Goal: Task Accomplishment & Management: Manage account settings

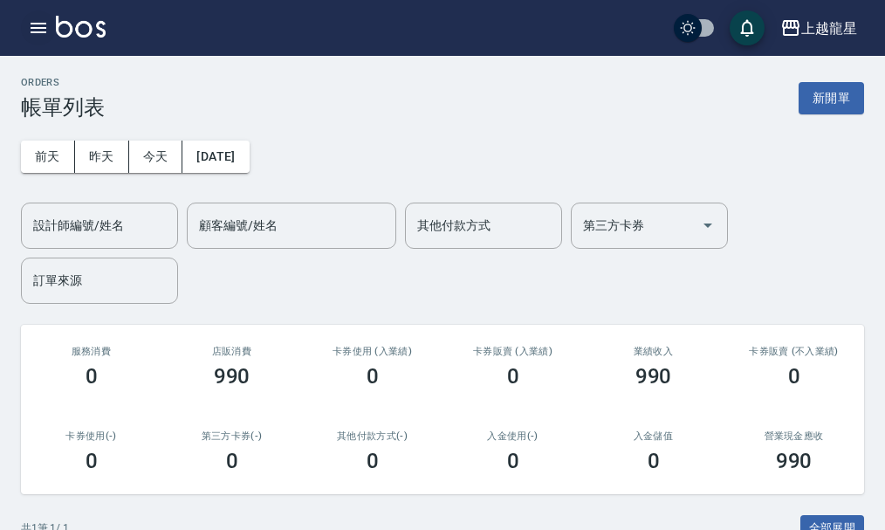
click at [36, 24] on icon "button" at bounding box center [39, 28] width 16 height 10
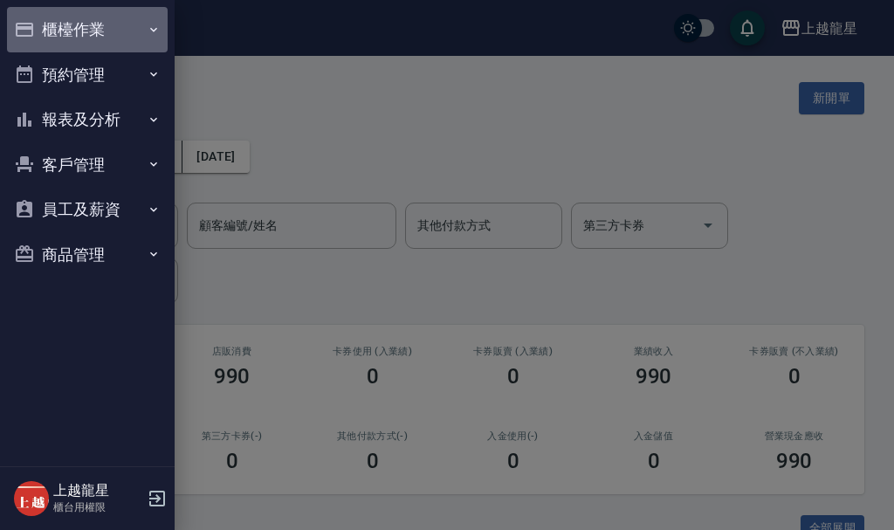
click at [91, 28] on button "櫃檯作業" at bounding box center [87, 29] width 161 height 45
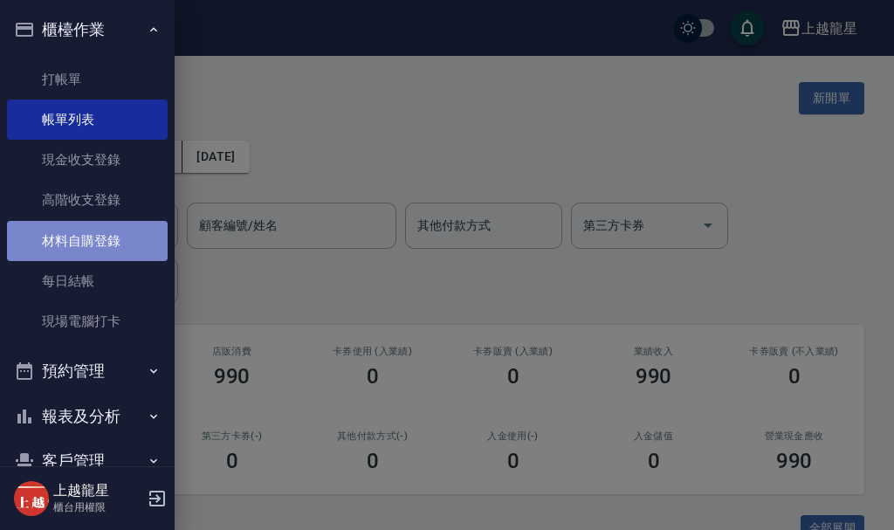
click at [129, 250] on link "材料自購登錄" at bounding box center [87, 241] width 161 height 40
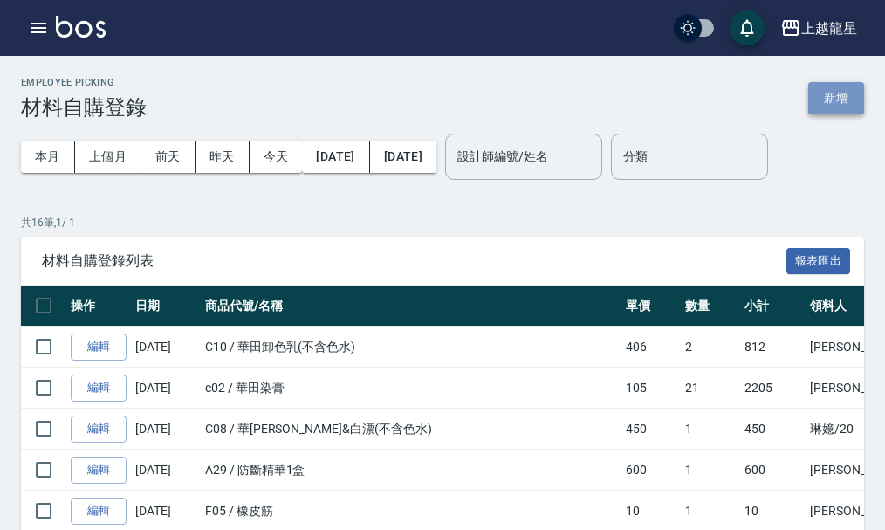
click at [846, 102] on button "新增" at bounding box center [836, 98] width 56 height 32
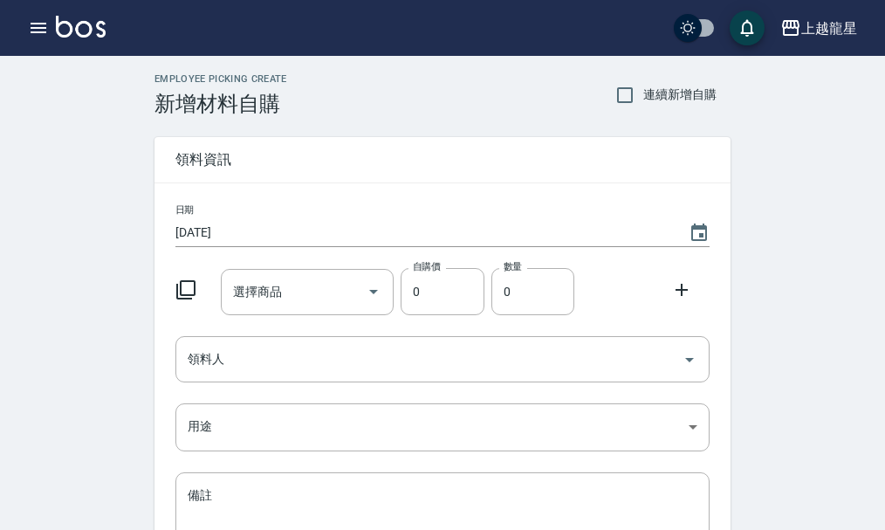
click at [193, 289] on icon at bounding box center [185, 289] width 21 height 21
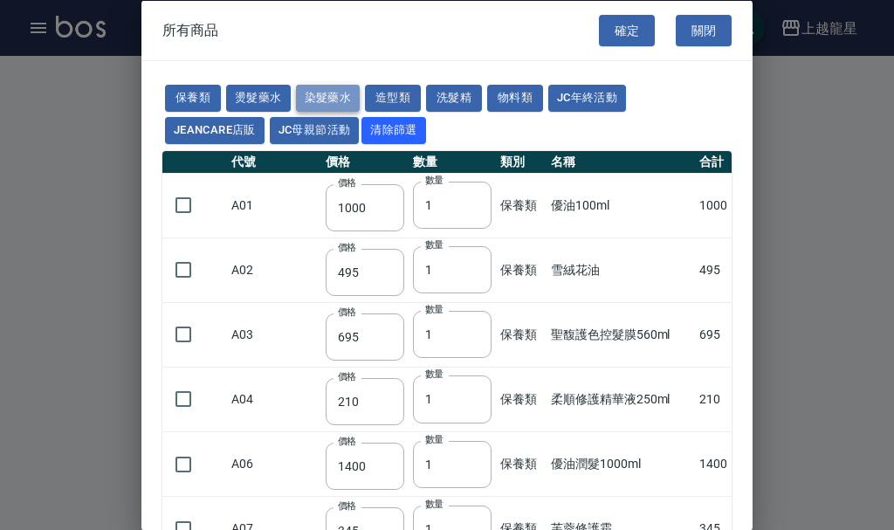
click at [320, 100] on button "染髮藥水" at bounding box center [328, 98] width 65 height 27
type input "105"
type input "100"
type input "105"
type input "100"
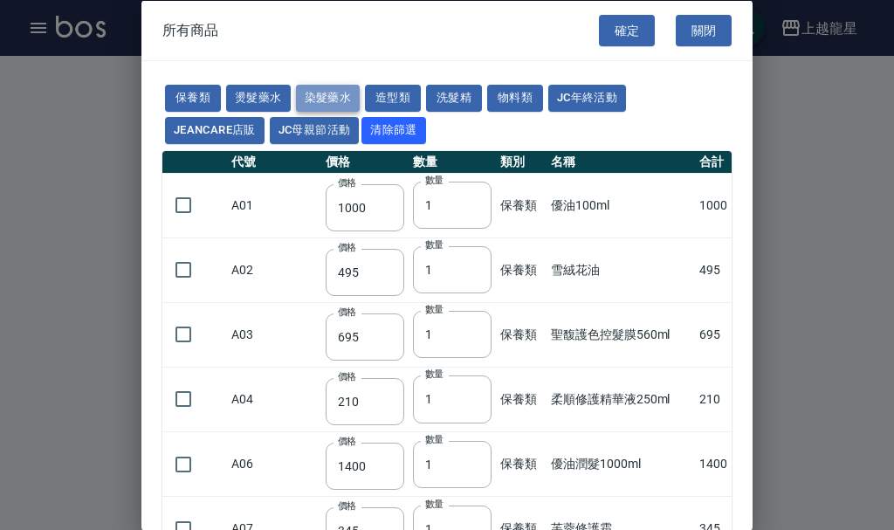
type input "100"
type input "450"
type input "100"
type input "406"
type input "100"
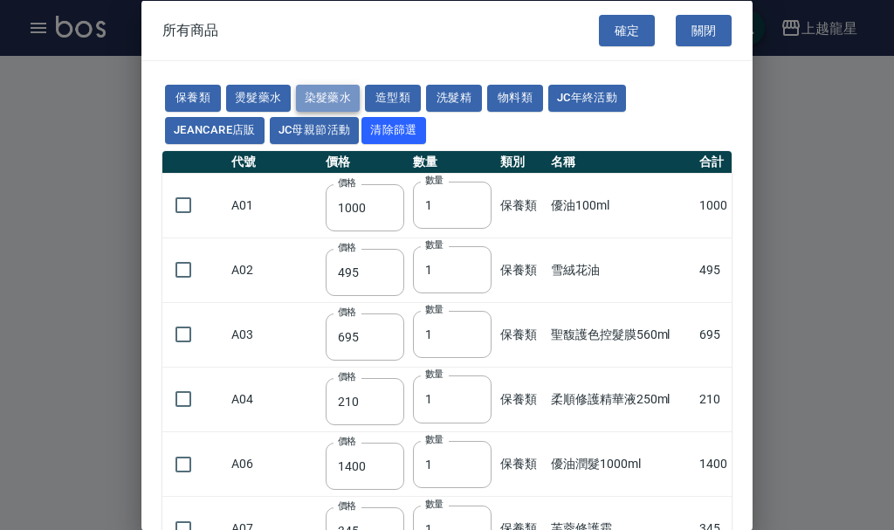
type input "100"
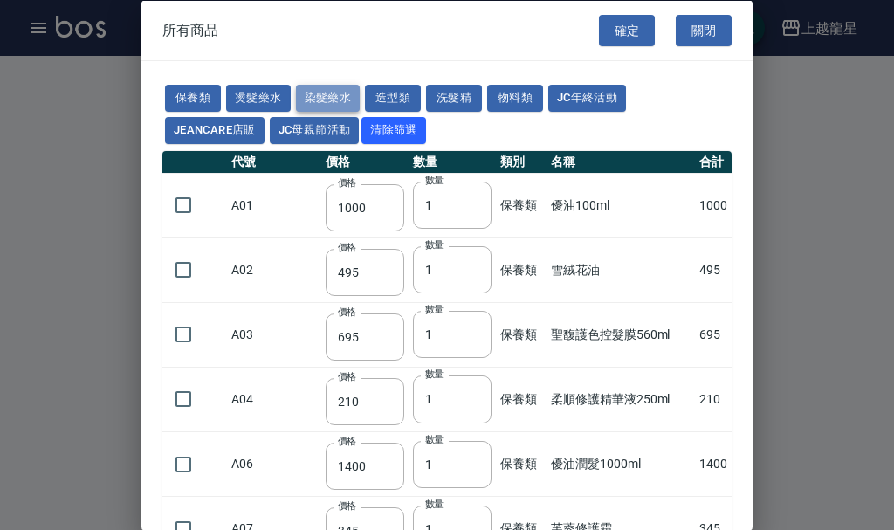
type input "100"
type input "133"
type input "100"
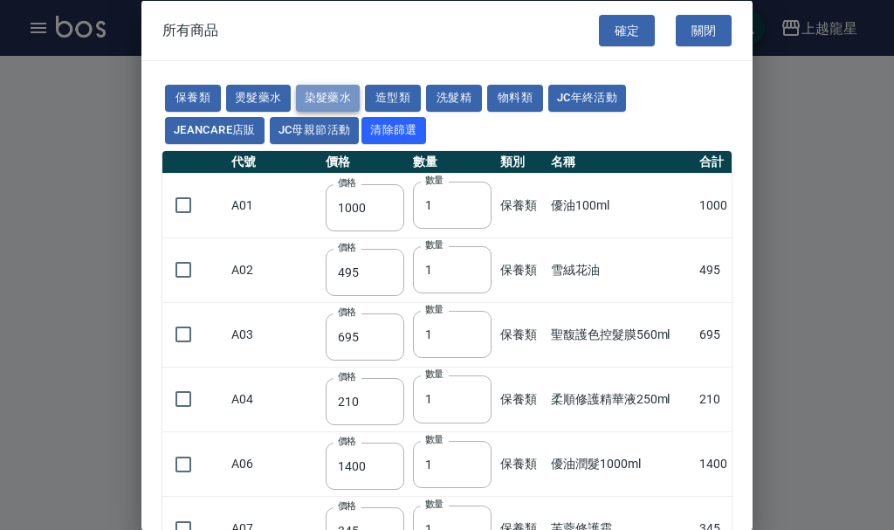
type input "133"
type input "186"
type input "133"
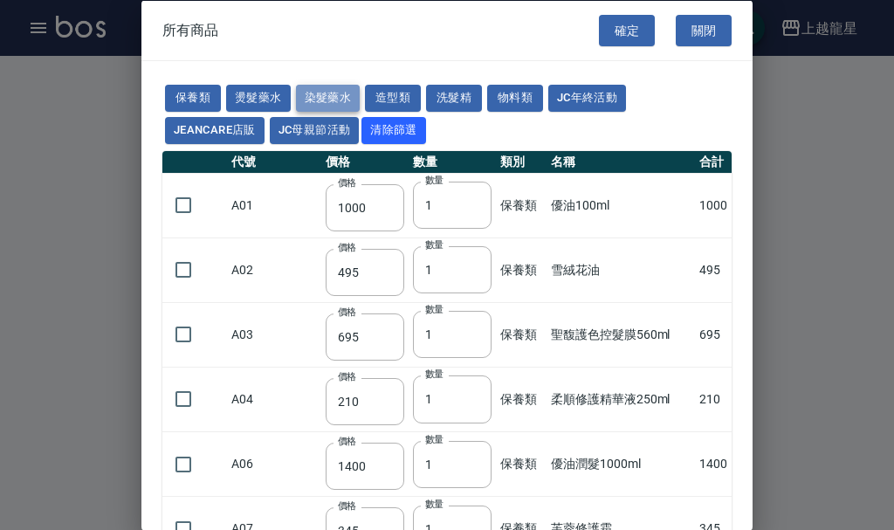
type input "133"
type input "441"
type input "133"
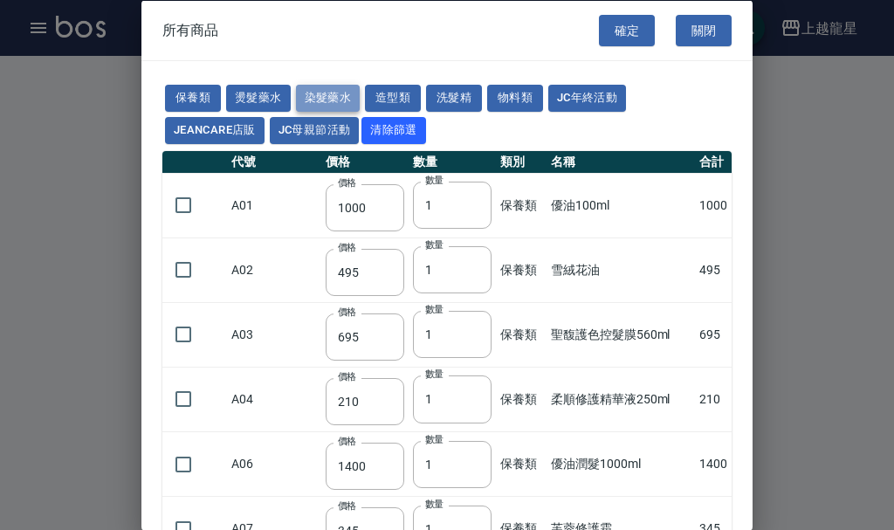
type input "350"
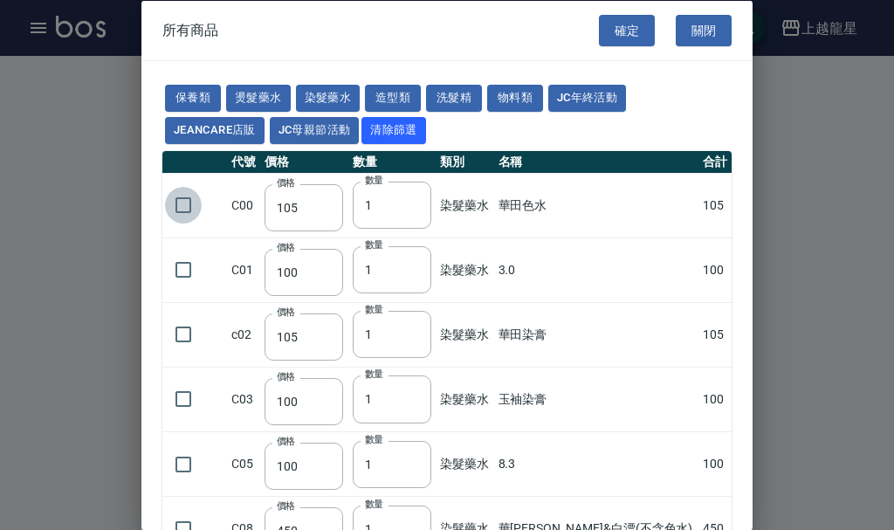
click at [189, 207] on input "checkbox" at bounding box center [183, 205] width 37 height 37
checkbox input "true"
click at [620, 30] on button "確定" at bounding box center [627, 30] width 56 height 32
type input "華田色水"
type input "105"
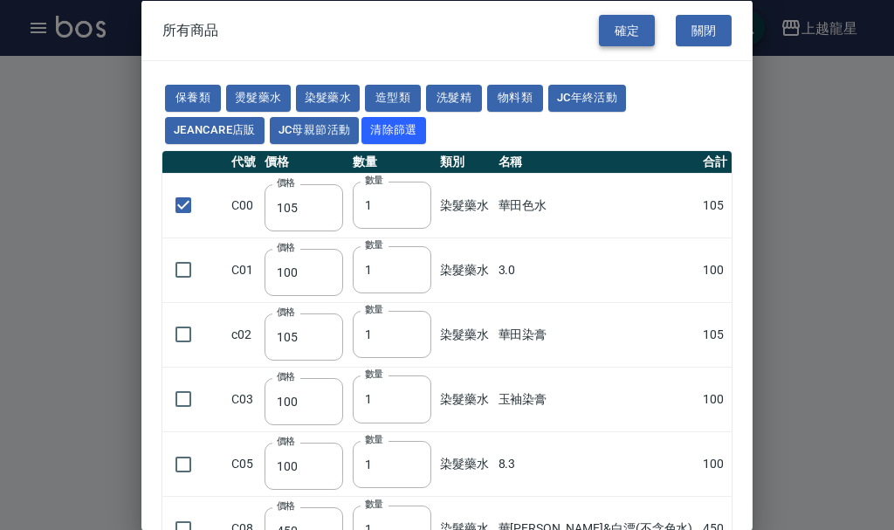
type input "1"
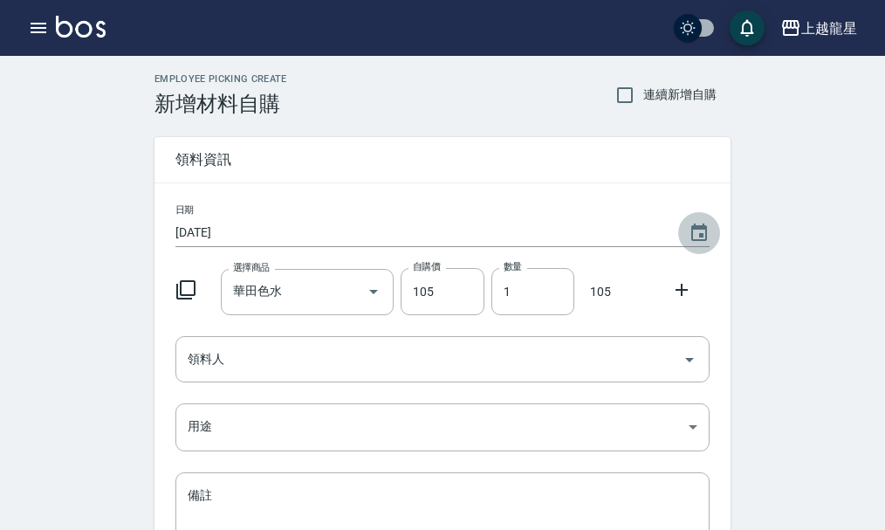
click at [695, 231] on icon "Choose date, selected date is 2025-09-05" at bounding box center [698, 233] width 21 height 21
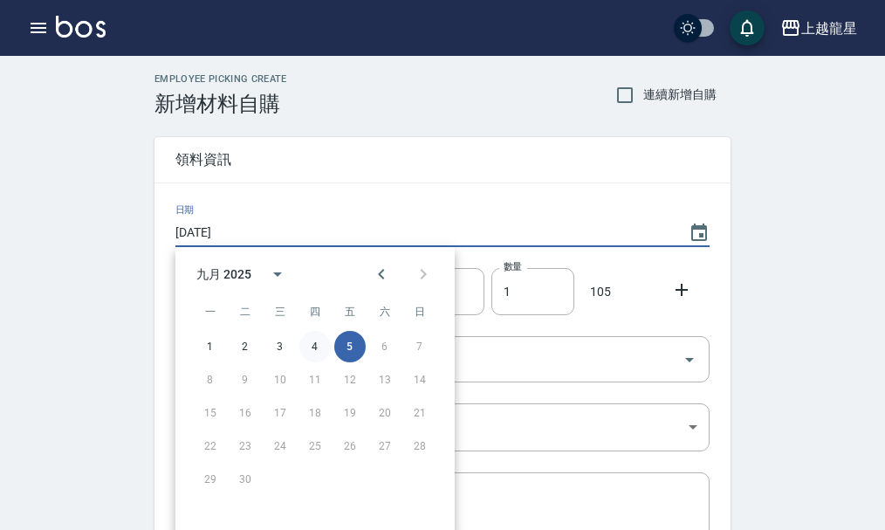
click at [309, 346] on button "4" at bounding box center [314, 346] width 31 height 31
type input "2025/09/04"
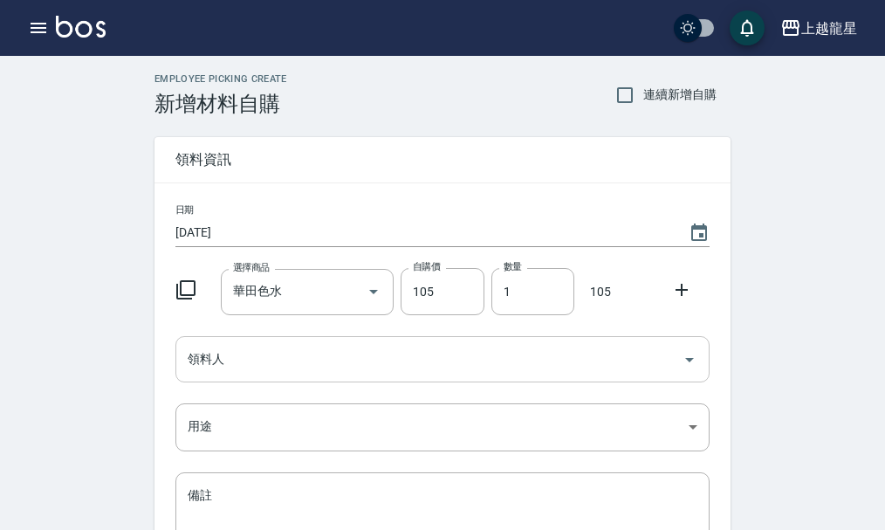
click at [694, 363] on icon "Open" at bounding box center [689, 359] width 21 height 21
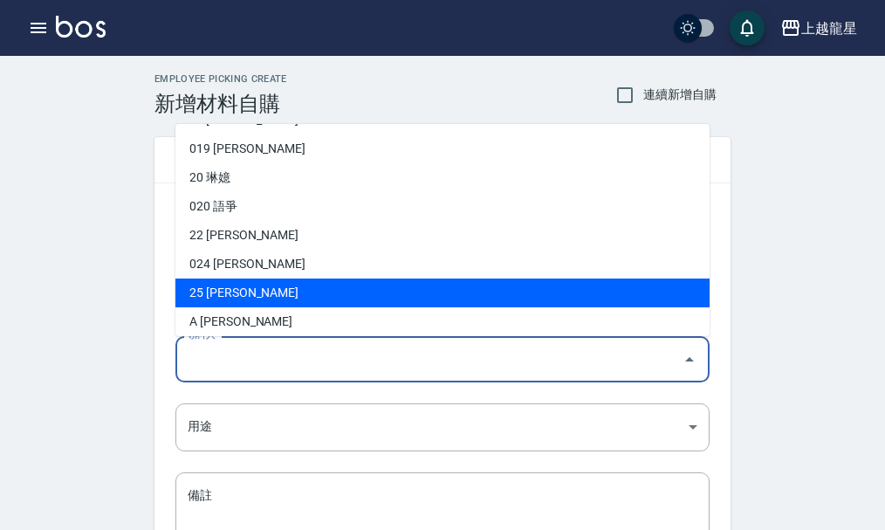
scroll to position [407, 0]
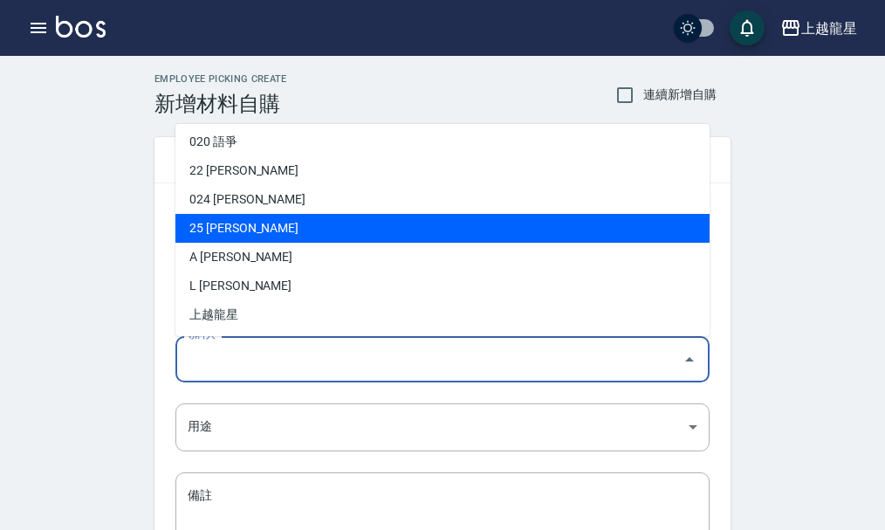
click at [264, 227] on li "25 賴淑雲" at bounding box center [442, 228] width 534 height 29
type input "[PERSON_NAME]"
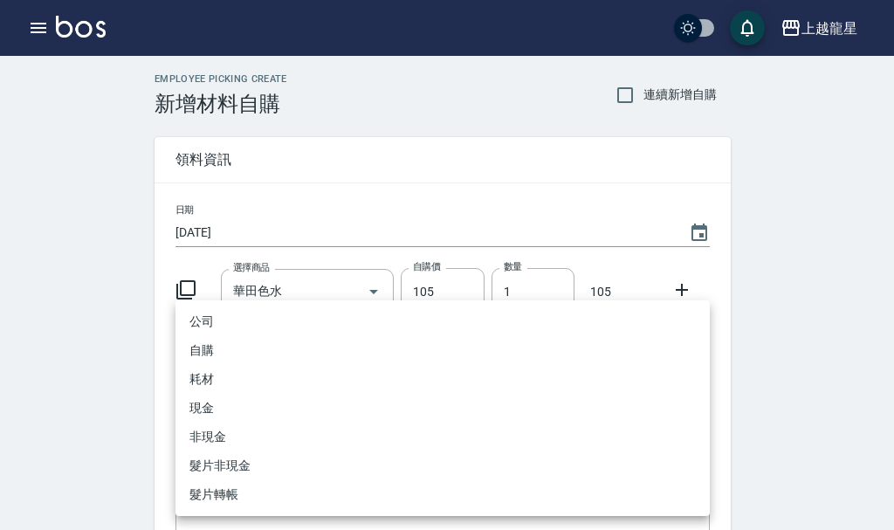
click at [690, 428] on body "上越龍星 登出 櫃檯作業 打帳單 帳單列表 現金收支登錄 高階收支登錄 材料自購登錄 每日結帳 現場電腦打卡 預約管理 預約管理 單日預約紀錄 單週預約紀錄 …" at bounding box center [447, 359] width 894 height 719
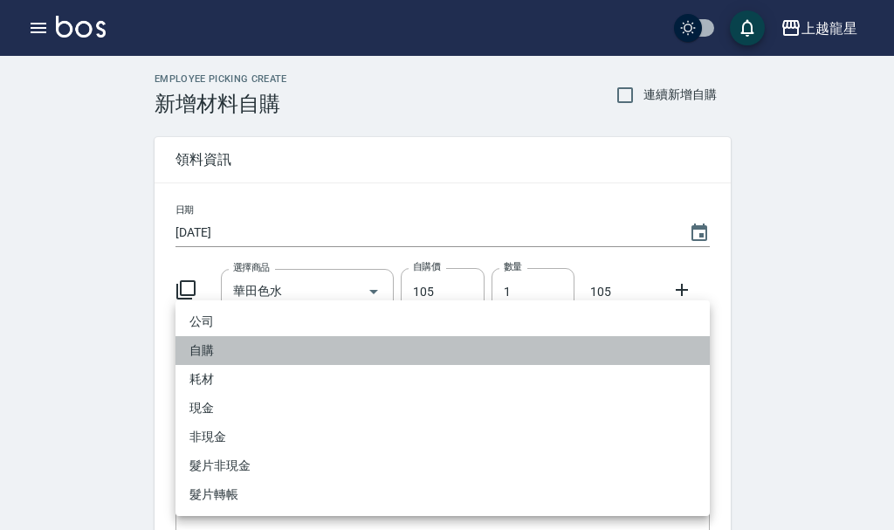
click at [241, 341] on li "自購" at bounding box center [442, 350] width 534 height 29
type input "自購"
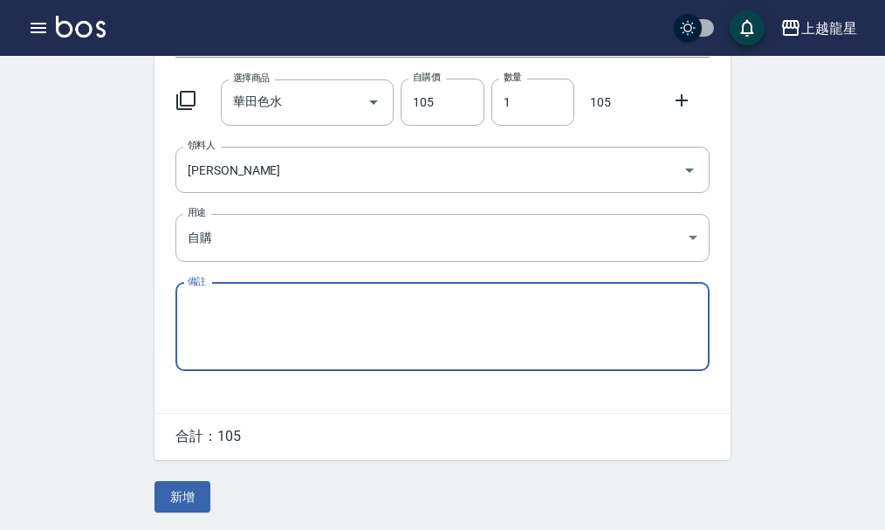
scroll to position [192, 0]
click at [190, 487] on button "新增" at bounding box center [182, 497] width 56 height 32
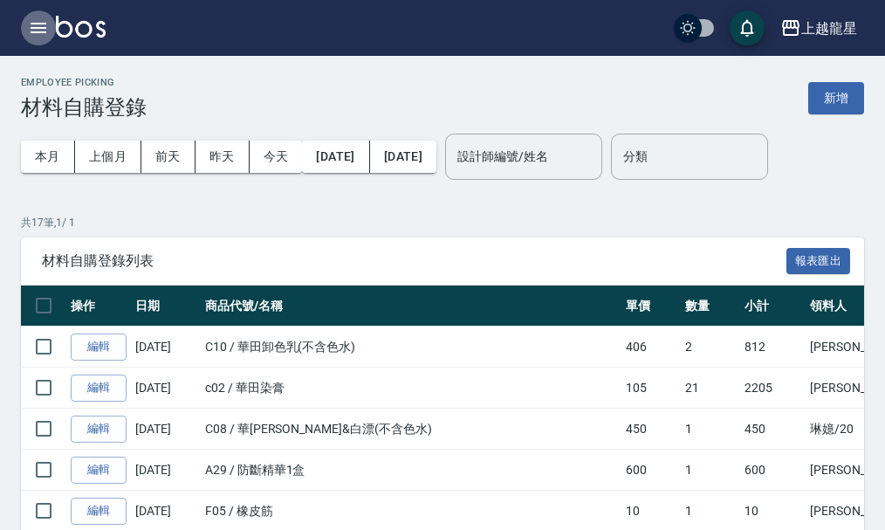
click at [32, 24] on icon "button" at bounding box center [39, 28] width 16 height 10
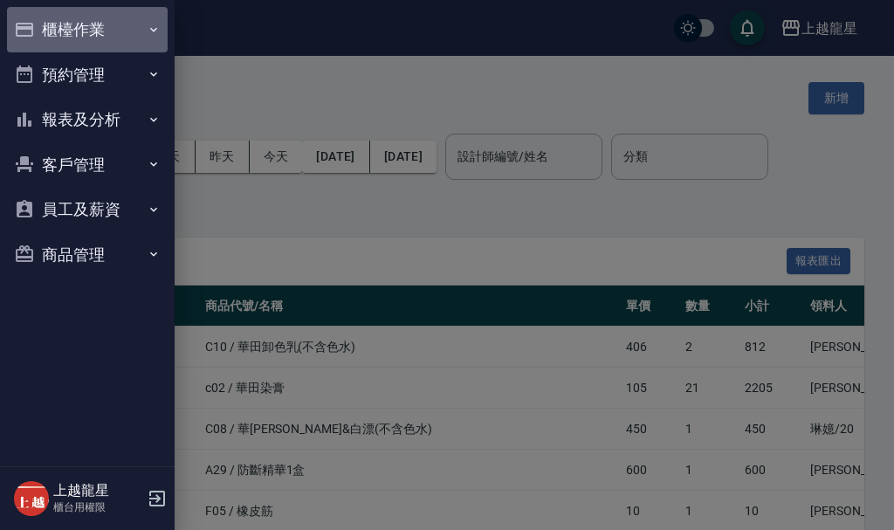
click at [93, 24] on button "櫃檯作業" at bounding box center [87, 29] width 161 height 45
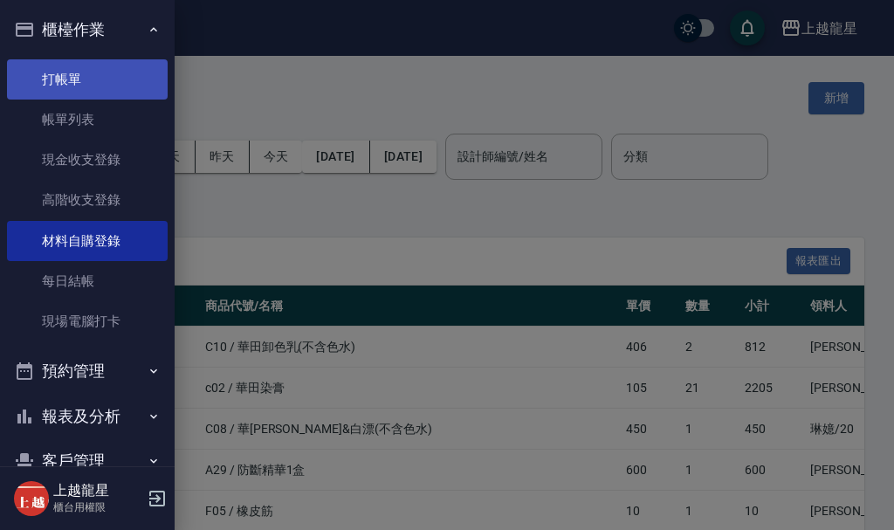
click at [80, 79] on link "打帳單" at bounding box center [87, 79] width 161 height 40
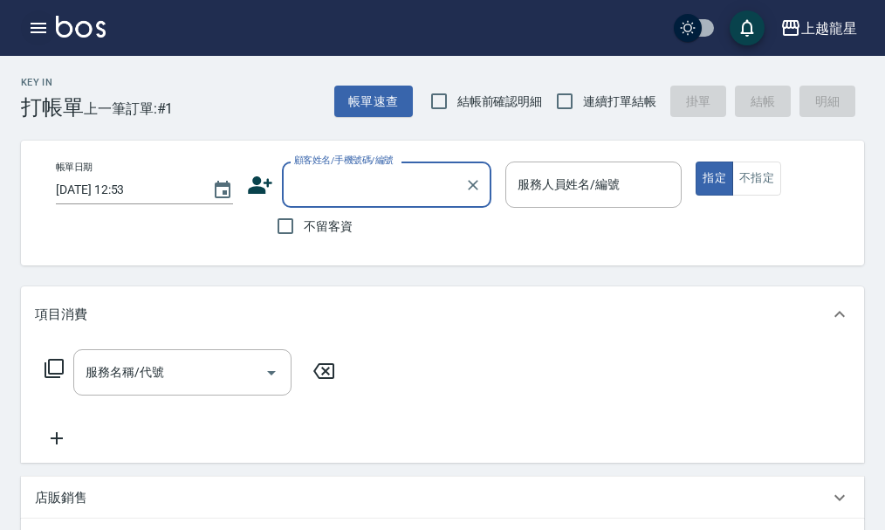
click at [25, 31] on button "button" at bounding box center [38, 27] width 35 height 35
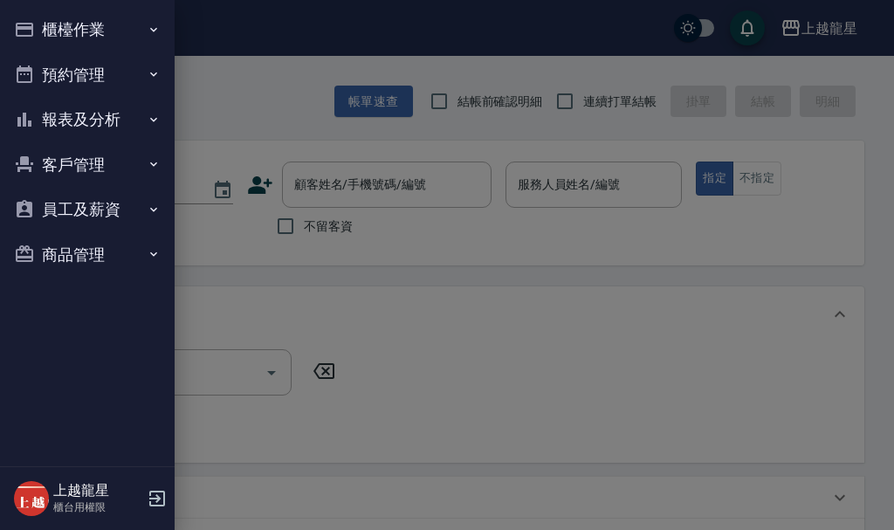
click at [71, 27] on button "櫃檯作業" at bounding box center [87, 29] width 161 height 45
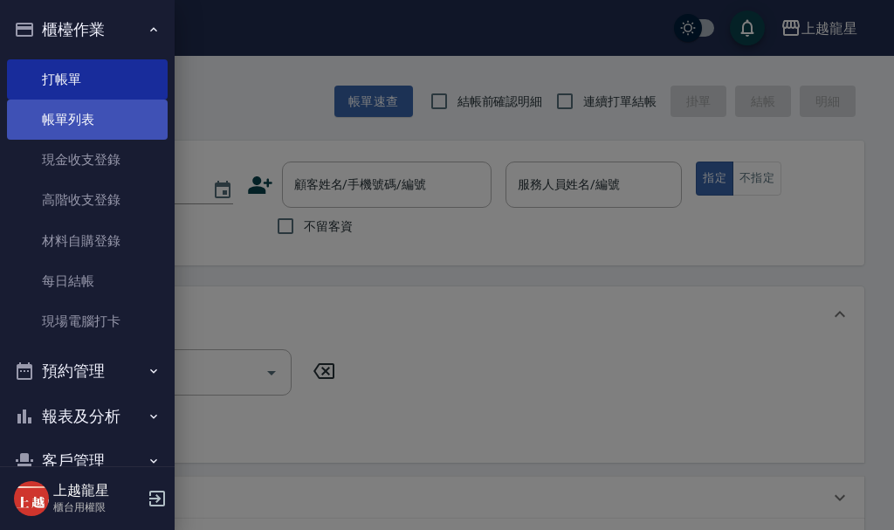
click at [71, 127] on link "帳單列表" at bounding box center [87, 119] width 161 height 40
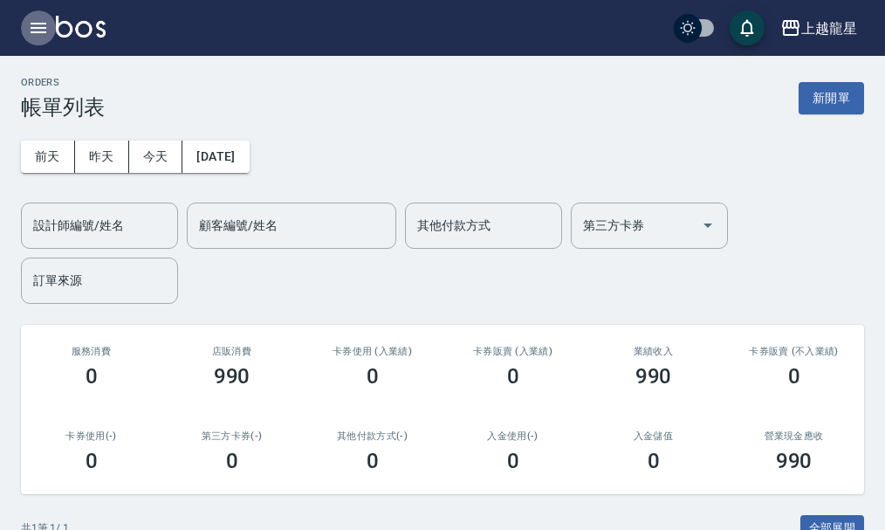
click at [36, 29] on icon "button" at bounding box center [39, 28] width 16 height 10
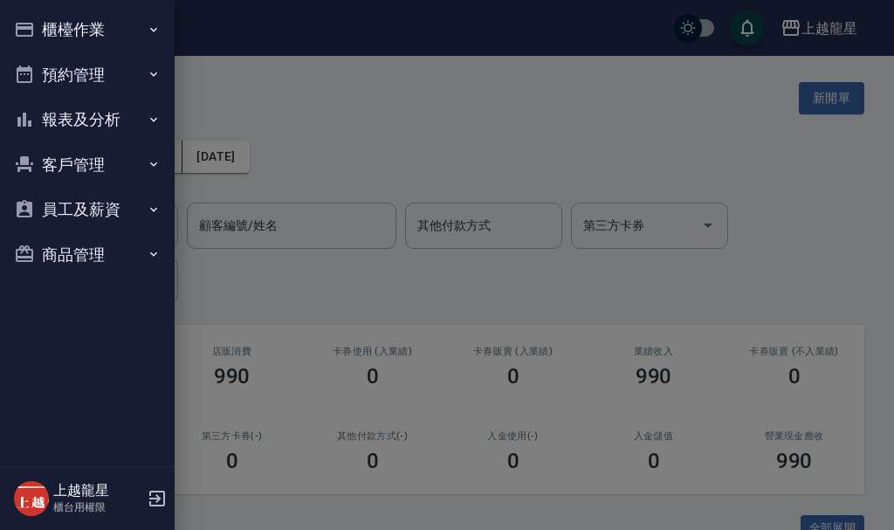
click at [72, 29] on button "櫃檯作業" at bounding box center [87, 29] width 161 height 45
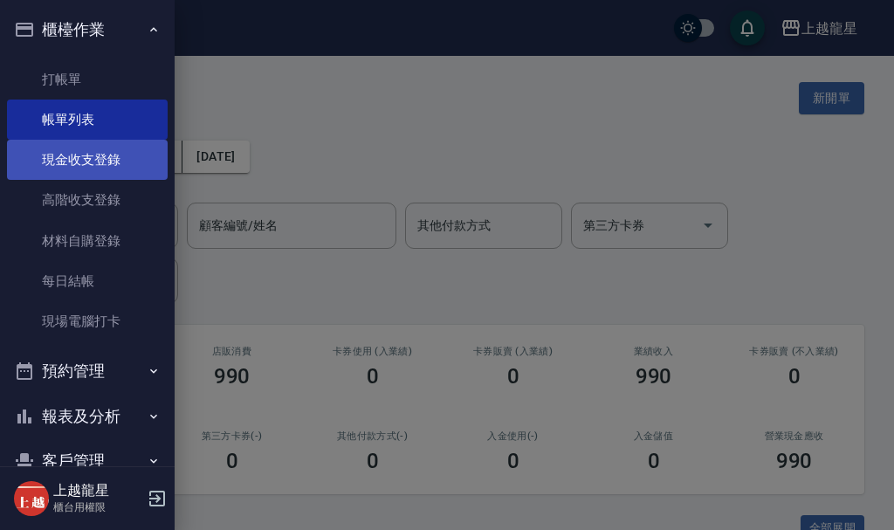
click at [85, 160] on link "現金收支登錄" at bounding box center [87, 160] width 161 height 40
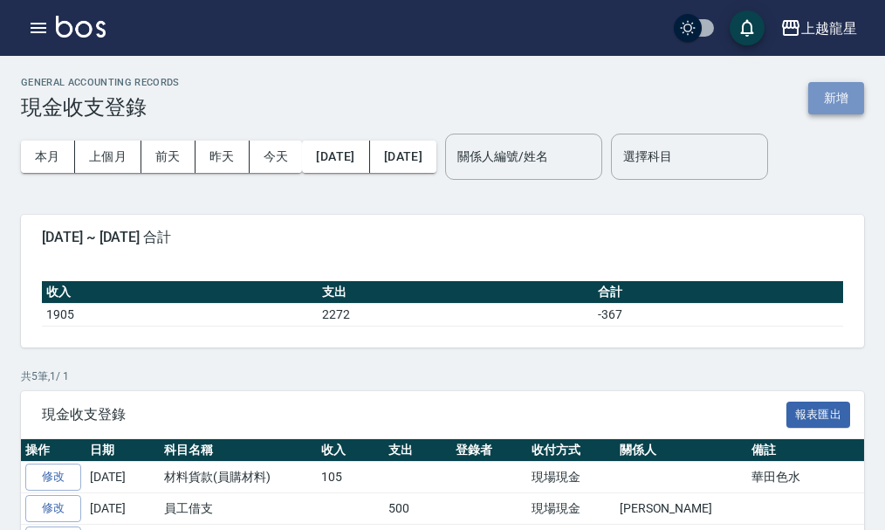
click at [846, 106] on button "新增" at bounding box center [836, 98] width 56 height 32
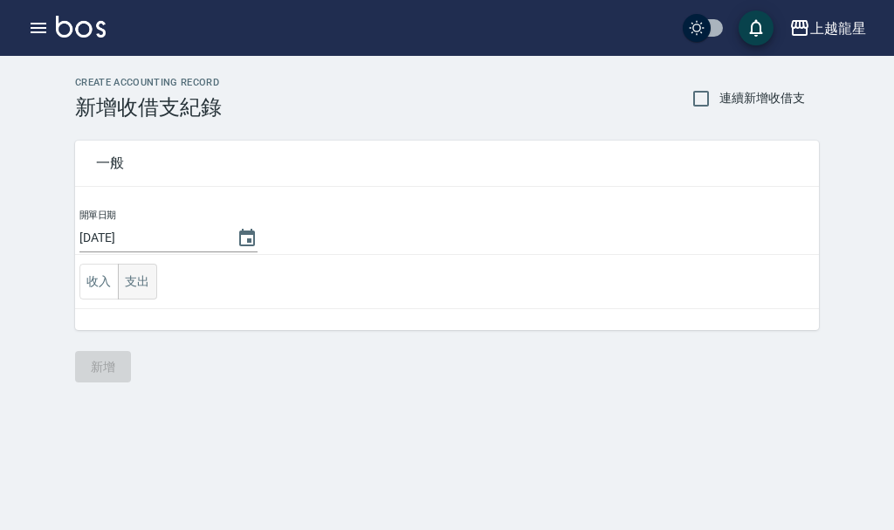
click at [150, 279] on button "支出" at bounding box center [137, 282] width 39 height 36
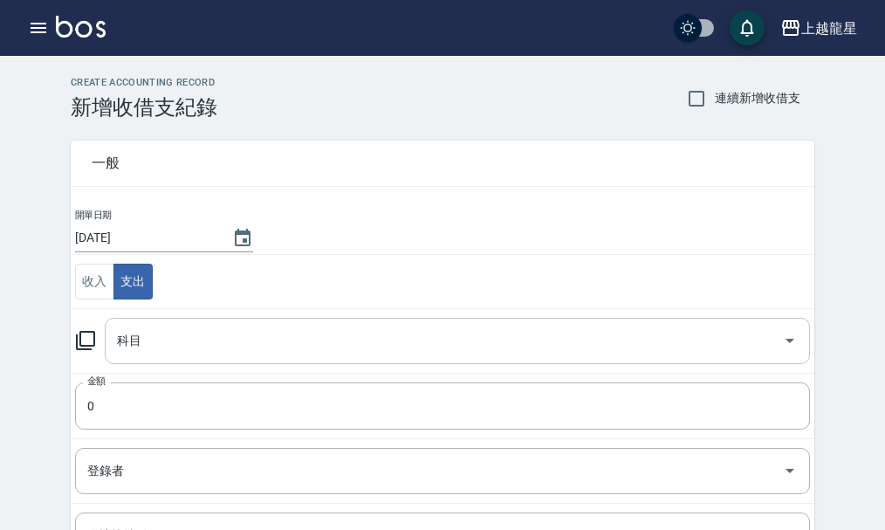
click at [150, 330] on input "科目" at bounding box center [444, 340] width 663 height 31
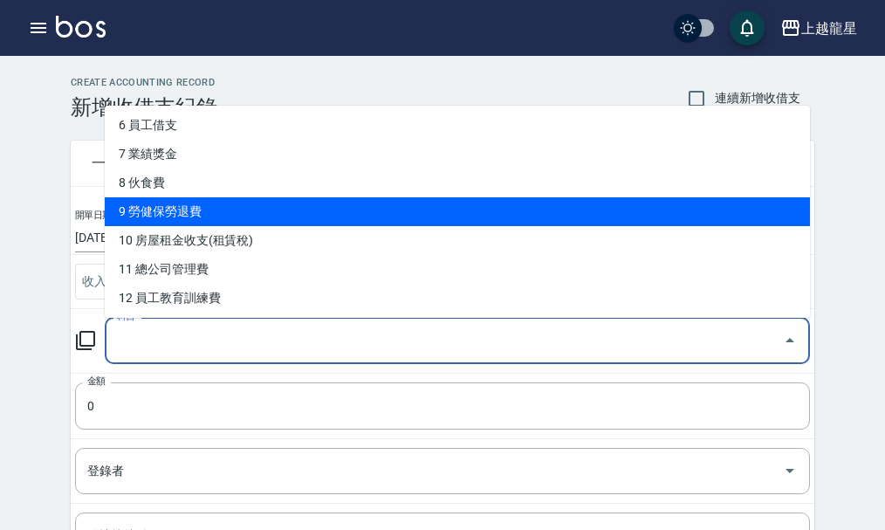
scroll to position [262, 0]
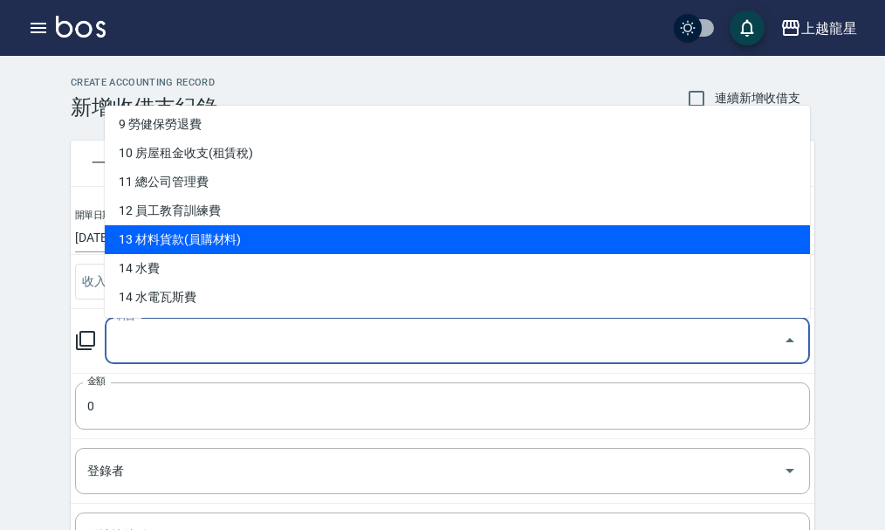
click at [228, 244] on li "13 材料貨款(員購材料)" at bounding box center [457, 239] width 705 height 29
type input "13 材料貨款(員購材料)"
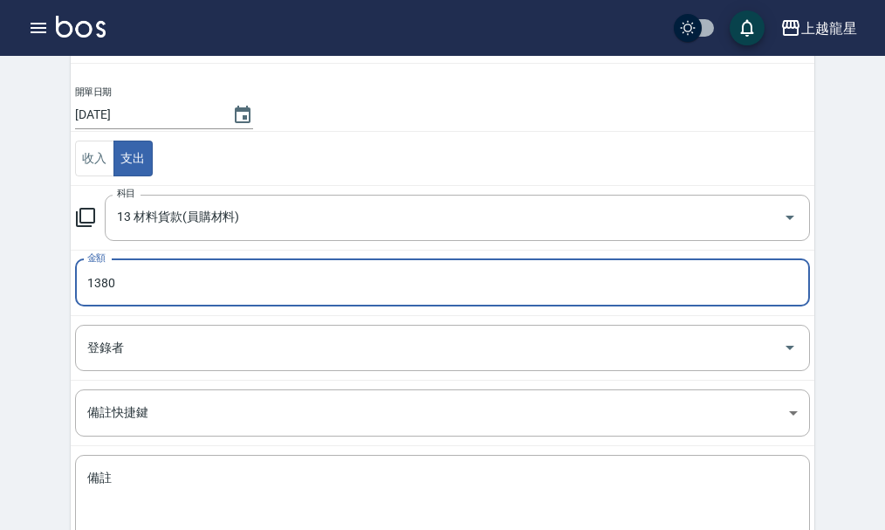
scroll to position [241, 0]
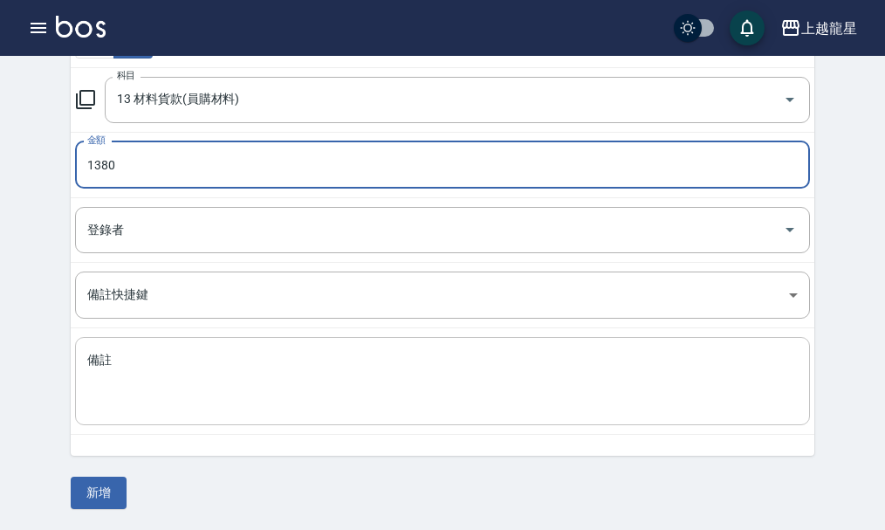
type input "1380"
click at [115, 357] on textarea "備註" at bounding box center [442, 381] width 710 height 59
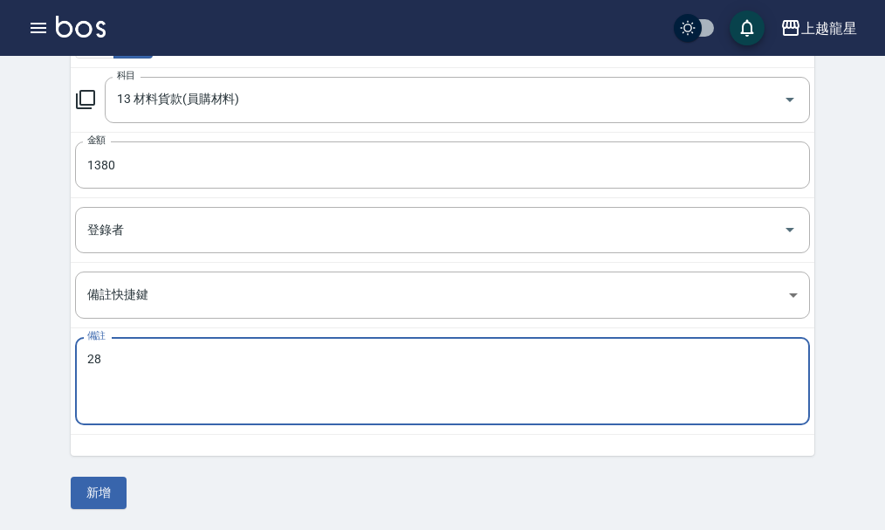
type textarea "2"
type textarea "ㄑ"
type textarea "大直貨款"
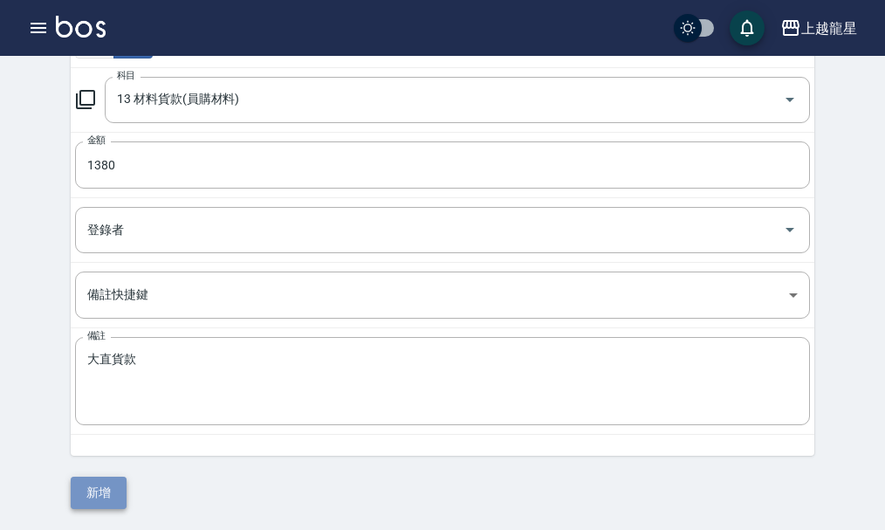
click at [86, 486] on button "新增" at bounding box center [99, 492] width 56 height 32
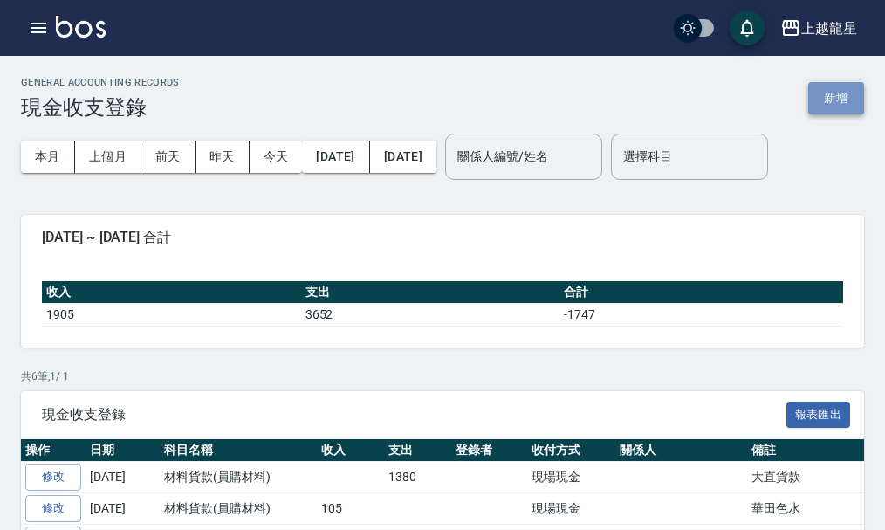
click at [823, 95] on button "新增" at bounding box center [836, 98] width 56 height 32
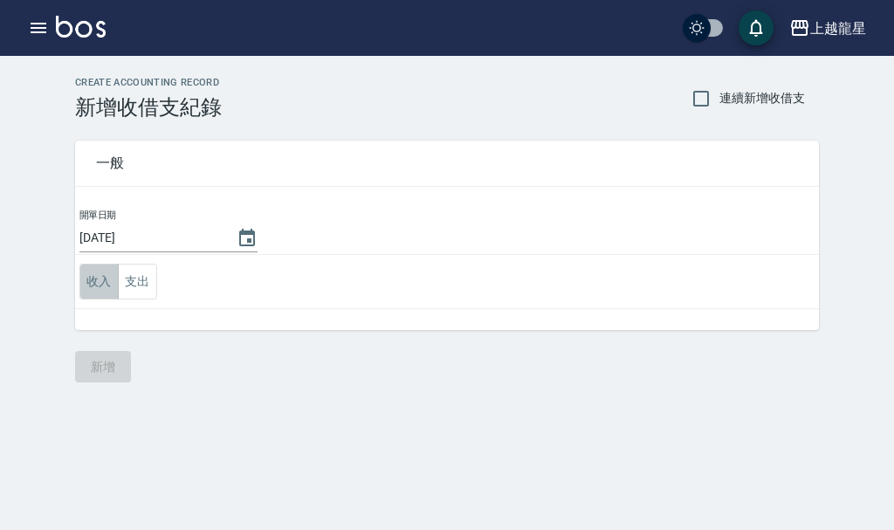
click at [111, 285] on button "收入" at bounding box center [98, 282] width 39 height 36
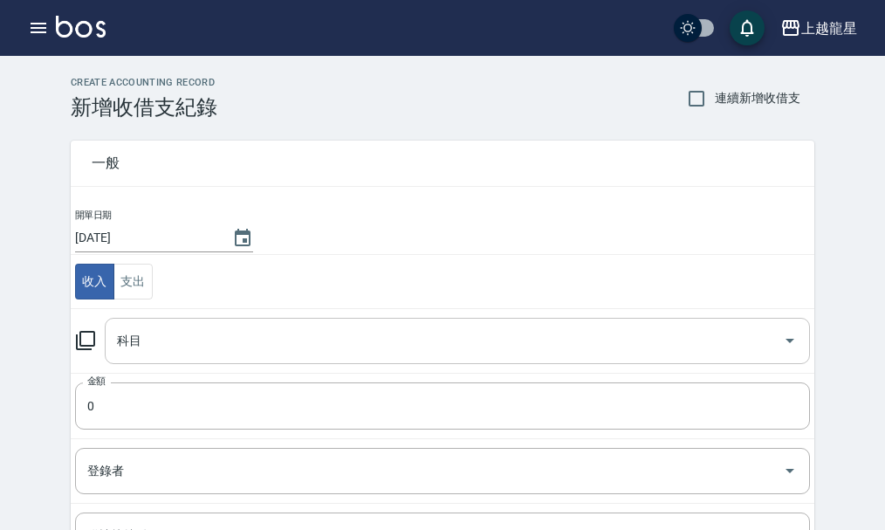
click at [154, 330] on input "科目" at bounding box center [444, 340] width 663 height 31
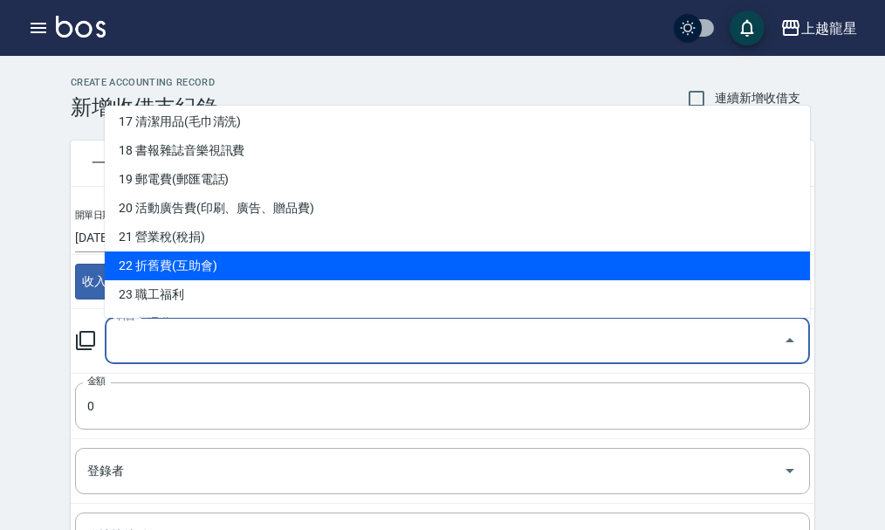
scroll to position [611, 0]
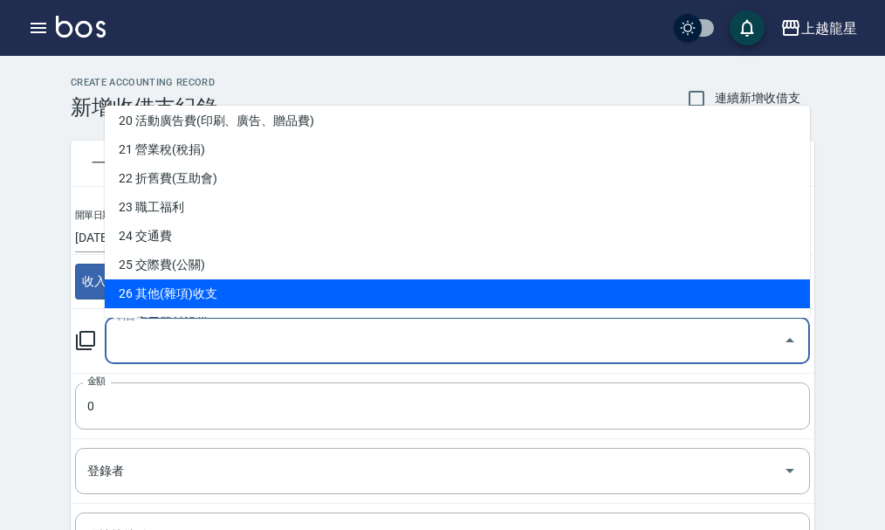
click at [191, 292] on li "26 其他(雜項)收支" at bounding box center [457, 293] width 705 height 29
type input "26 其他(雜項)收支"
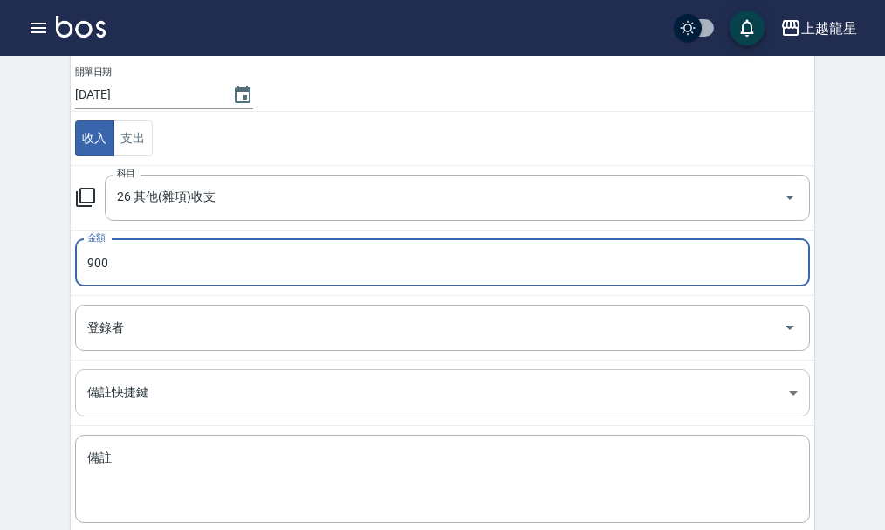
scroll to position [241, 0]
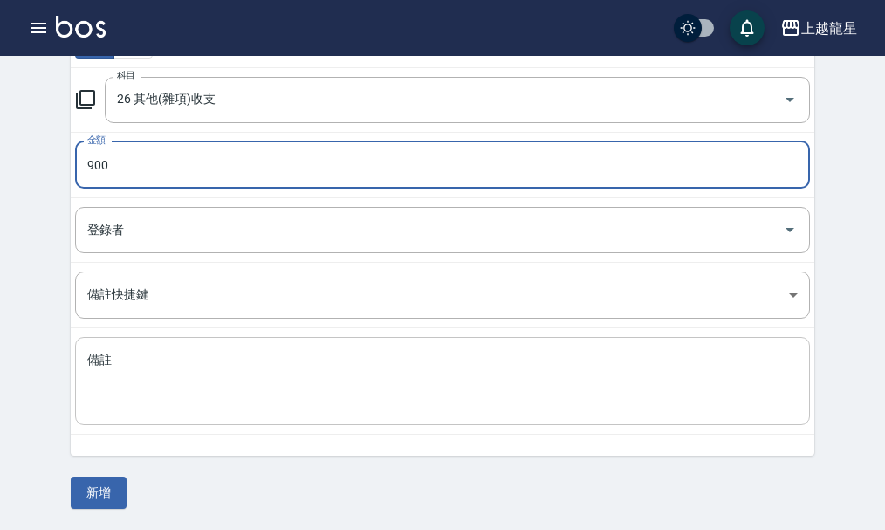
type input "900"
click at [110, 395] on textarea "備註" at bounding box center [442, 381] width 710 height 59
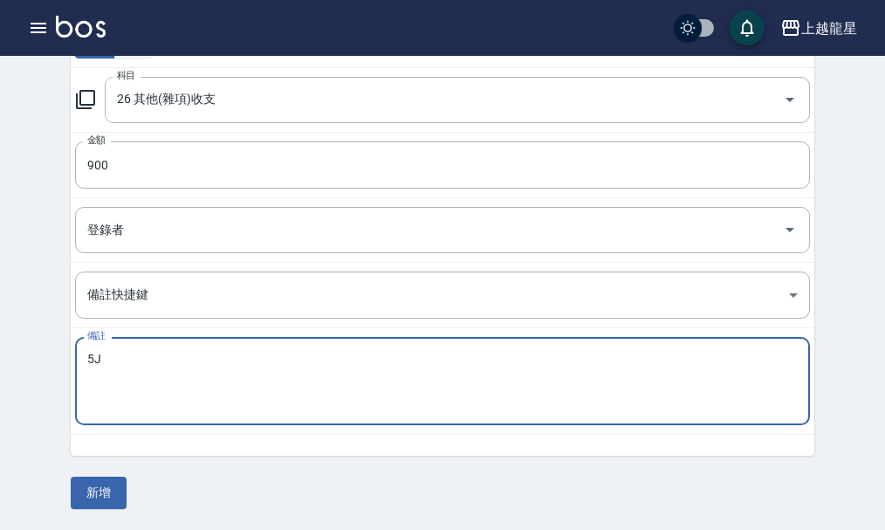
type textarea "5"
type textarea "助理聚餐回充"
click at [93, 497] on button "新增" at bounding box center [99, 492] width 56 height 32
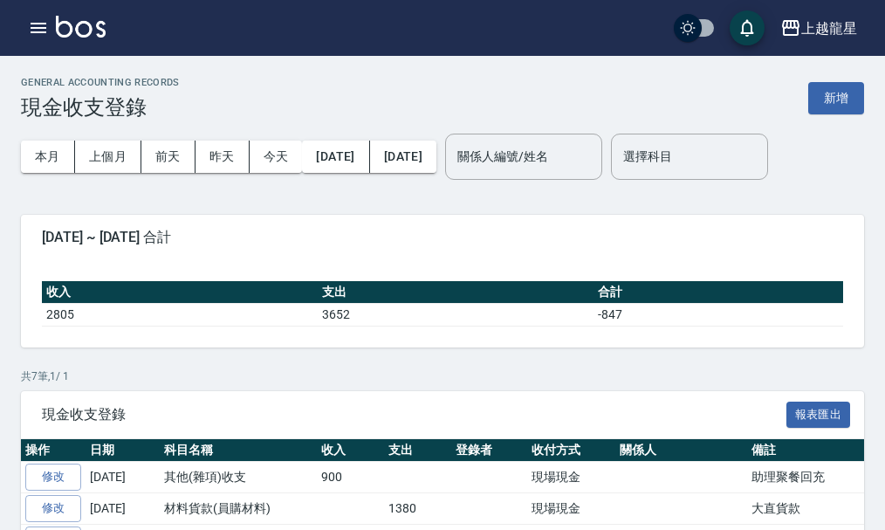
click at [74, 29] on img at bounding box center [81, 27] width 50 height 22
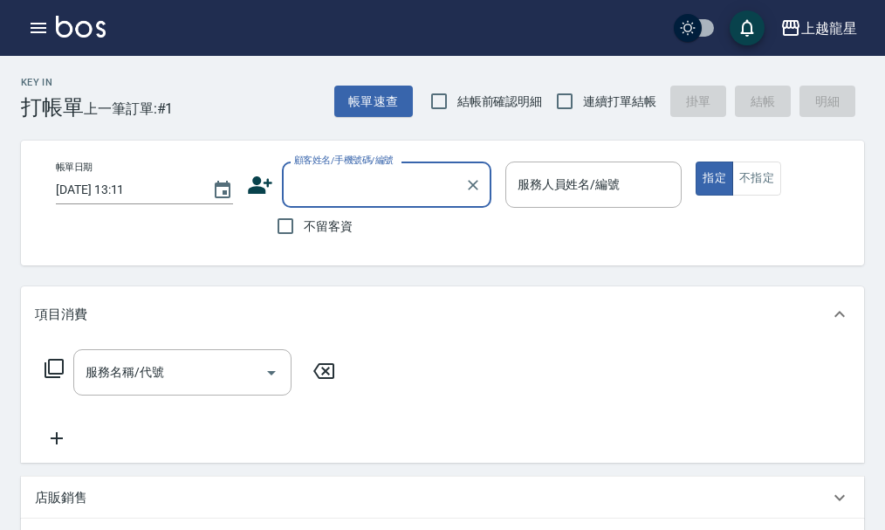
click at [365, 187] on input "顧客姓名/手機號碼/編號" at bounding box center [374, 184] width 168 height 31
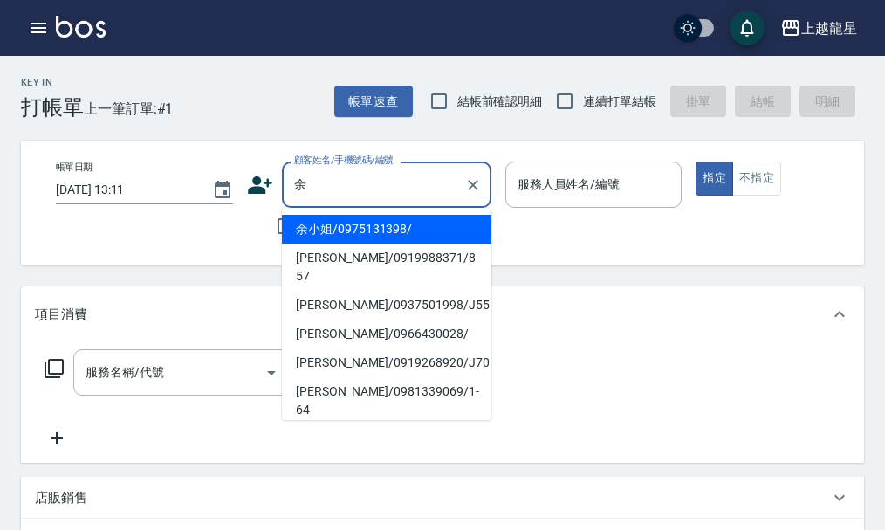
click at [353, 259] on li "[PERSON_NAME]/0919988371/8-57" at bounding box center [386, 266] width 209 height 47
type input "[PERSON_NAME]/0919988371/8-57"
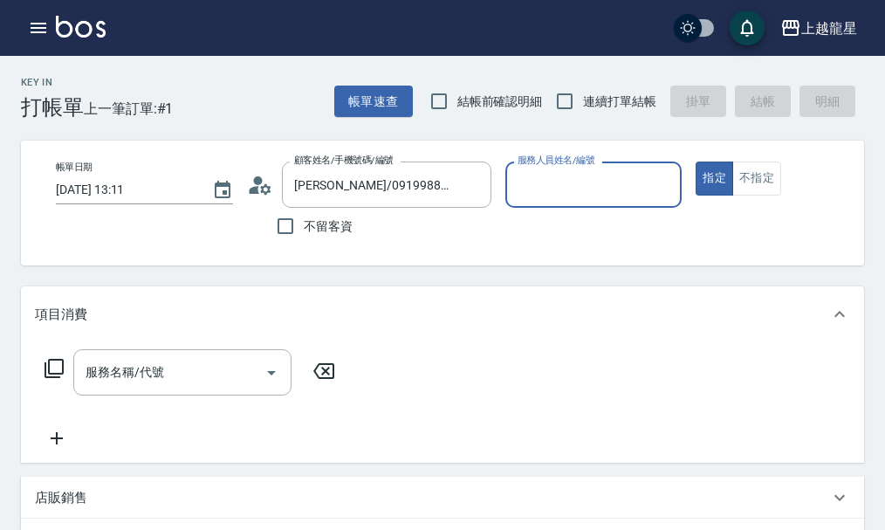
click at [264, 186] on icon at bounding box center [265, 188] width 10 height 10
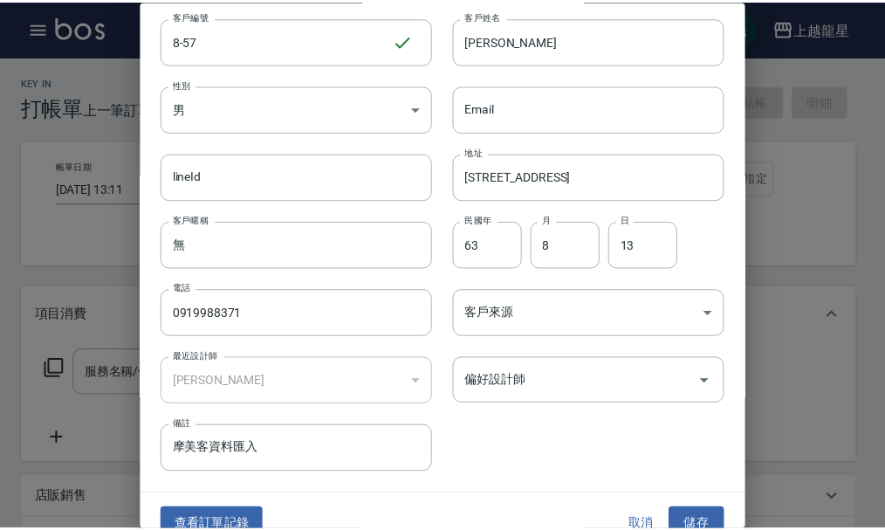
scroll to position [75, 0]
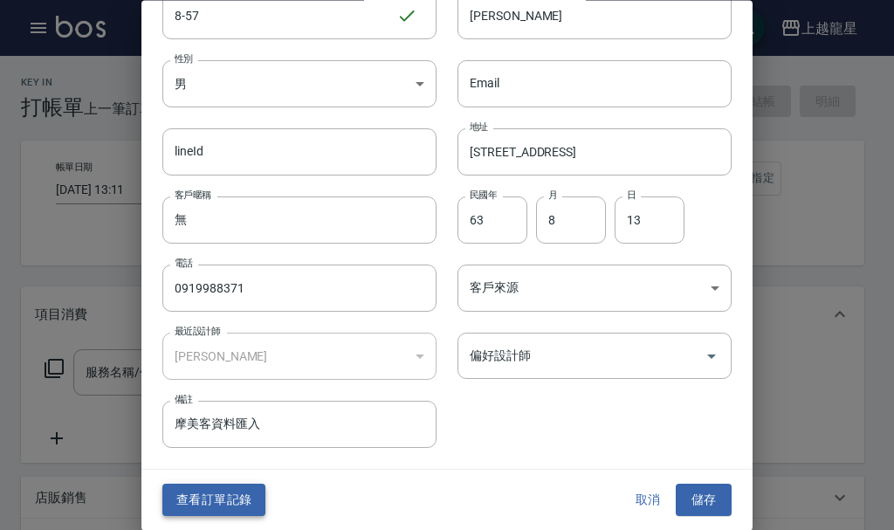
click at [201, 496] on button "查看訂單記錄" at bounding box center [213, 500] width 103 height 32
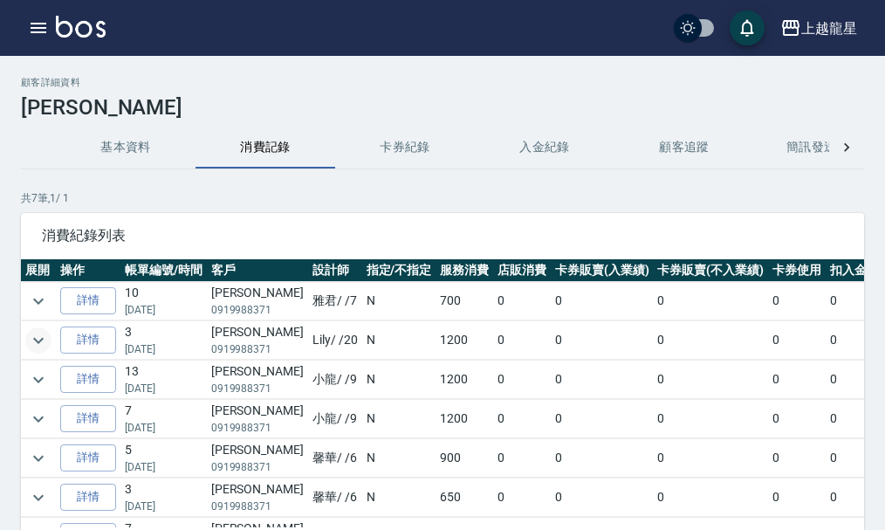
click at [47, 344] on icon "expand row" at bounding box center [38, 340] width 21 height 21
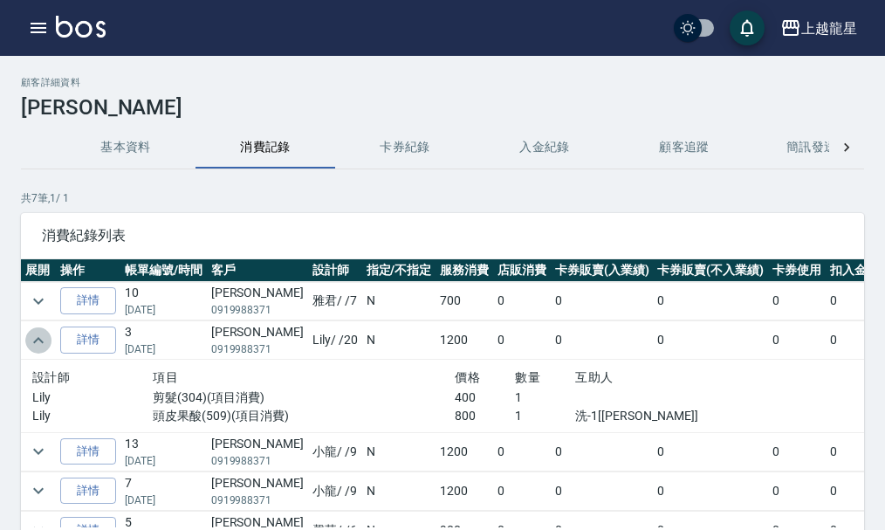
click at [46, 344] on icon "expand row" at bounding box center [38, 340] width 21 height 21
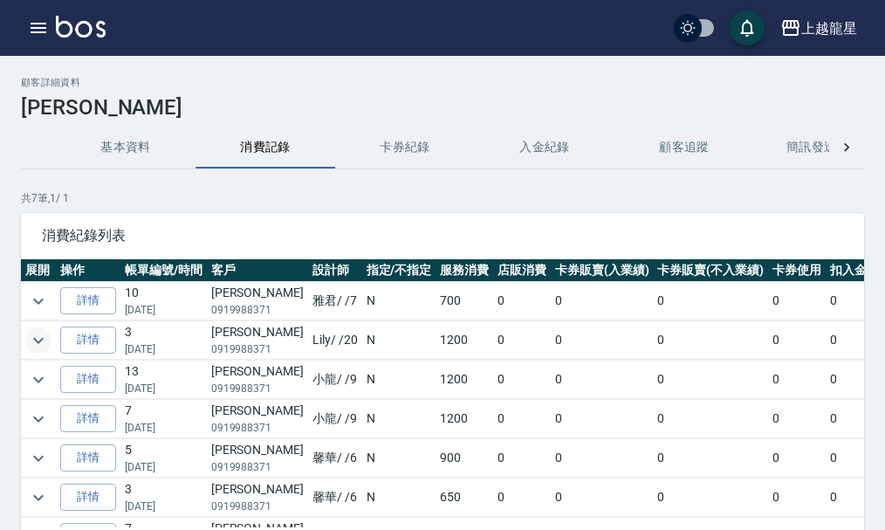
click at [123, 131] on button "基本資料" at bounding box center [126, 148] width 140 height 42
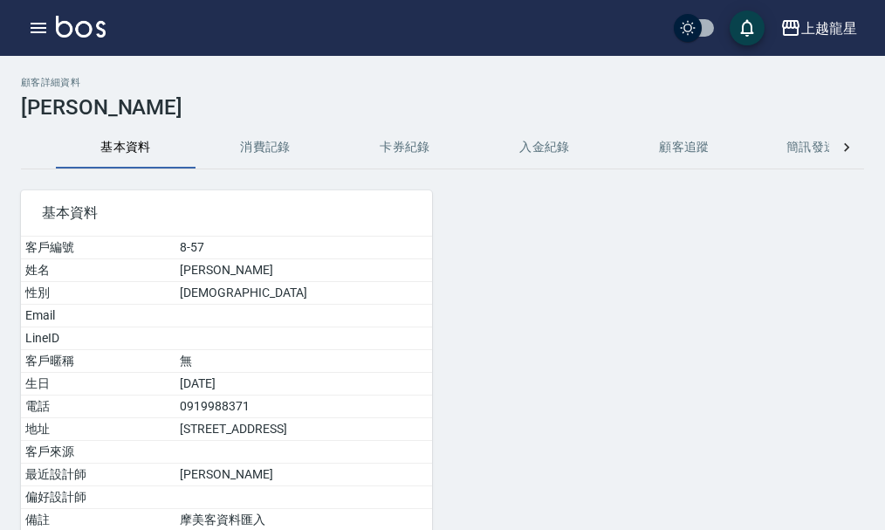
click at [69, 31] on img at bounding box center [81, 27] width 50 height 22
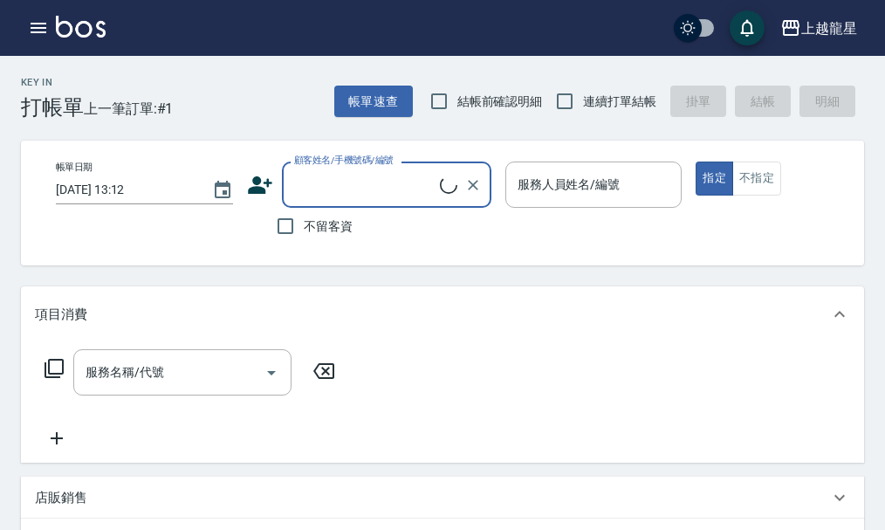
click at [336, 201] on div "顧客姓名/手機號碼/編號" at bounding box center [386, 184] width 209 height 46
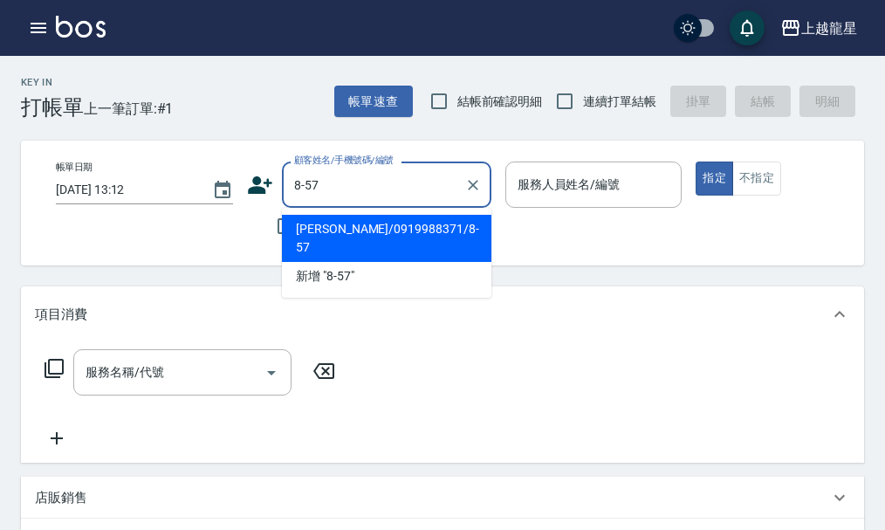
click at [338, 232] on li "[PERSON_NAME]/0919988371/8-57" at bounding box center [386, 238] width 209 height 47
type input "[PERSON_NAME]/0919988371/8-57"
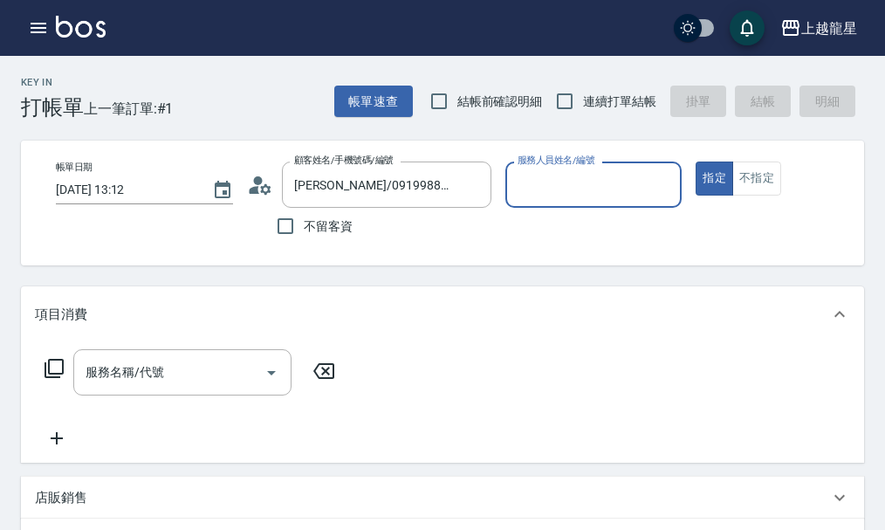
click at [593, 189] on input "服務人員姓名/編號" at bounding box center [593, 184] width 161 height 31
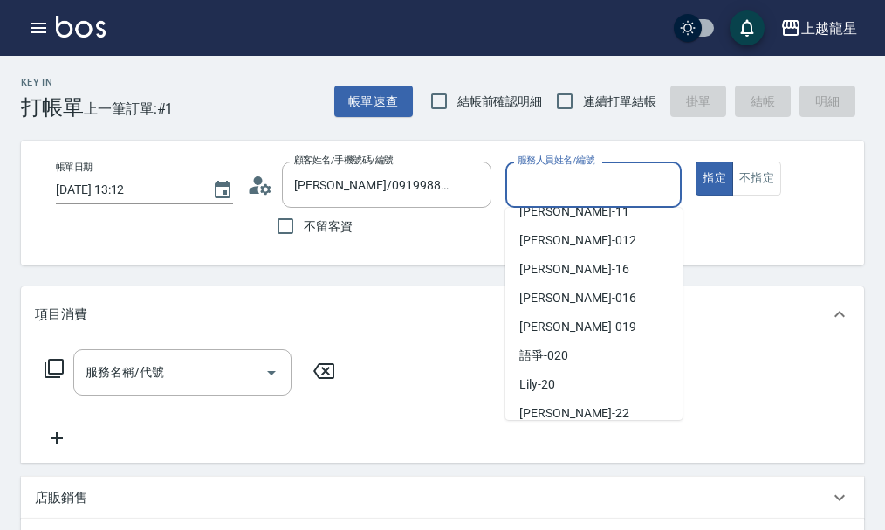
scroll to position [349, 0]
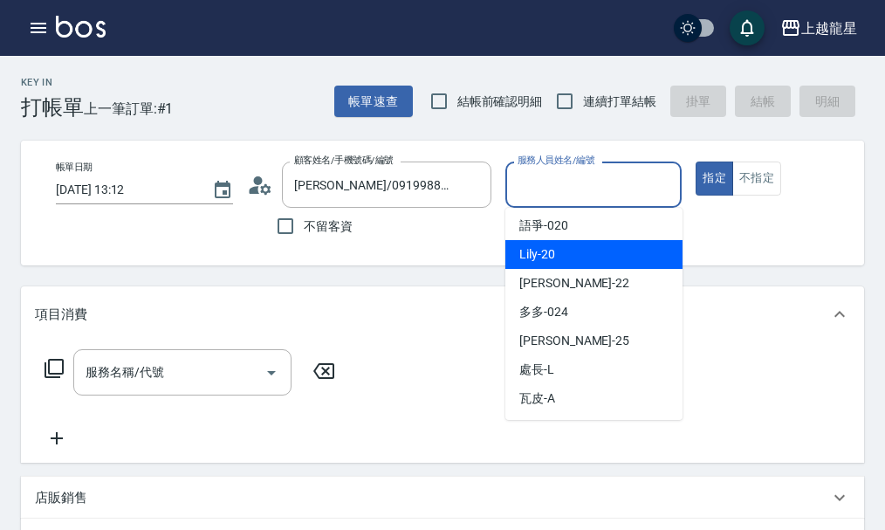
click at [554, 248] on span "Lily -20" at bounding box center [537, 254] width 36 height 18
type input "Lily-20"
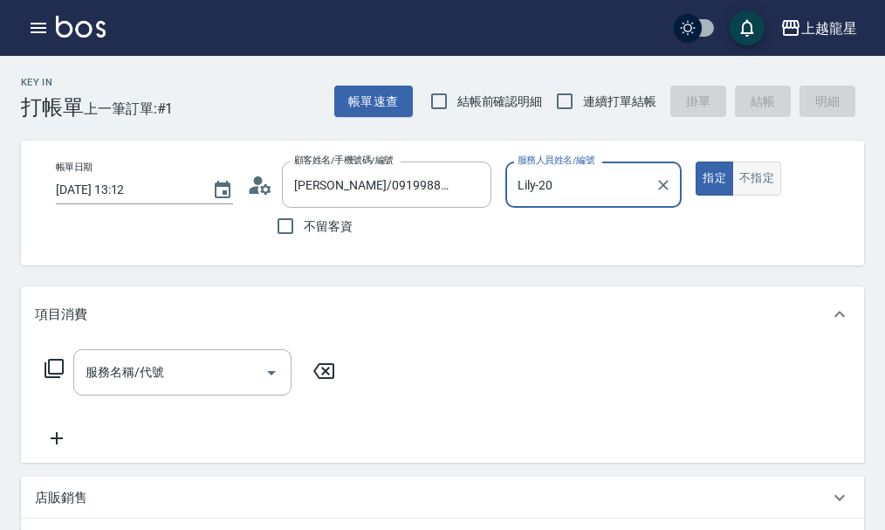
click at [740, 192] on button "不指定" at bounding box center [756, 178] width 49 height 34
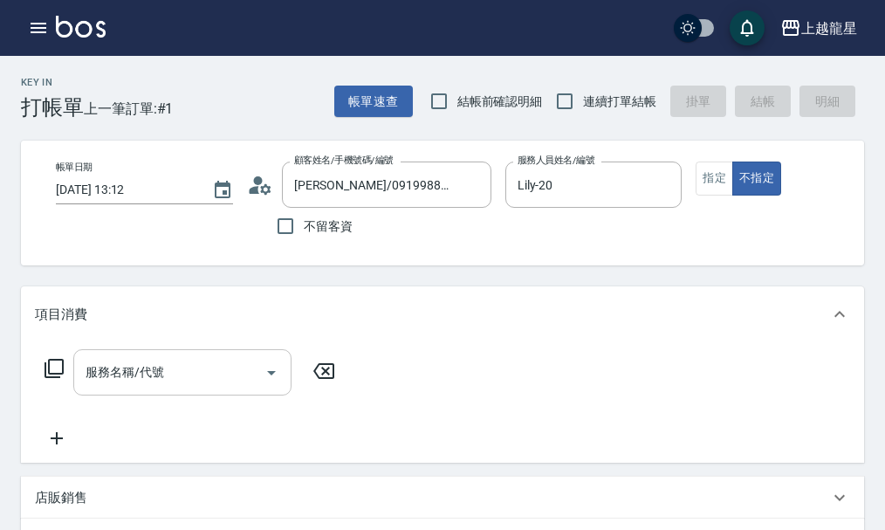
click at [104, 387] on input "服務名稱/代號" at bounding box center [169, 372] width 176 height 31
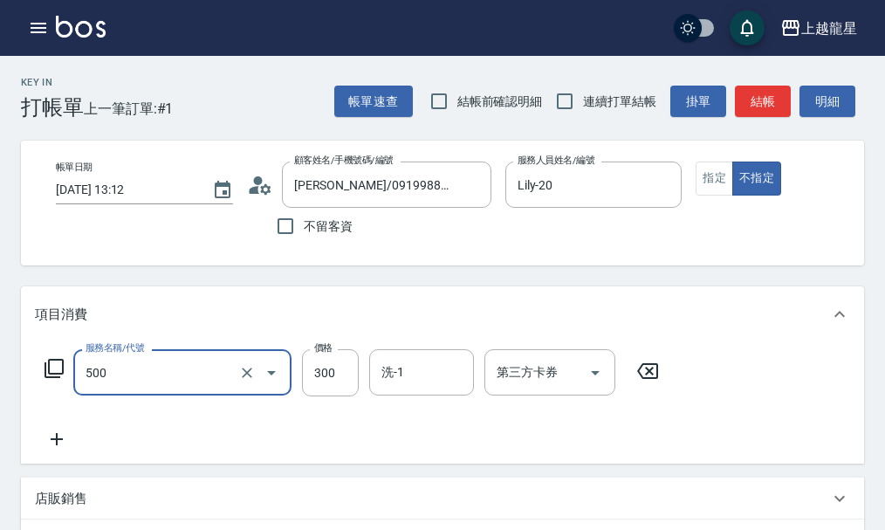
type input "一般洗髮(500)"
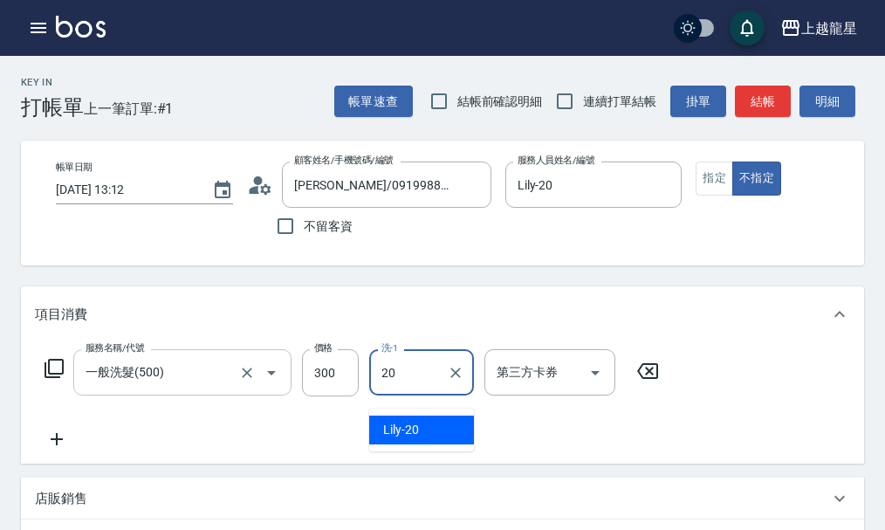
type input "Lily-20"
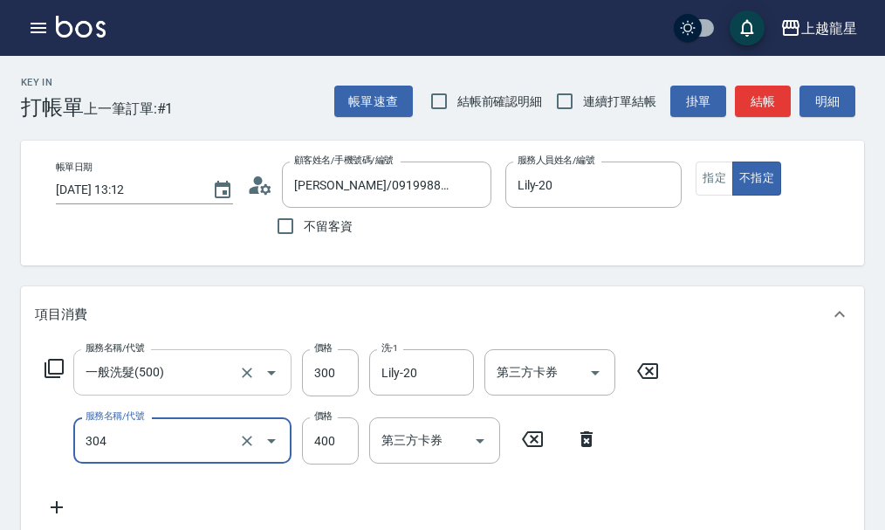
type input "剪髮(304)"
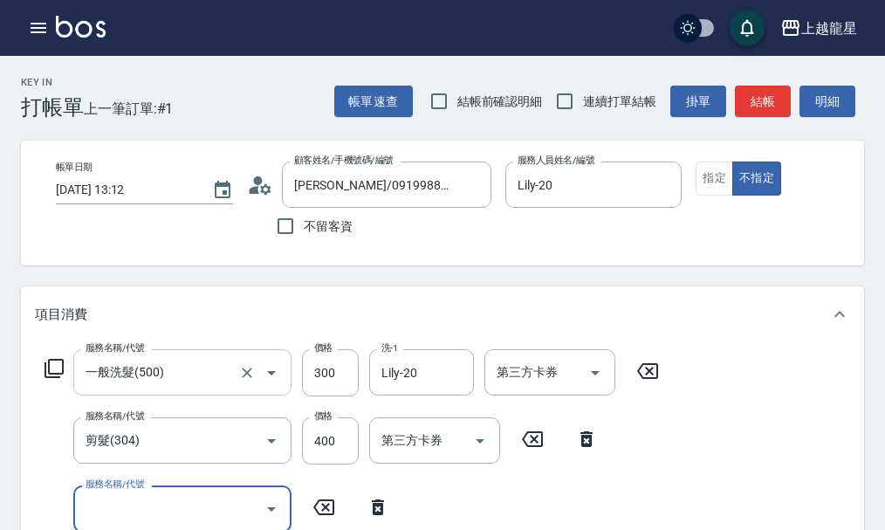
scroll to position [8, 0]
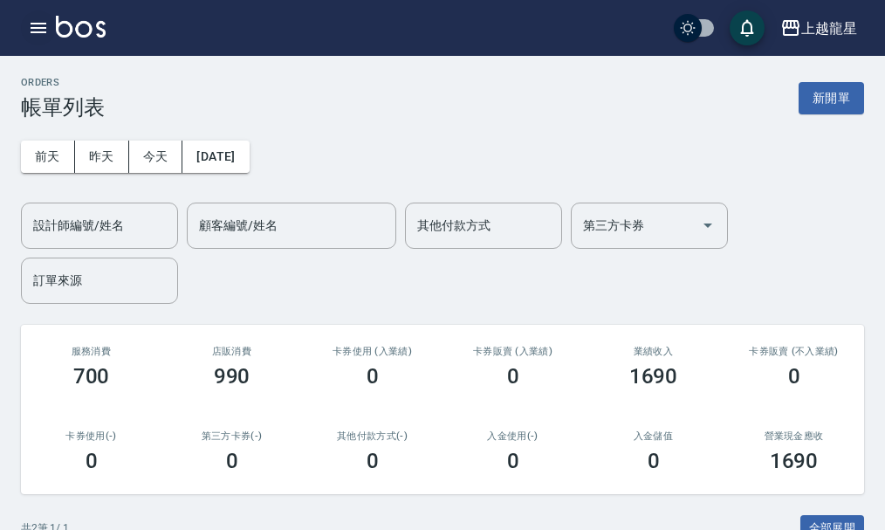
click at [45, 29] on icon "button" at bounding box center [39, 28] width 16 height 10
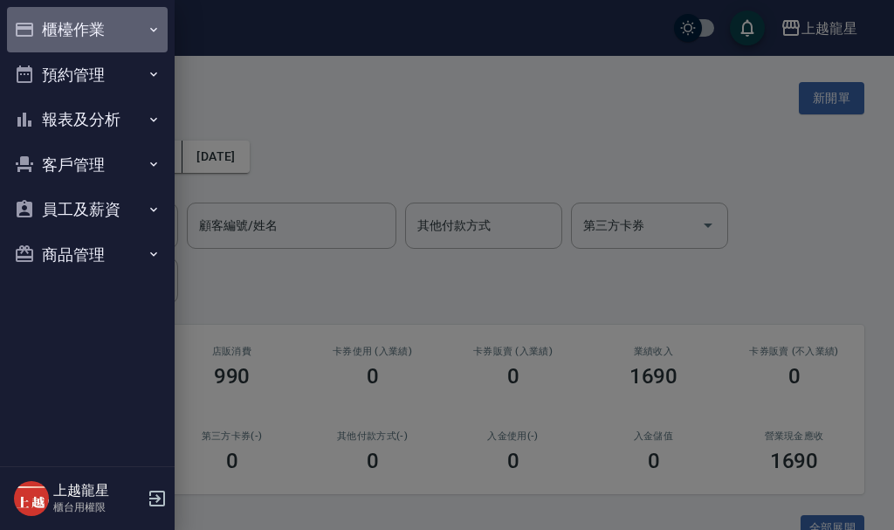
click at [86, 29] on button "櫃檯作業" at bounding box center [87, 29] width 161 height 45
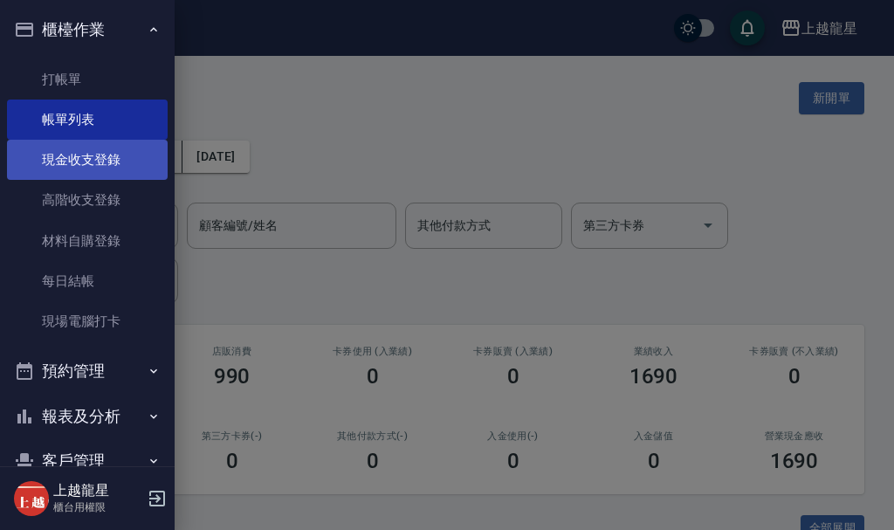
click at [79, 168] on link "現金收支登錄" at bounding box center [87, 160] width 161 height 40
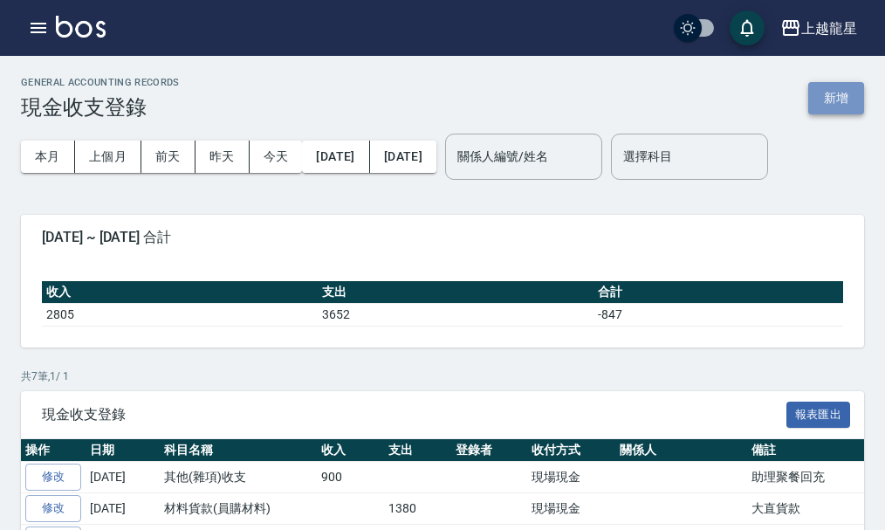
click at [840, 95] on button "新增" at bounding box center [836, 98] width 56 height 32
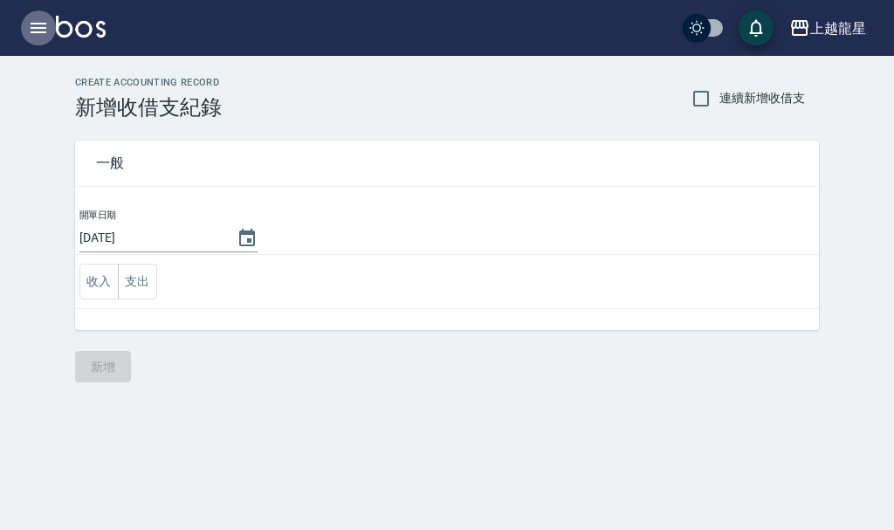
click at [27, 17] on button "button" at bounding box center [38, 27] width 35 height 35
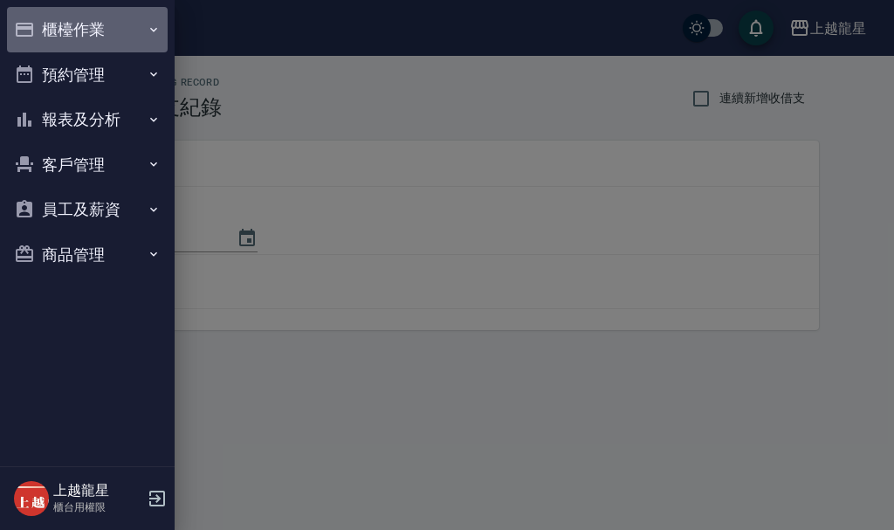
click at [69, 17] on button "櫃檯作業" at bounding box center [87, 29] width 161 height 45
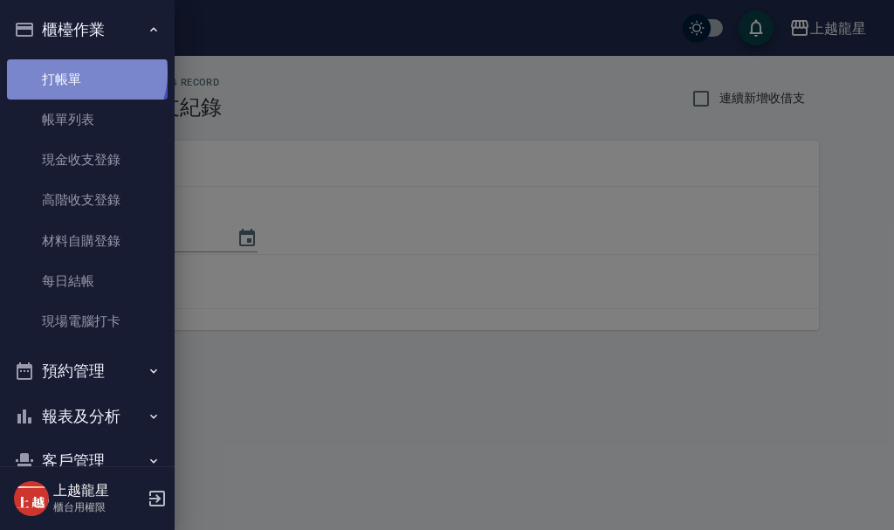
click at [85, 72] on link "打帳單" at bounding box center [87, 79] width 161 height 40
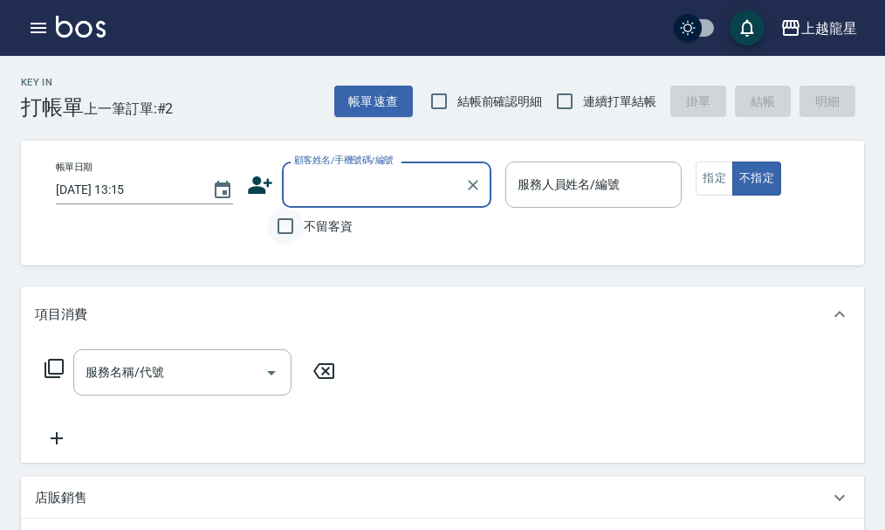
click at [292, 230] on input "不留客資" at bounding box center [285, 226] width 37 height 37
checkbox input "true"
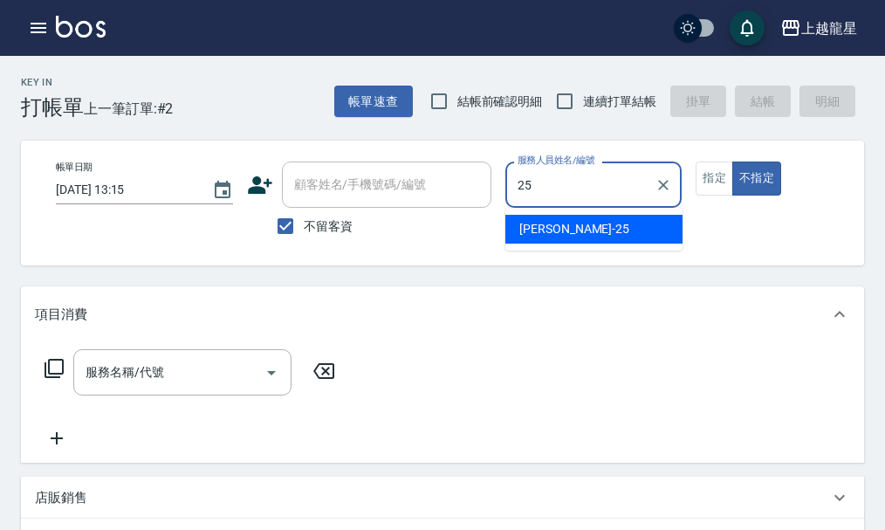
click at [538, 234] on span "淑雲 -25" at bounding box center [574, 229] width 110 height 18
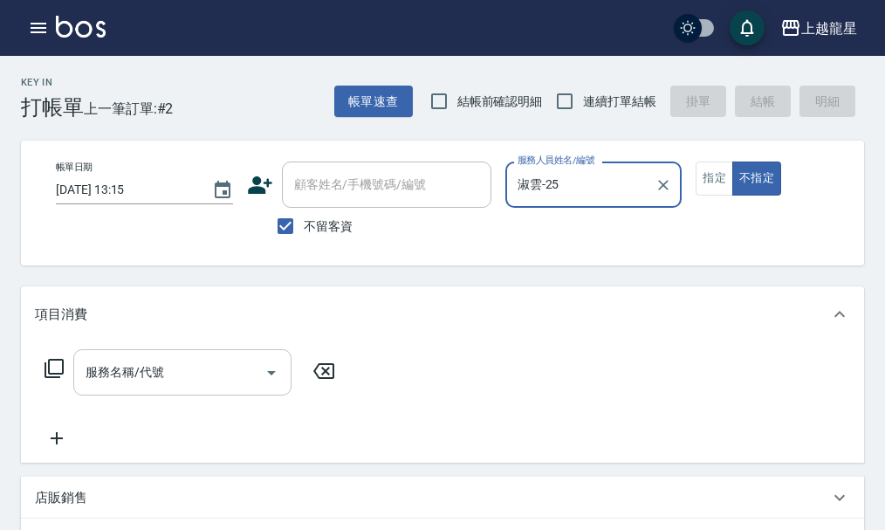
click at [168, 395] on div "服務名稱/代號" at bounding box center [182, 372] width 218 height 46
type input "淑雲-25"
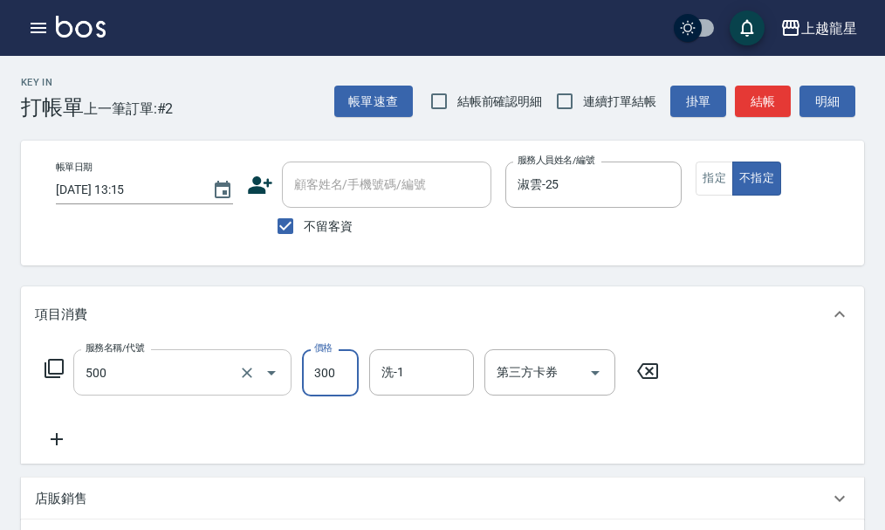
type input "一般洗髮(500)"
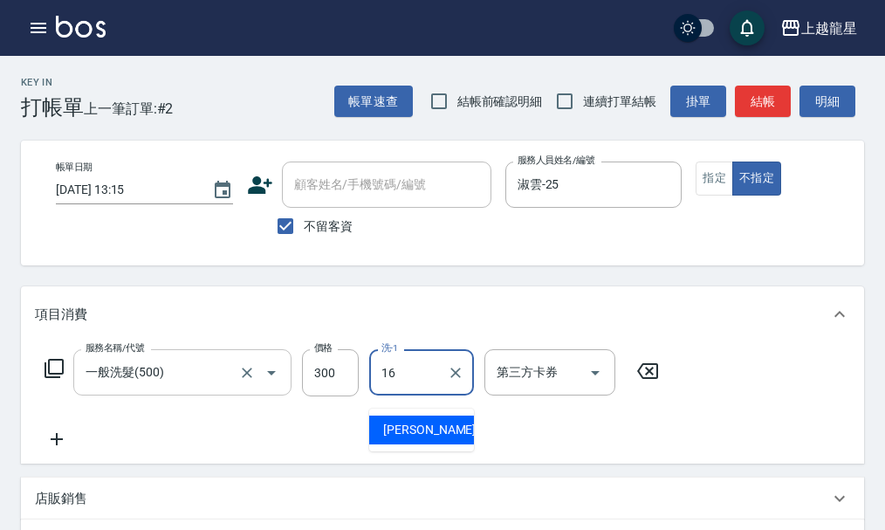
type input "義潔-16"
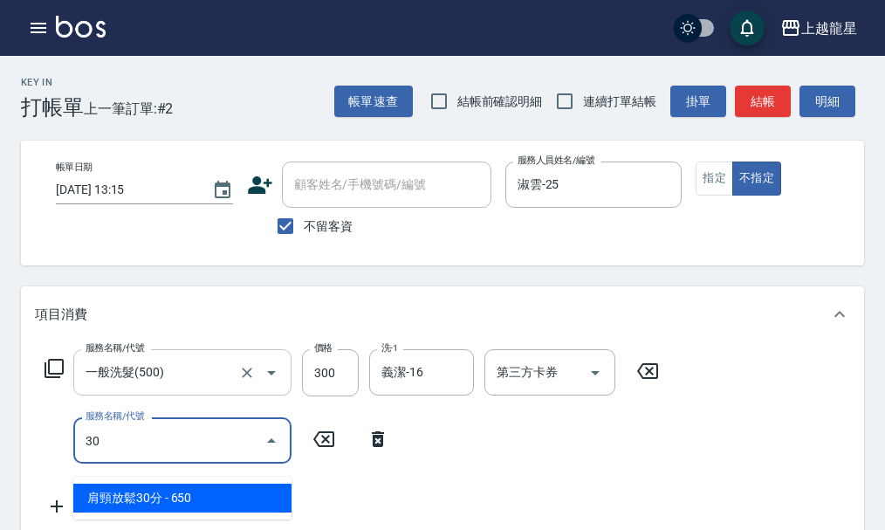
type input "304"
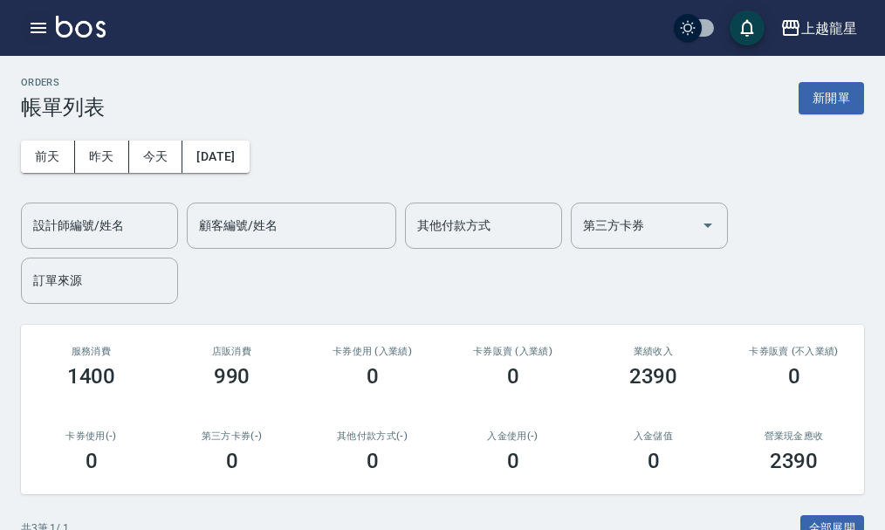
click at [46, 23] on icon "button" at bounding box center [39, 28] width 16 height 10
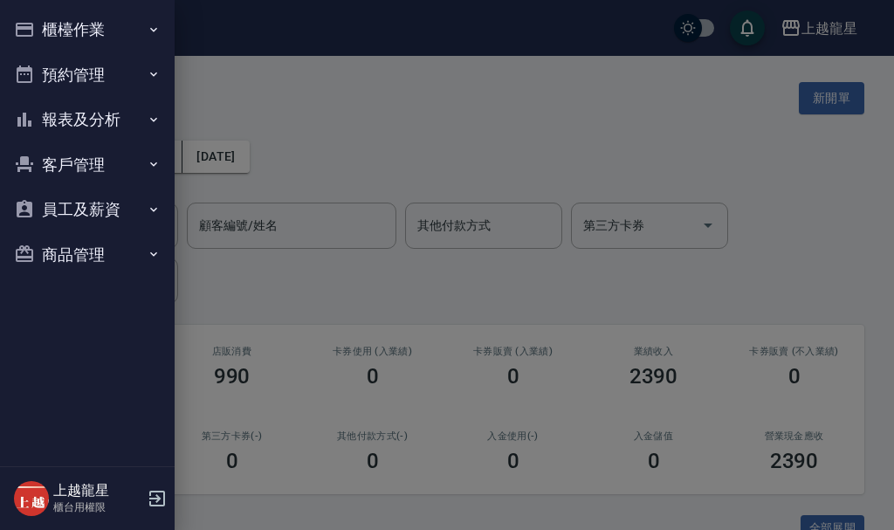
click at [71, 20] on button "櫃檯作業" at bounding box center [87, 29] width 161 height 45
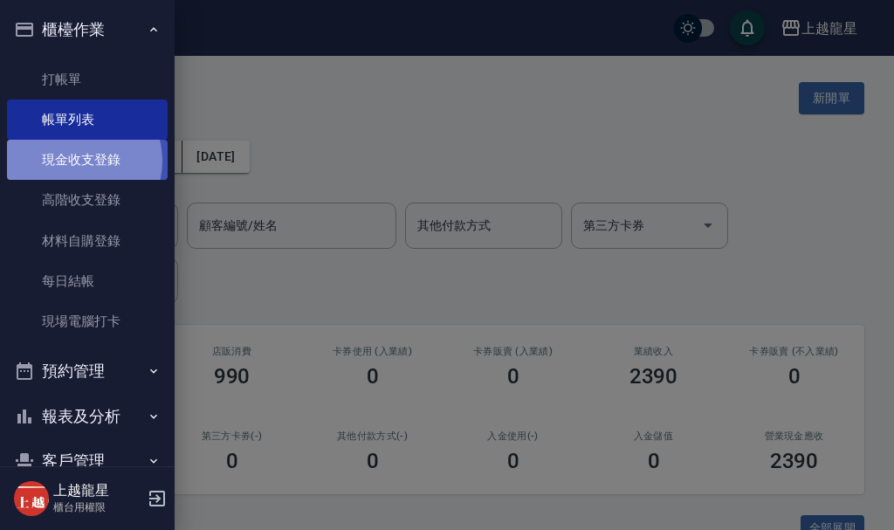
click at [78, 161] on link "現金收支登錄" at bounding box center [87, 160] width 161 height 40
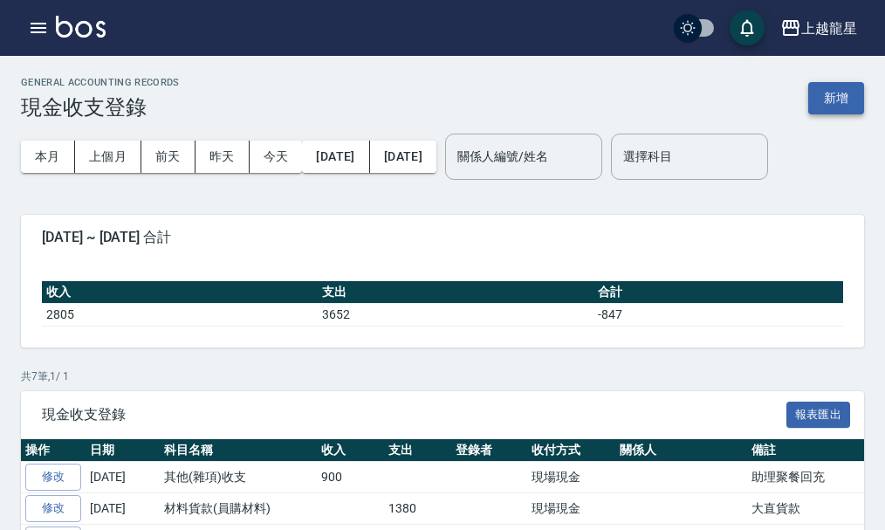
click at [825, 100] on button "新增" at bounding box center [836, 98] width 56 height 32
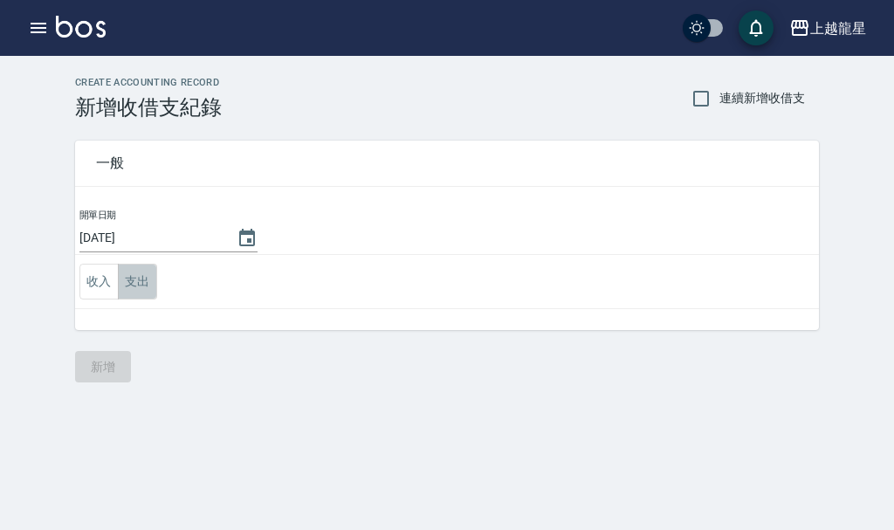
click at [136, 288] on button "支出" at bounding box center [137, 282] width 39 height 36
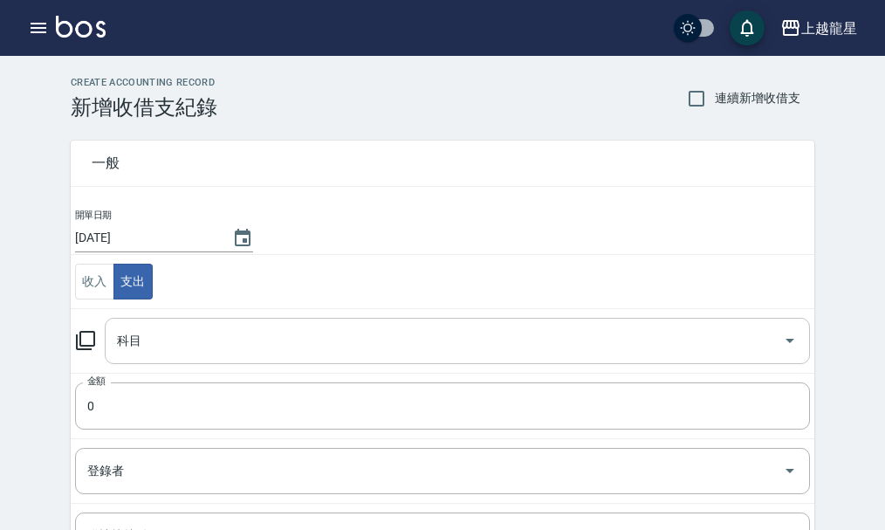
click at [132, 344] on input "科目" at bounding box center [444, 340] width 663 height 31
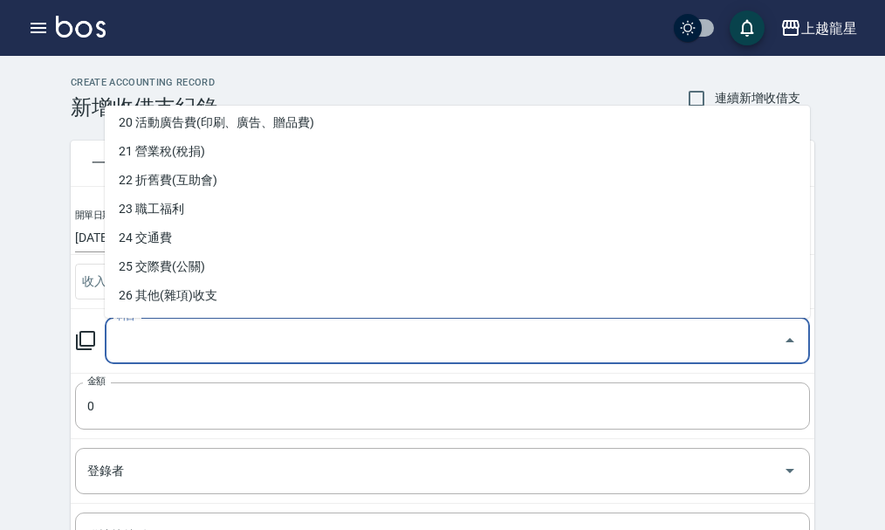
scroll to position [611, 0]
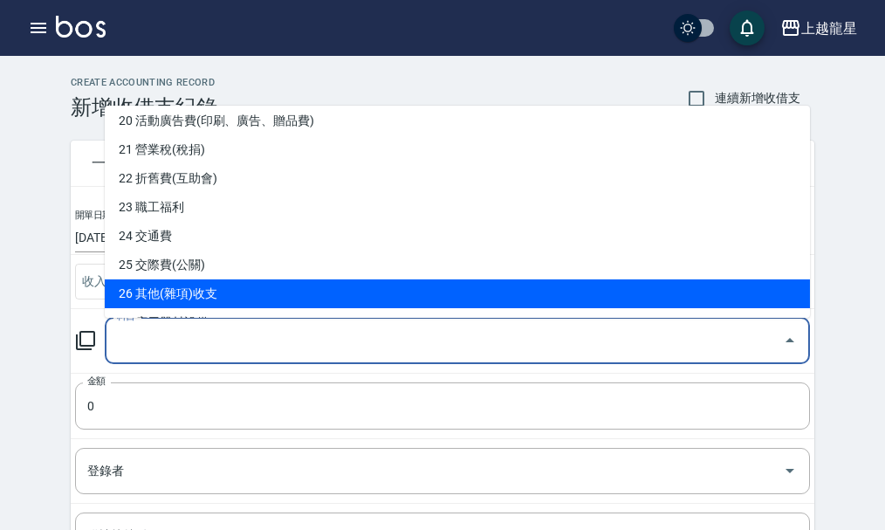
click at [203, 285] on li "26 其他(雜項)收支" at bounding box center [457, 293] width 705 height 29
type input "26 其他(雜項)收支"
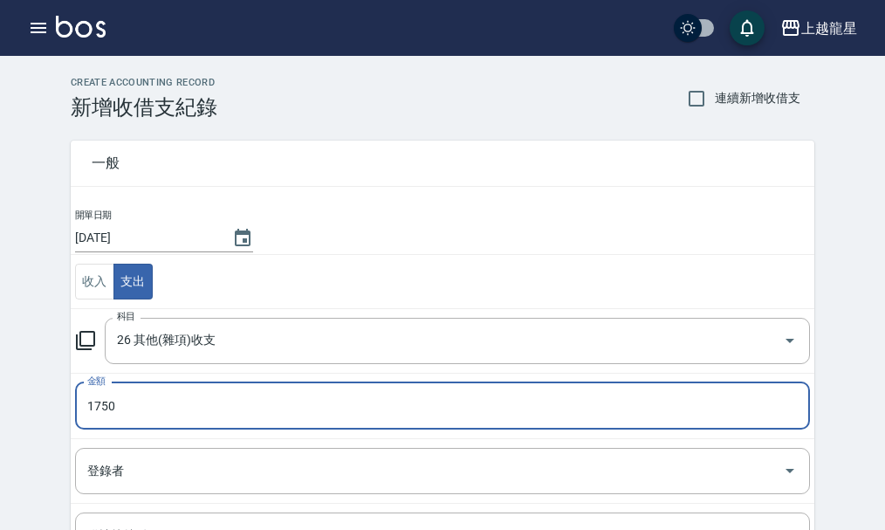
type input "1750"
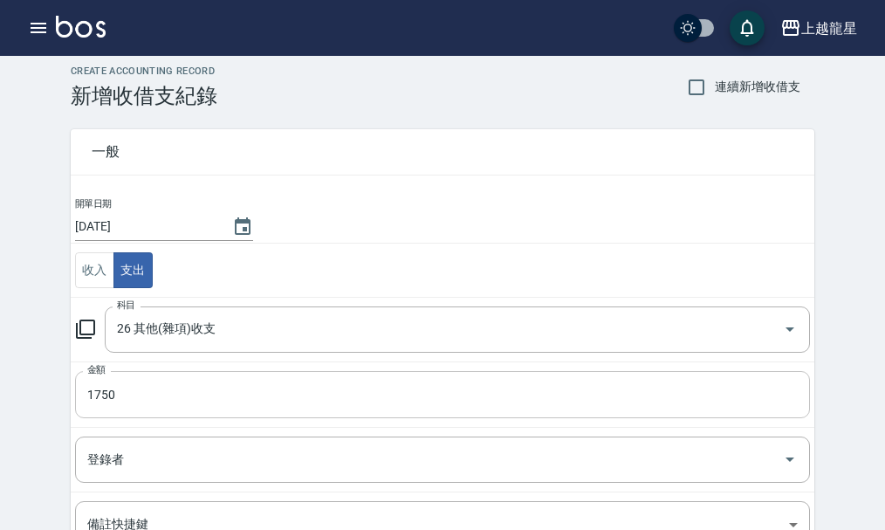
scroll to position [87, 0]
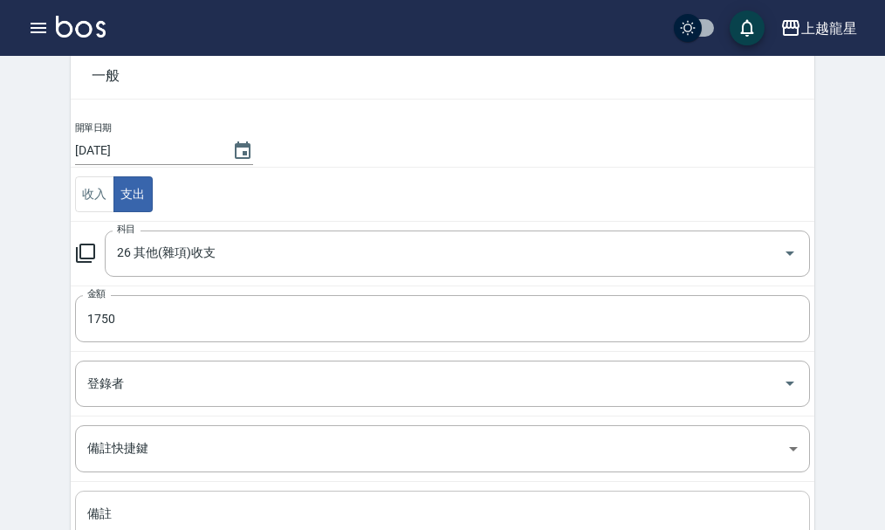
click at [107, 504] on div "備註 x 備註" at bounding box center [442, 534] width 735 height 88
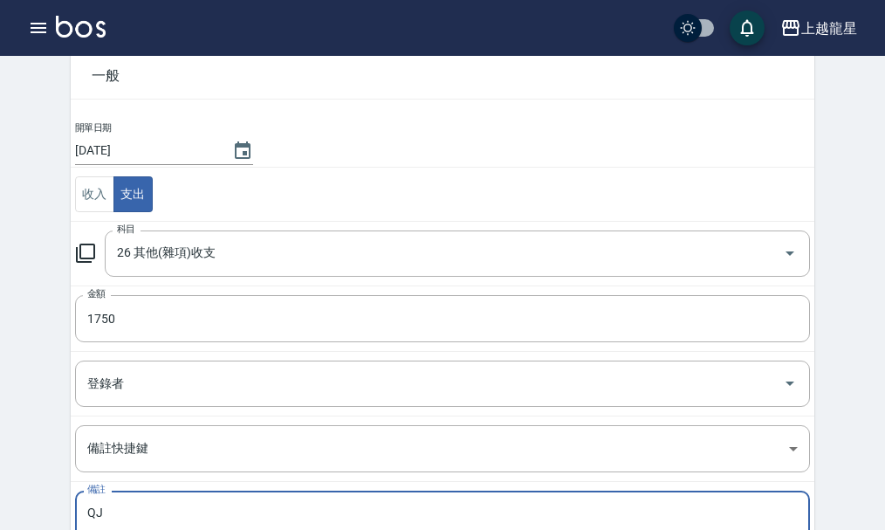
type textarea "Q"
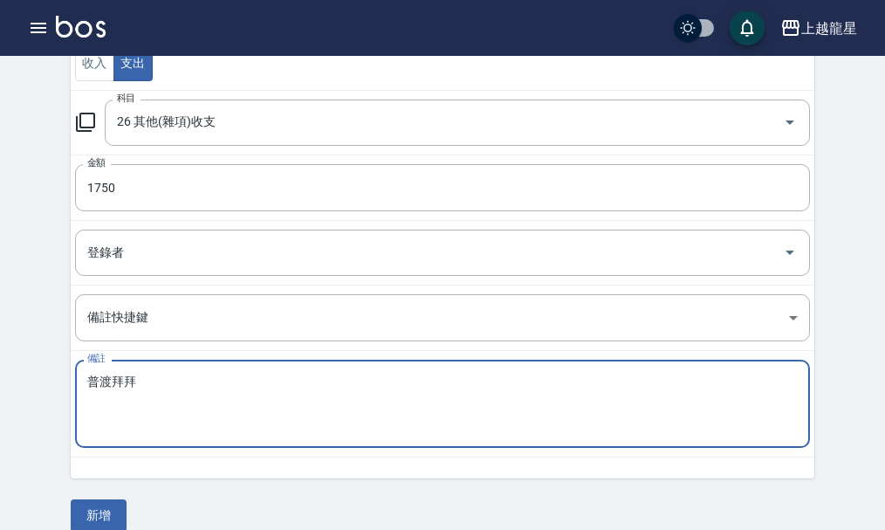
scroll to position [241, 0]
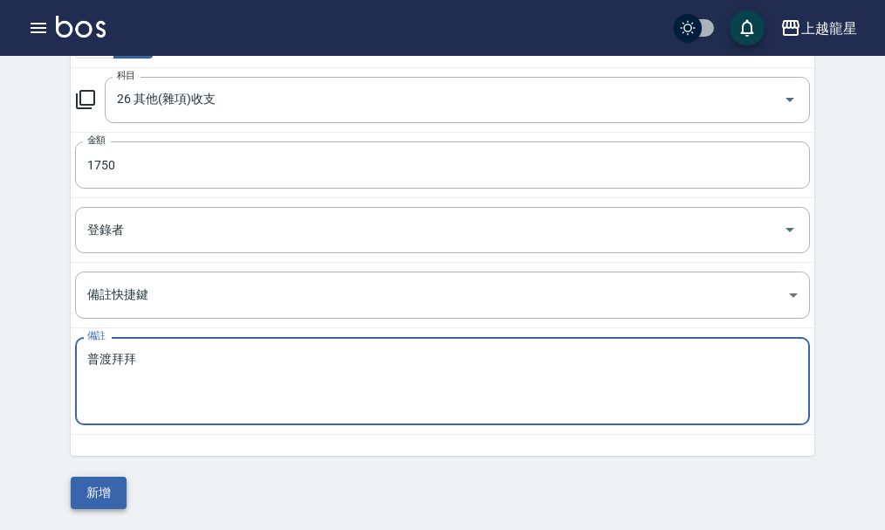
type textarea "普渡拜拜"
click at [99, 490] on button "新增" at bounding box center [99, 492] width 56 height 32
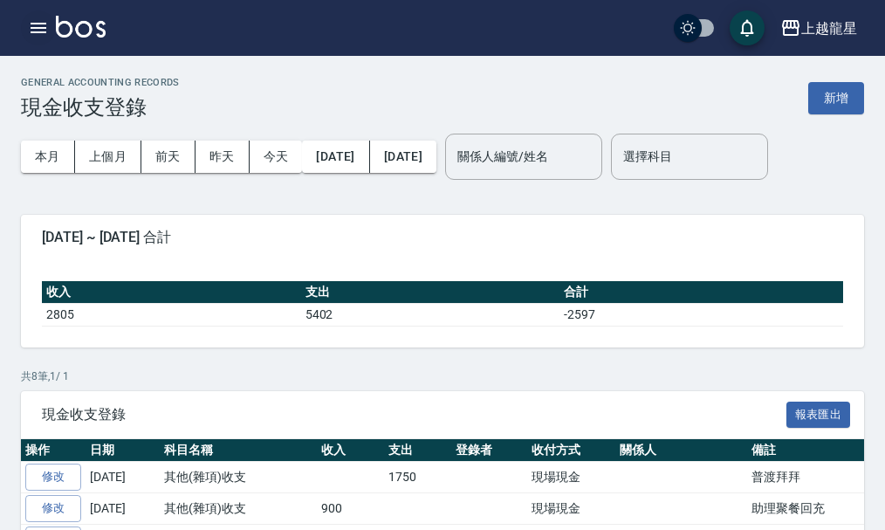
click at [39, 29] on icon "button" at bounding box center [39, 28] width 16 height 10
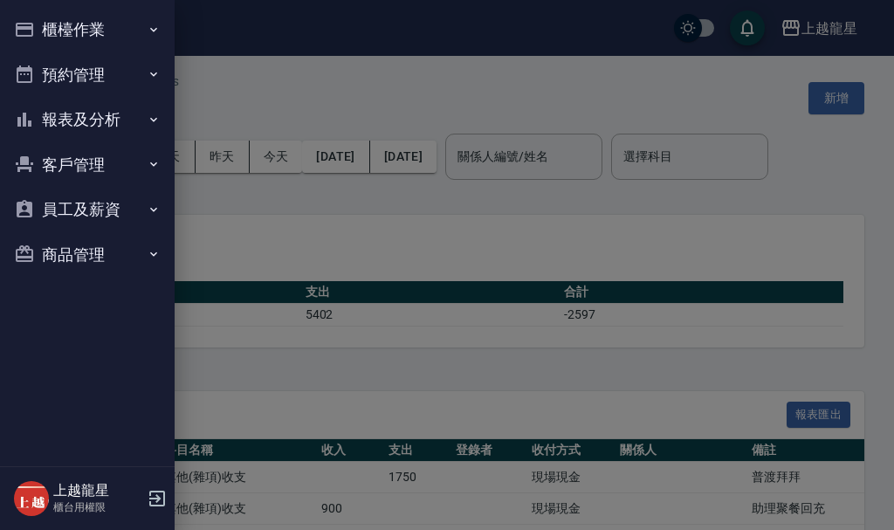
click at [77, 27] on button "櫃檯作業" at bounding box center [87, 29] width 161 height 45
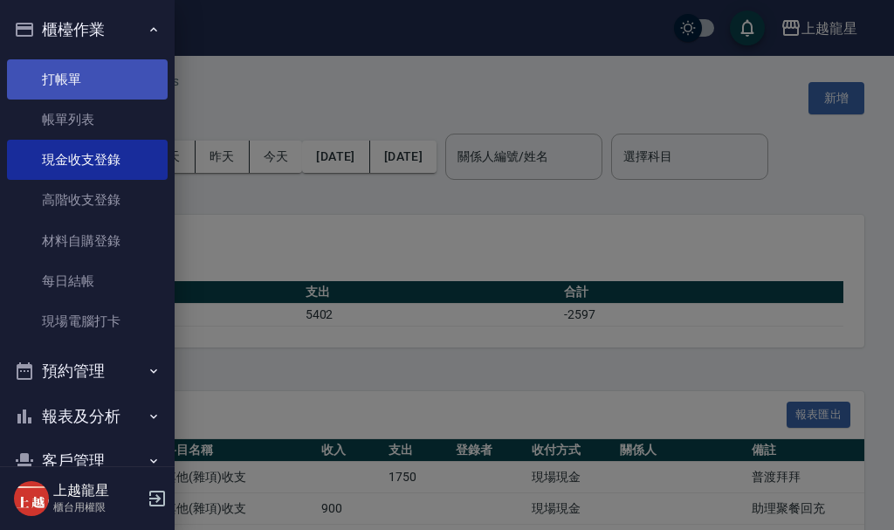
click at [75, 79] on link "打帳單" at bounding box center [87, 79] width 161 height 40
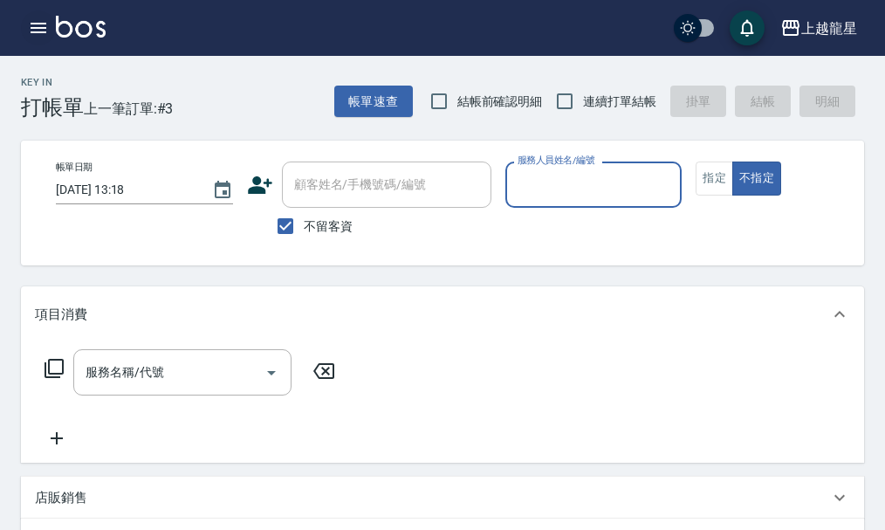
click at [31, 24] on icon "button" at bounding box center [39, 28] width 16 height 10
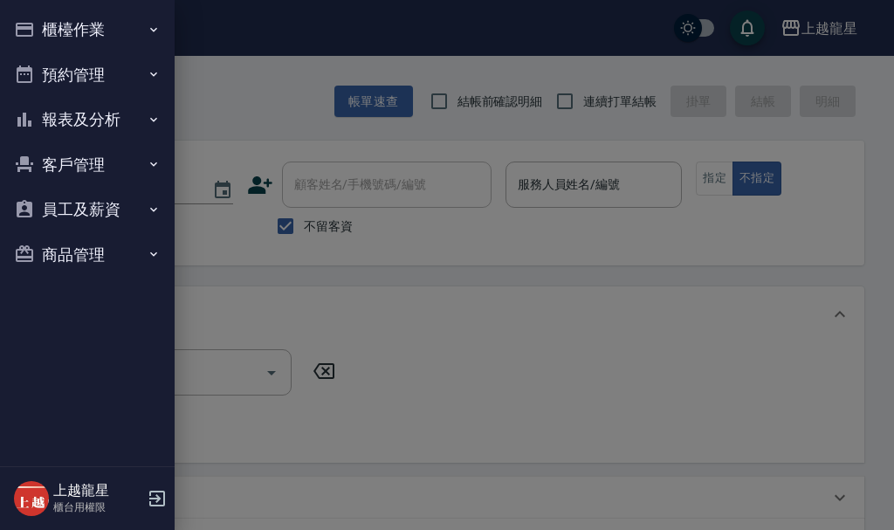
click at [72, 23] on button "櫃檯作業" at bounding box center [87, 29] width 161 height 45
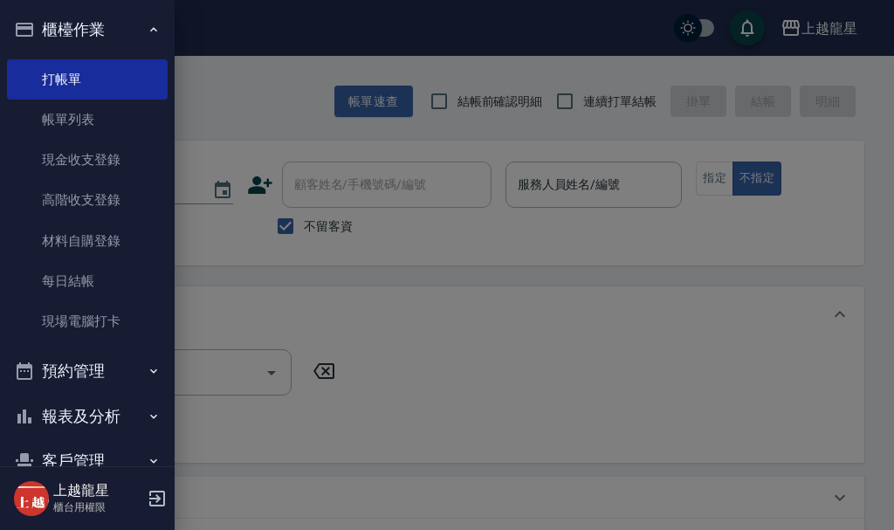
click at [79, 38] on button "櫃檯作業" at bounding box center [87, 29] width 161 height 45
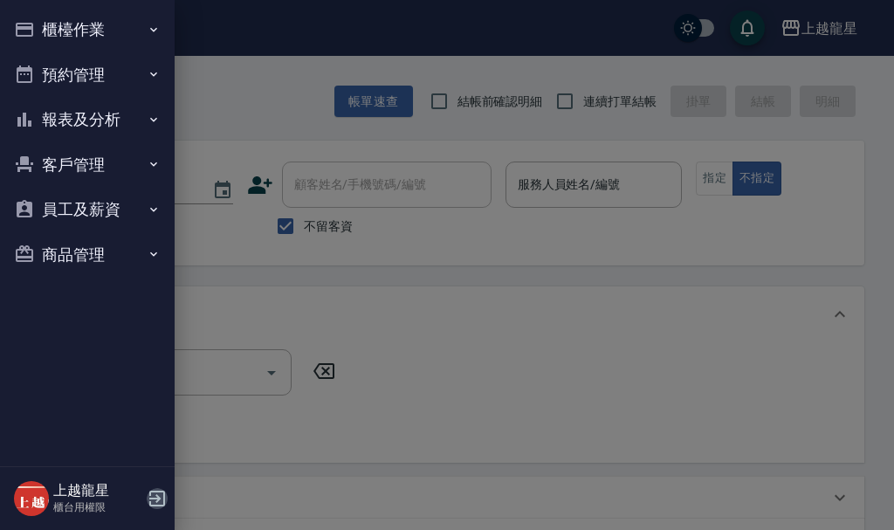
click at [148, 494] on icon "button" at bounding box center [157, 498] width 21 height 21
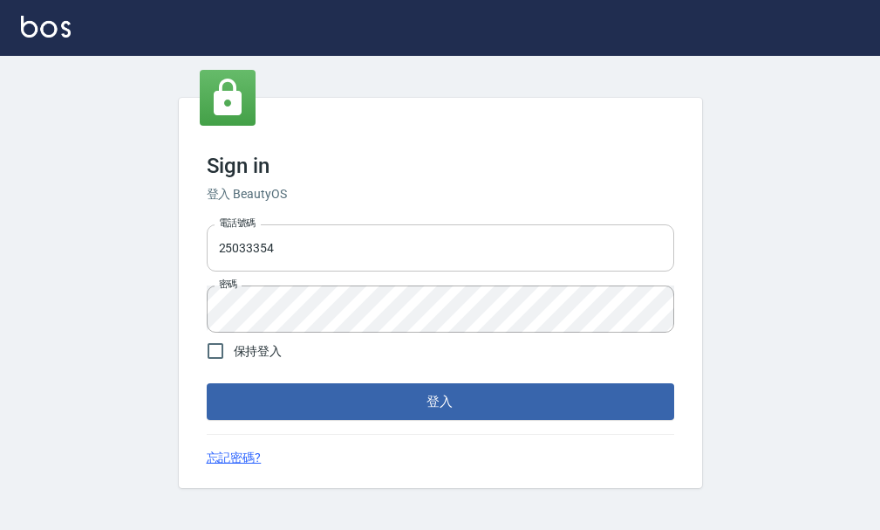
click at [284, 255] on input "25033354" at bounding box center [441, 247] width 468 height 47
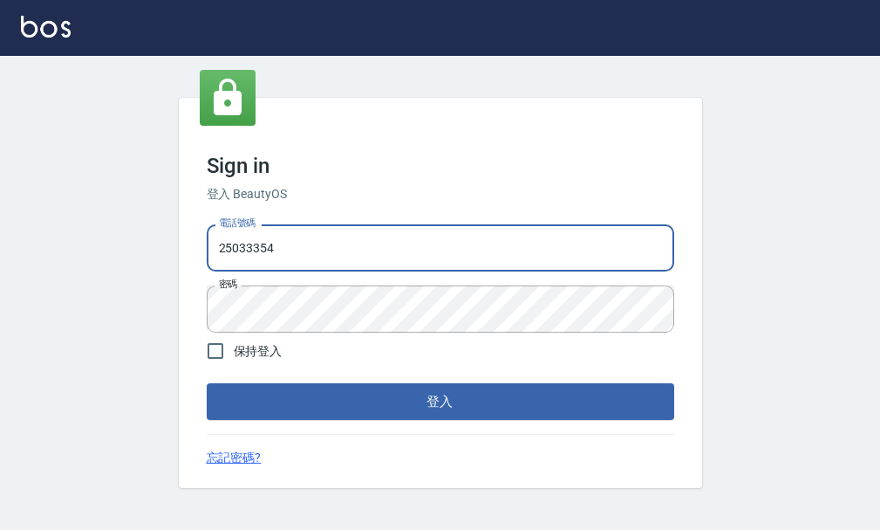
type input "0939989761"
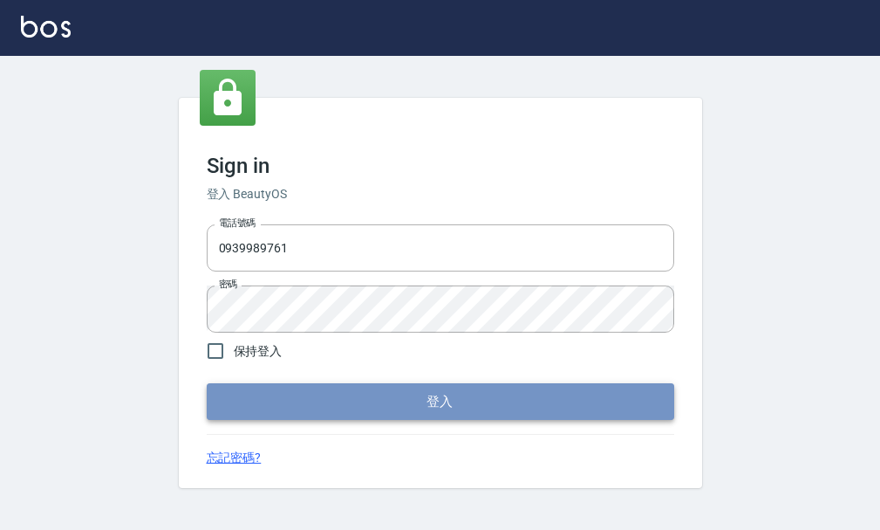
click at [338, 404] on button "登入" at bounding box center [441, 401] width 468 height 37
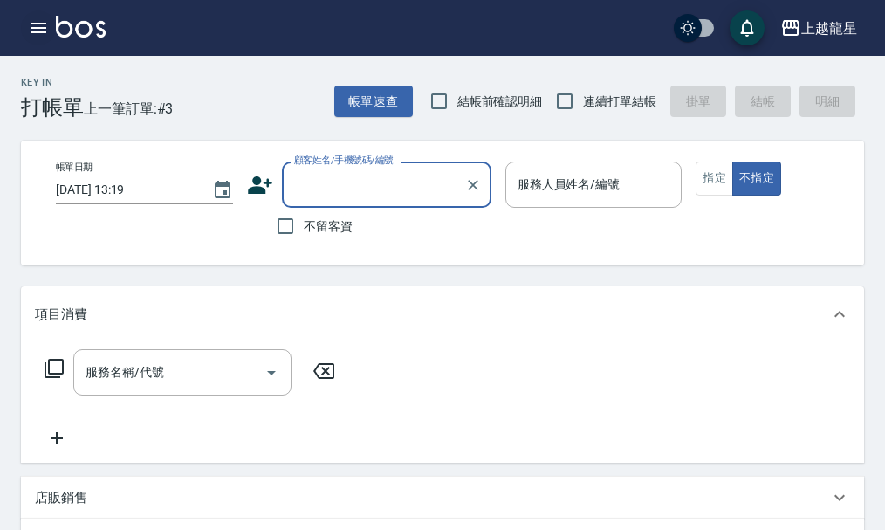
click at [32, 24] on icon "button" at bounding box center [39, 28] width 16 height 10
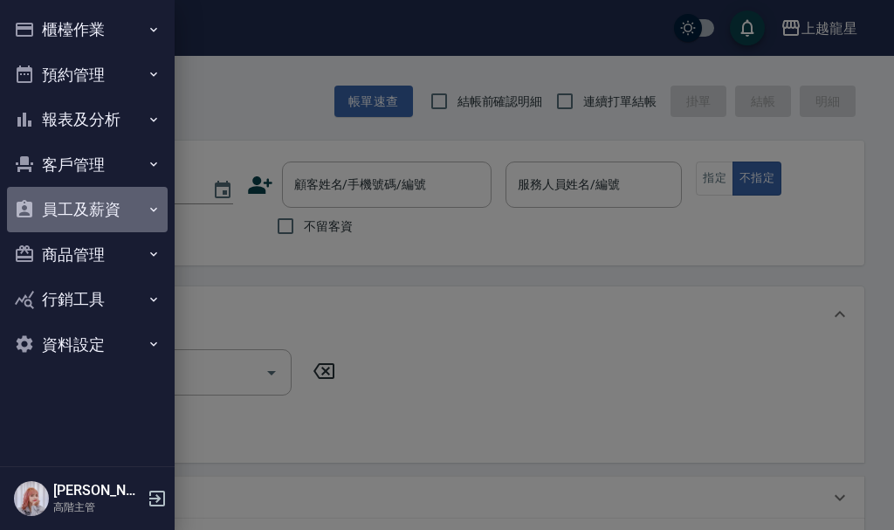
click at [78, 207] on button "員工及薪資" at bounding box center [87, 209] width 161 height 45
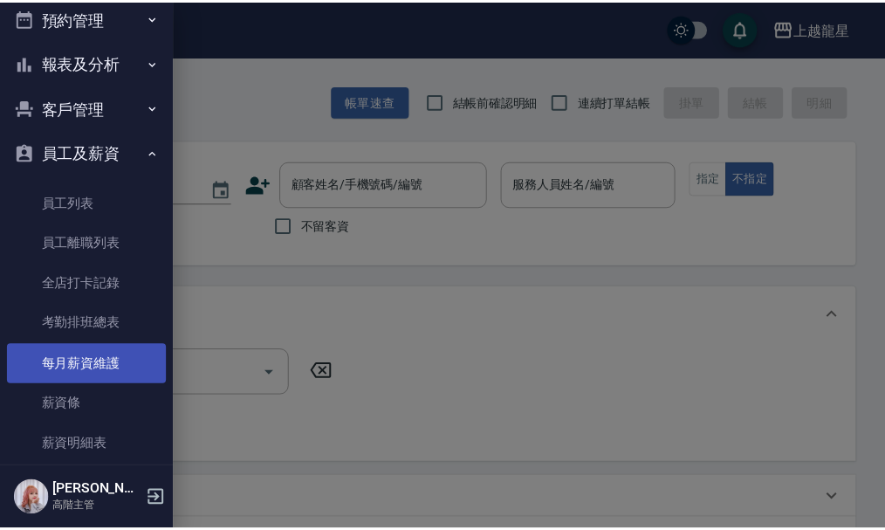
scroll to position [87, 0]
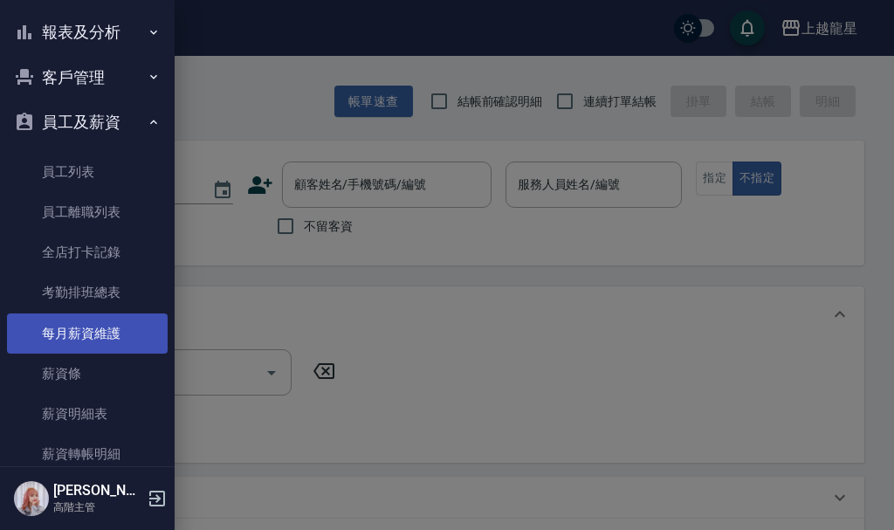
click at [91, 342] on link "每月薪資維護" at bounding box center [87, 333] width 161 height 40
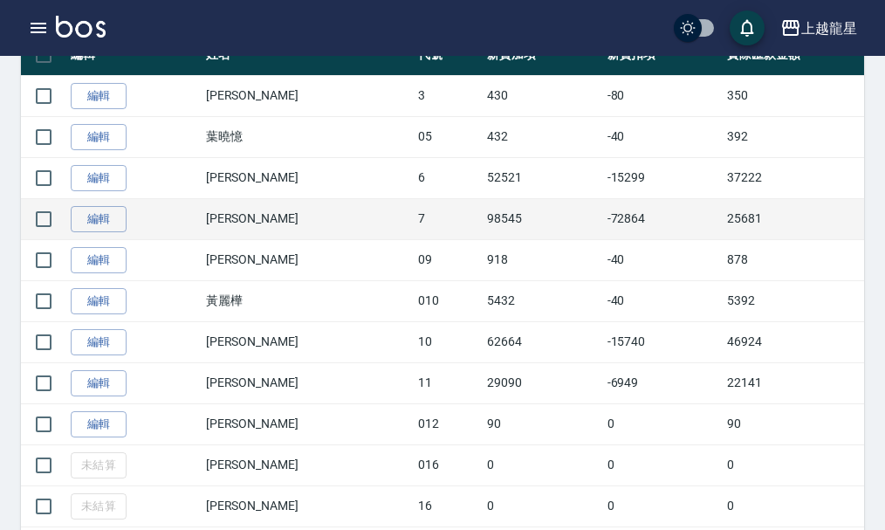
scroll to position [436, 0]
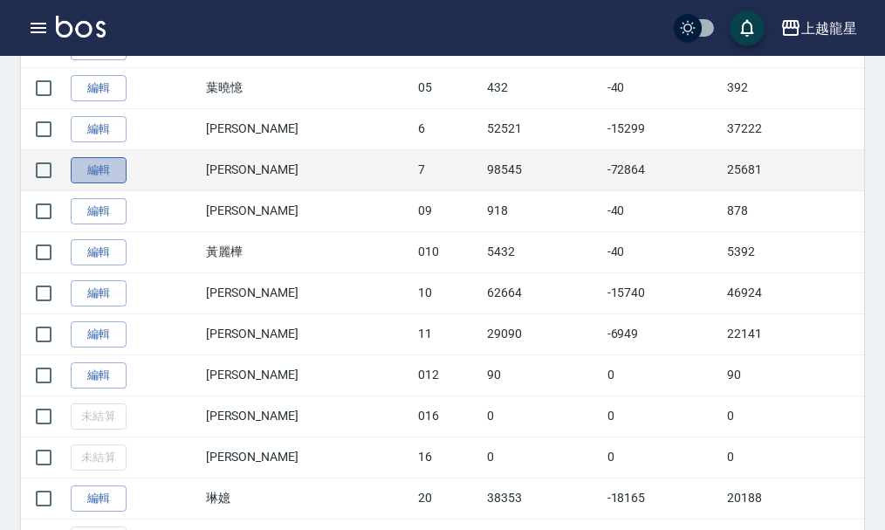
click at [93, 172] on link "編輯" at bounding box center [99, 170] width 56 height 27
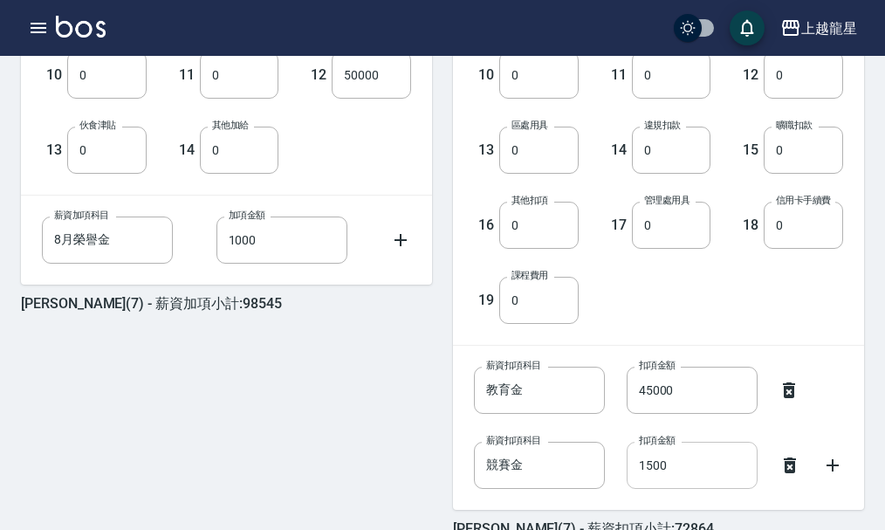
scroll to position [785, 0]
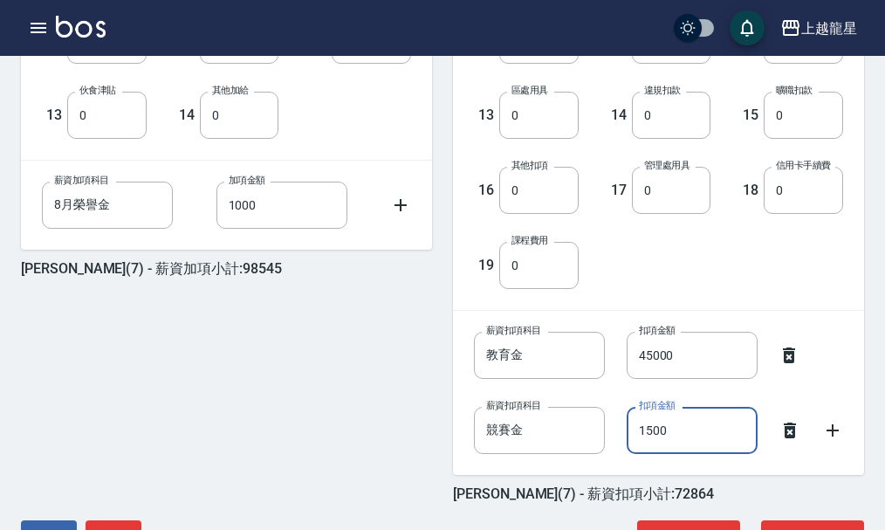
click at [649, 430] on input "1500" at bounding box center [692, 430] width 131 height 47
type input "2500"
click at [651, 356] on input "45000" at bounding box center [692, 355] width 131 height 47
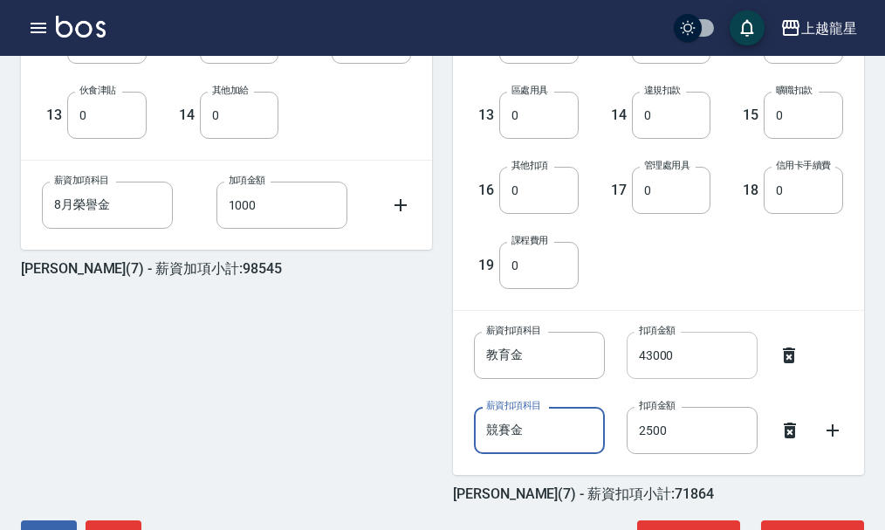
click at [651, 361] on input "43000" at bounding box center [692, 355] width 131 height 47
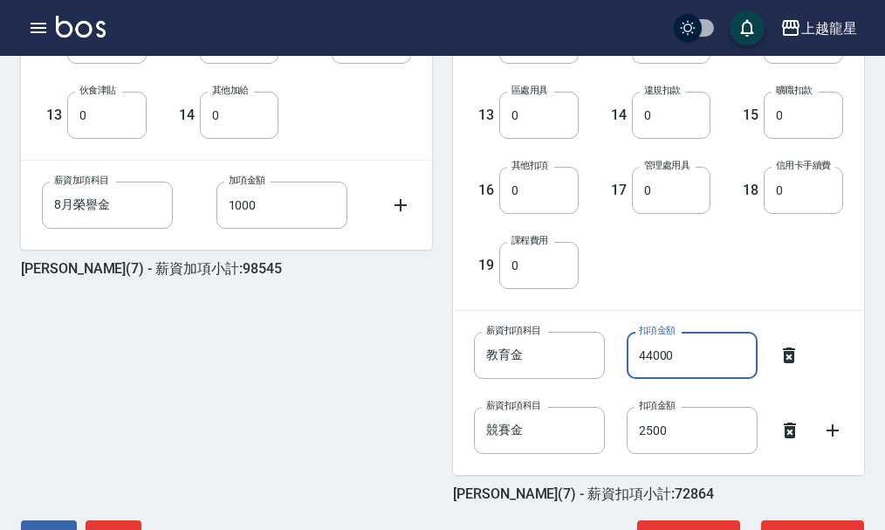
click at [650, 353] on input "44000" at bounding box center [692, 355] width 131 height 47
type input "45000"
click at [640, 250] on div "1 手續費 0 手續費 2 材料自購 10675 材料自購 3 員工借支 1700 員工借支 4 互助扣款 12291 互助扣款 5 勞健保費 1698 勞健…" at bounding box center [644, 26] width 397 height 526
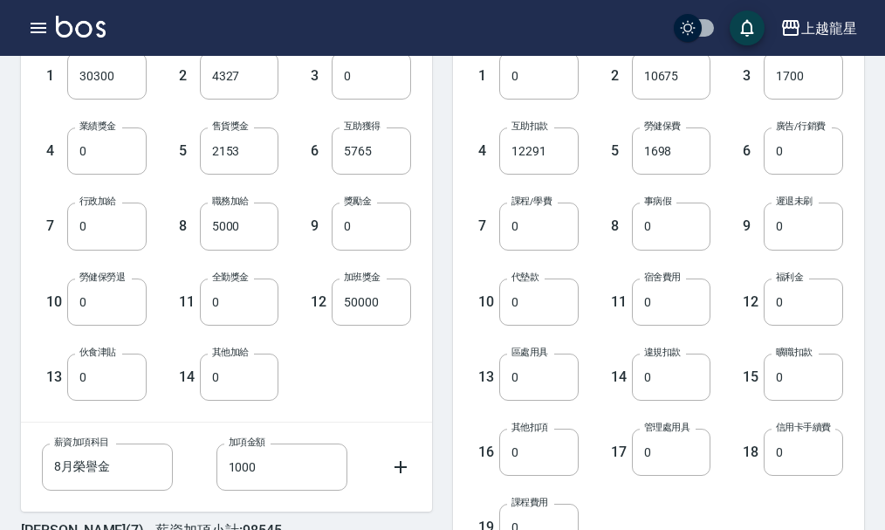
scroll to position [846, 0]
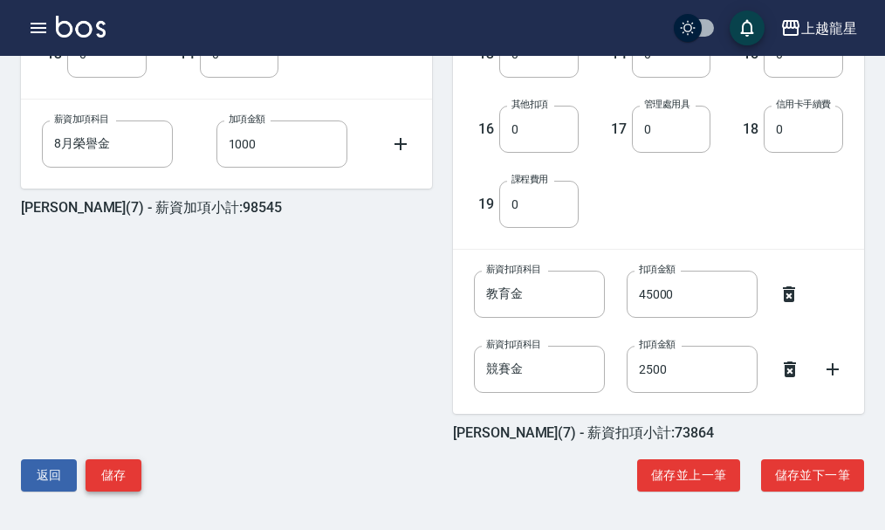
click at [103, 475] on button "儲存" at bounding box center [114, 475] width 56 height 32
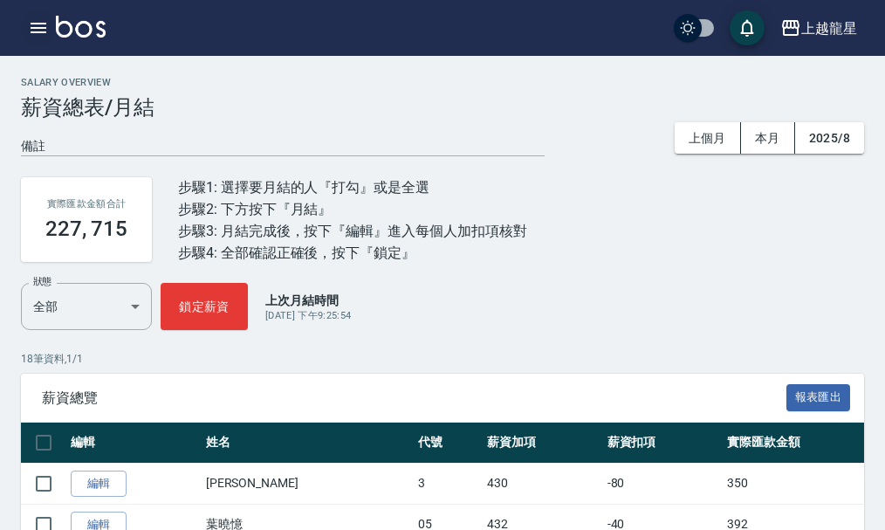
click at [47, 22] on icon "button" at bounding box center [38, 27] width 21 height 21
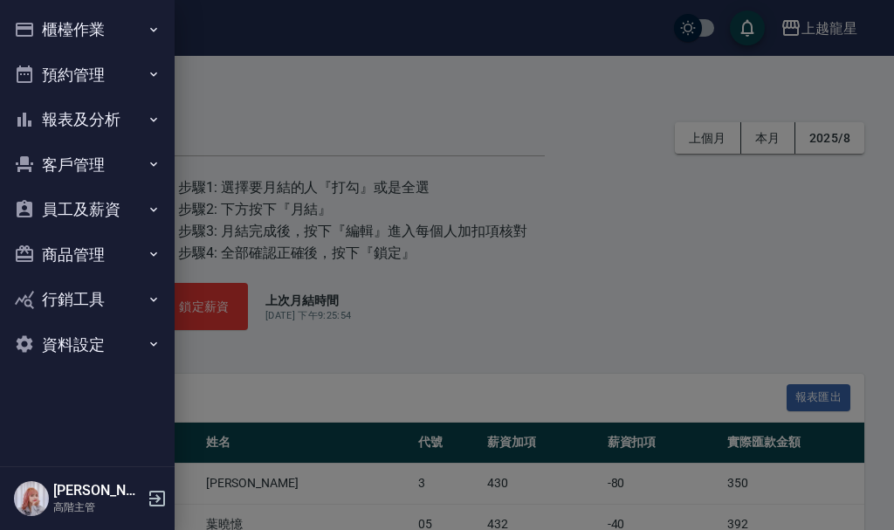
click at [89, 202] on button "員工及薪資" at bounding box center [87, 209] width 161 height 45
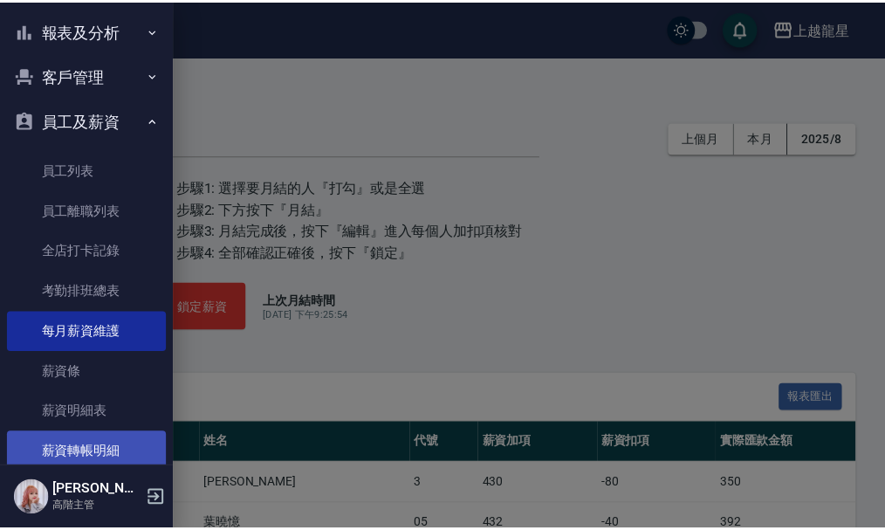
scroll to position [175, 0]
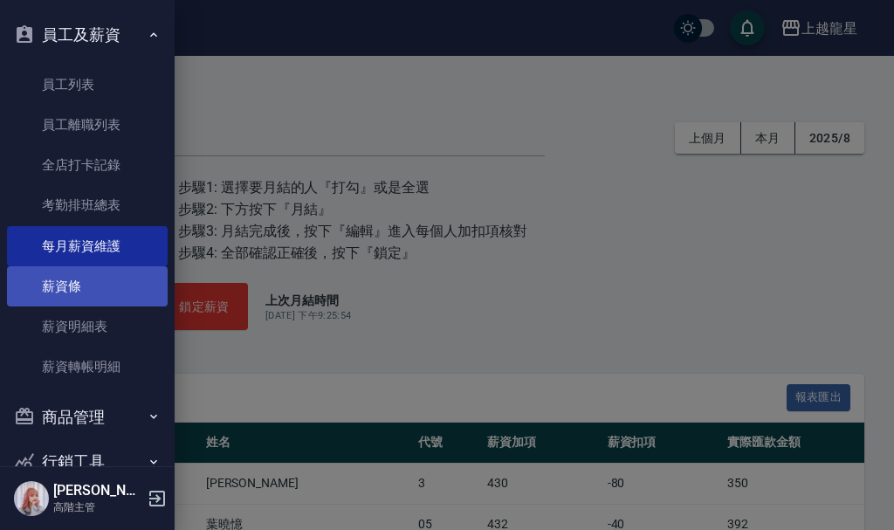
click at [93, 292] on link "薪資條" at bounding box center [87, 286] width 161 height 40
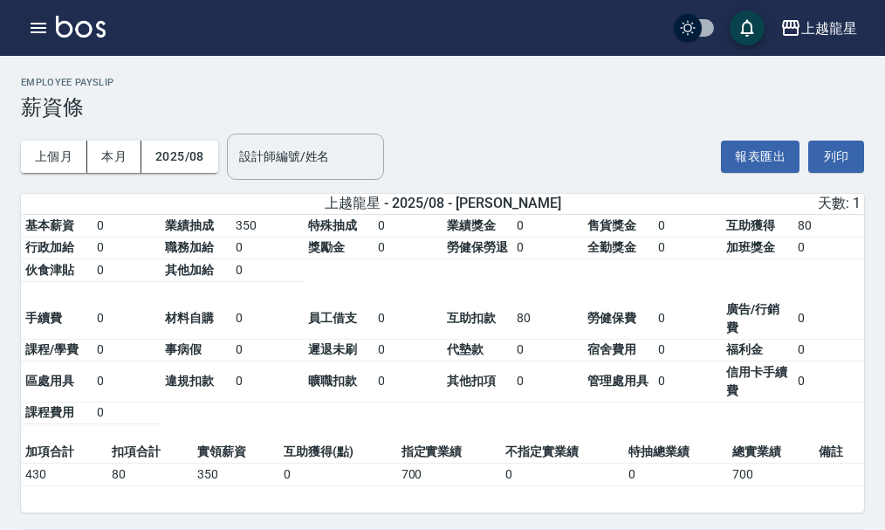
click at [45, 24] on icon "button" at bounding box center [39, 28] width 16 height 10
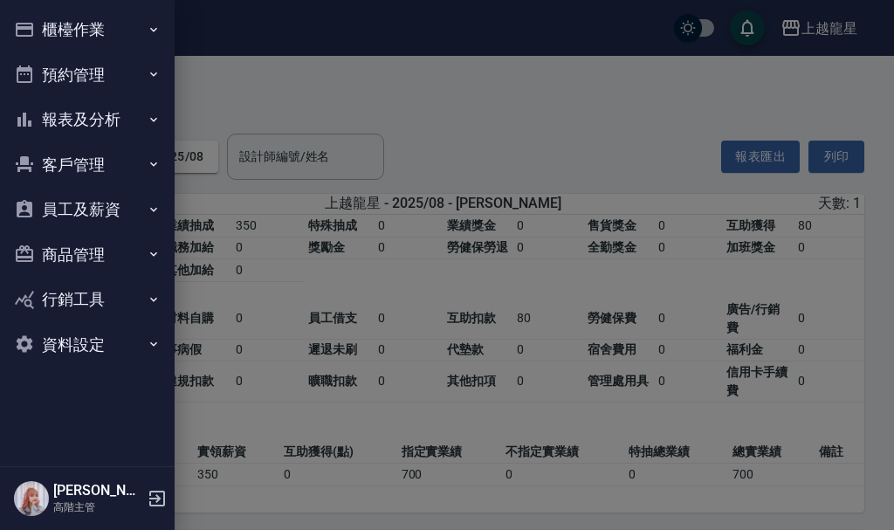
click at [114, 212] on button "員工及薪資" at bounding box center [87, 209] width 161 height 45
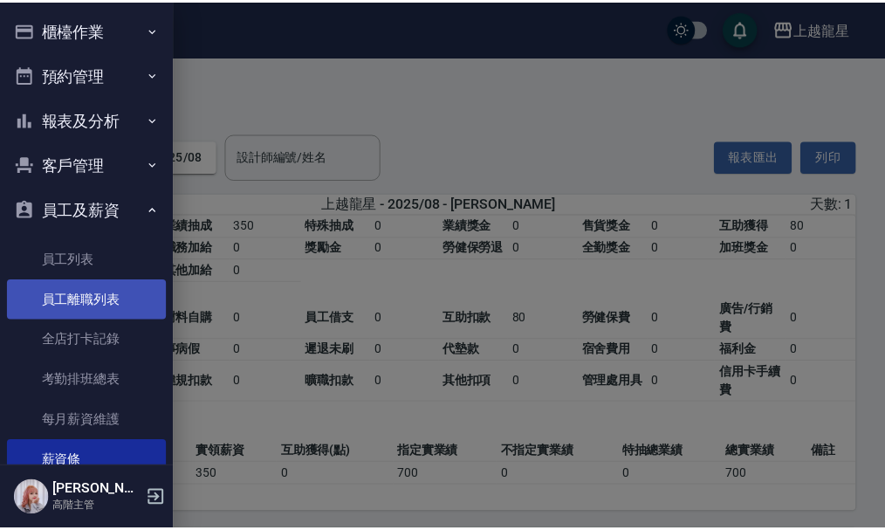
scroll to position [175, 0]
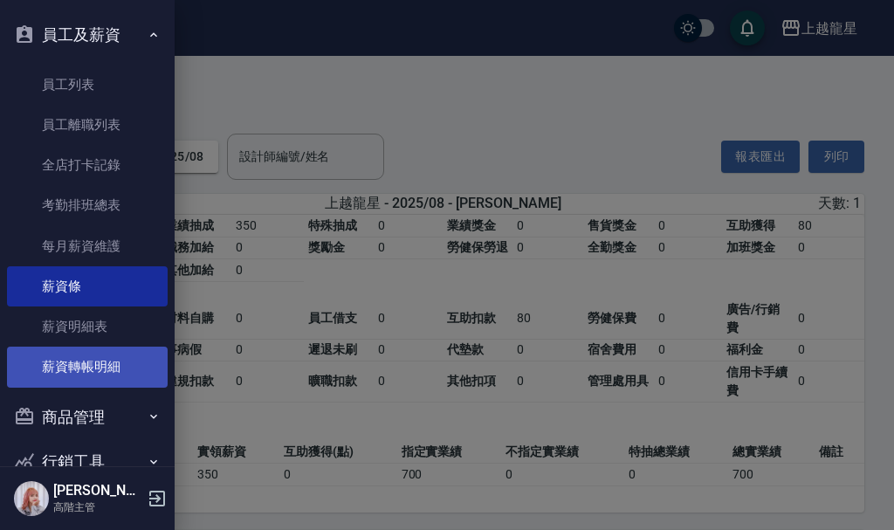
click at [83, 353] on link "薪資轉帳明細" at bounding box center [87, 366] width 161 height 40
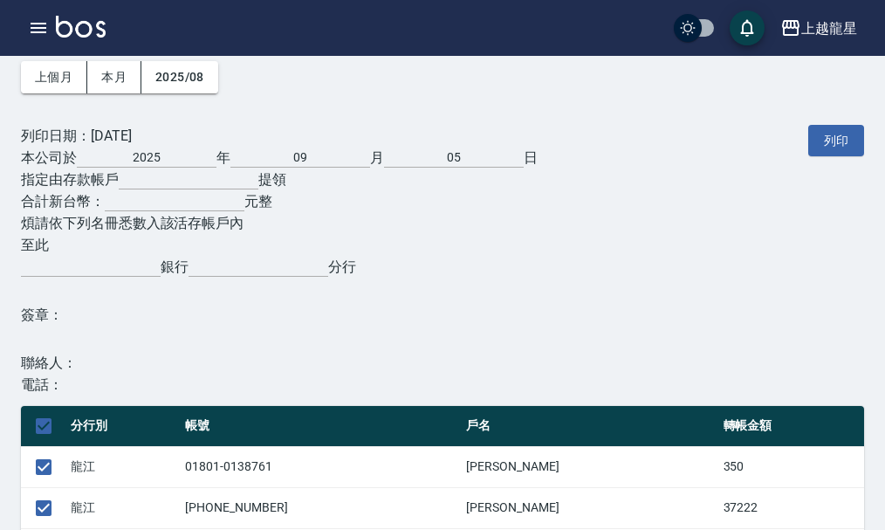
scroll to position [349, 0]
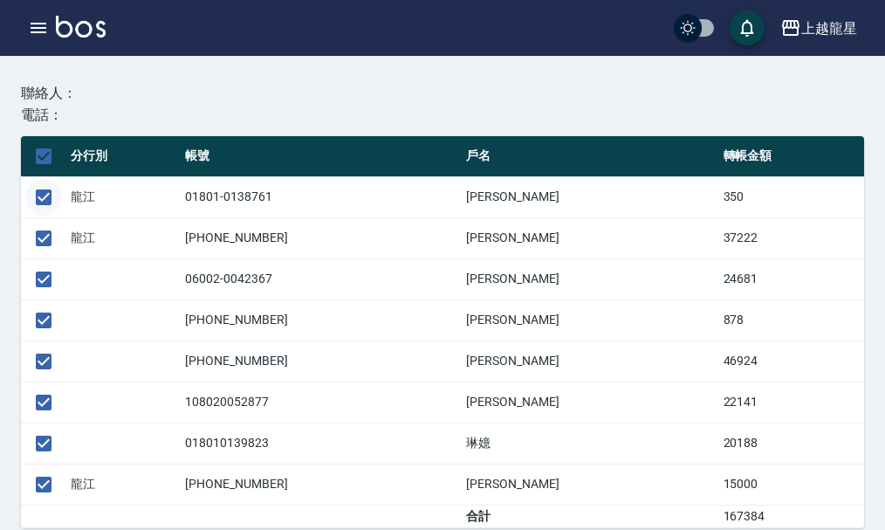
click at [51, 205] on input "checkbox" at bounding box center [43, 197] width 37 height 37
checkbox input "false"
click at [37, 316] on input "checkbox" at bounding box center [43, 320] width 37 height 37
checkbox input "false"
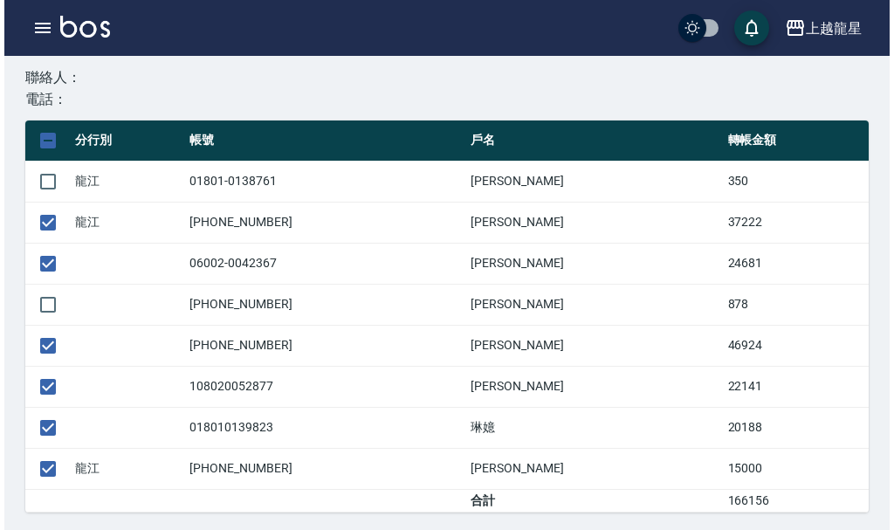
scroll to position [368, 0]
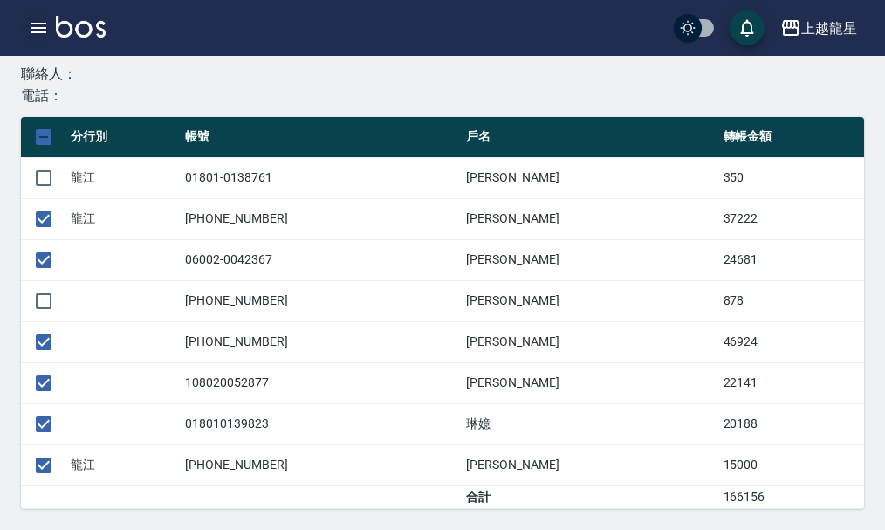
click at [45, 22] on icon "button" at bounding box center [38, 27] width 21 height 21
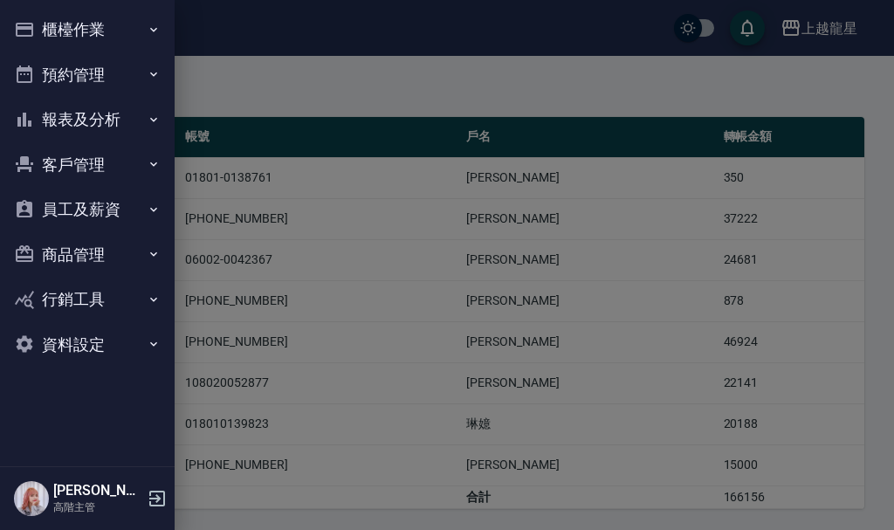
click at [86, 202] on button "員工及薪資" at bounding box center [87, 209] width 161 height 45
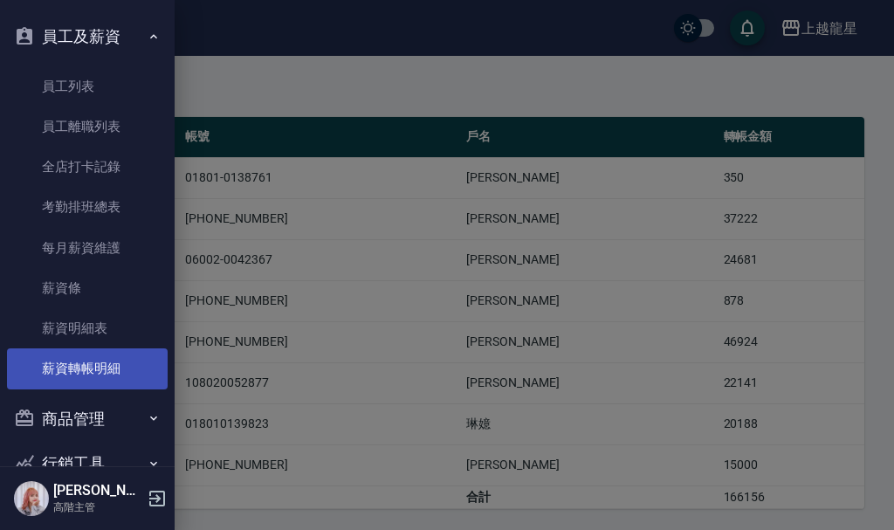
scroll to position [175, 0]
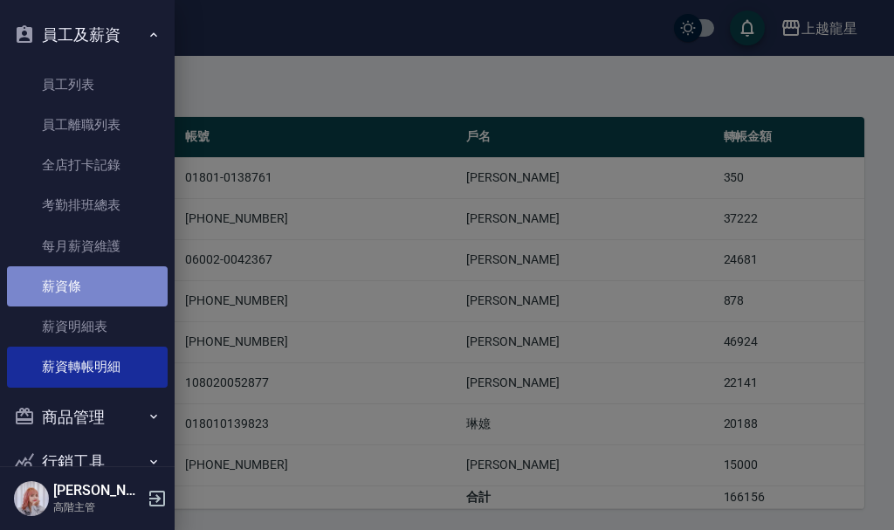
click at [92, 298] on link "薪資條" at bounding box center [87, 286] width 161 height 40
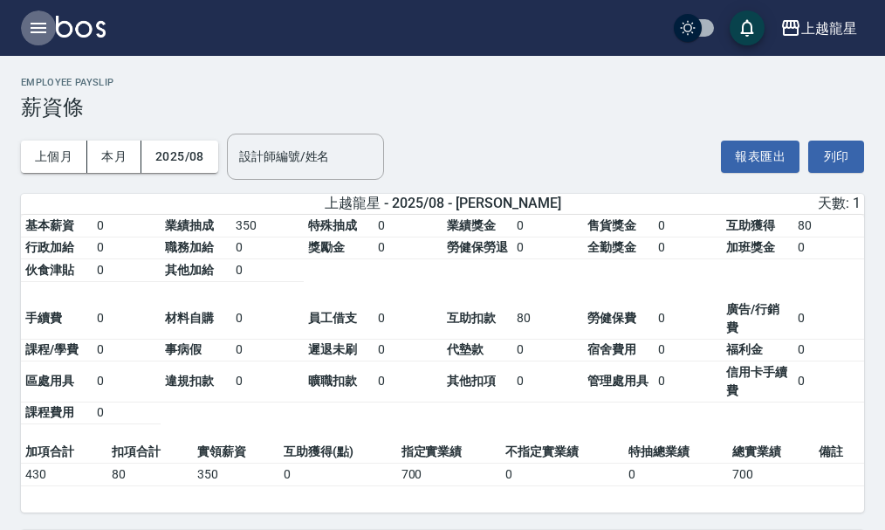
click at [29, 26] on icon "button" at bounding box center [38, 27] width 21 height 21
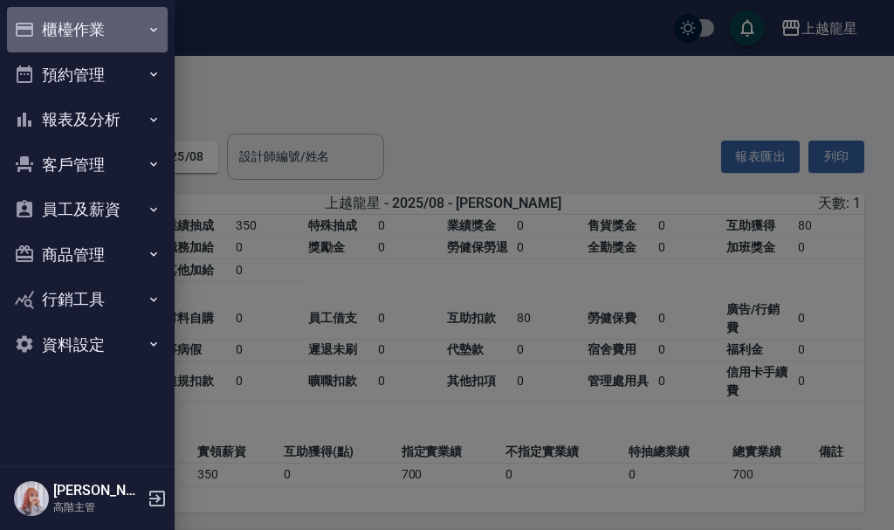
click at [57, 28] on button "櫃檯作業" at bounding box center [87, 29] width 161 height 45
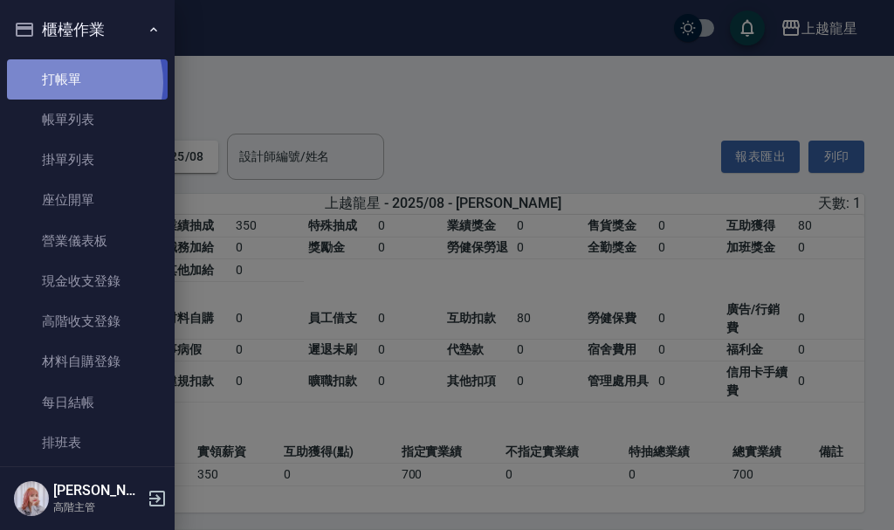
click at [71, 82] on link "打帳單" at bounding box center [87, 79] width 161 height 40
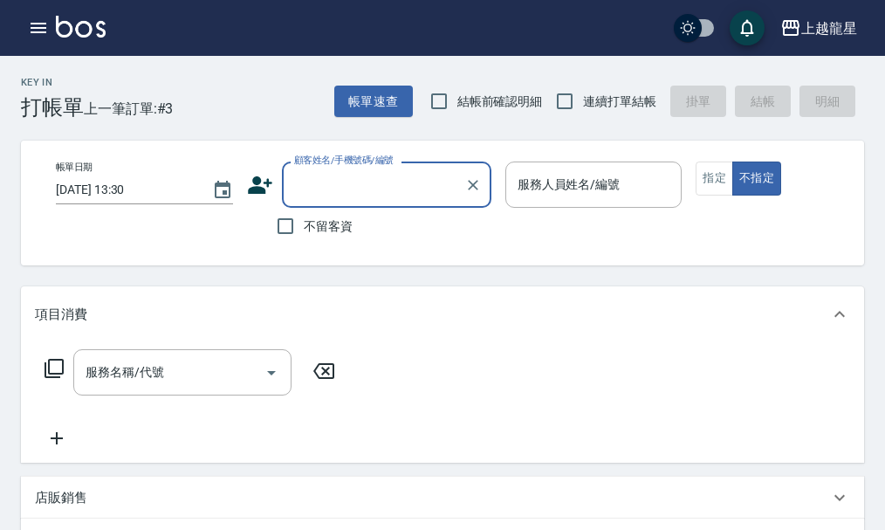
click at [339, 184] on input "顧客姓名/手機號碼/編號" at bounding box center [374, 184] width 168 height 31
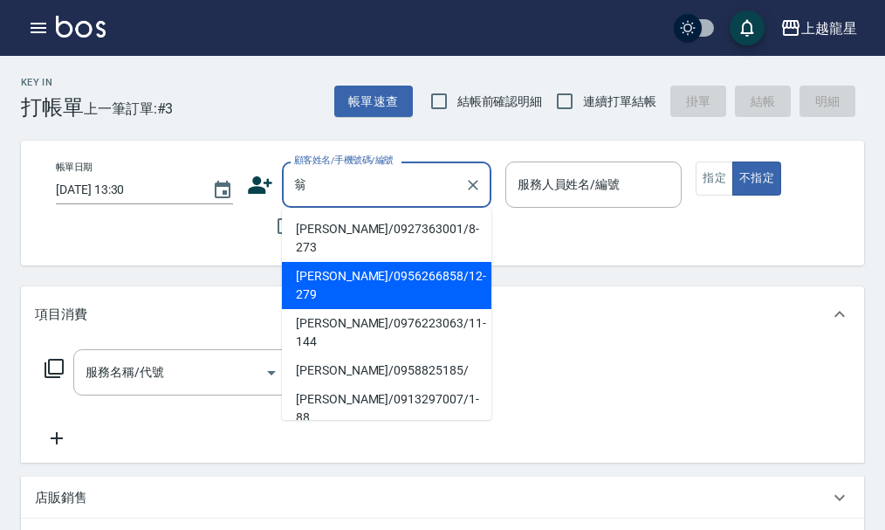
click at [358, 262] on li "翁婕盈/0956266858/12-279" at bounding box center [386, 285] width 209 height 47
type input "翁婕盈/0956266858/12-279"
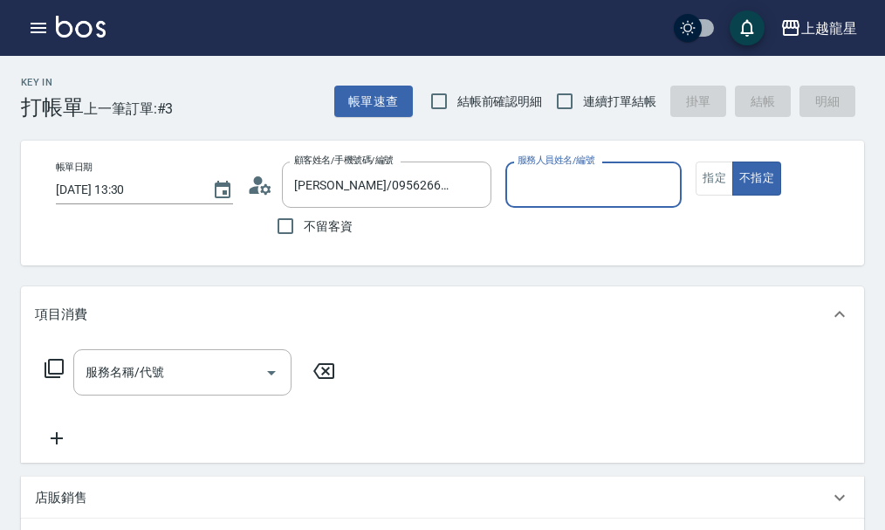
type input "Alisa-10"
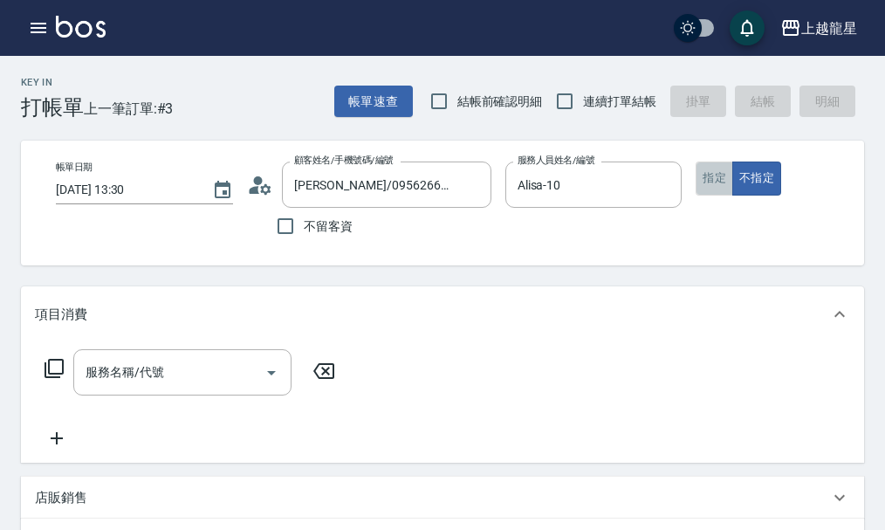
click at [704, 175] on button "指定" at bounding box center [714, 178] width 38 height 34
click at [208, 387] on input "服務名稱/代號" at bounding box center [169, 372] width 176 height 31
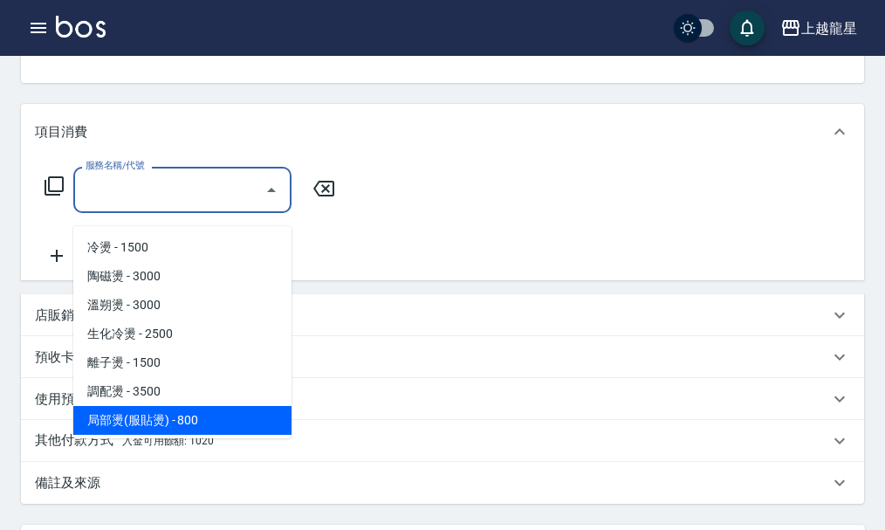
scroll to position [175, 0]
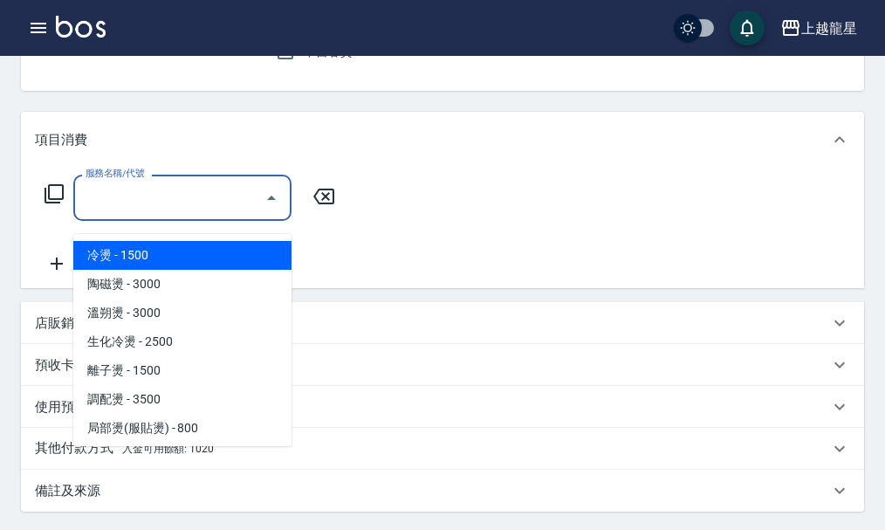
click at [49, 203] on icon at bounding box center [54, 193] width 19 height 19
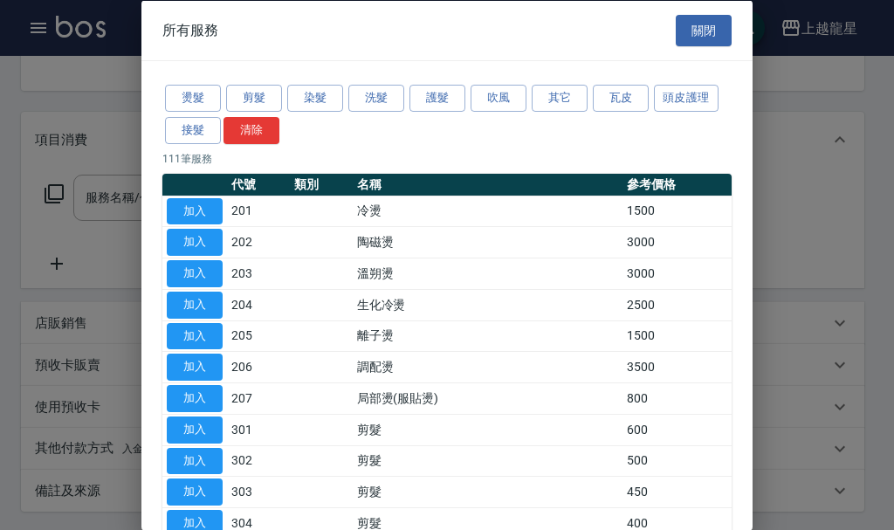
click at [70, 135] on div at bounding box center [447, 265] width 894 height 530
drag, startPoint x: 56, startPoint y: 43, endPoint x: 110, endPoint y: 61, distance: 57.1
click at [79, 57] on div at bounding box center [447, 265] width 894 height 530
click at [702, 28] on button "關閉" at bounding box center [703, 30] width 56 height 32
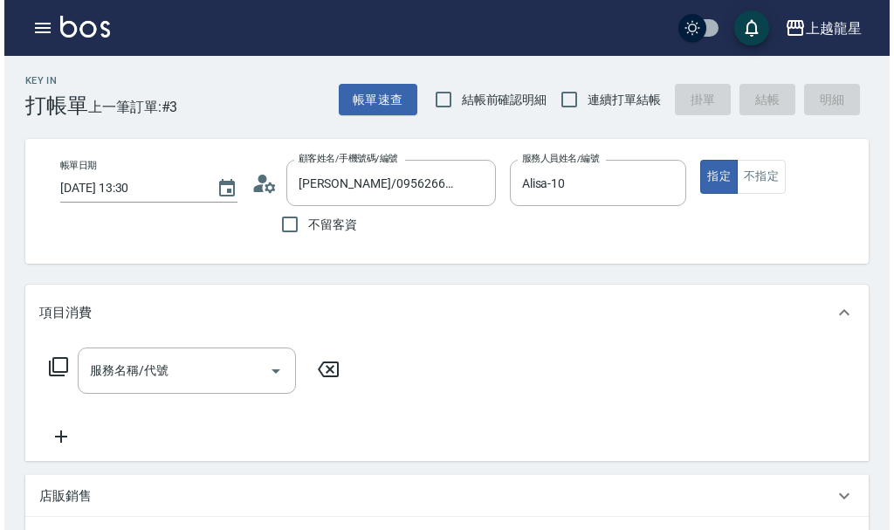
scroll to position [0, 0]
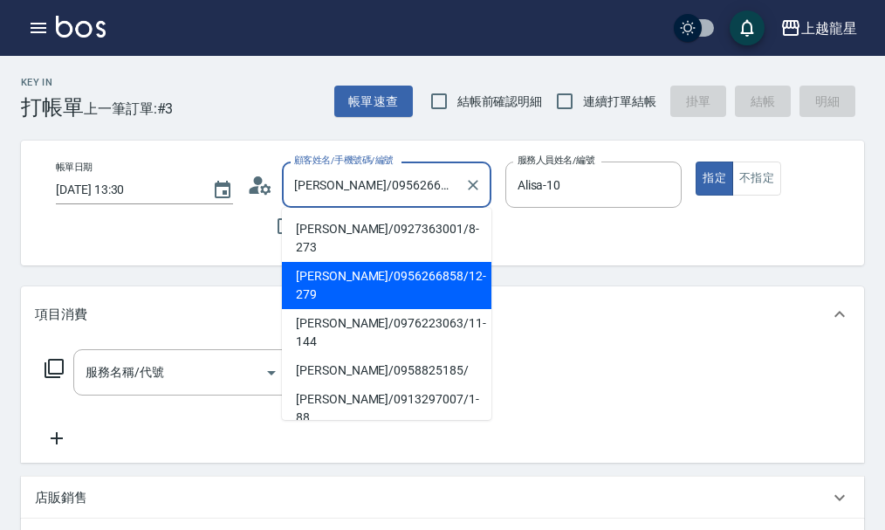
drag, startPoint x: 291, startPoint y: 184, endPoint x: 553, endPoint y: 216, distance: 263.7
click at [553, 216] on div "帳單日期 2025/09/05 13:30 顧客姓名/手機號碼/編號 翁婕盈/0956266858/12-279 顧客姓名/手機號碼/編號 不留客資 服務人員…" at bounding box center [457, 202] width 831 height 83
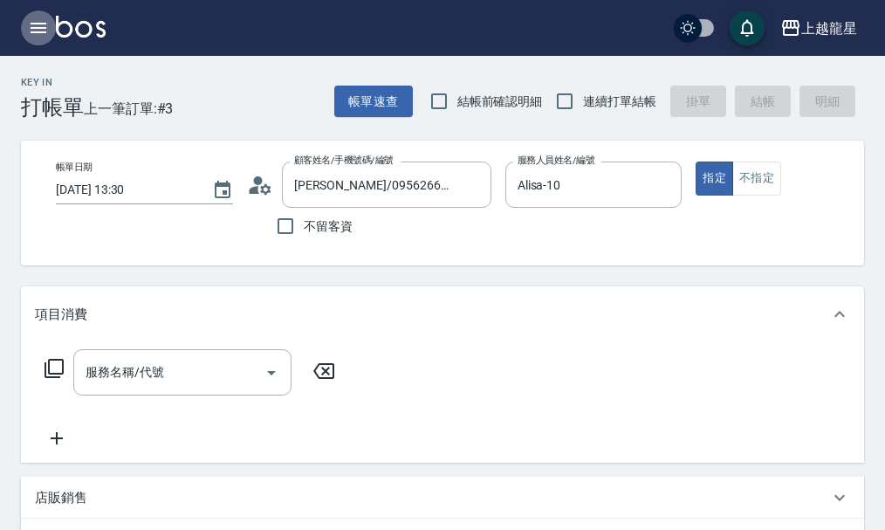
click at [46, 39] on button "button" at bounding box center [38, 27] width 35 height 35
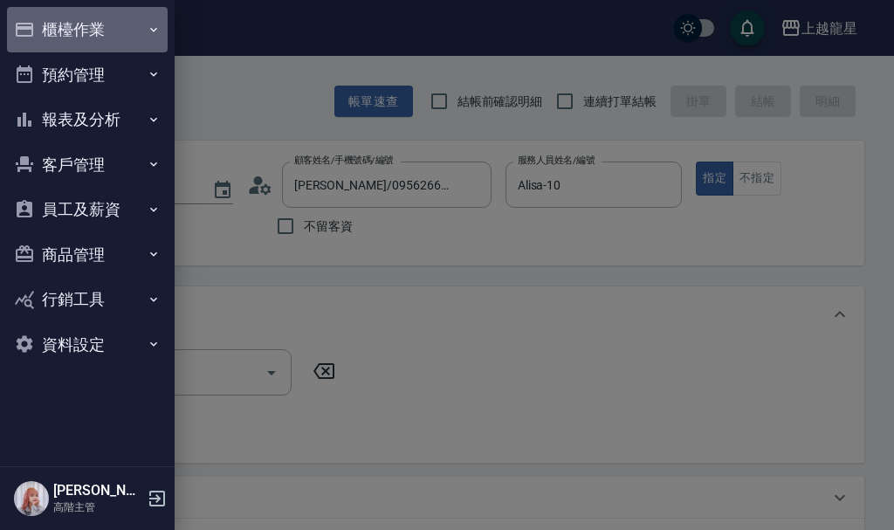
click at [55, 34] on button "櫃檯作業" at bounding box center [87, 29] width 161 height 45
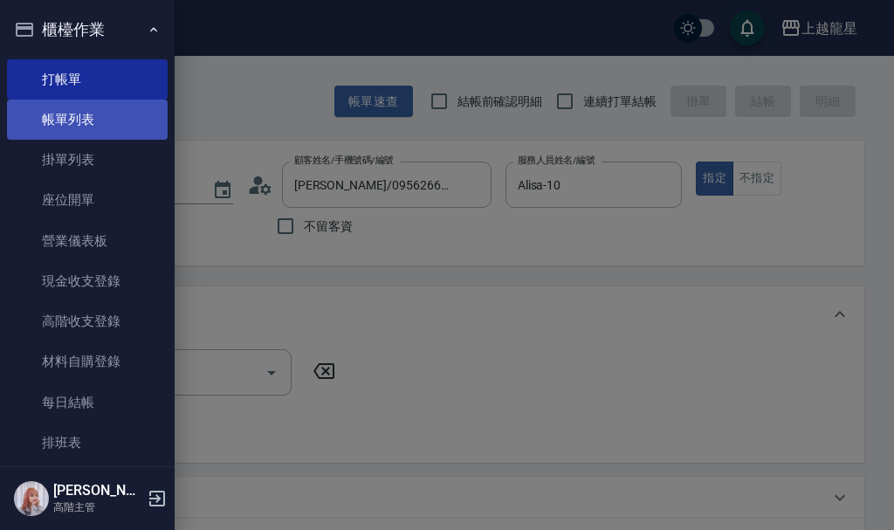
click at [73, 117] on link "帳單列表" at bounding box center [87, 119] width 161 height 40
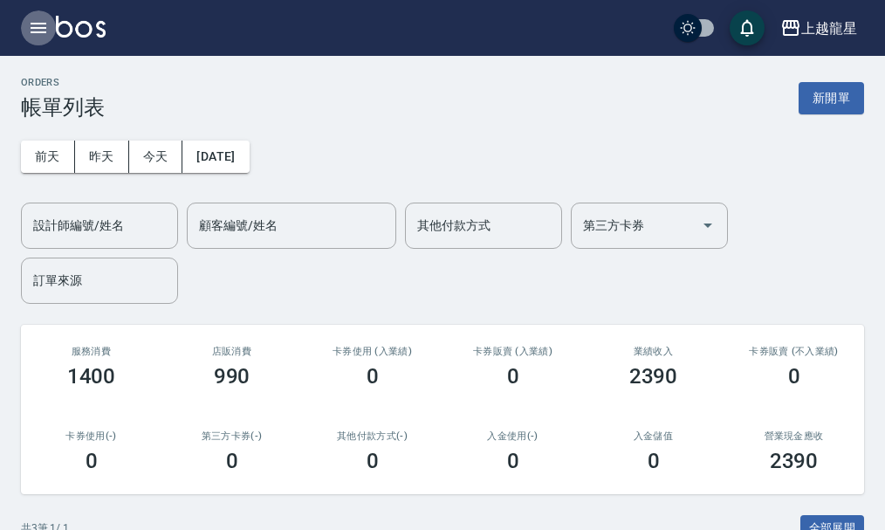
click at [41, 27] on icon "button" at bounding box center [39, 28] width 16 height 10
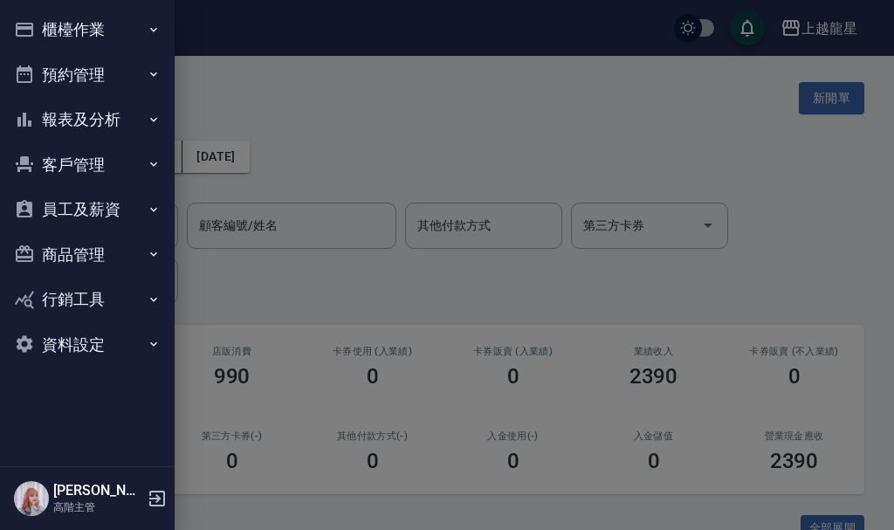
click at [95, 25] on button "櫃檯作業" at bounding box center [87, 29] width 161 height 45
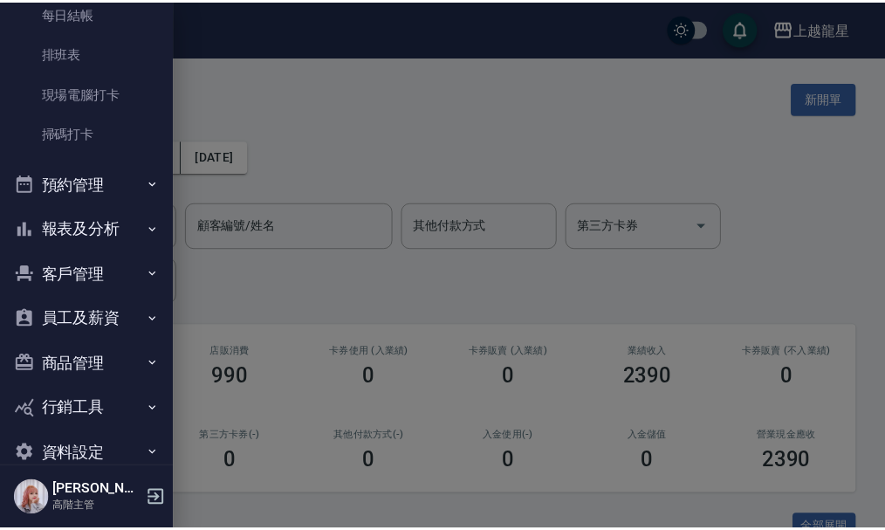
scroll to position [420, 0]
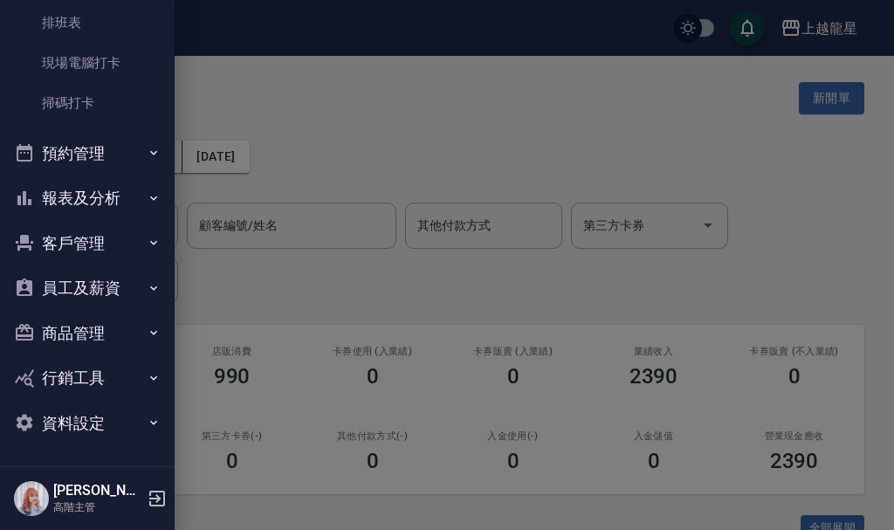
click at [88, 236] on button "客戶管理" at bounding box center [87, 243] width 161 height 45
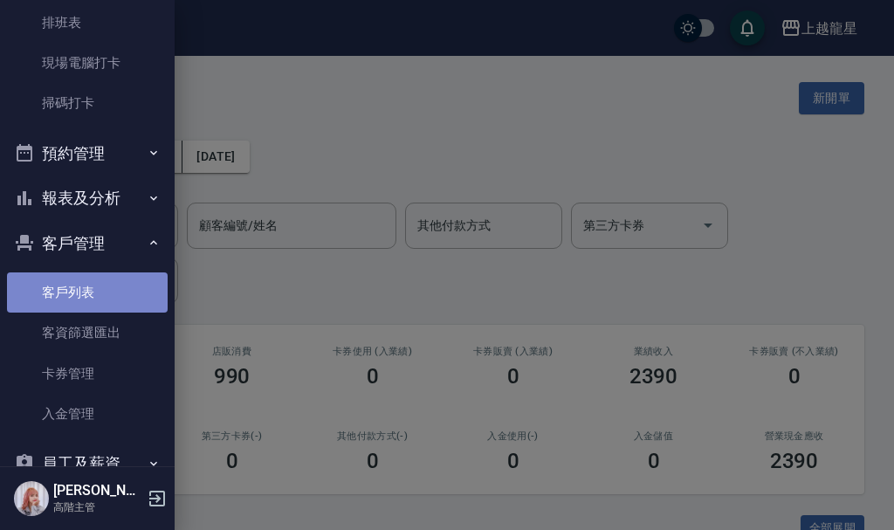
click at [99, 296] on link "客戶列表" at bounding box center [87, 292] width 161 height 40
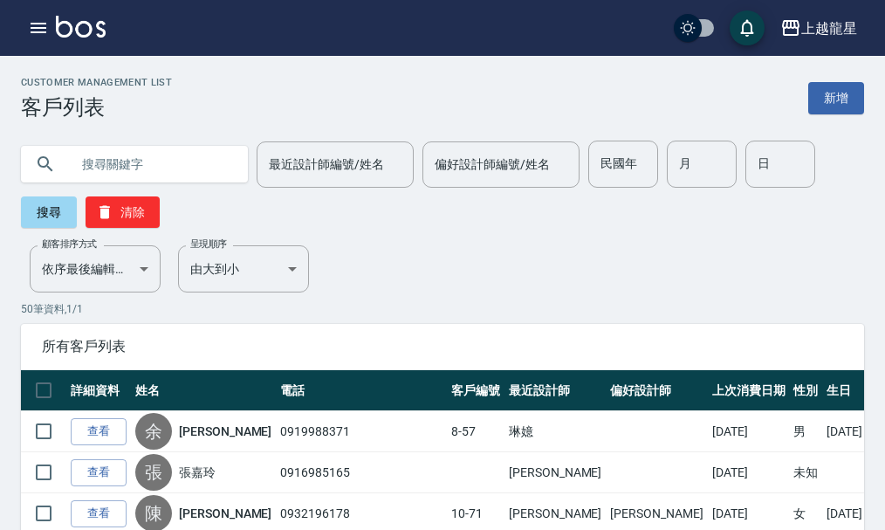
click at [128, 169] on input "text" at bounding box center [152, 163] width 164 height 47
paste input "翁婕盈/0956266858/12-279"
click at [60, 211] on button "搜尋" at bounding box center [49, 211] width 56 height 31
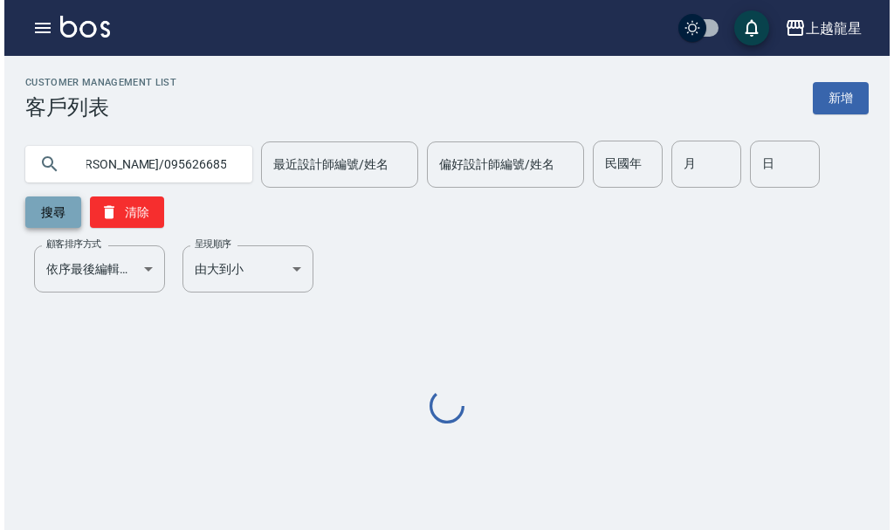
scroll to position [0, 0]
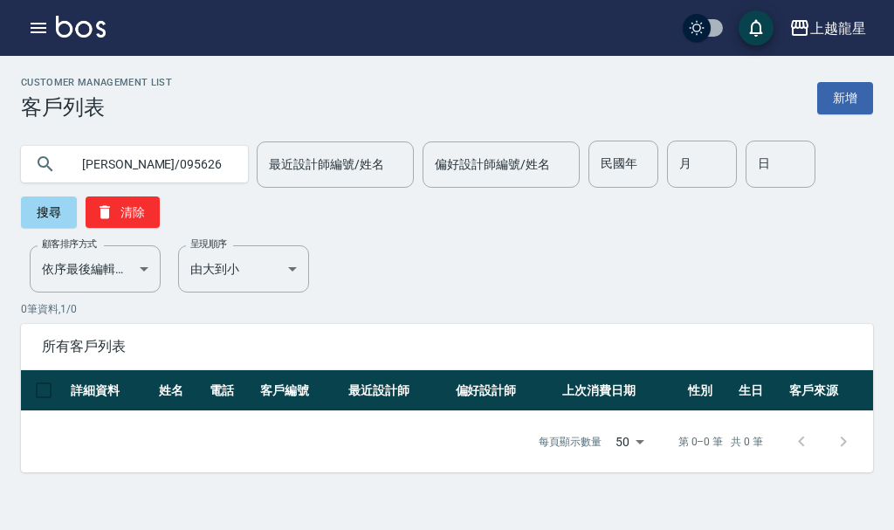
click at [174, 169] on input "翁婕盈/0956266858/12-279" at bounding box center [152, 163] width 164 height 47
click at [206, 174] on input "翁婕盈/0956266858/12-279" at bounding box center [152, 163] width 164 height 47
click at [212, 173] on input "翁婕盈/0956266858/12-279" at bounding box center [152, 163] width 164 height 47
drag, startPoint x: 216, startPoint y: 170, endPoint x: 236, endPoint y: 173, distance: 21.1
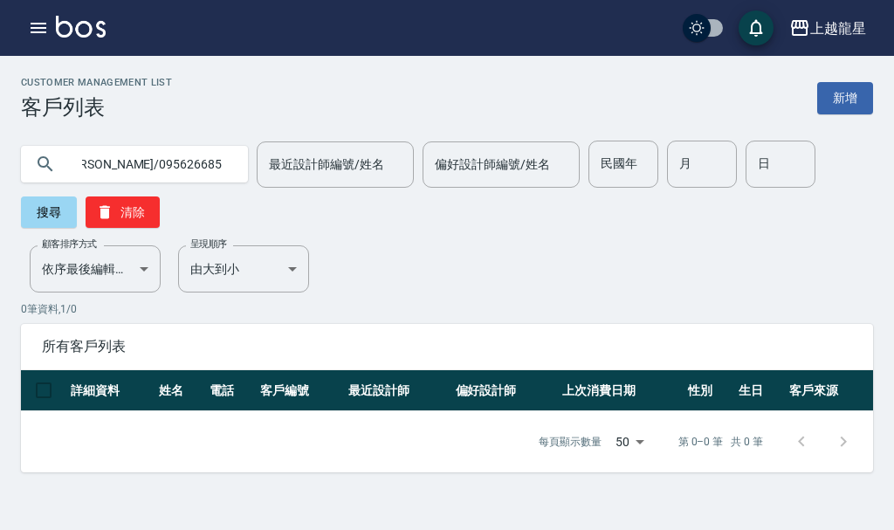
click at [236, 173] on div "翁婕盈/0956266858/12-279" at bounding box center [134, 164] width 227 height 37
click at [485, 172] on input "偏好設計師編號/姓名" at bounding box center [500, 164] width 141 height 31
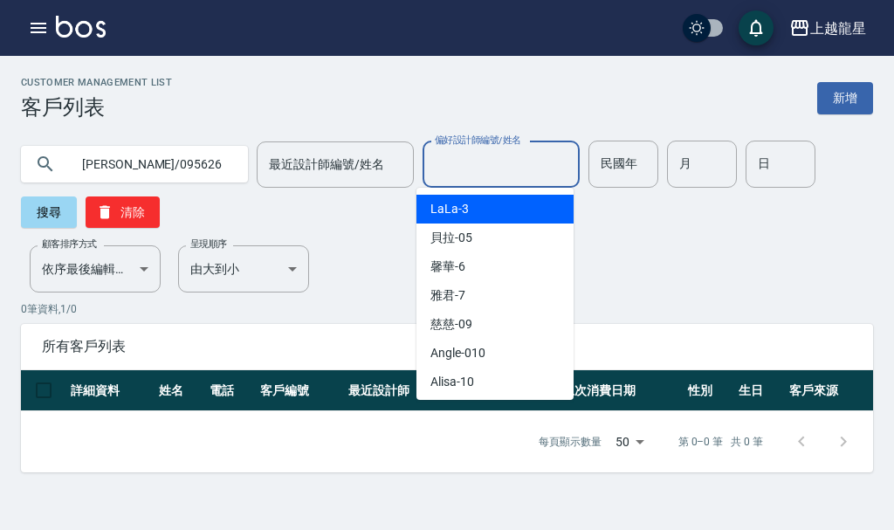
click at [156, 168] on input "翁婕盈/0956266858/12-279" at bounding box center [152, 163] width 164 height 47
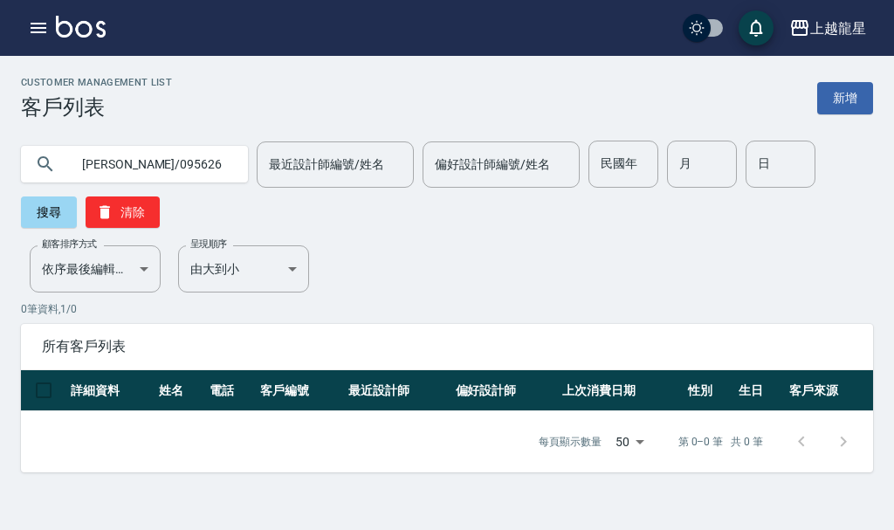
click at [181, 163] on input "翁婕盈/0956266858/12-279" at bounding box center [152, 163] width 164 height 47
drag, startPoint x: 199, startPoint y: 164, endPoint x: 229, endPoint y: 164, distance: 29.7
click at [229, 164] on div "翁婕盈/0956266858/12-279" at bounding box center [134, 164] width 227 height 37
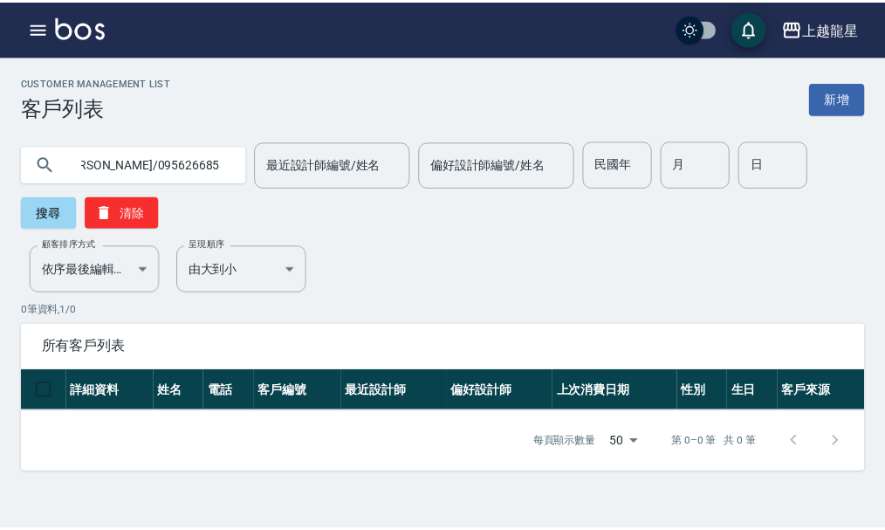
scroll to position [0, 0]
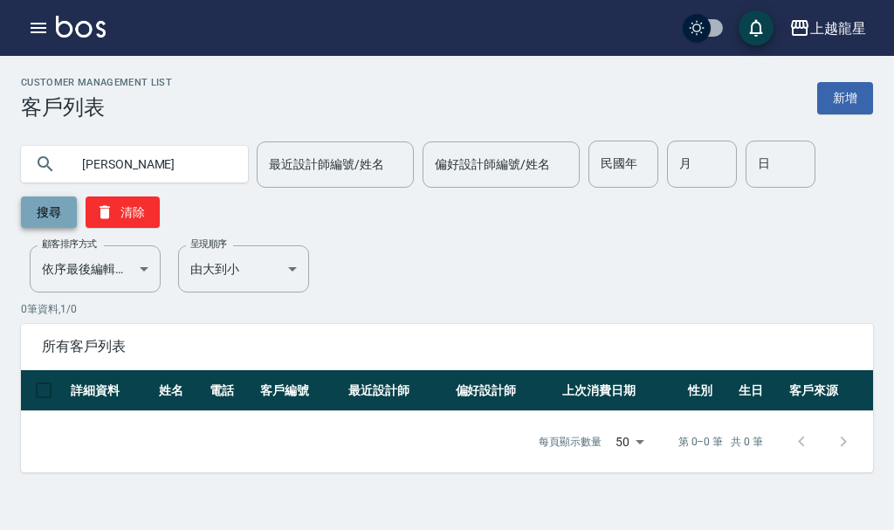
type input "翁婕盈"
click at [43, 223] on button "搜尋" at bounding box center [49, 211] width 56 height 31
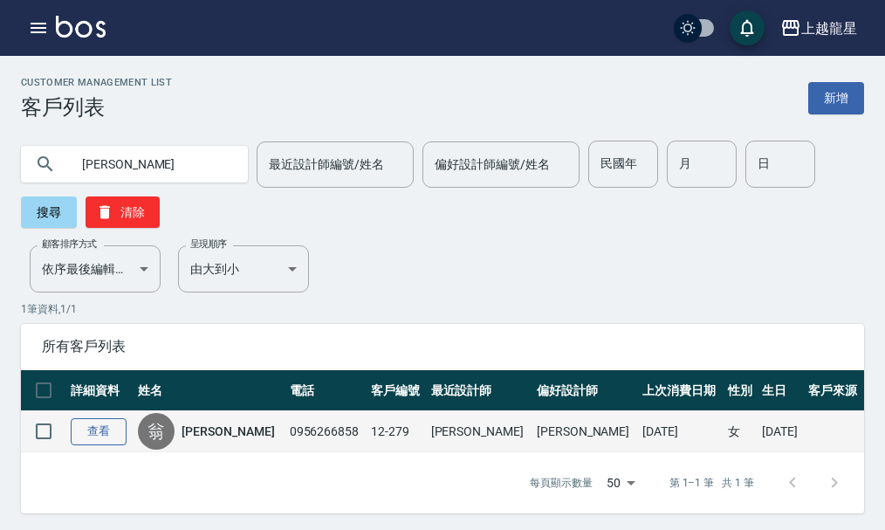
click at [93, 435] on link "查看" at bounding box center [99, 431] width 56 height 27
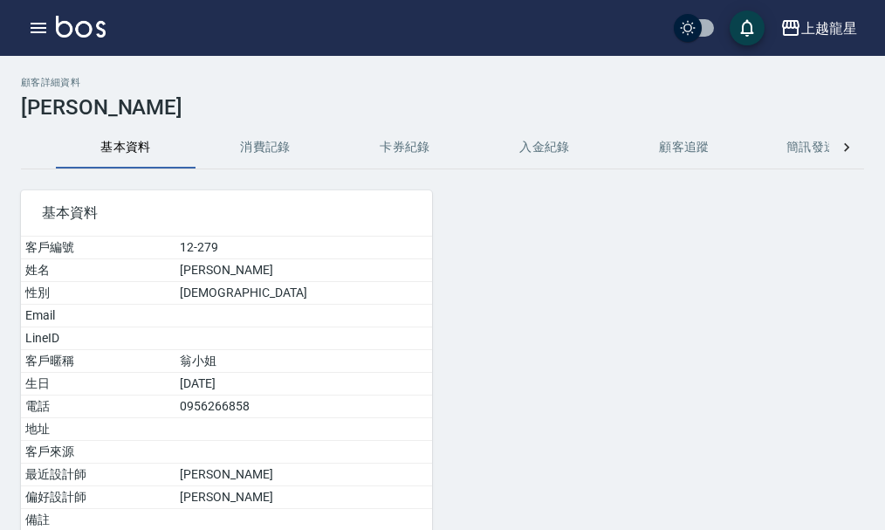
click at [273, 141] on button "消費記錄" at bounding box center [265, 148] width 140 height 42
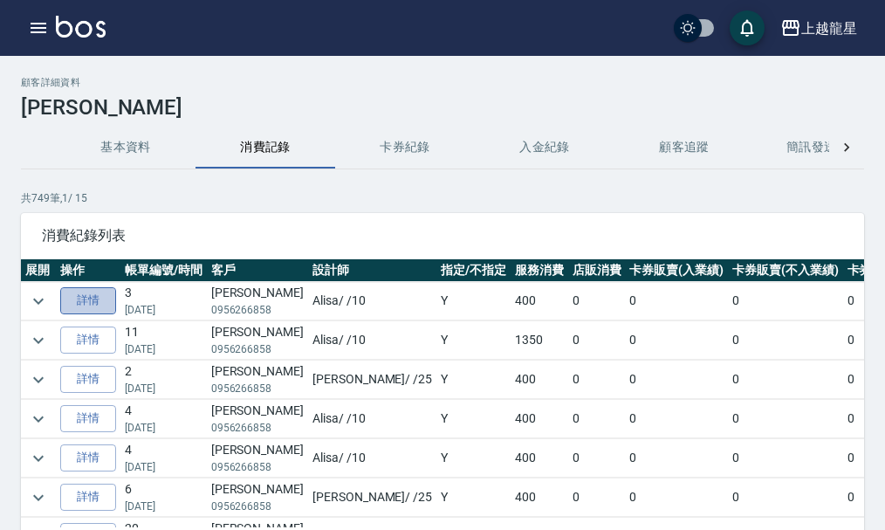
click at [104, 305] on link "詳情" at bounding box center [88, 300] width 56 height 27
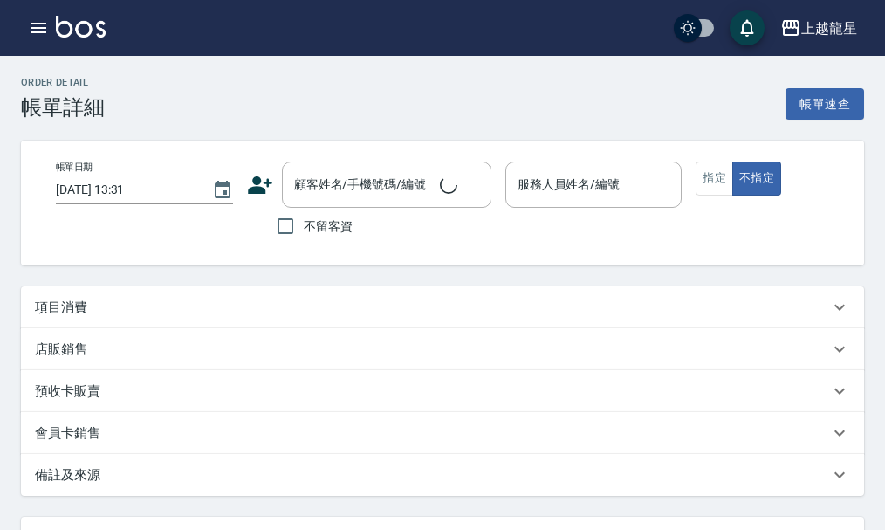
type input "2025/09/04 13:08"
type input "Alisa-10"
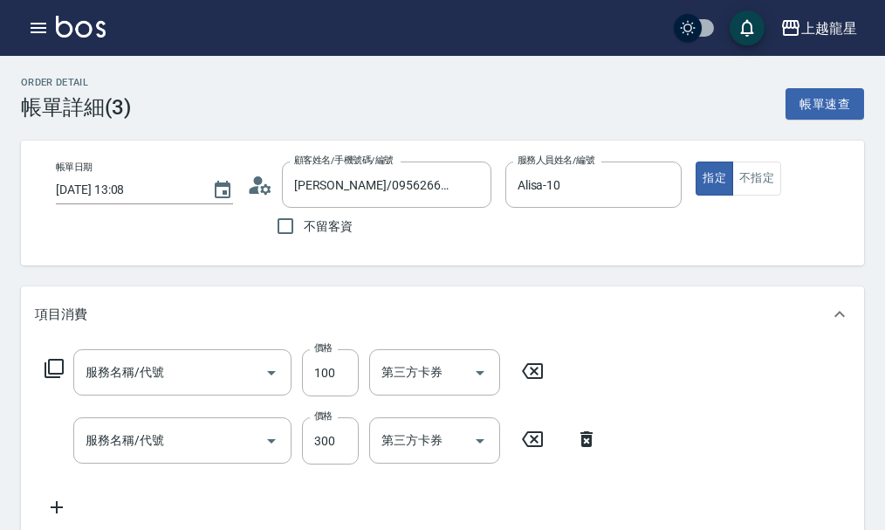
type input "翁婕盈/0956266858/12-279"
type input "電棒.夾直(709)"
type input "一般洗髮(500)"
click at [35, 27] on icon "button" at bounding box center [39, 28] width 16 height 10
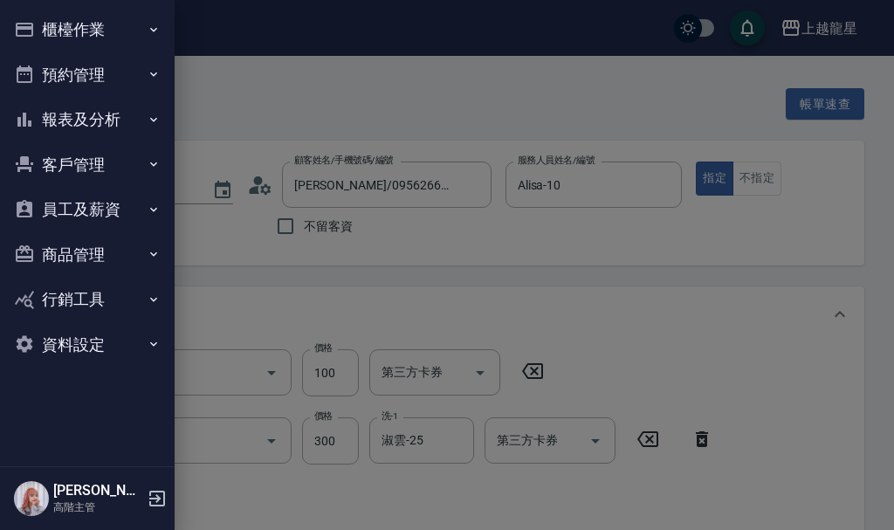
click at [48, 12] on button "櫃檯作業" at bounding box center [87, 29] width 161 height 45
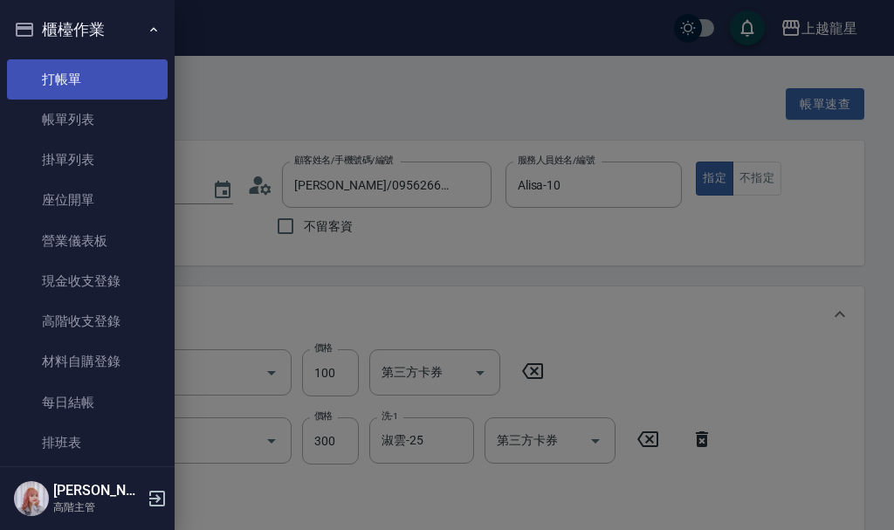
click at [92, 70] on link "打帳單" at bounding box center [87, 79] width 161 height 40
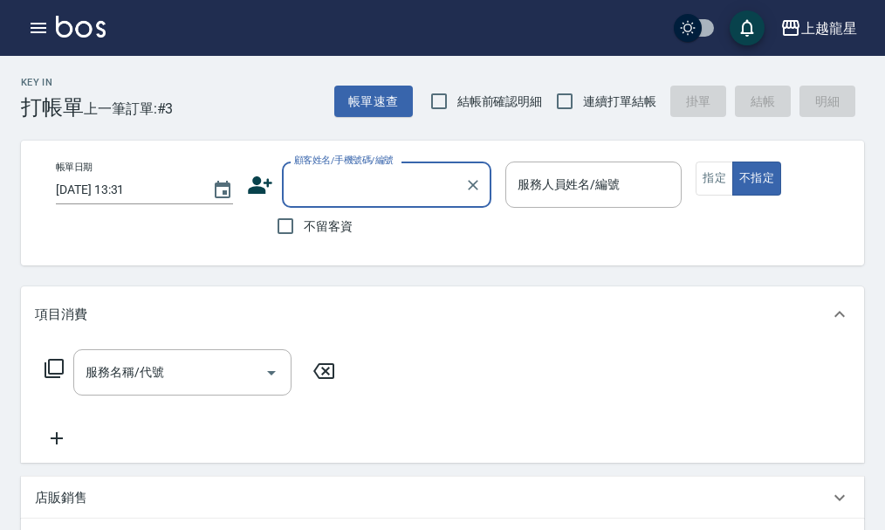
click at [370, 167] on label "顧客姓名/手機號碼/編號" at bounding box center [343, 160] width 99 height 13
click at [370, 169] on input "顧客姓名/手機號碼/編號" at bounding box center [374, 184] width 168 height 31
click at [370, 183] on input "顧客姓名/手機號碼/編號" at bounding box center [374, 184] width 168 height 31
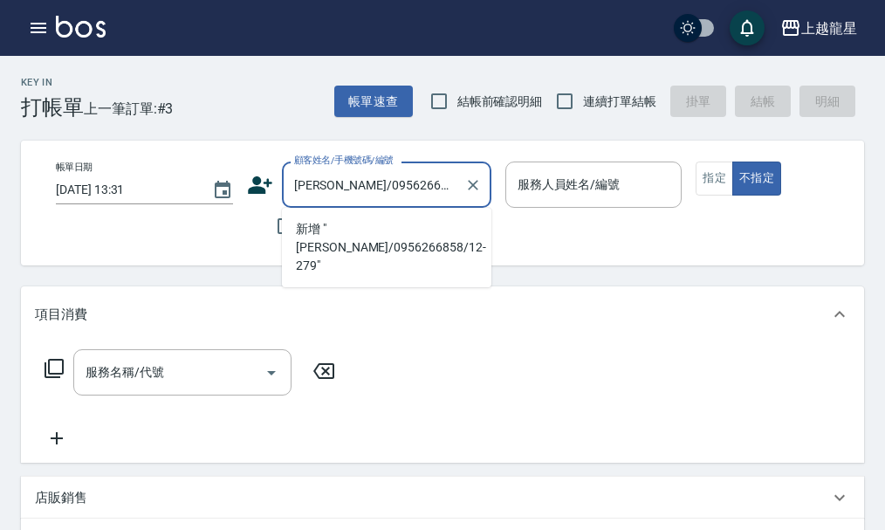
click at [307, 224] on li "新增 "翁婕盈/0956266858/12-279"" at bounding box center [386, 247] width 209 height 65
type input "翁婕盈/0956266858/12-279"
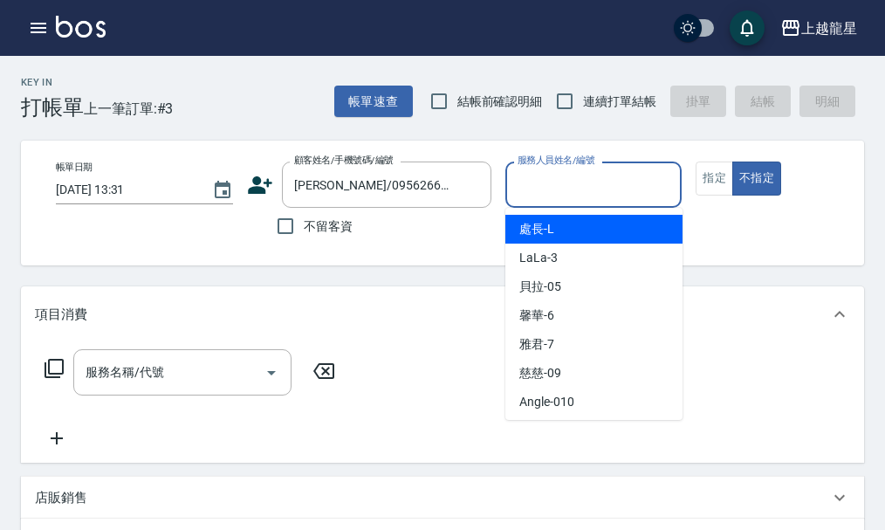
click at [517, 191] on input "服務人員姓名/編號" at bounding box center [593, 184] width 161 height 31
click at [556, 185] on input "服務人員姓名/編號" at bounding box center [593, 184] width 161 height 31
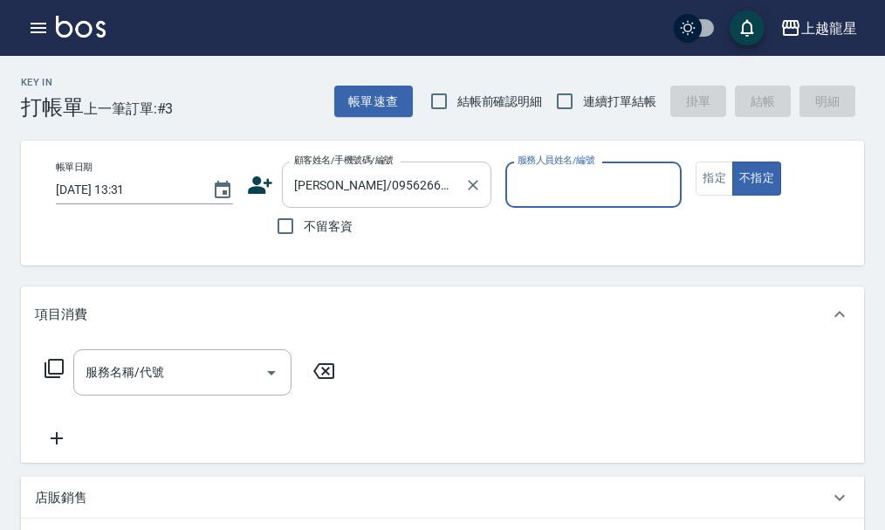
click at [461, 189] on div at bounding box center [472, 184] width 23 height 46
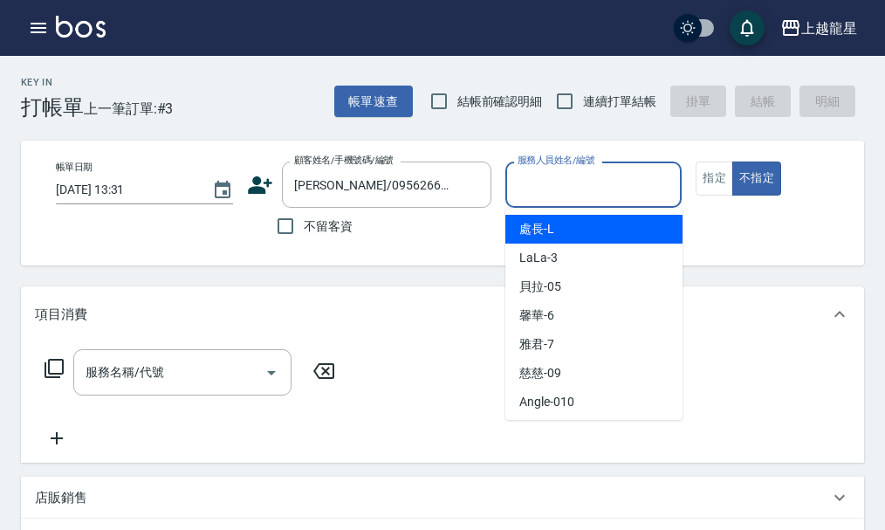
click at [558, 193] on input "服務人員姓名/編號" at bounding box center [593, 184] width 161 height 31
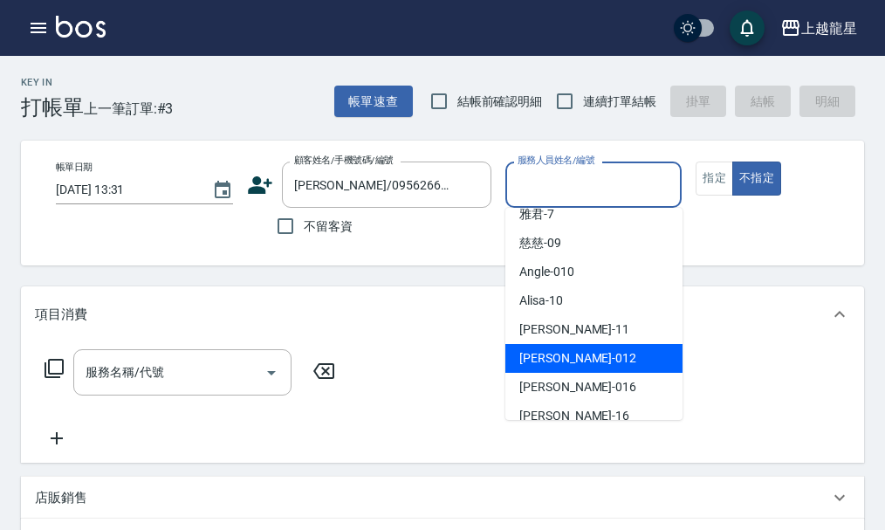
scroll to position [87, 0]
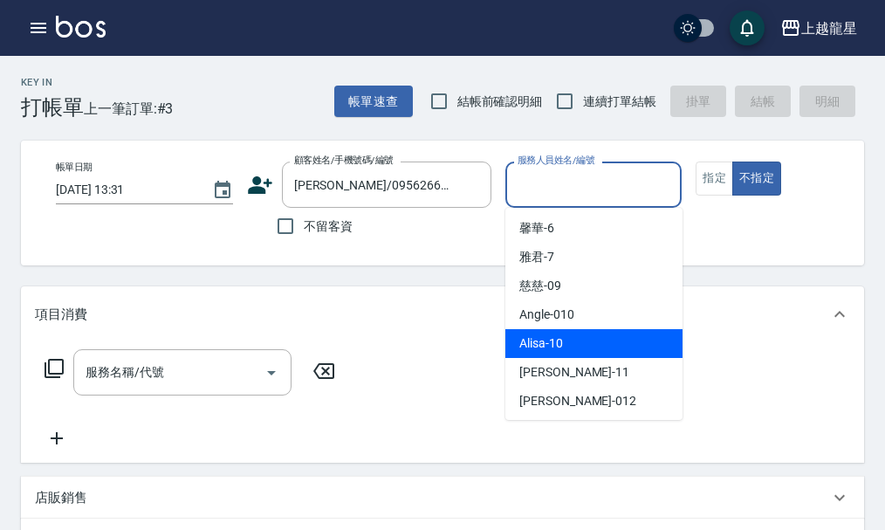
click at [572, 338] on div "Alisa -10" at bounding box center [593, 343] width 177 height 29
type input "Alisa-10"
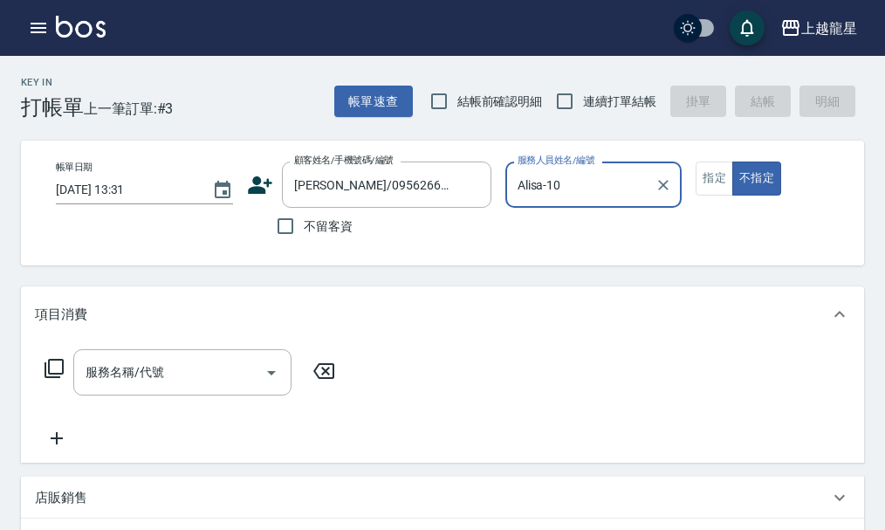
click at [712, 195] on div "帳單日期 2025/09/05 13:31 顧客姓名/手機號碼/編號 翁婕盈/0956266858/12-279 顧客姓名/手機號碼/編號 不留客資 服務人員…" at bounding box center [457, 202] width 831 height 83
click at [712, 181] on button "指定" at bounding box center [714, 178] width 38 height 34
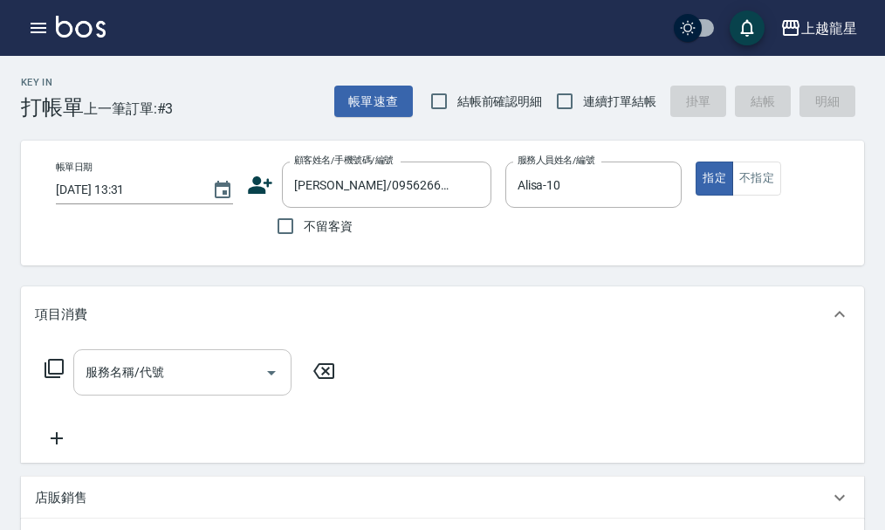
click at [91, 382] on div "服務名稱/代號 服務名稱/代號" at bounding box center [182, 372] width 218 height 46
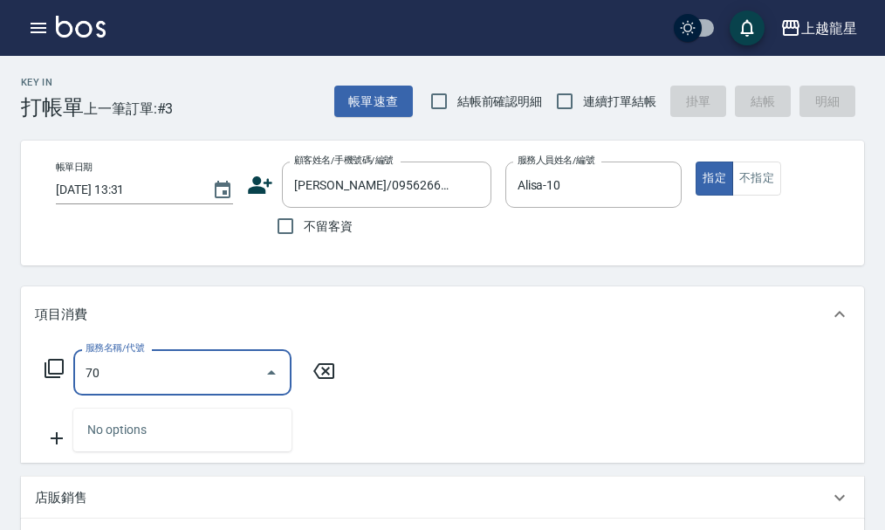
type input "709"
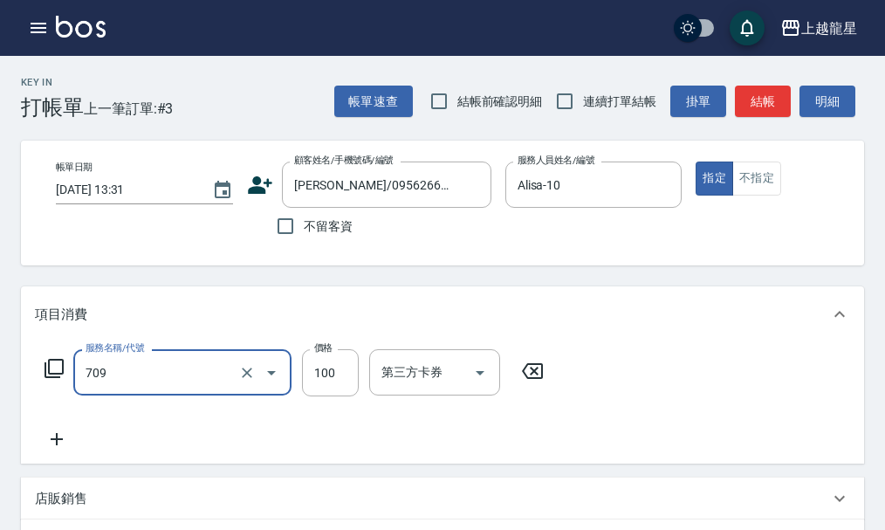
type input "電棒.夾直(709)"
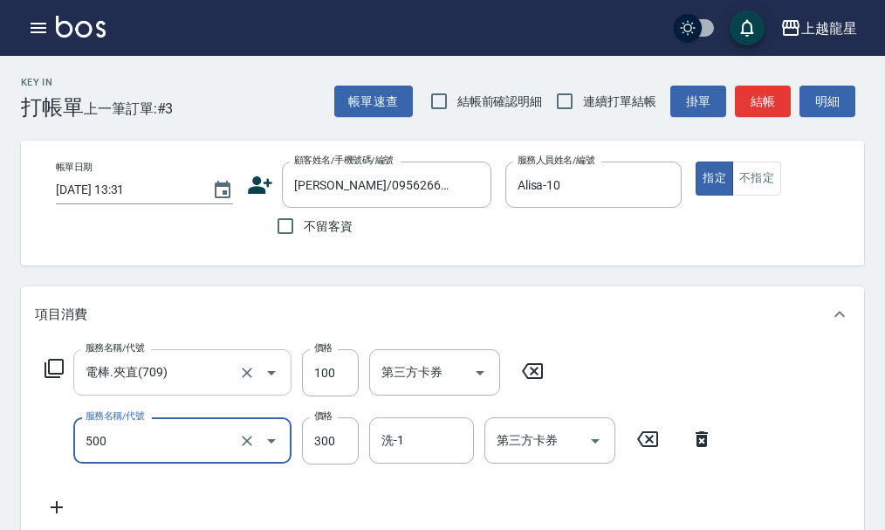
type input "一般洗髮(500)"
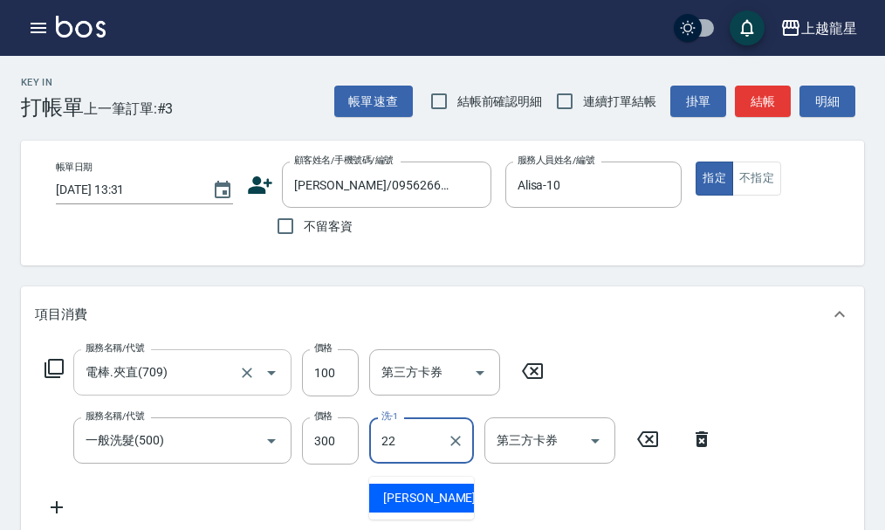
type input "阿琳-22"
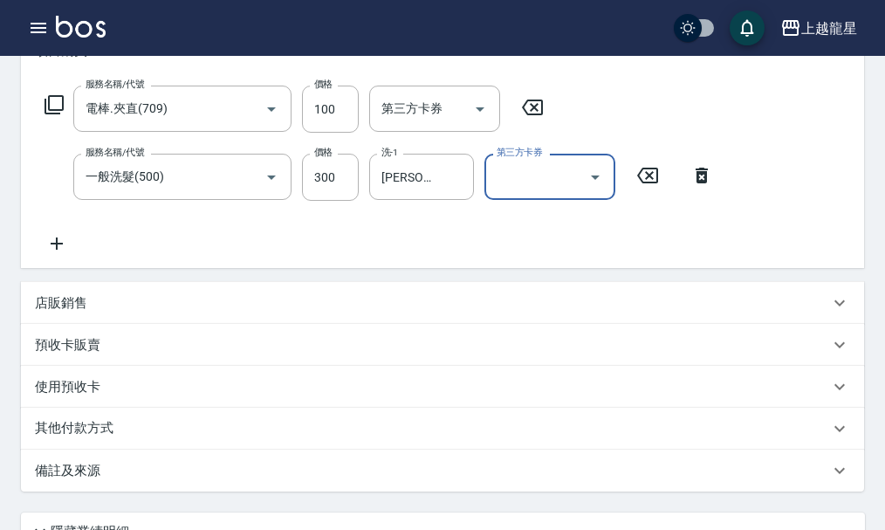
scroll to position [349, 0]
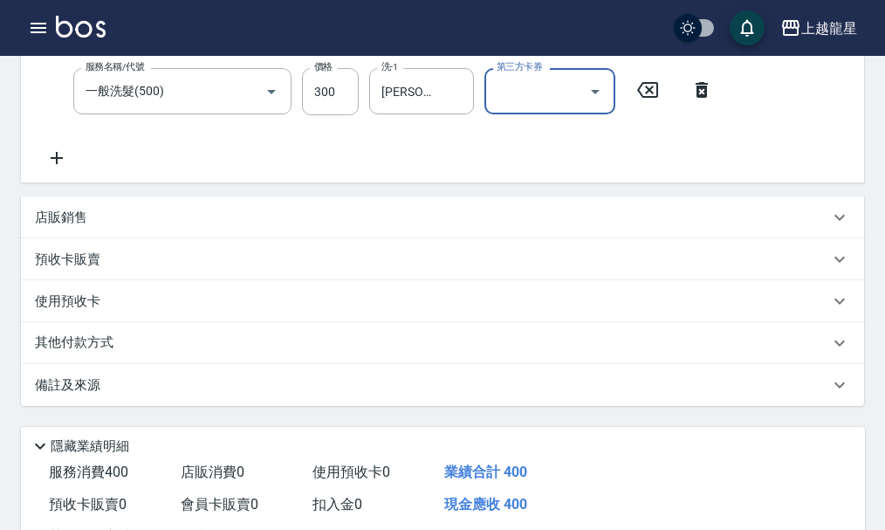
click at [97, 227] on div "店販銷售" at bounding box center [432, 218] width 794 height 18
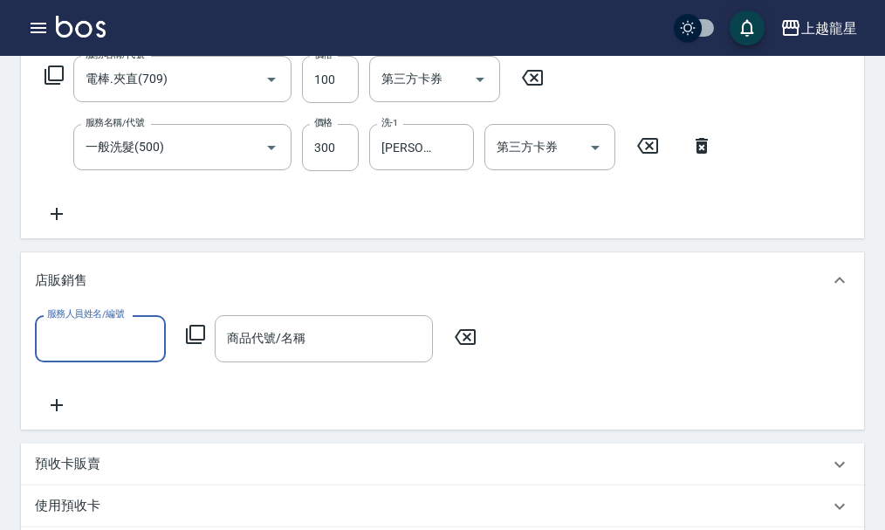
scroll to position [524, 0]
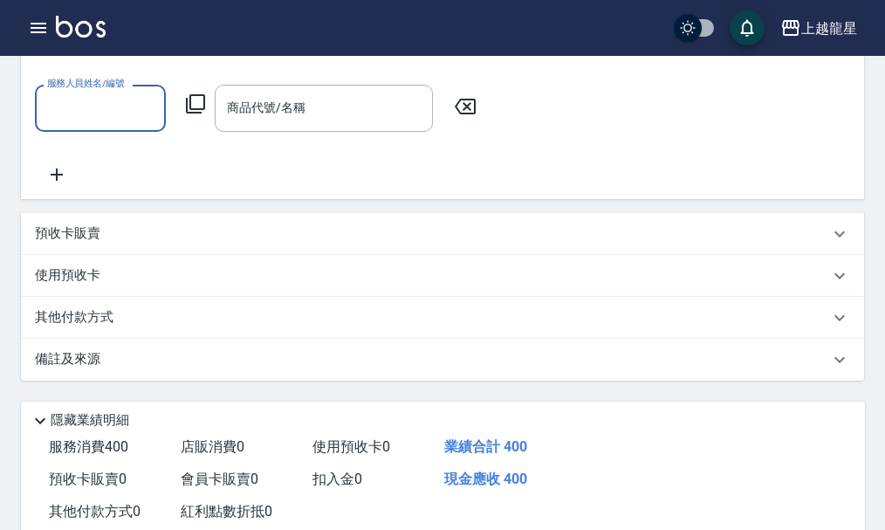
click at [130, 326] on div "其他付款方式" at bounding box center [432, 317] width 794 height 19
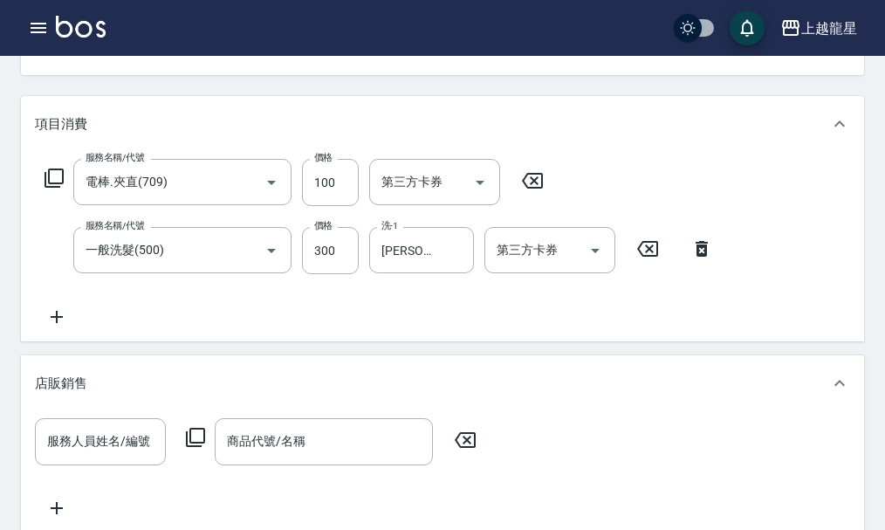
scroll to position [1, 0]
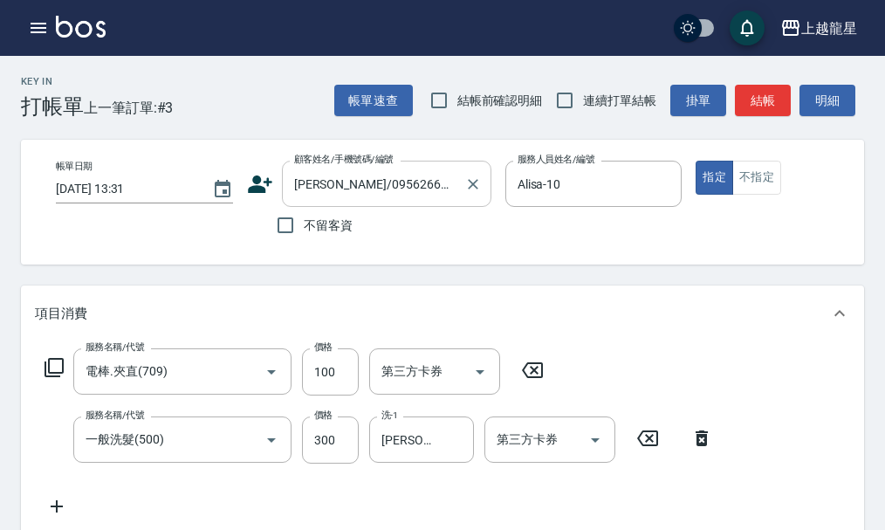
click at [409, 191] on input "[PERSON_NAME]/0956266858/12-279" at bounding box center [374, 183] width 168 height 31
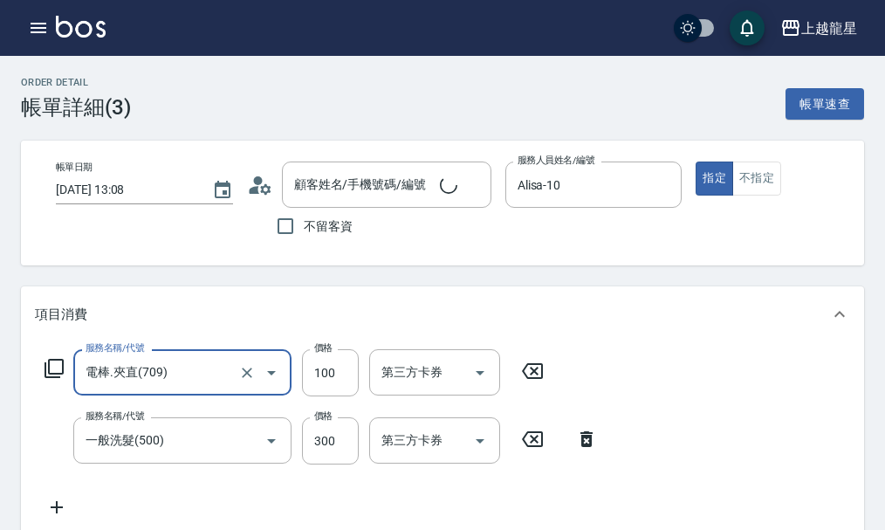
type input "[PERSON_NAME]/0956266858/12-279"
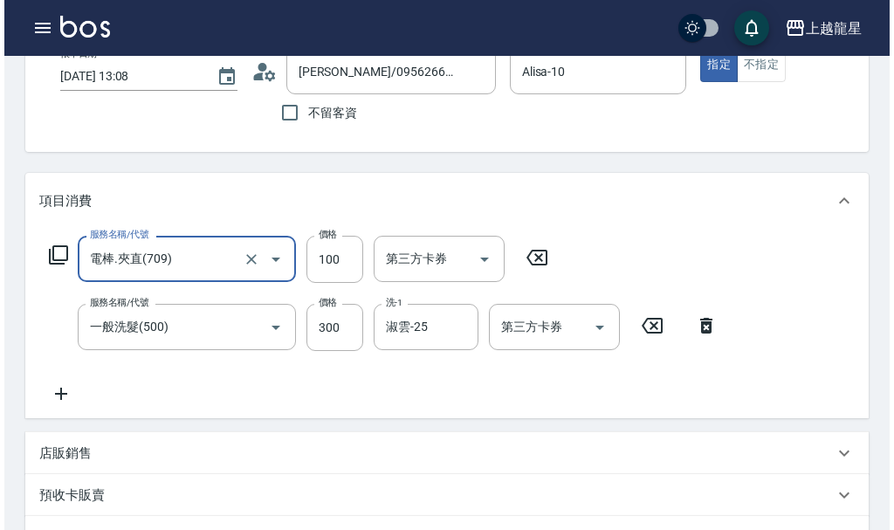
scroll to position [87, 0]
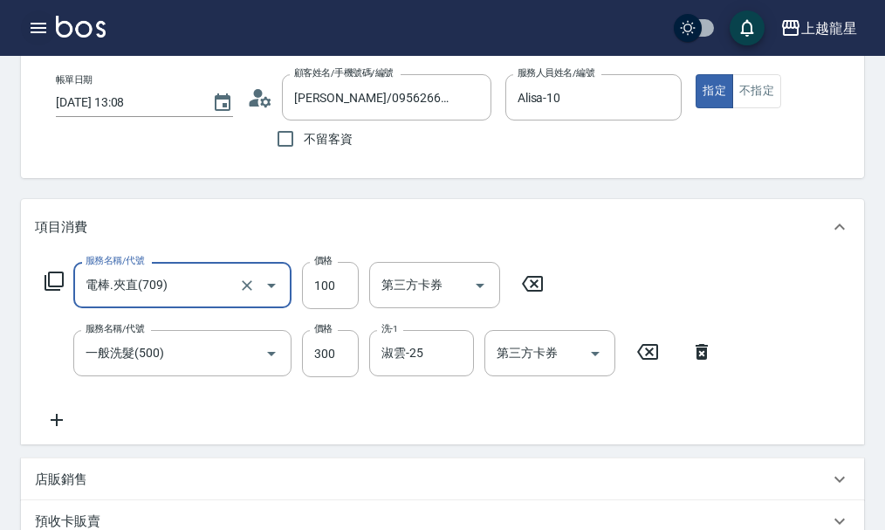
click at [33, 30] on icon "button" at bounding box center [38, 27] width 21 height 21
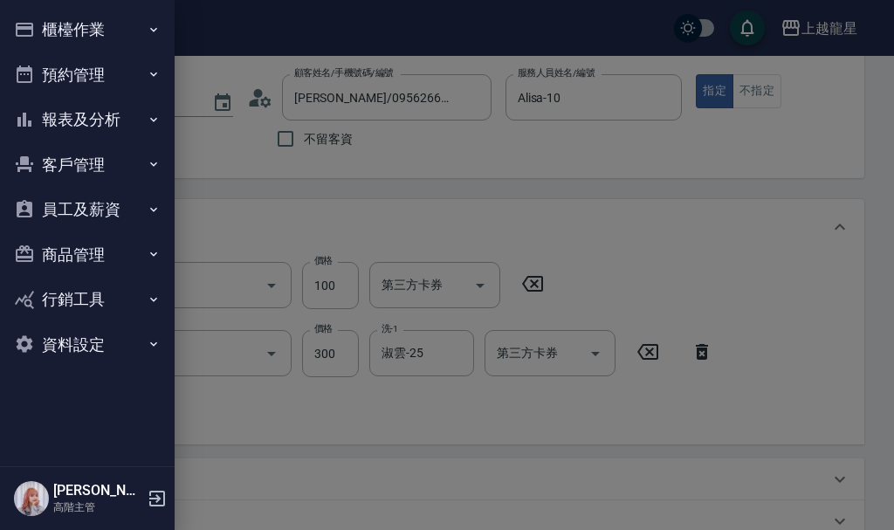
click at [65, 39] on button "櫃檯作業" at bounding box center [87, 29] width 161 height 45
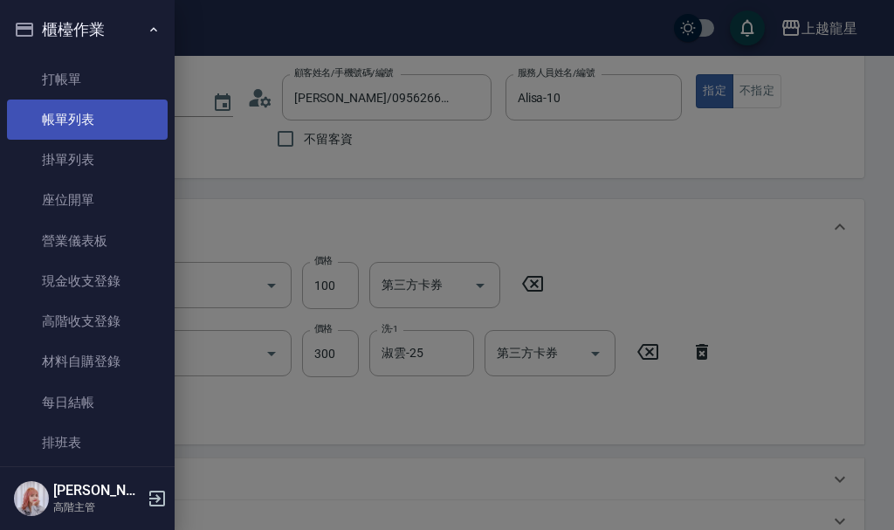
click at [80, 110] on link "帳單列表" at bounding box center [87, 119] width 161 height 40
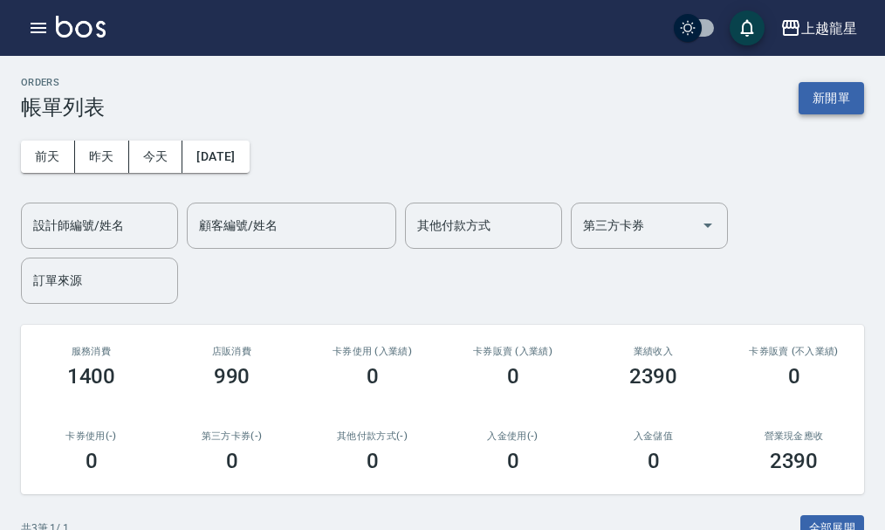
click at [833, 107] on button "新開單" at bounding box center [830, 98] width 65 height 32
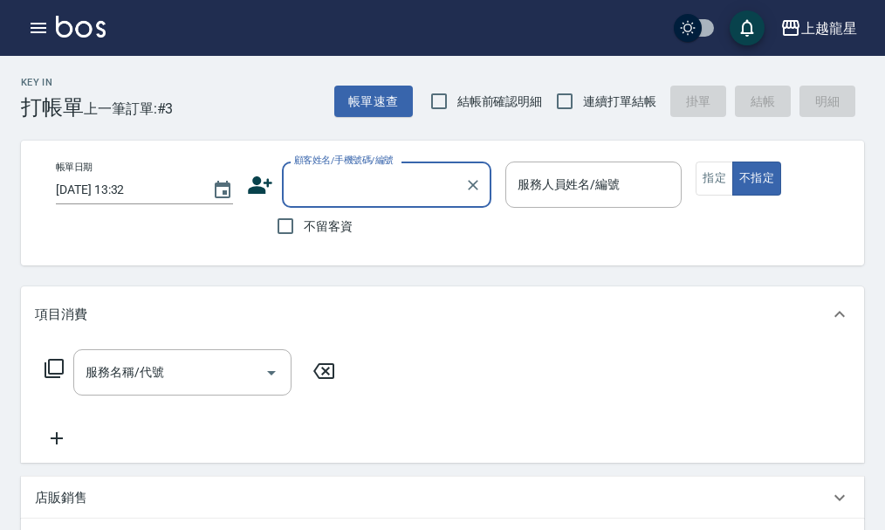
click at [342, 178] on input "顧客姓名/手機號碼/編號" at bounding box center [374, 184] width 168 height 31
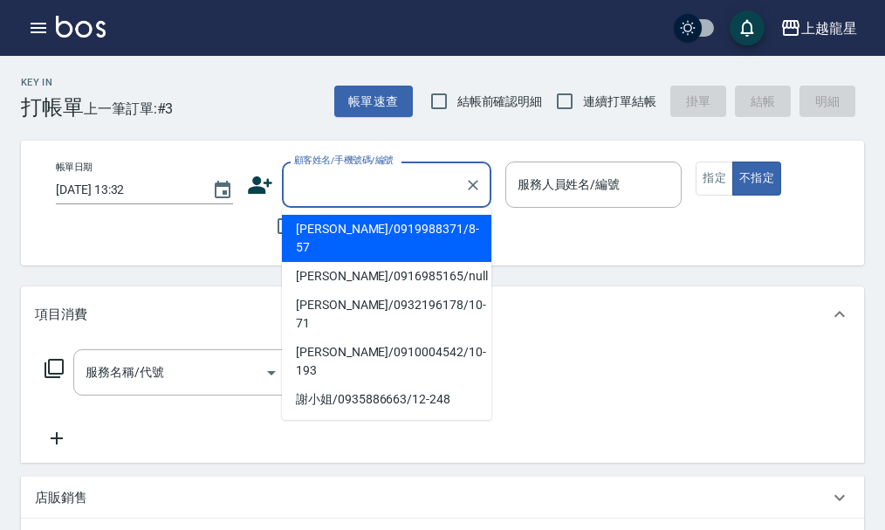
click at [335, 188] on input "顧客姓名/手機號碼/編號" at bounding box center [374, 184] width 168 height 31
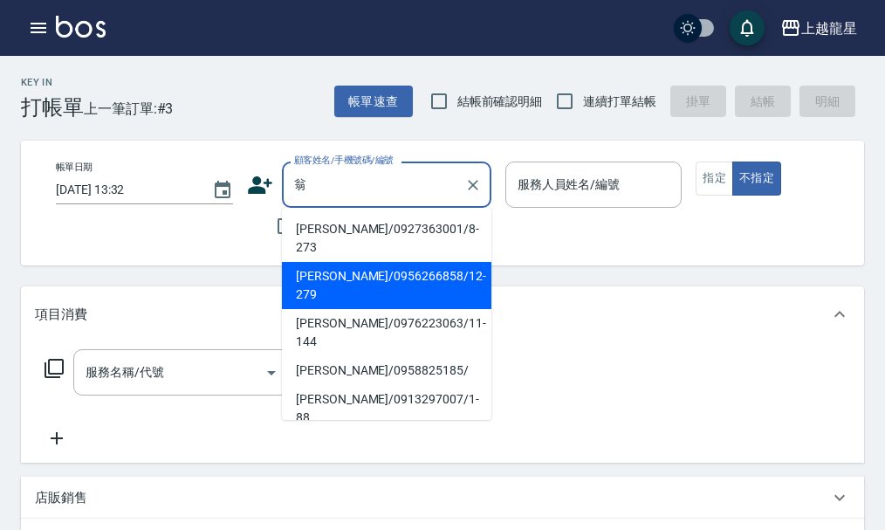
click at [346, 262] on li "[PERSON_NAME]/0956266858/12-279" at bounding box center [386, 285] width 209 height 47
type input "[PERSON_NAME]/0956266858/12-279"
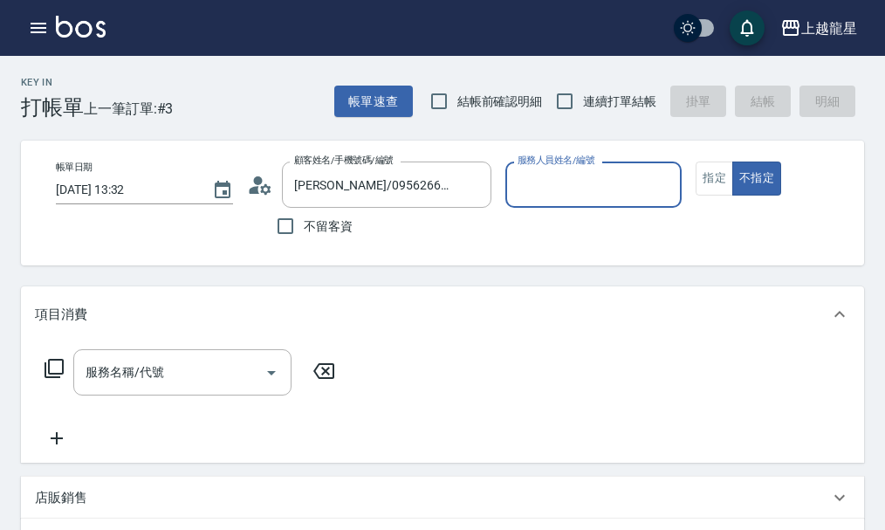
type input "Alisa-10"
click at [709, 168] on button "指定" at bounding box center [714, 178] width 38 height 34
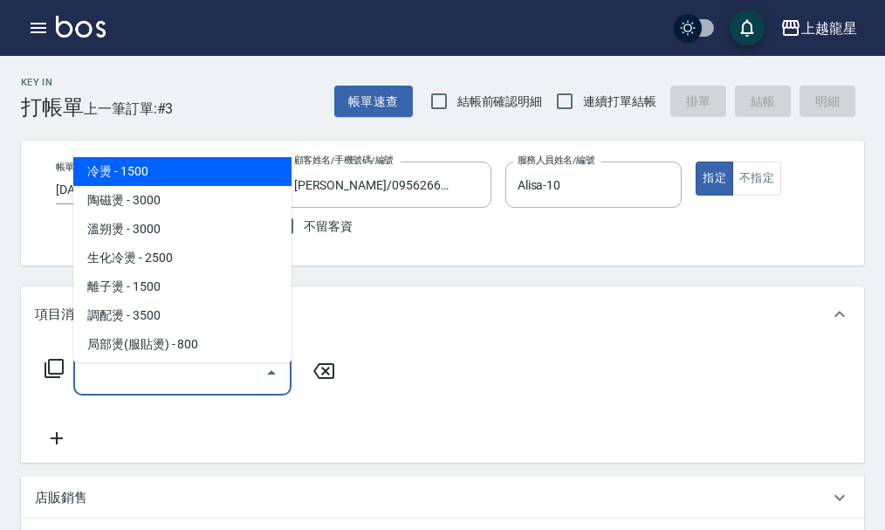
click at [171, 373] on input "服務名稱/代號" at bounding box center [169, 372] width 176 height 31
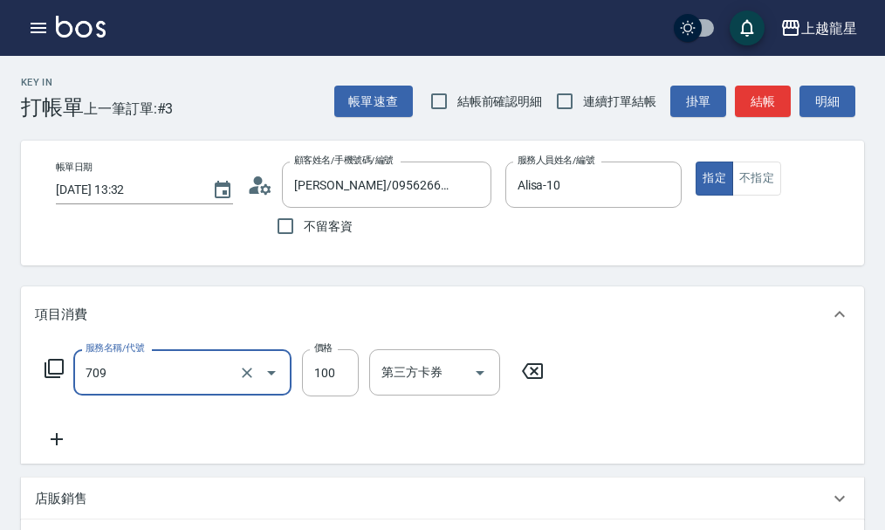
type input "電棒.夾直(709)"
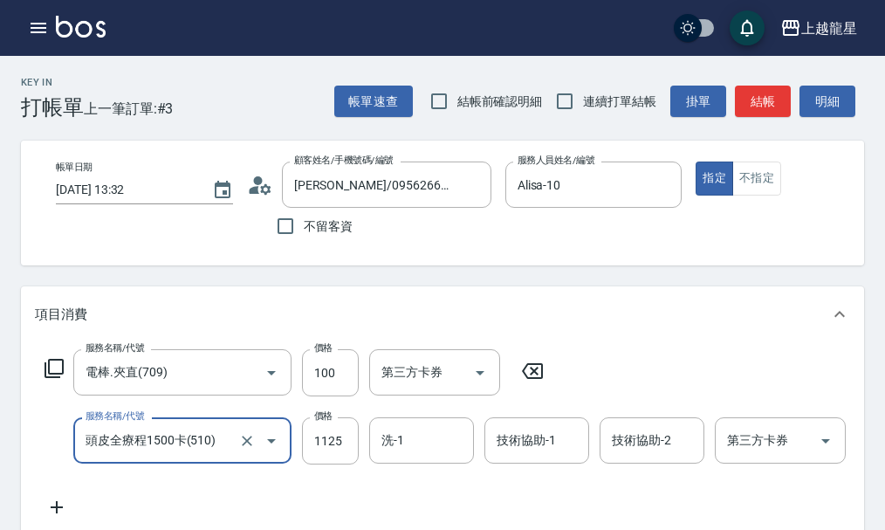
type input "頭皮全療程1500卡(510)"
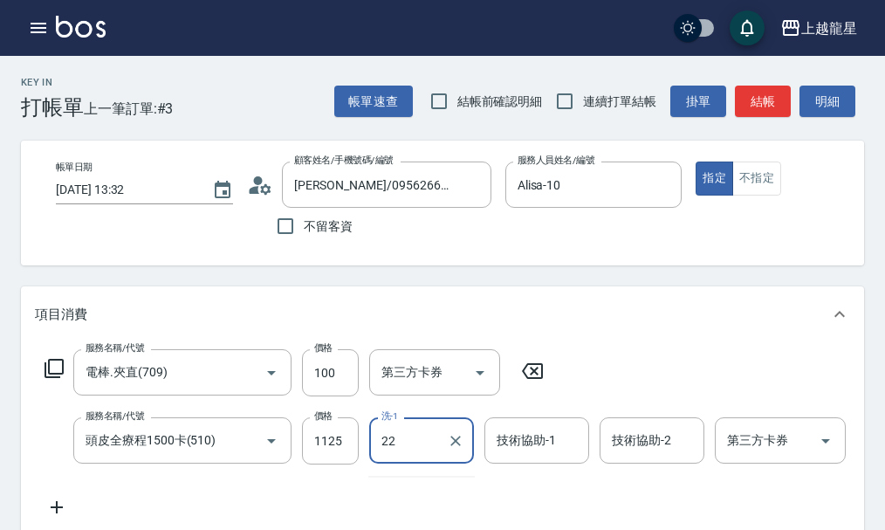
type input "阿琳-22"
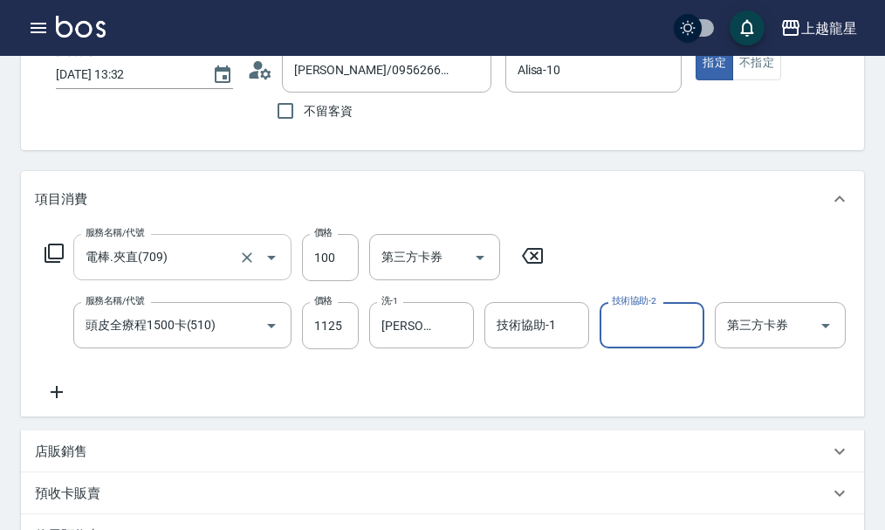
scroll to position [524, 0]
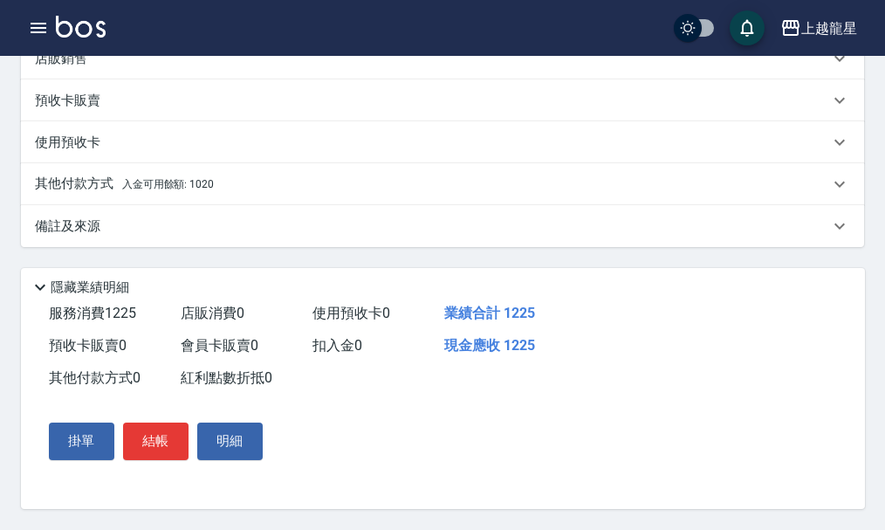
click at [175, 187] on p "其他付款方式 入金可用餘額: 1020" at bounding box center [124, 184] width 179 height 19
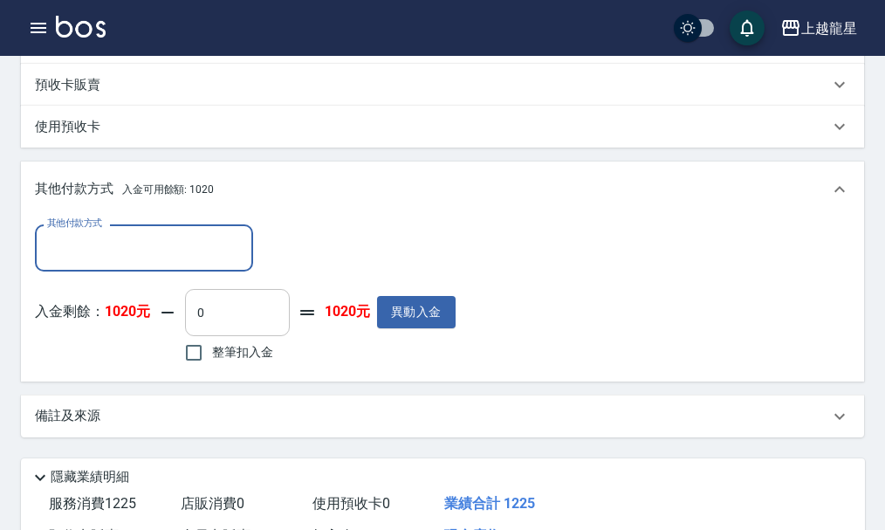
scroll to position [0, 0]
click at [227, 336] on input "0" at bounding box center [237, 312] width 105 height 47
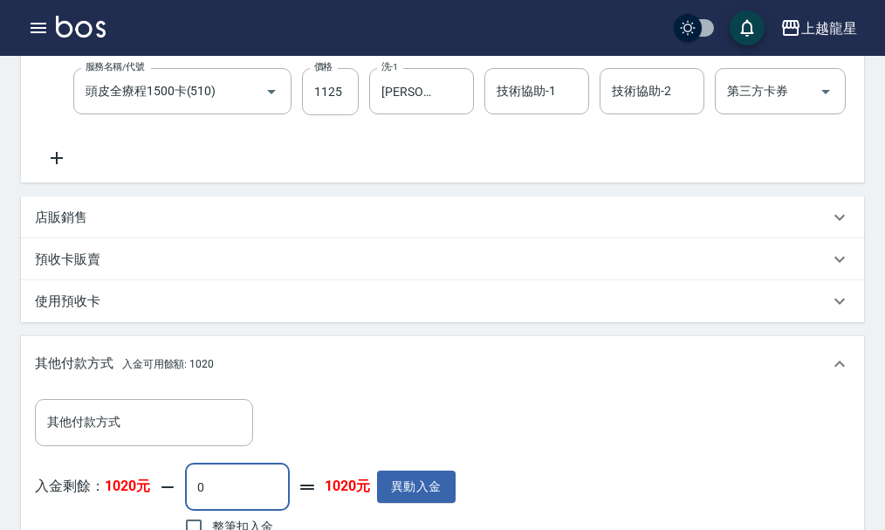
scroll to position [524, 0]
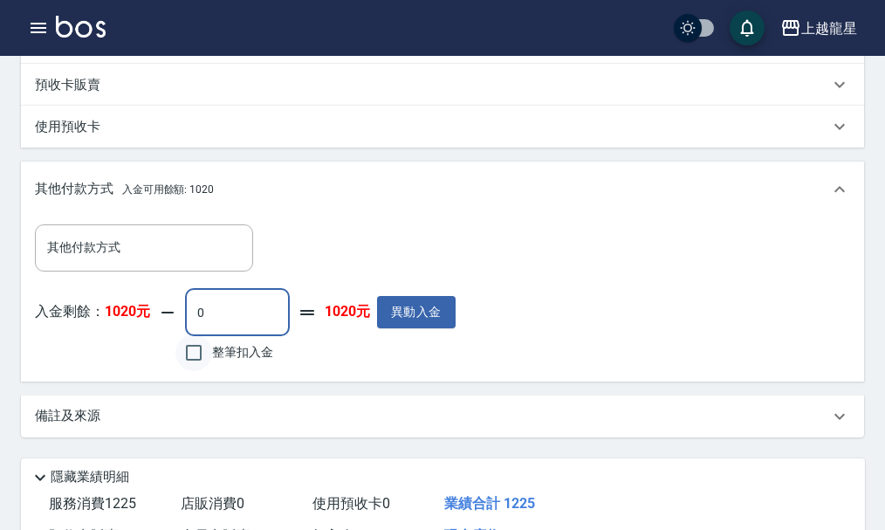
click at [198, 371] on input "整筆扣入金" at bounding box center [193, 352] width 37 height 37
checkbox input "true"
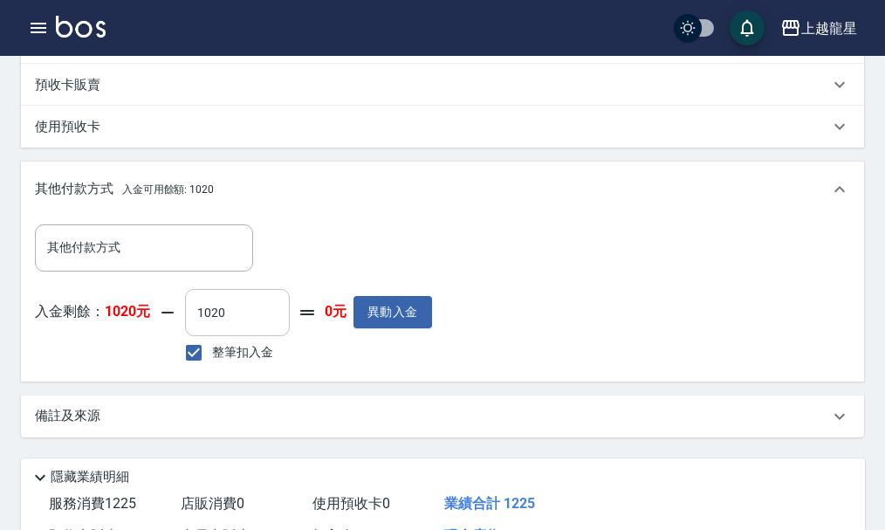
click at [241, 336] on input "1020" at bounding box center [237, 312] width 105 height 47
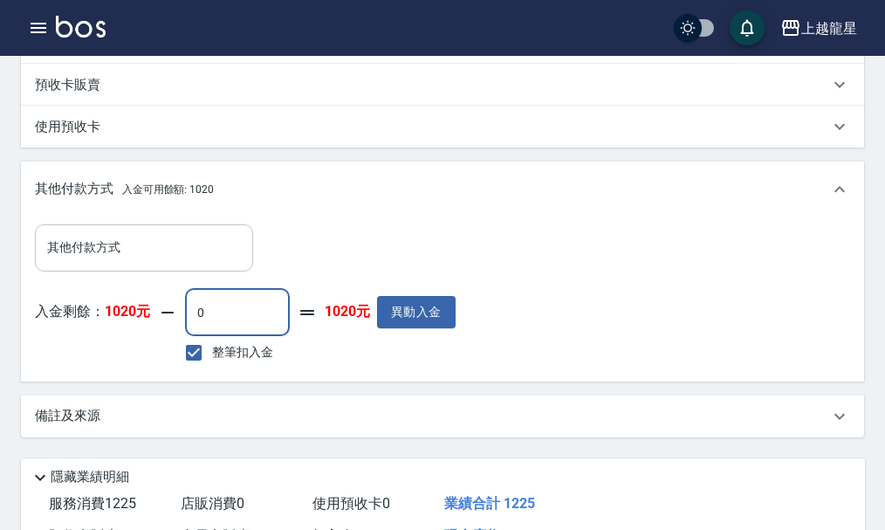
type input "0"
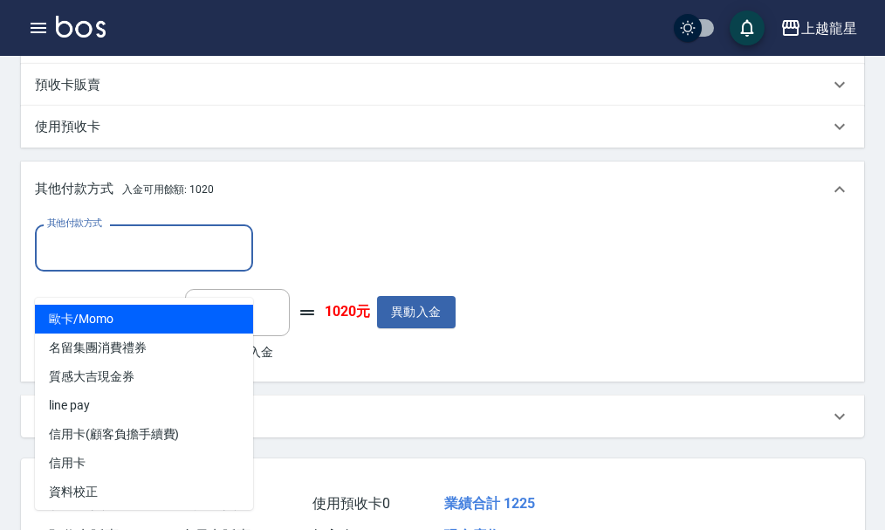
click at [126, 263] on input "其他付款方式" at bounding box center [144, 247] width 202 height 31
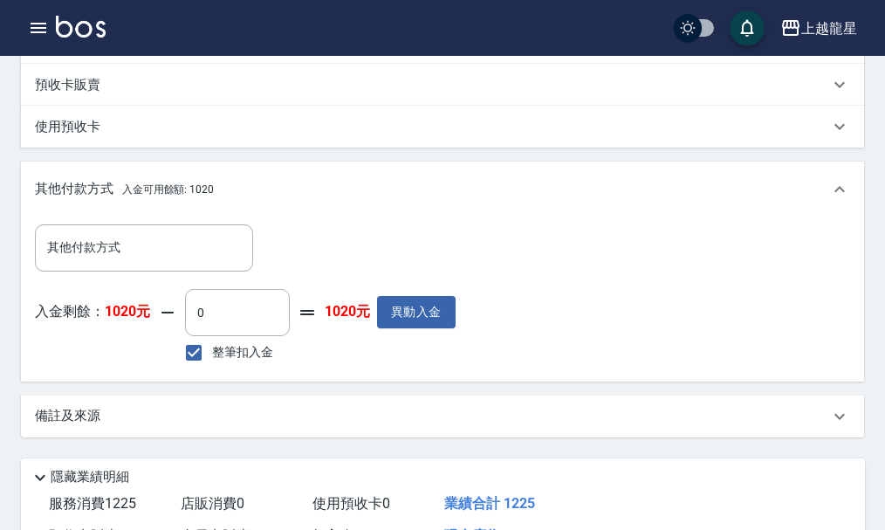
click at [320, 266] on div "其他付款方式 其他付款方式" at bounding box center [245, 247] width 421 height 46
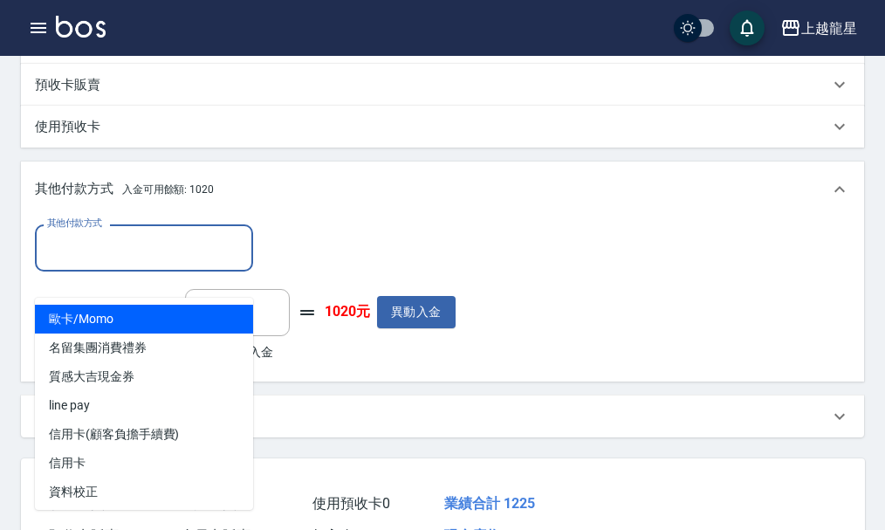
click at [180, 261] on input "其他付款方式" at bounding box center [144, 247] width 202 height 31
click at [324, 245] on div "其他付款方式 其他付款方式 入金剩餘： 1020元 0 ​ 整筆扣入金 1020元 異動入金" at bounding box center [442, 298] width 843 height 163
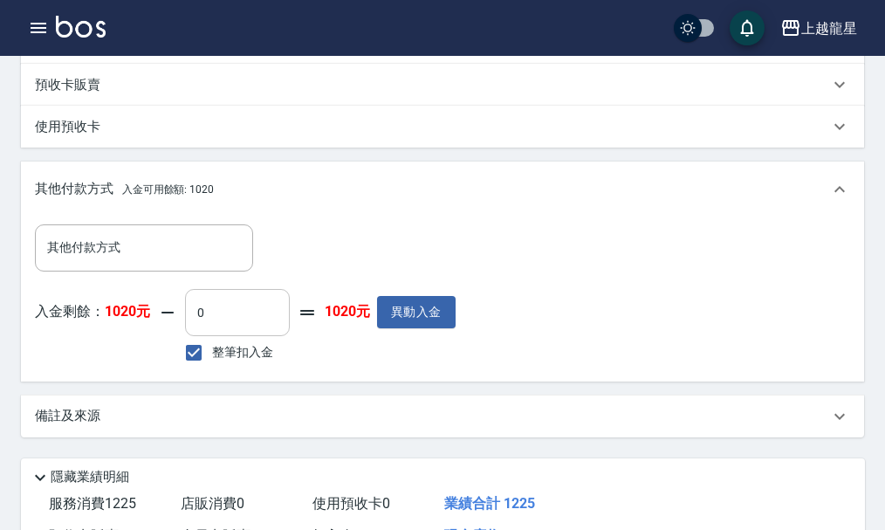
click at [229, 336] on input "0" at bounding box center [237, 312] width 105 height 47
click at [194, 371] on input "整筆扣入金" at bounding box center [193, 352] width 37 height 37
click at [196, 371] on input "整筆扣入金" at bounding box center [193, 352] width 37 height 37
checkbox input "true"
type input "1020"
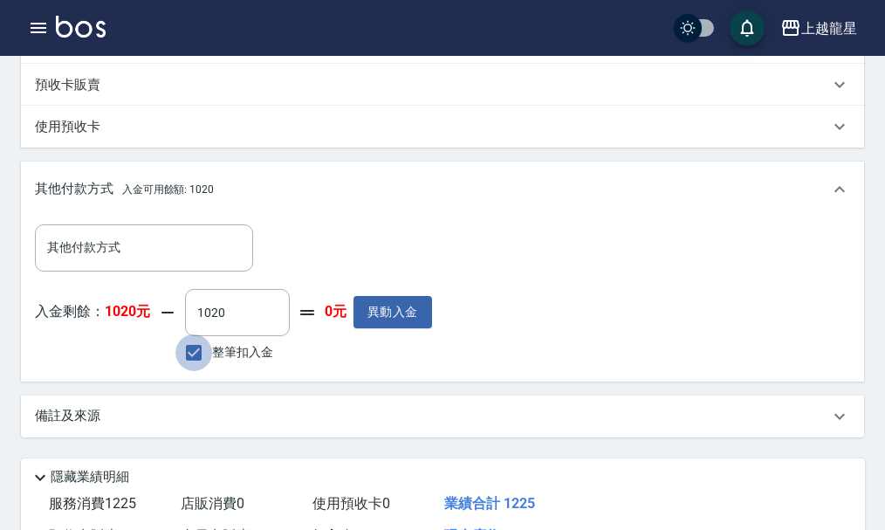
click at [202, 366] on input "整筆扣入金" at bounding box center [193, 352] width 37 height 37
checkbox input "false"
type input "0"
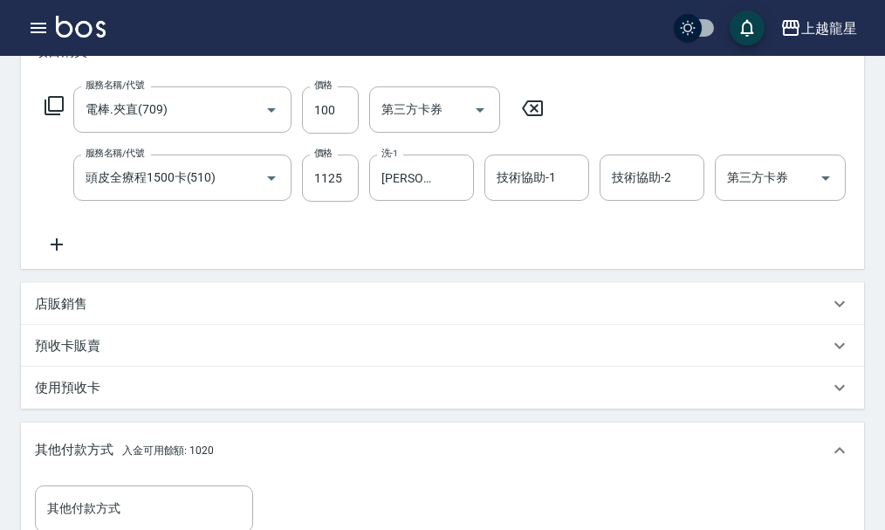
scroll to position [262, 0]
click at [244, 184] on icon "Clear" at bounding box center [247, 179] width 10 height 10
type input "頭皮全療程1500卡(510)"
click at [250, 188] on icon "Clear" at bounding box center [246, 178] width 17 height 17
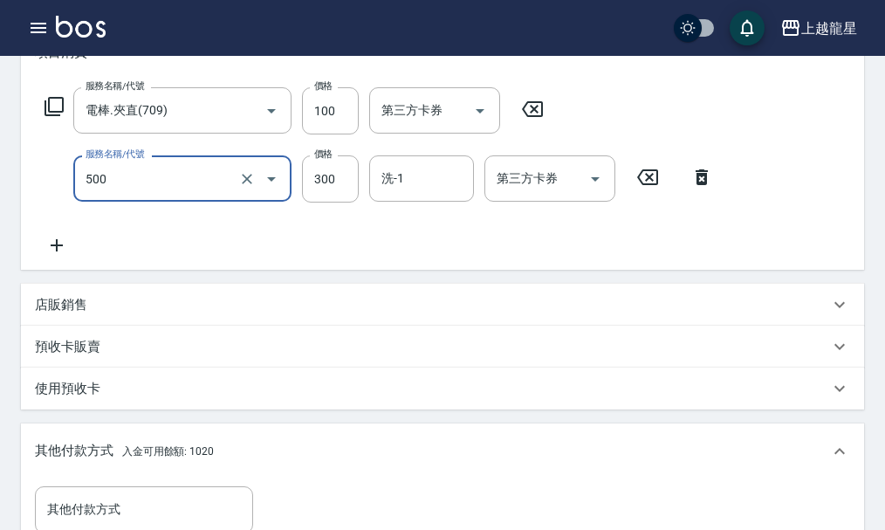
type input "一般洗髮(500)"
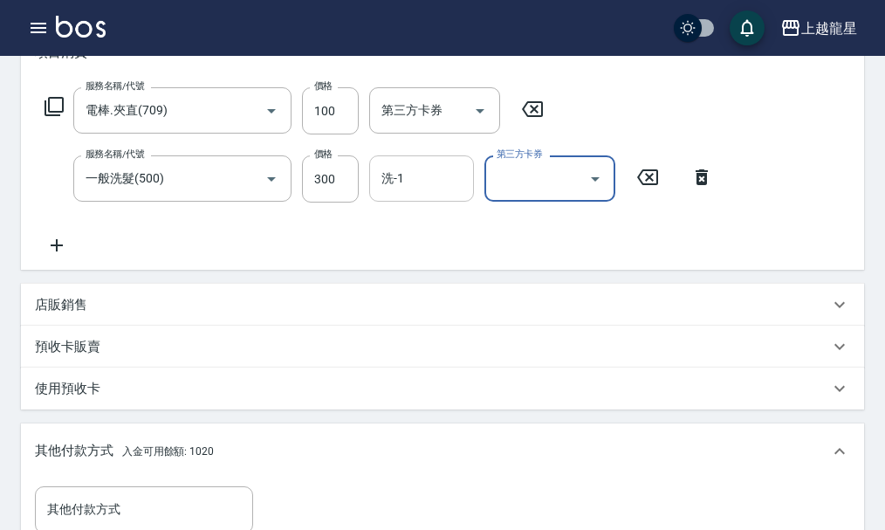
click at [392, 193] on input "洗-1" at bounding box center [421, 178] width 89 height 31
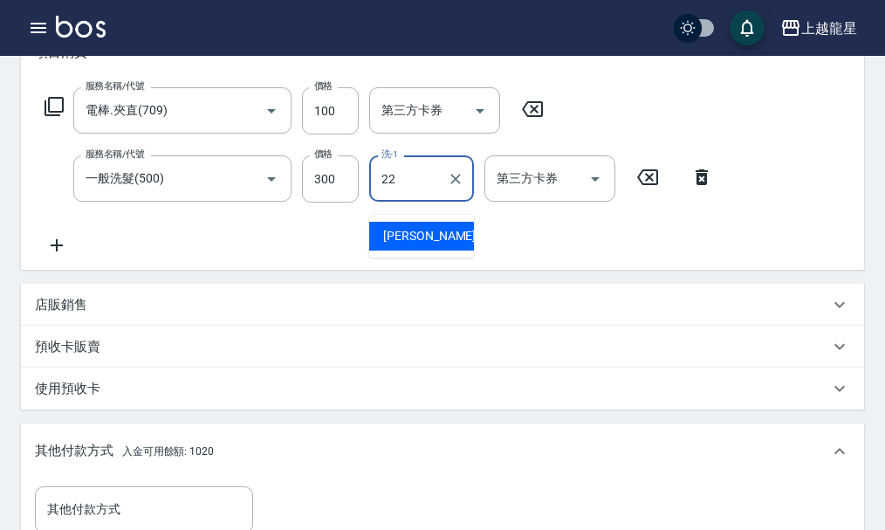
type input "阿琳-22"
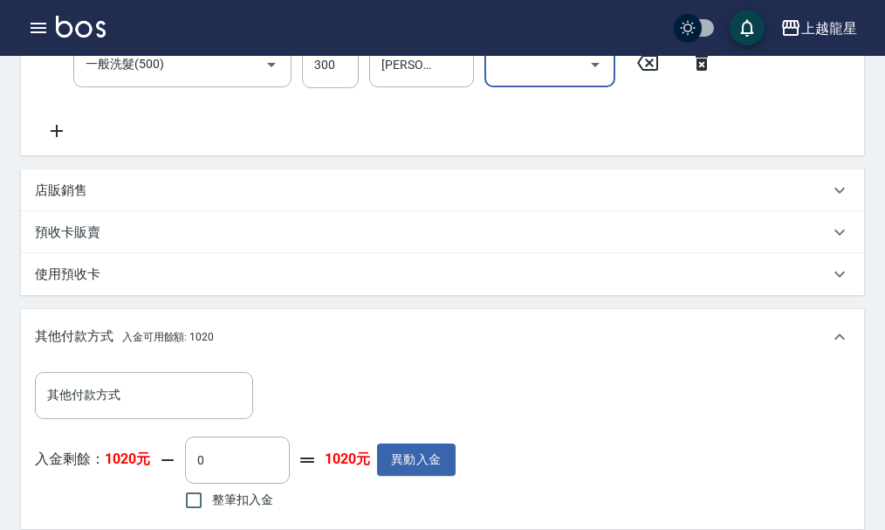
scroll to position [524, 0]
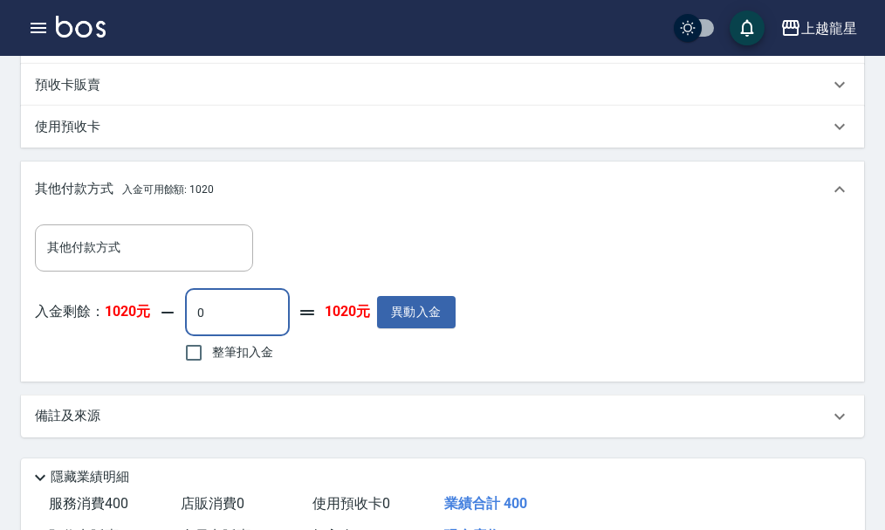
click at [232, 335] on input "0" at bounding box center [237, 312] width 105 height 47
click at [199, 369] on input "整筆扣入金" at bounding box center [193, 352] width 37 height 37
checkbox input "true"
type input "400"
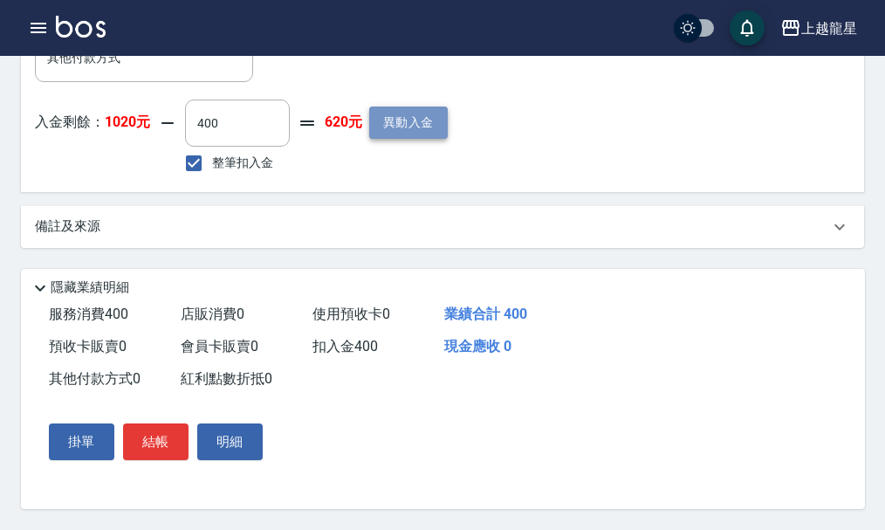
click at [433, 112] on button "異動入金" at bounding box center [408, 122] width 79 height 32
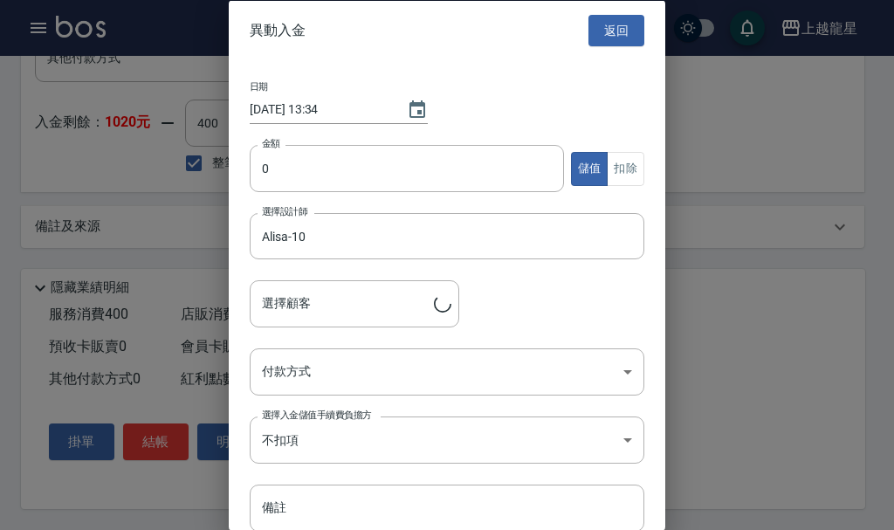
type input "[PERSON_NAME]/0956266858/12-279"
click at [747, 155] on div at bounding box center [447, 265] width 894 height 530
click at [616, 28] on button "返回" at bounding box center [616, 30] width 56 height 32
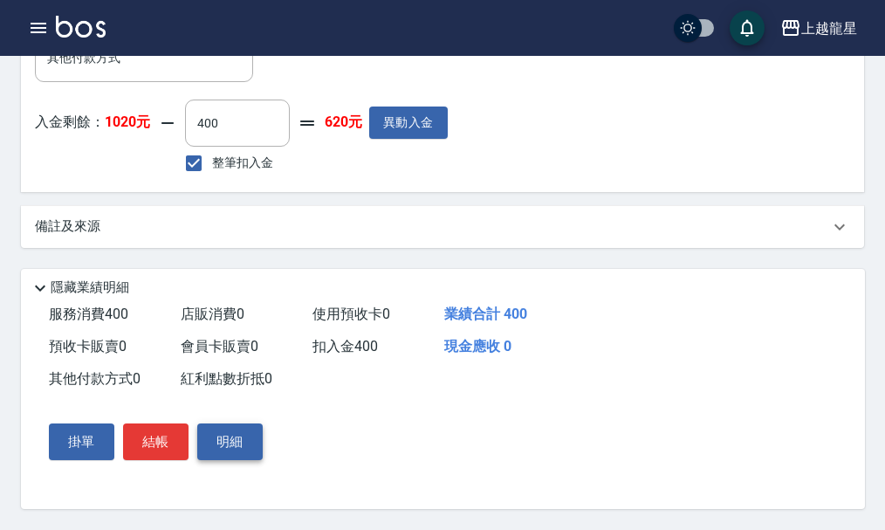
click at [229, 436] on button "明細" at bounding box center [229, 441] width 65 height 37
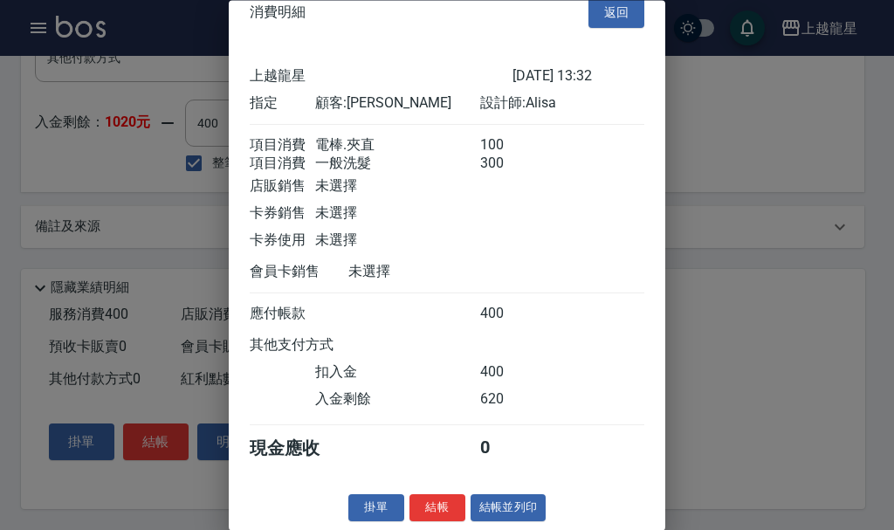
scroll to position [51, 0]
click at [488, 501] on button "結帳並列印" at bounding box center [508, 508] width 76 height 27
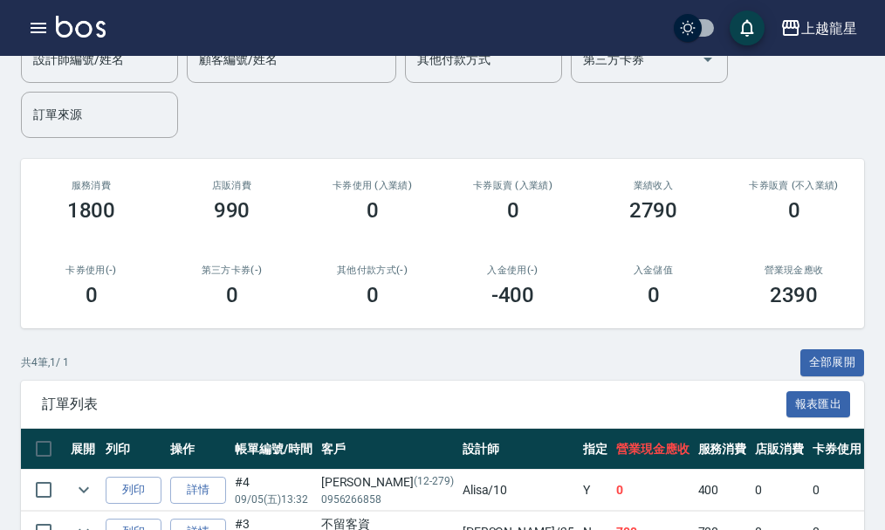
scroll to position [349, 0]
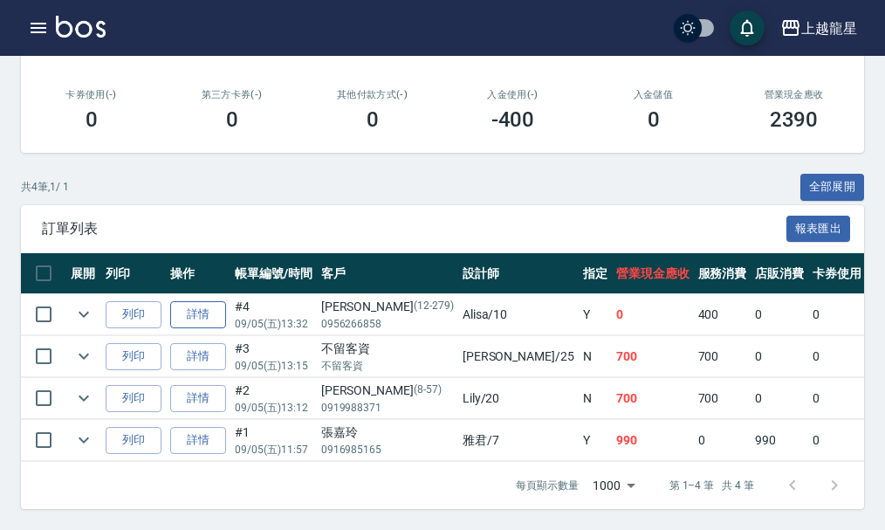
click at [186, 304] on link "詳情" at bounding box center [198, 314] width 56 height 27
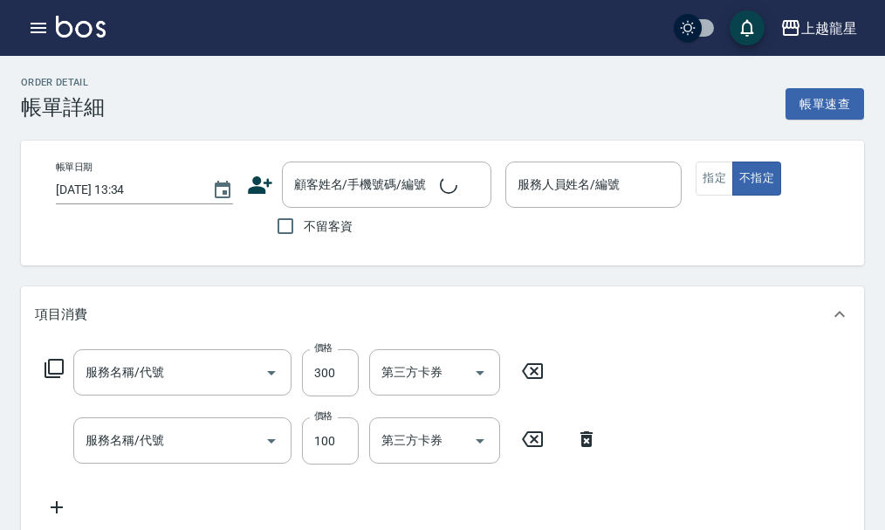
type input "2025/09/05 13:32"
type input "Alisa-10"
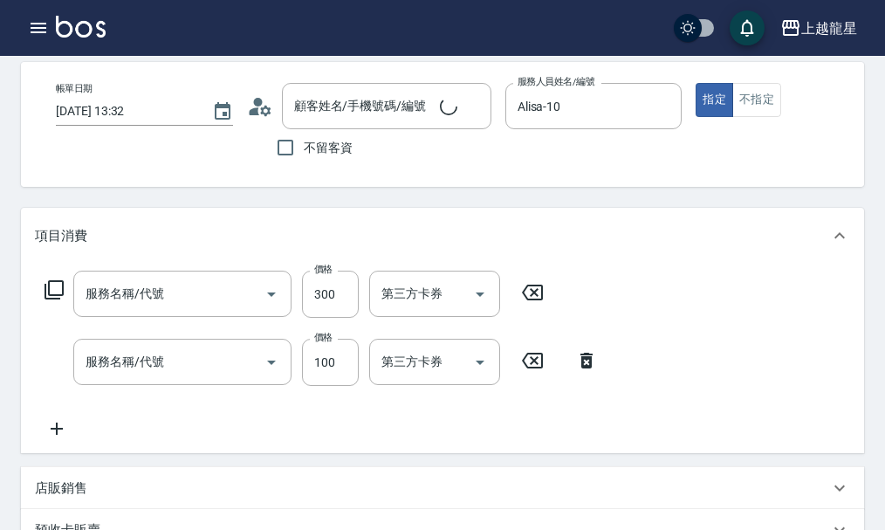
type input "一般洗髮(500)"
type input "電棒.夾直(709)"
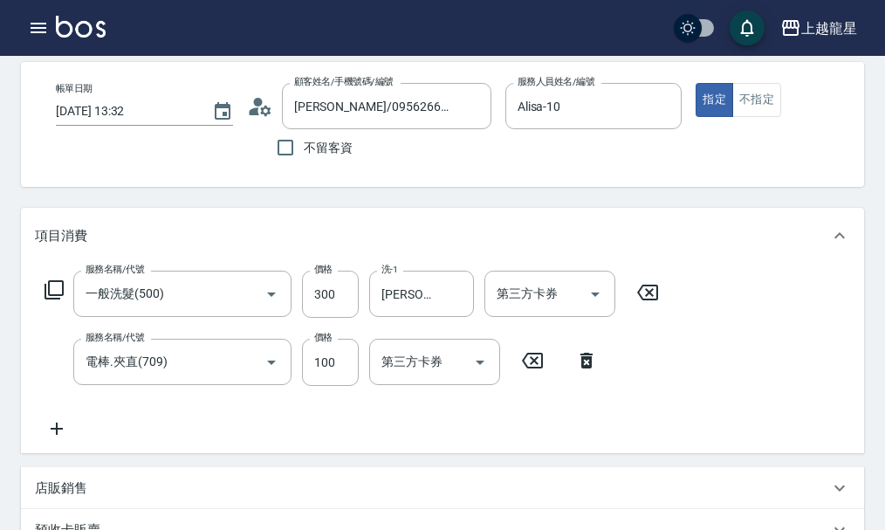
type input "[PERSON_NAME]/0956266858/12-279"
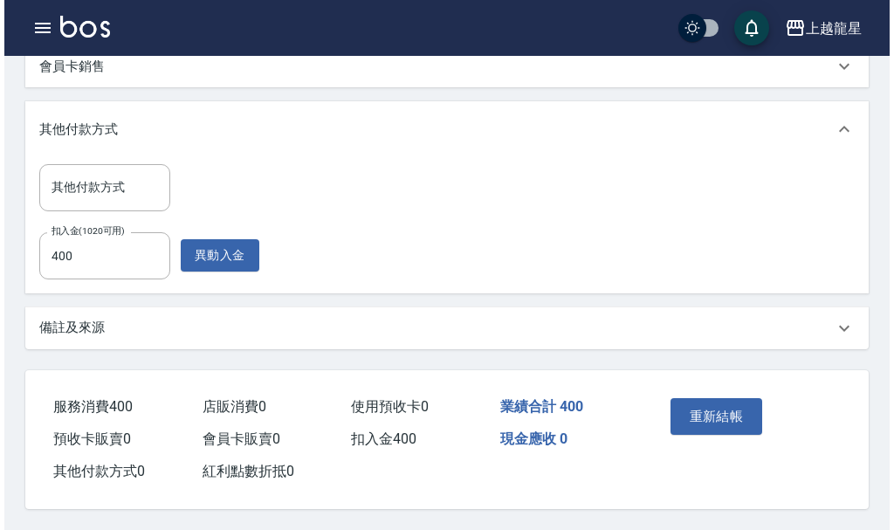
scroll to position [647, 0]
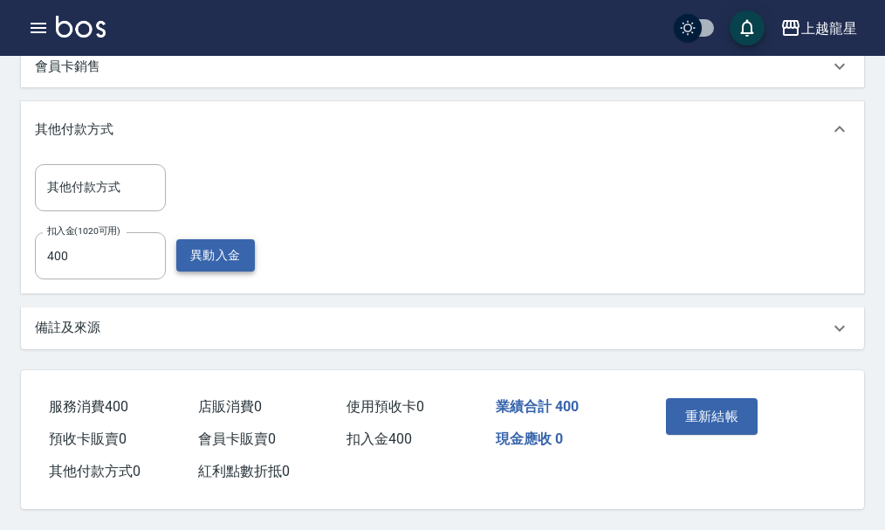
click at [208, 255] on button "異動入金" at bounding box center [215, 255] width 79 height 32
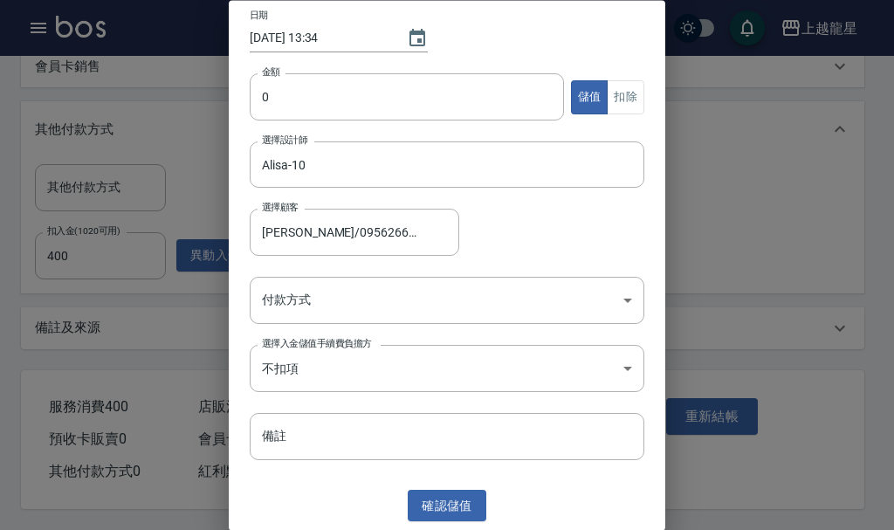
scroll to position [0, 0]
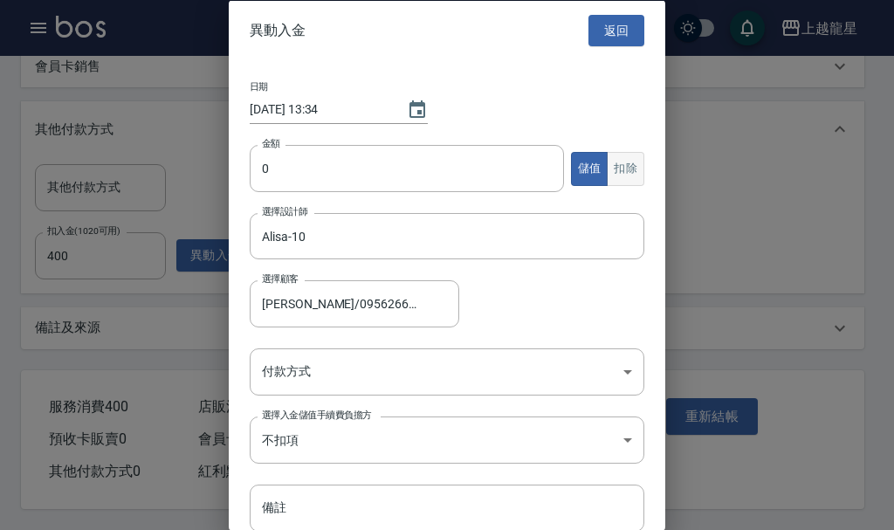
click at [606, 157] on button "扣除" at bounding box center [625, 168] width 38 height 34
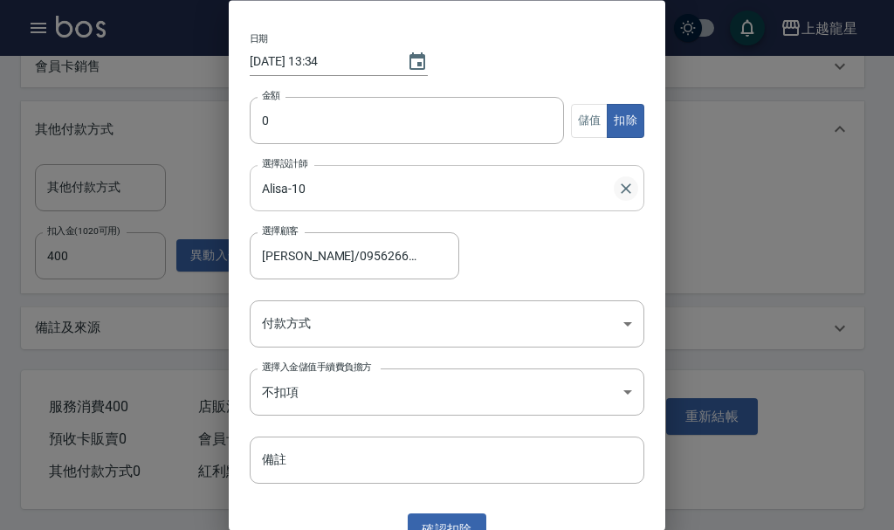
scroll to position [71, 0]
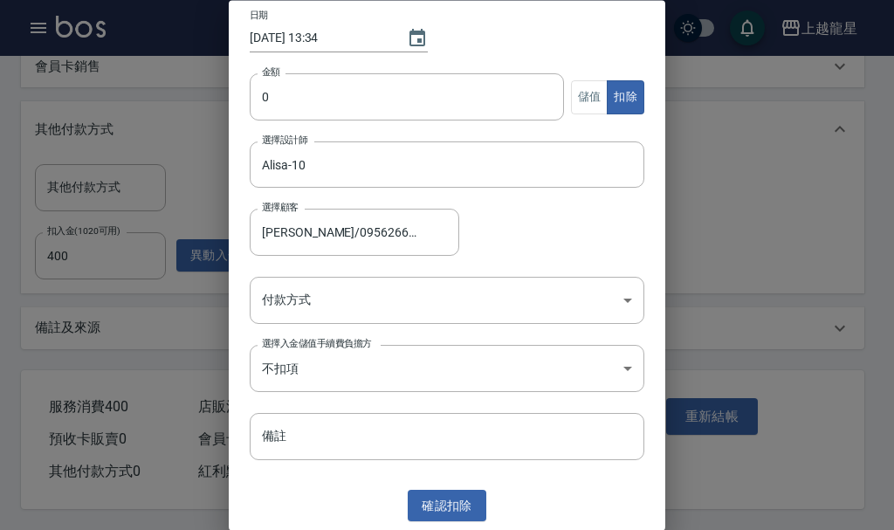
click at [825, 224] on div at bounding box center [447, 265] width 894 height 530
click at [752, 161] on div at bounding box center [447, 265] width 894 height 530
click at [423, 504] on button "確認 扣除" at bounding box center [447, 506] width 79 height 32
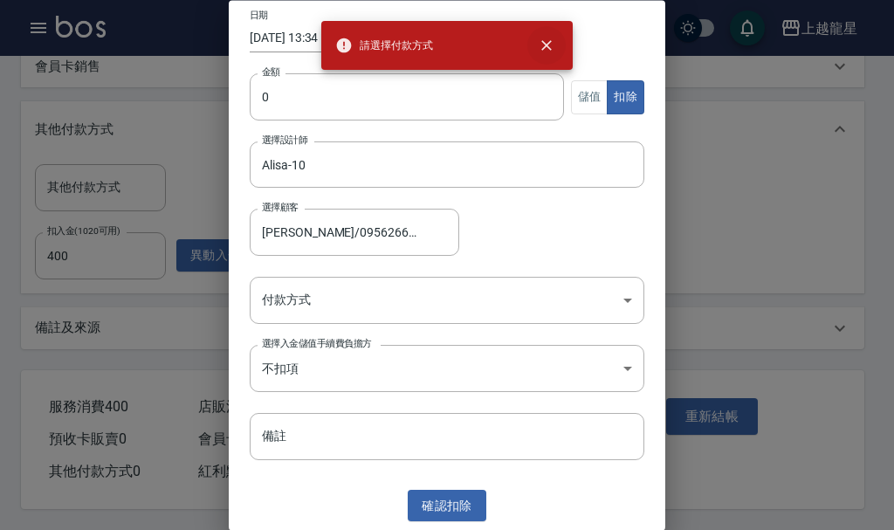
click at [554, 50] on icon "close" at bounding box center [546, 45] width 17 height 17
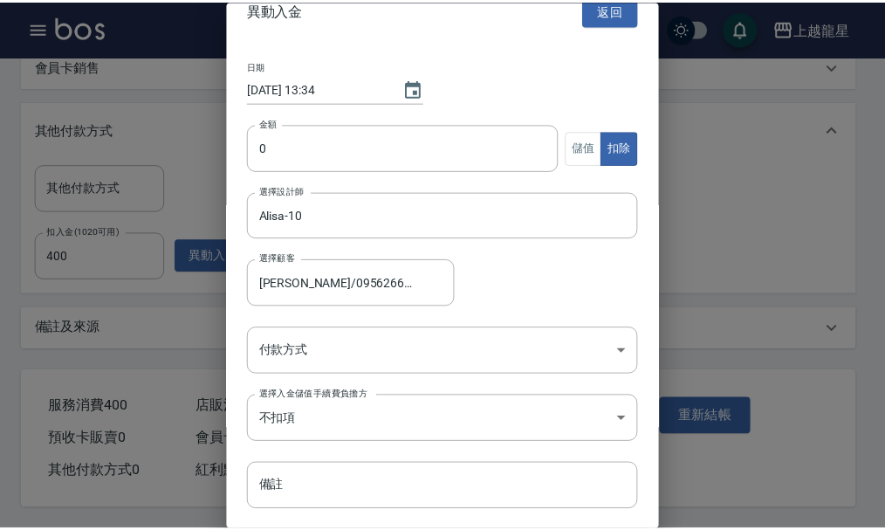
scroll to position [0, 0]
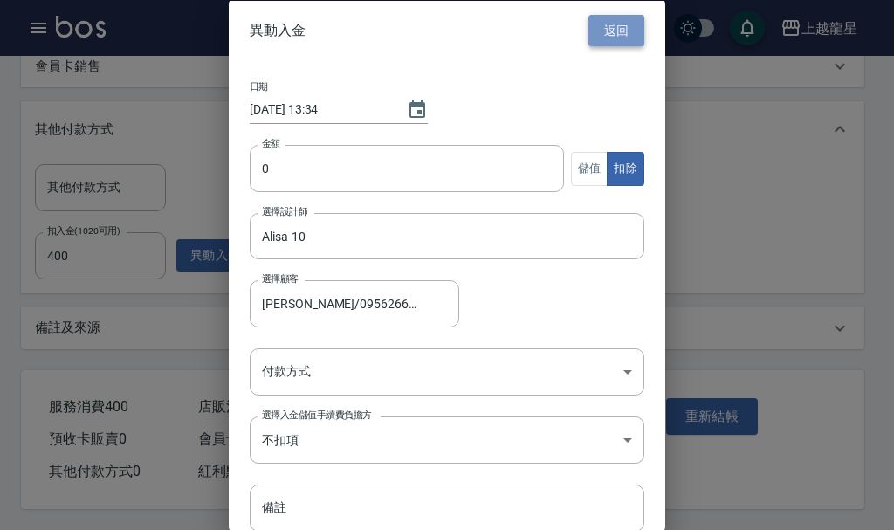
click at [609, 33] on button "返回" at bounding box center [616, 30] width 56 height 32
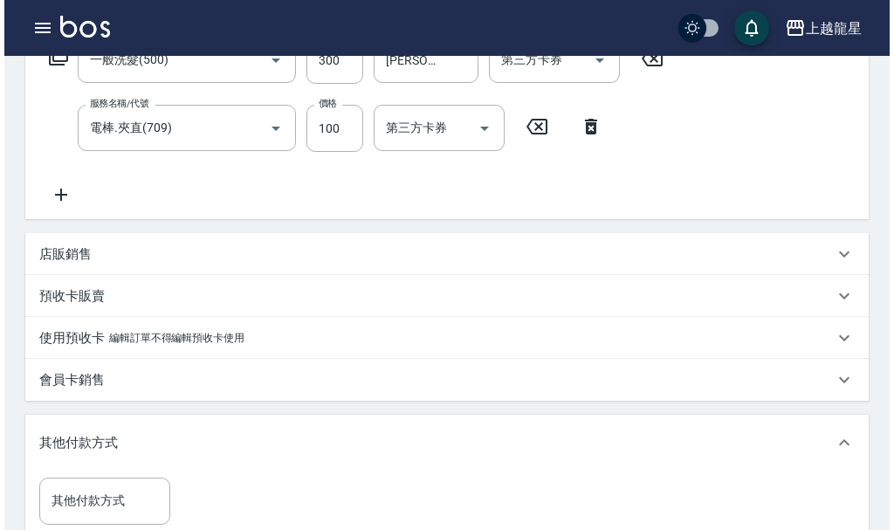
scroll to position [559, 0]
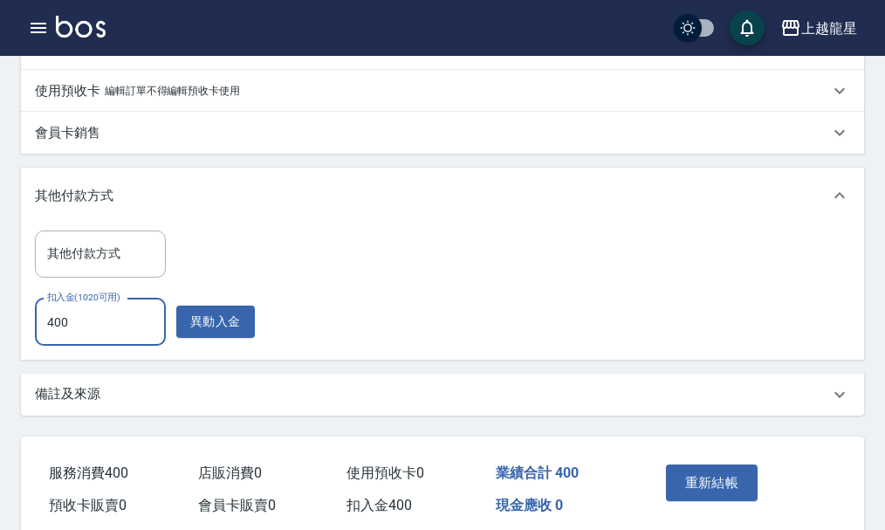
click at [111, 325] on input "400" at bounding box center [100, 321] width 131 height 47
click at [113, 327] on input "400" at bounding box center [100, 321] width 131 height 47
click at [35, 26] on icon "button" at bounding box center [38, 27] width 21 height 21
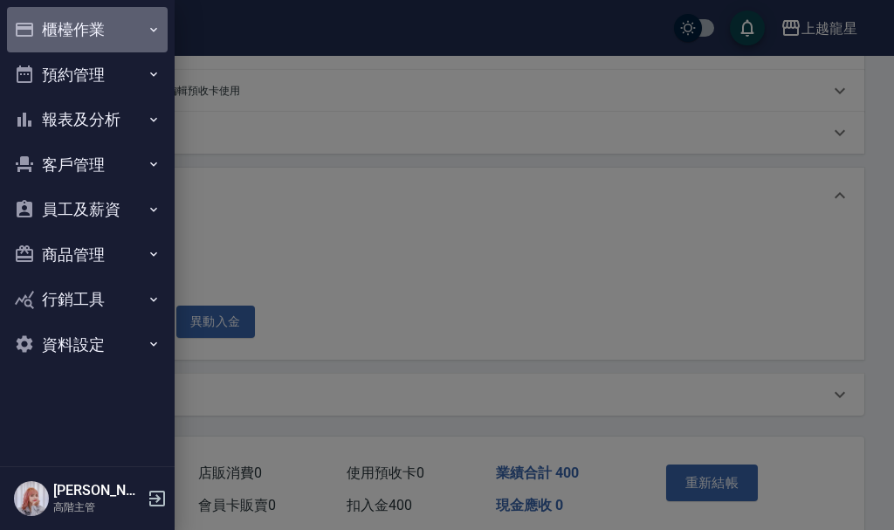
click at [47, 31] on button "櫃檯作業" at bounding box center [87, 29] width 161 height 45
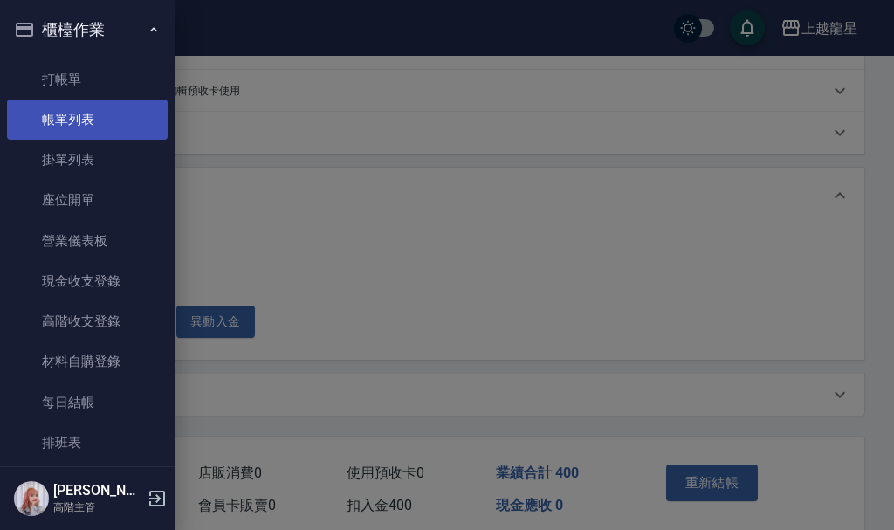
click at [70, 111] on link "帳單列表" at bounding box center [87, 119] width 161 height 40
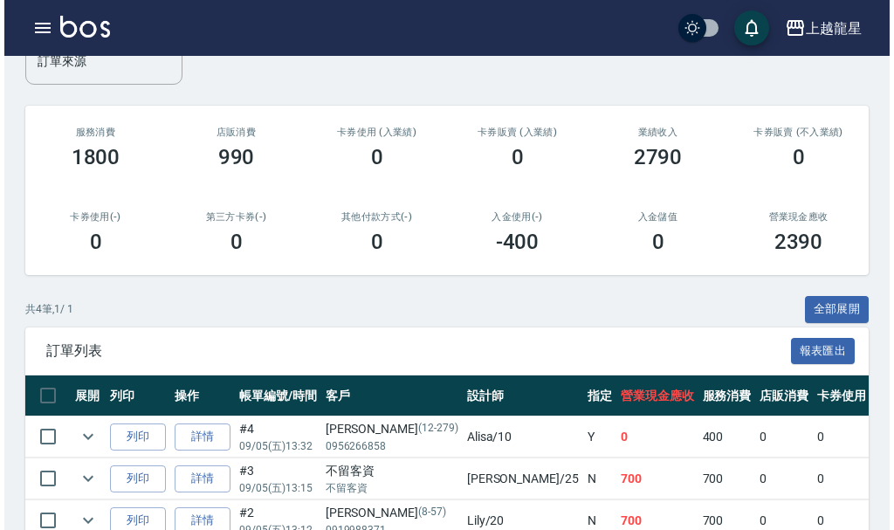
scroll to position [349, 0]
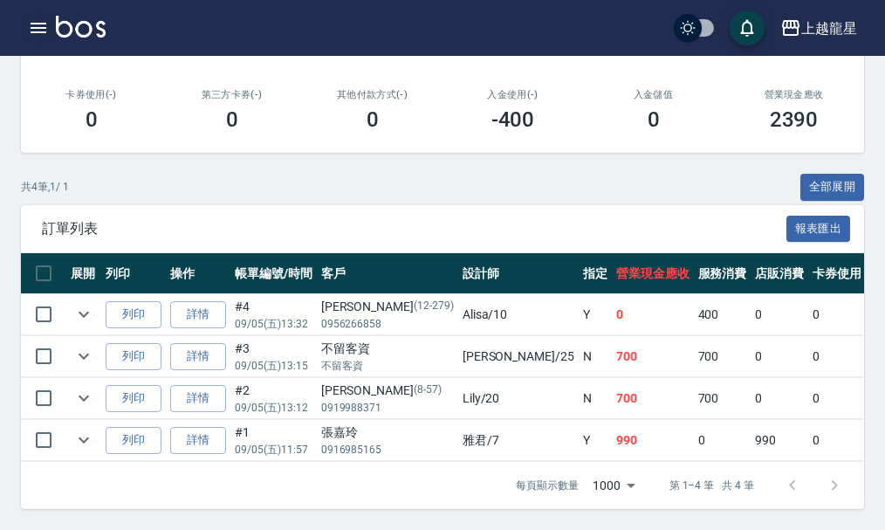
click at [32, 24] on icon "button" at bounding box center [39, 28] width 16 height 10
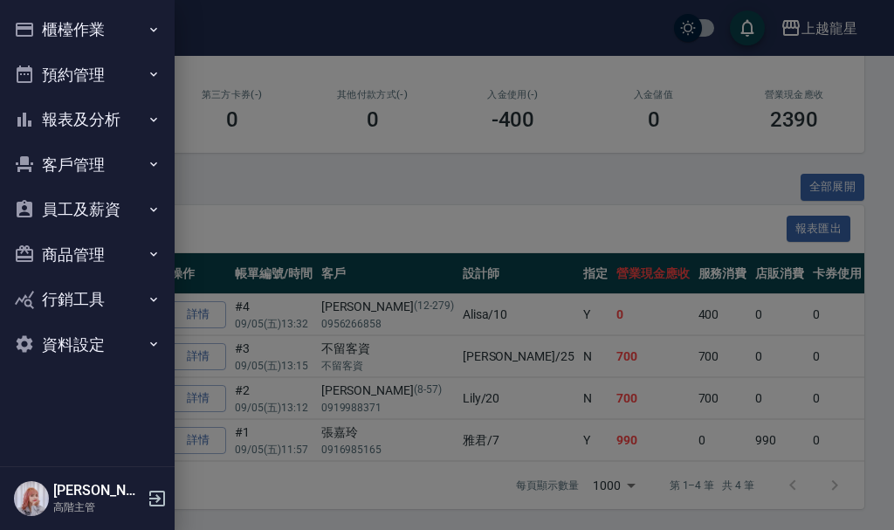
click at [93, 202] on button "員工及薪資" at bounding box center [87, 209] width 161 height 45
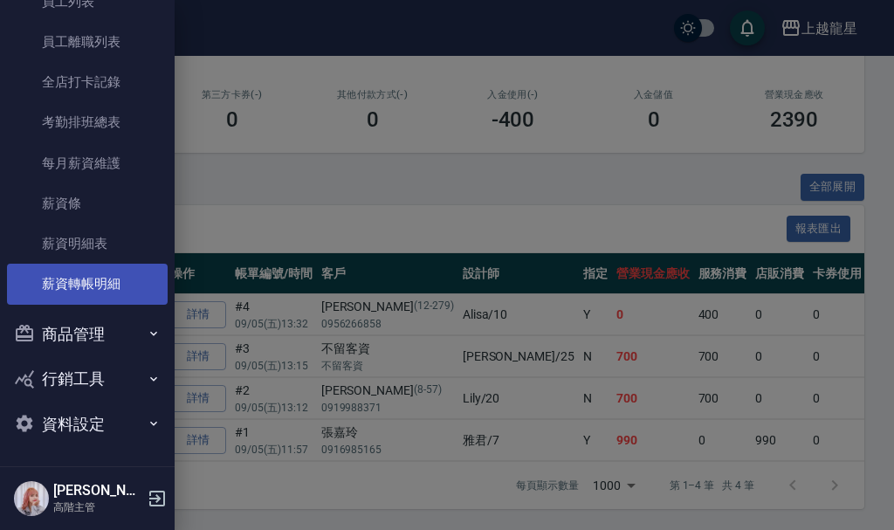
scroll to position [258, 0]
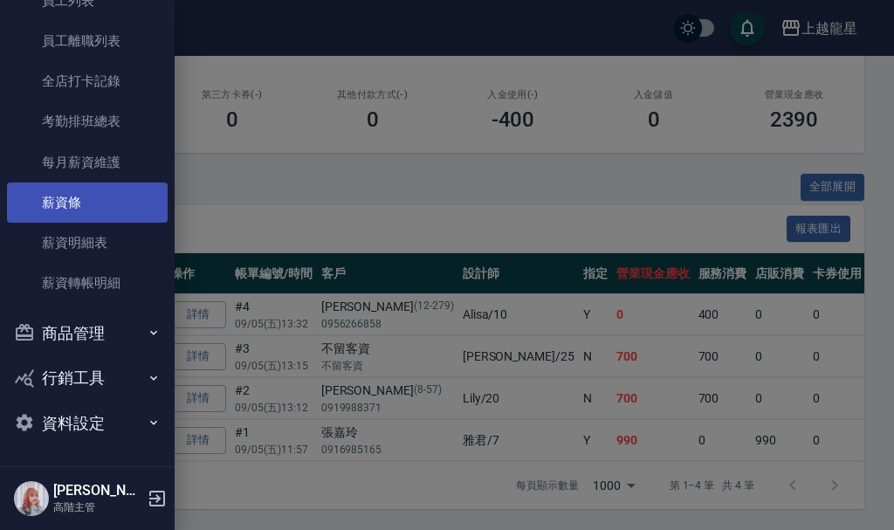
click at [77, 212] on link "薪資條" at bounding box center [87, 202] width 161 height 40
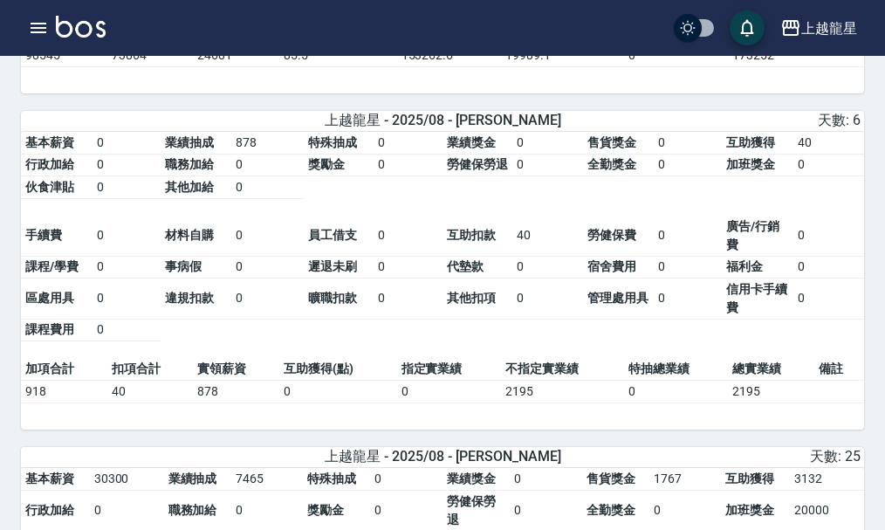
scroll to position [1745, 0]
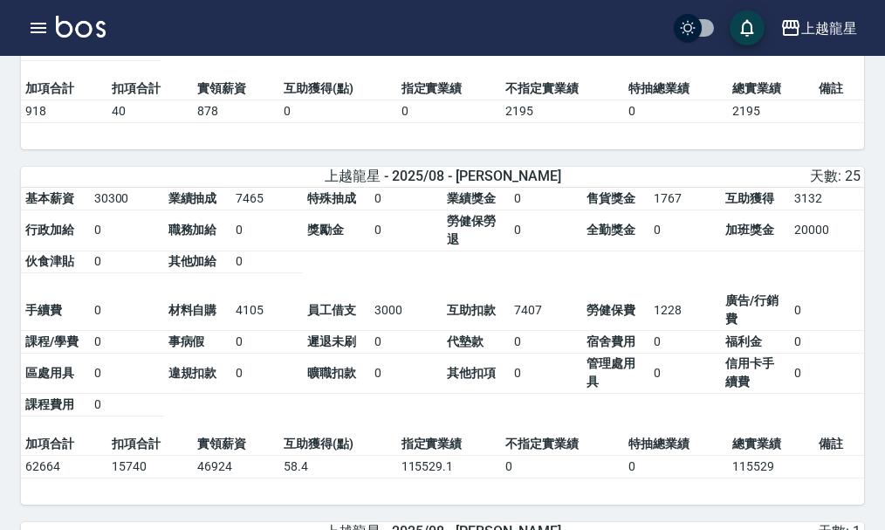
click at [545, 298] on table "基本薪資 30300 業績抽成 7465 特殊抽成 0 業績獎金 0 售貨獎金 1767 互助獲得 3132 行政加給 0 職務加給 0 獎勵金 0 勞健保勞…" at bounding box center [442, 310] width 843 height 245
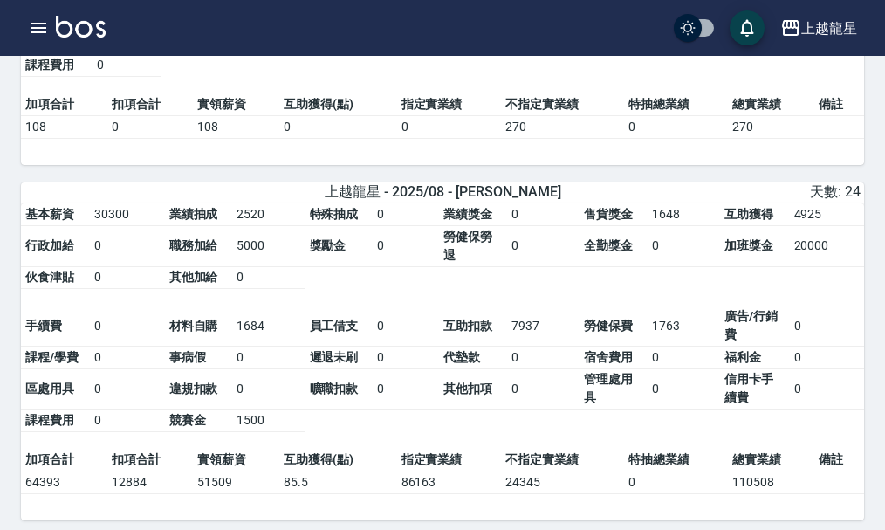
scroll to position [3927, 0]
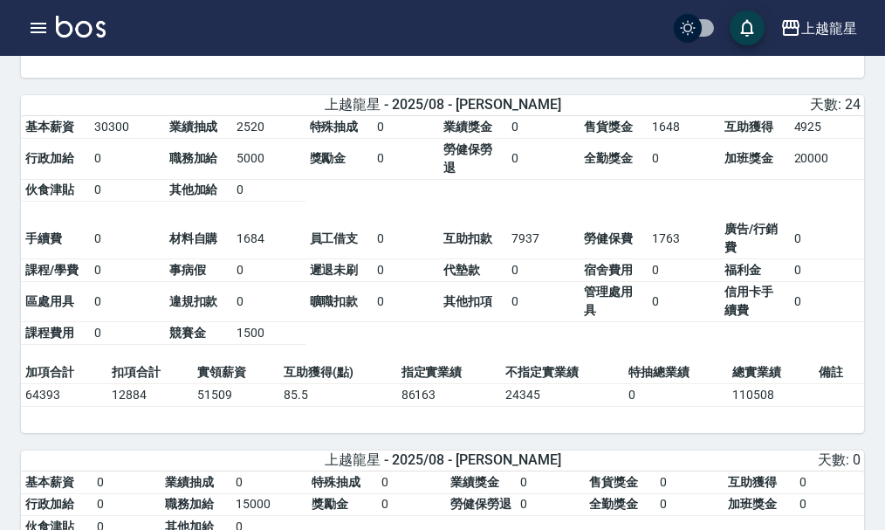
click at [264, 232] on td "1684" at bounding box center [268, 238] width 72 height 41
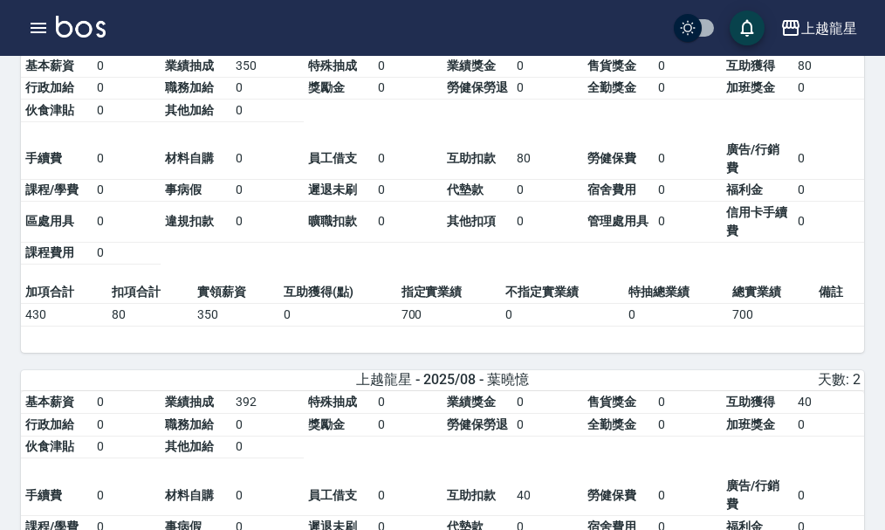
scroll to position [0, 0]
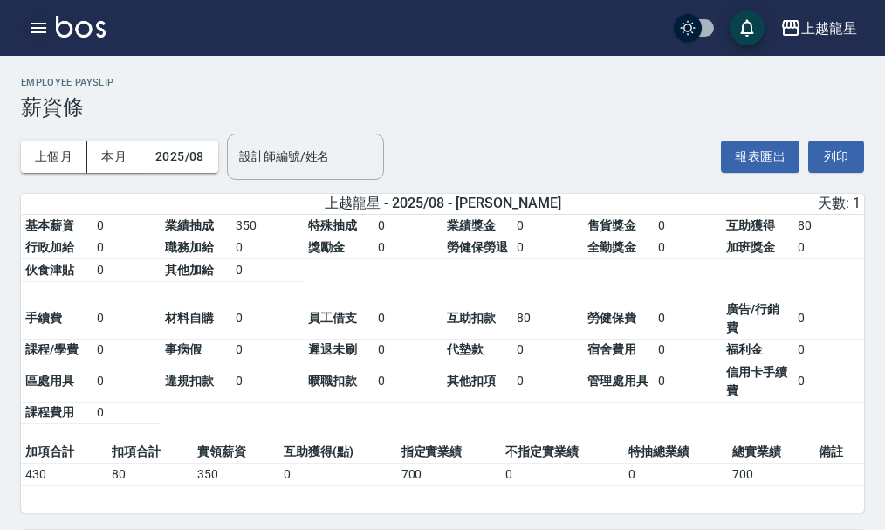
click at [42, 31] on icon "button" at bounding box center [39, 28] width 16 height 10
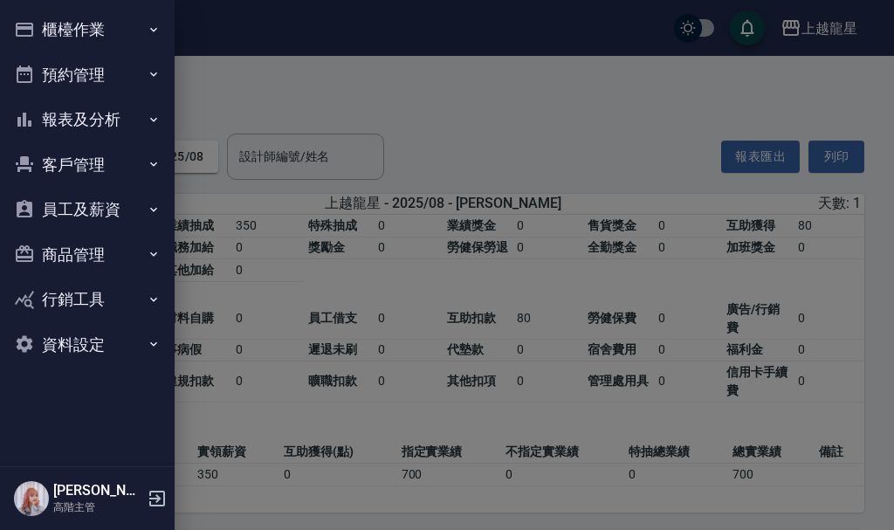
click at [51, 24] on button "櫃檯作業" at bounding box center [87, 29] width 161 height 45
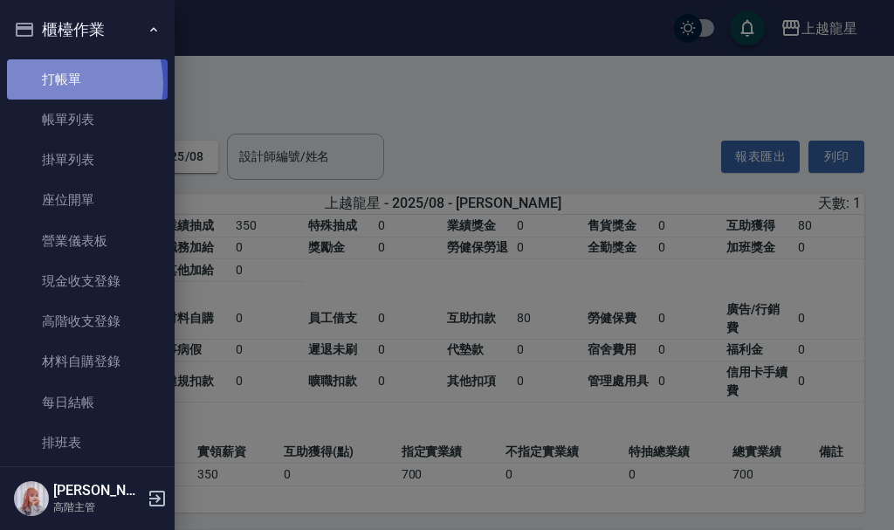
click at [63, 83] on link "打帳單" at bounding box center [87, 79] width 161 height 40
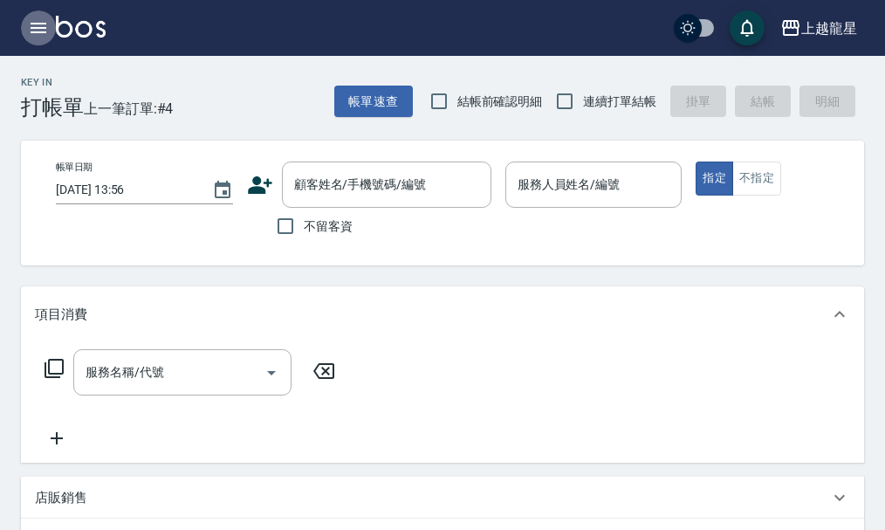
click at [32, 31] on icon "button" at bounding box center [39, 28] width 16 height 10
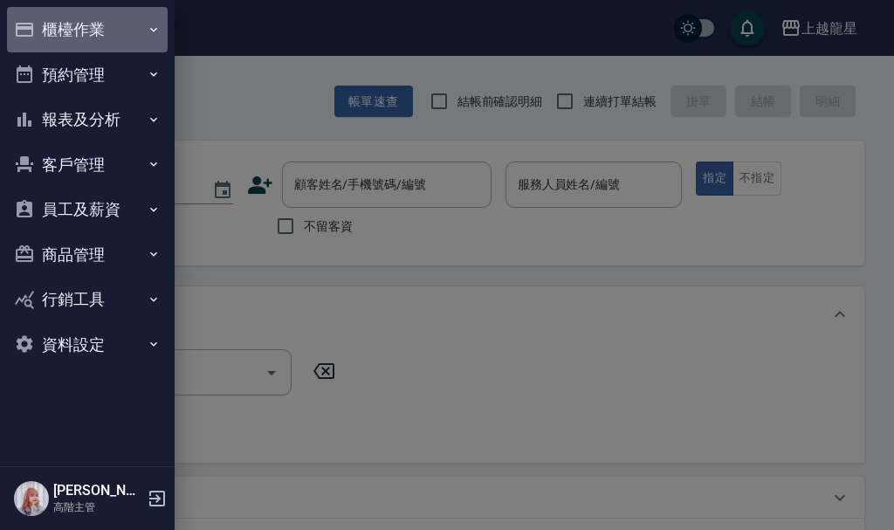
click at [79, 35] on button "櫃檯作業" at bounding box center [87, 29] width 161 height 45
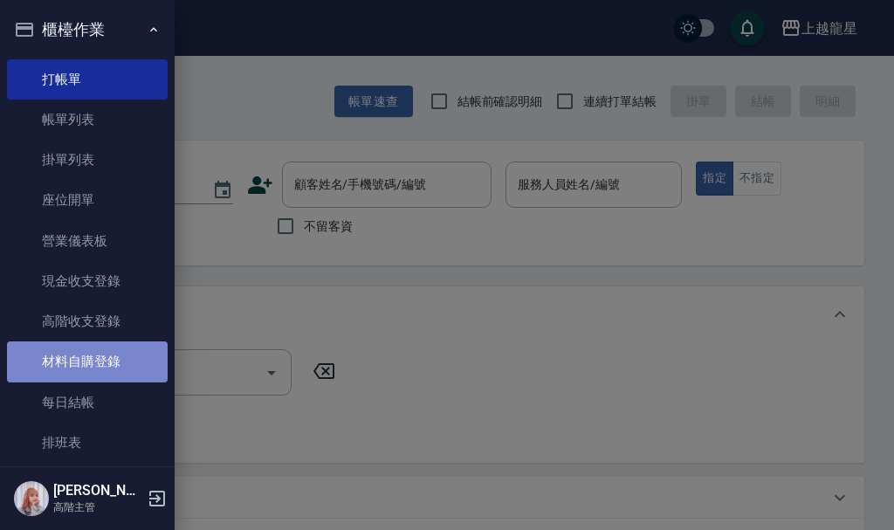
click at [124, 368] on link "材料自購登錄" at bounding box center [87, 361] width 161 height 40
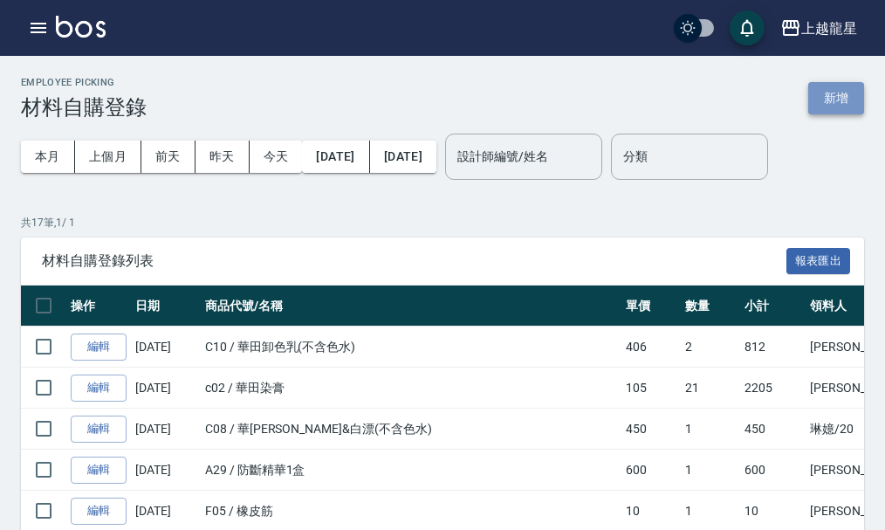
click at [845, 84] on button "新增" at bounding box center [836, 98] width 56 height 32
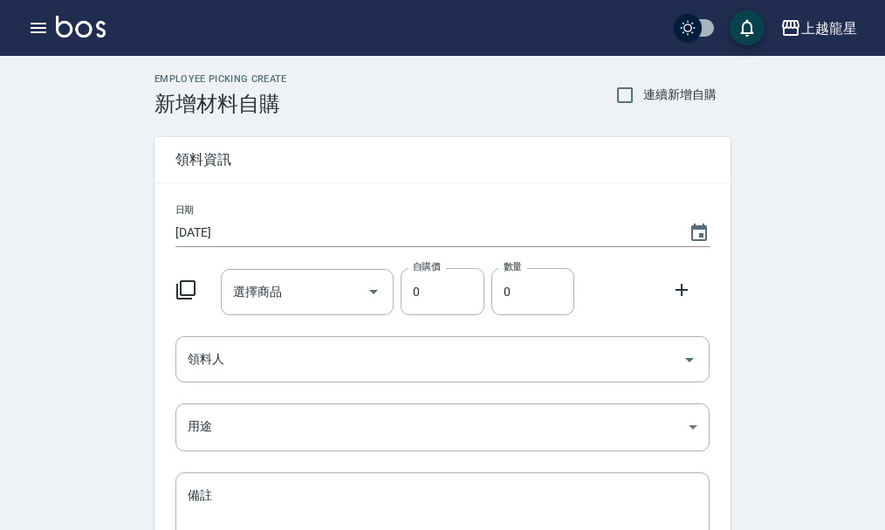
click at [180, 290] on icon at bounding box center [185, 289] width 19 height 19
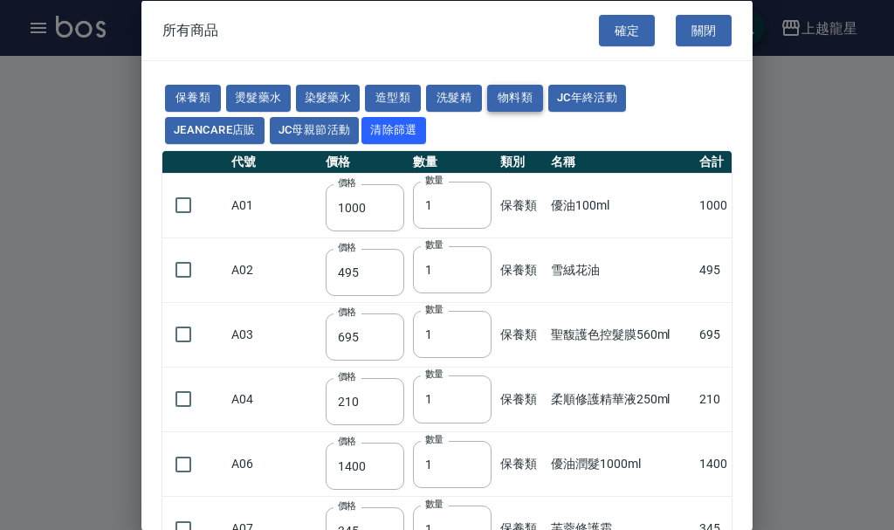
click at [536, 95] on button "物料類" at bounding box center [515, 98] width 56 height 27
type input "400"
type input "300"
type input "108"
type input "110"
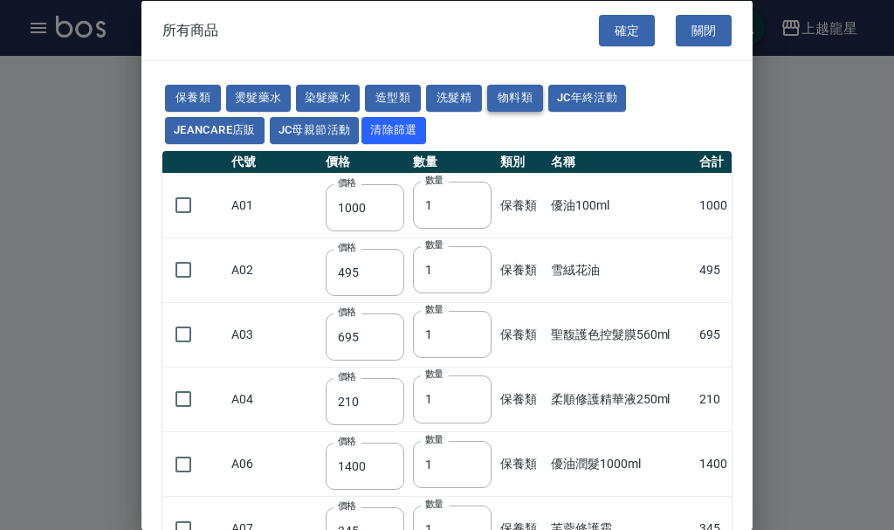
type input "10"
type input "175"
type input "280"
type input "120"
type input "25"
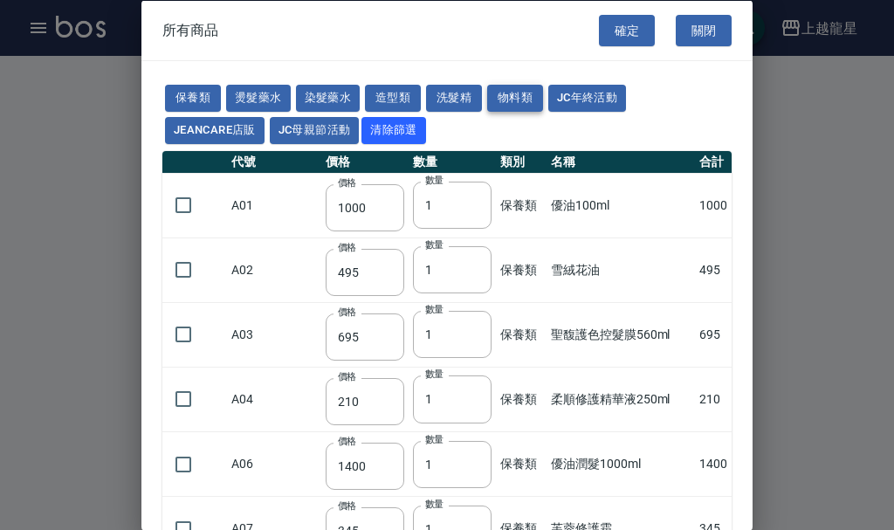
type input "30"
type input "420"
type input "50"
type input "90"
type input "0"
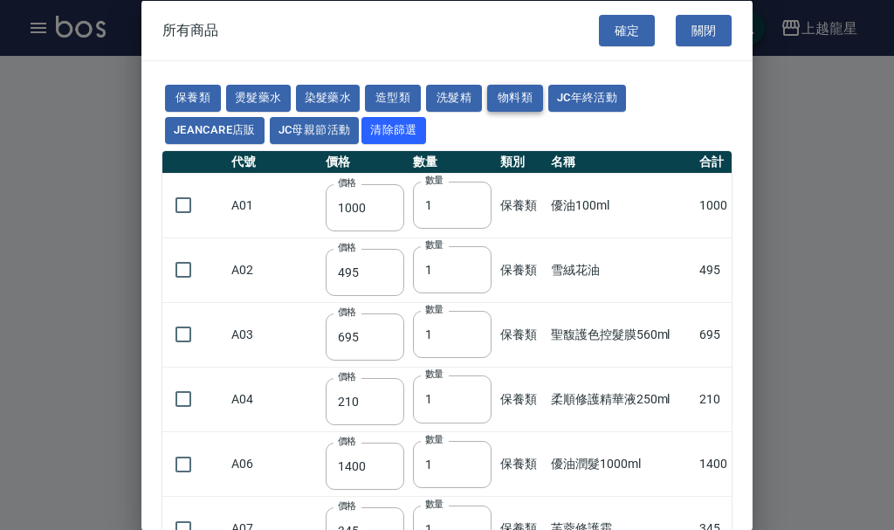
type input "50"
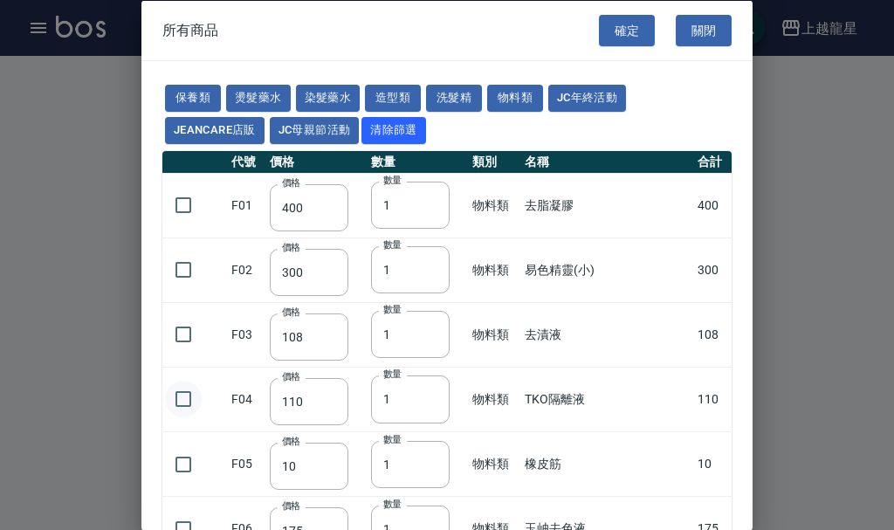
click at [185, 403] on input "checkbox" at bounding box center [183, 398] width 37 height 37
checkbox input "true"
type input "2"
click at [429, 394] on input "2" at bounding box center [410, 398] width 79 height 47
click at [640, 35] on button "確定" at bounding box center [627, 30] width 56 height 32
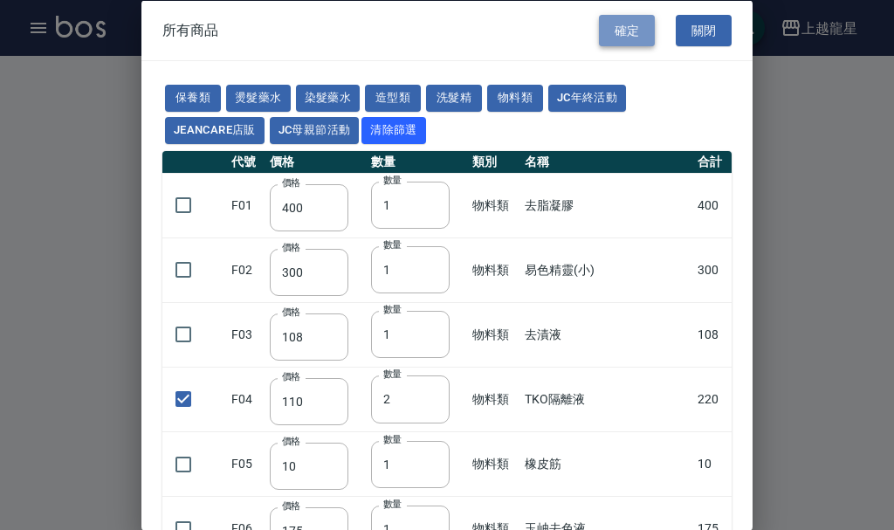
type input "TKO隔離液"
type input "110"
type input "2"
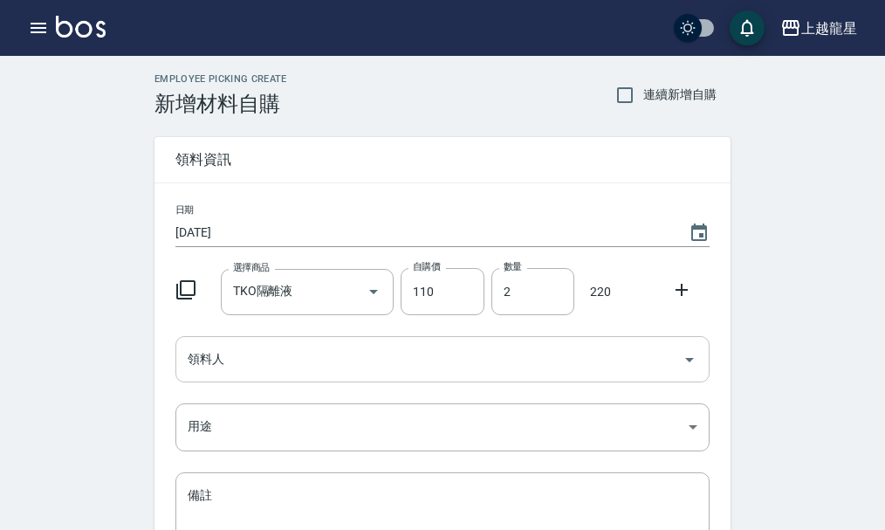
click at [689, 359] on icon "Open" at bounding box center [689, 360] width 9 height 4
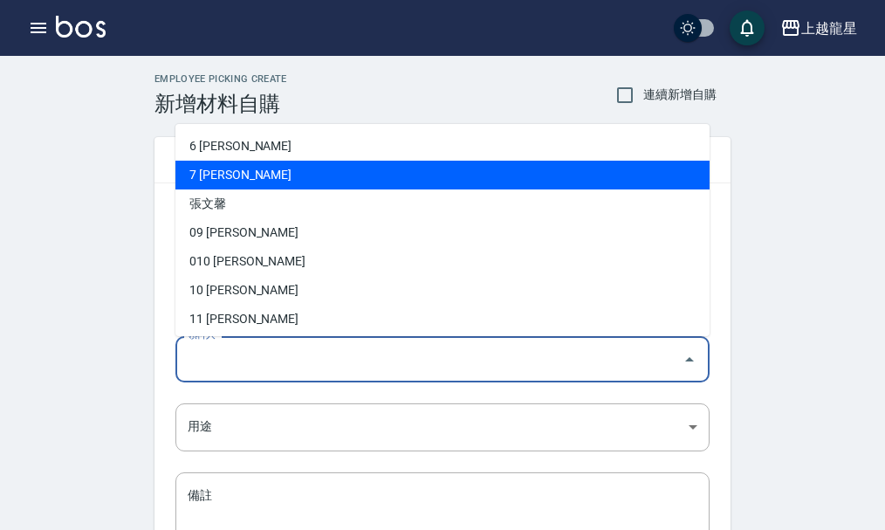
scroll to position [87, 0]
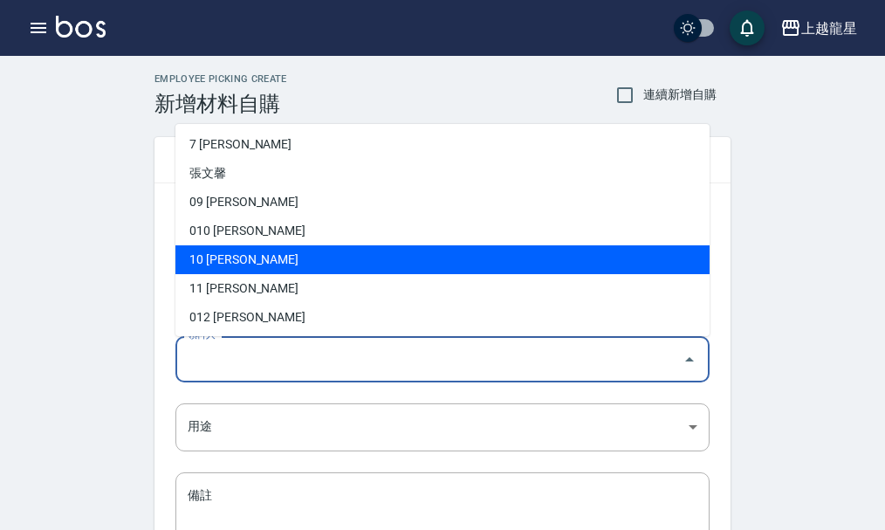
click at [212, 252] on li "10 高芳瑜" at bounding box center [442, 259] width 534 height 29
type input "高芳瑜"
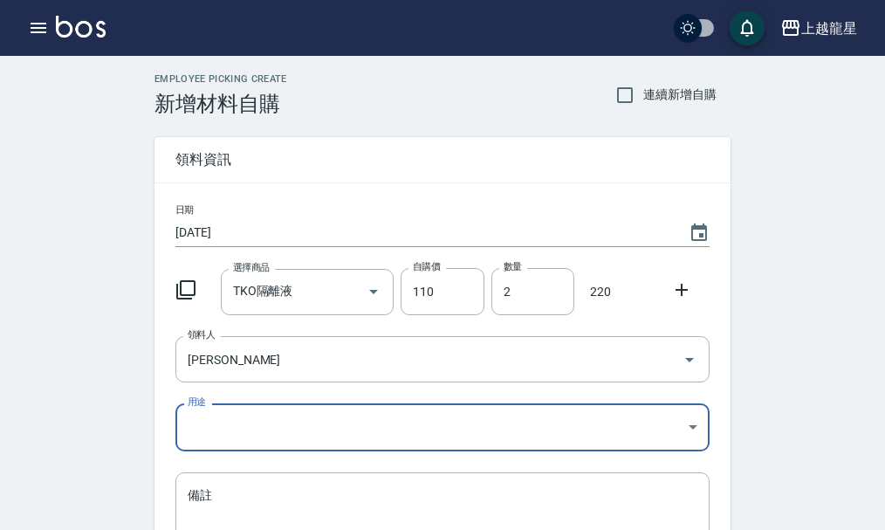
click at [692, 428] on body "上越龍星 登出 櫃檯作業 打帳單 帳單列表 掛單列表 座位開單 營業儀表板 現金收支登錄 高階收支登錄 材料自購登錄 每日結帳 排班表 現場電腦打卡 掃碼打卡…" at bounding box center [442, 359] width 885 height 719
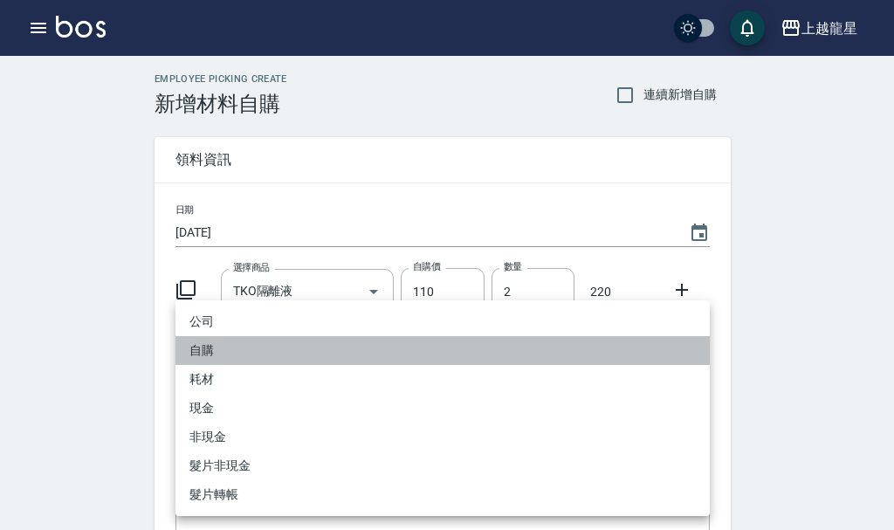
click at [257, 354] on li "自購" at bounding box center [442, 350] width 534 height 29
type input "自購"
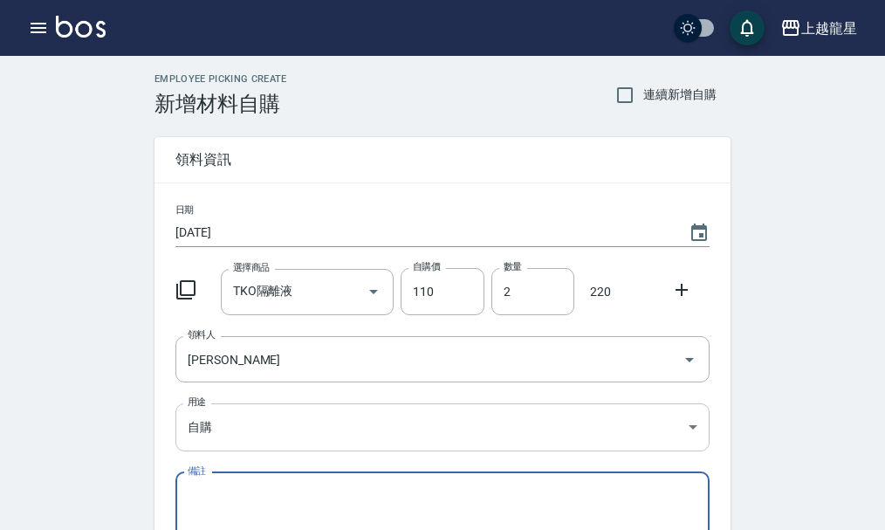
scroll to position [192, 0]
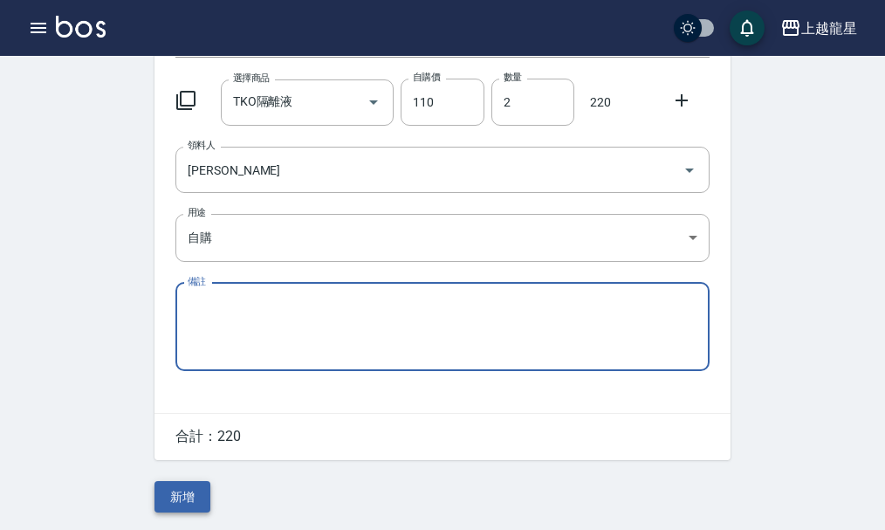
click at [197, 491] on button "新增" at bounding box center [182, 497] width 56 height 32
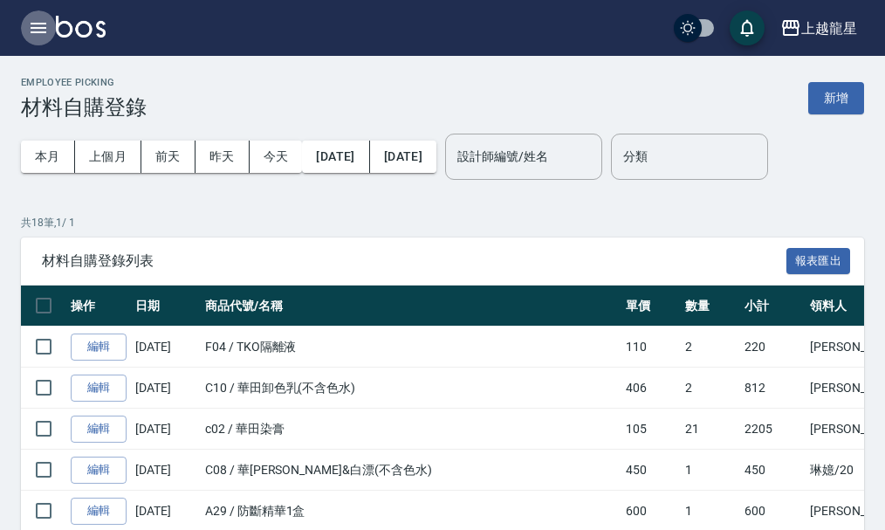
click at [42, 28] on icon "button" at bounding box center [39, 28] width 16 height 10
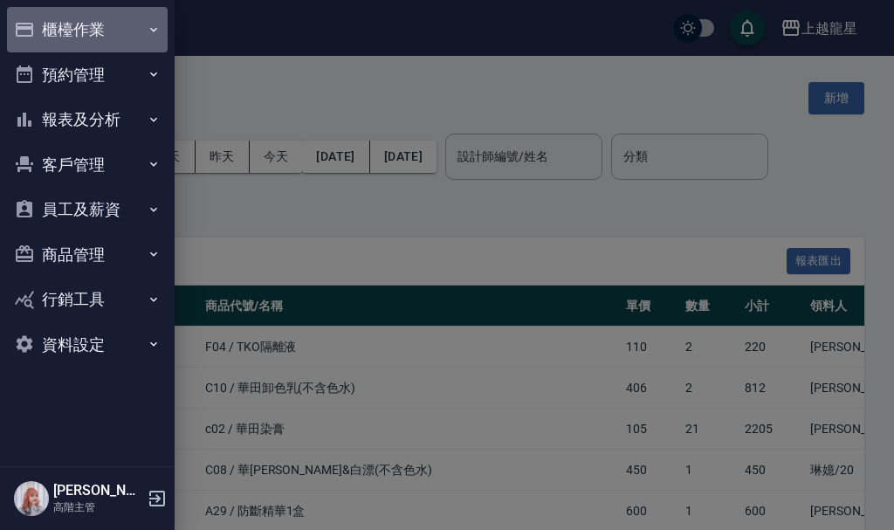
click at [101, 25] on button "櫃檯作業" at bounding box center [87, 29] width 161 height 45
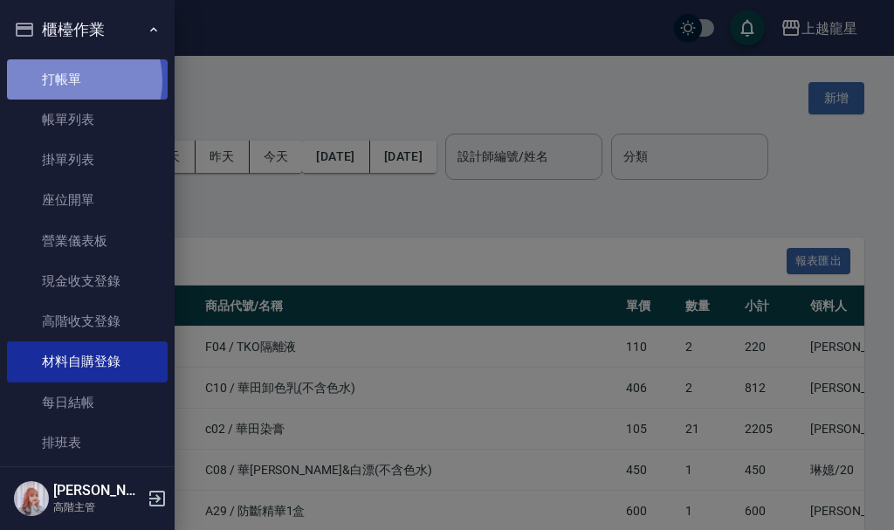
click at [76, 80] on link "打帳單" at bounding box center [87, 79] width 161 height 40
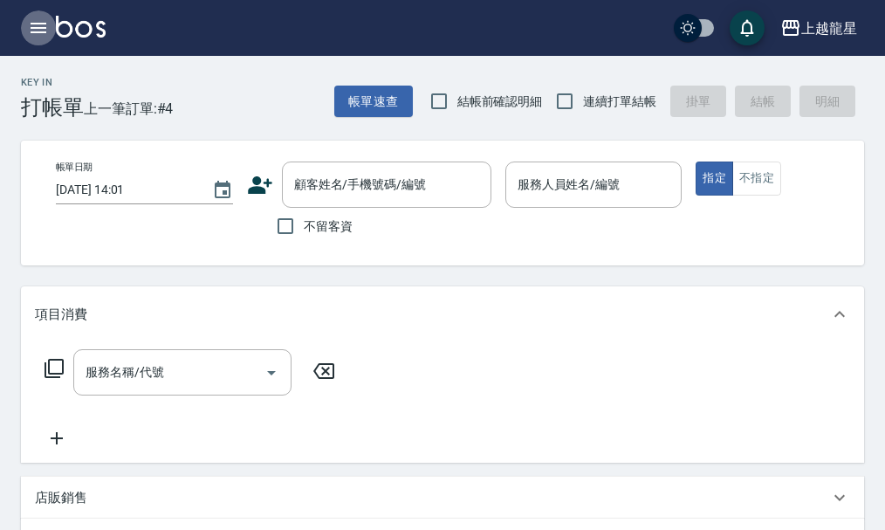
click at [24, 24] on button "button" at bounding box center [38, 27] width 35 height 35
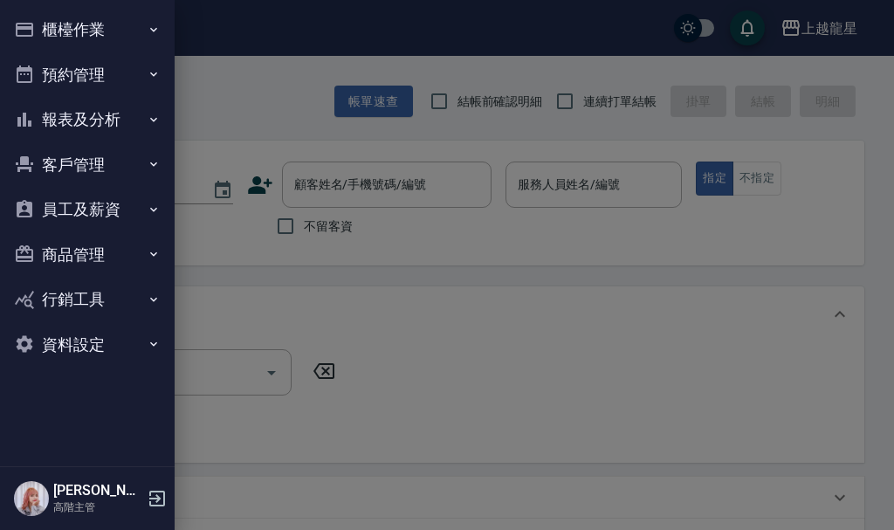
click at [64, 24] on button "櫃檯作業" at bounding box center [87, 29] width 161 height 45
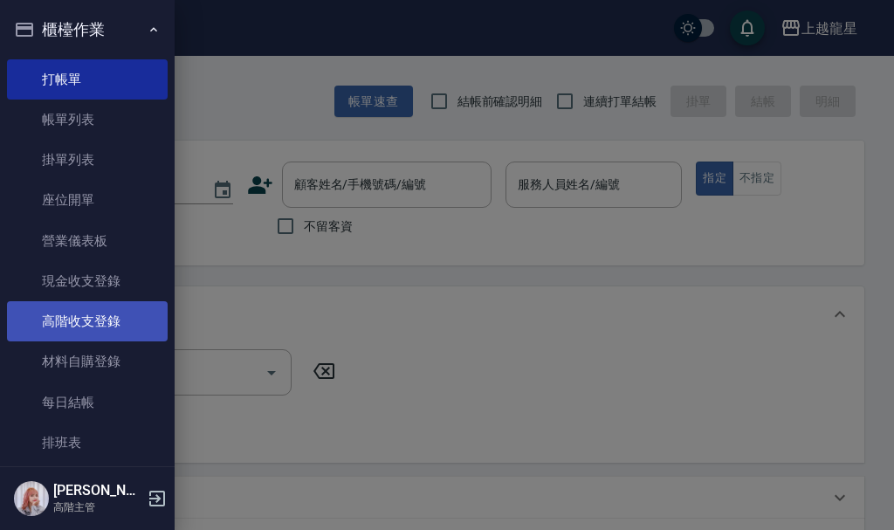
click at [90, 319] on link "高階收支登錄" at bounding box center [87, 321] width 161 height 40
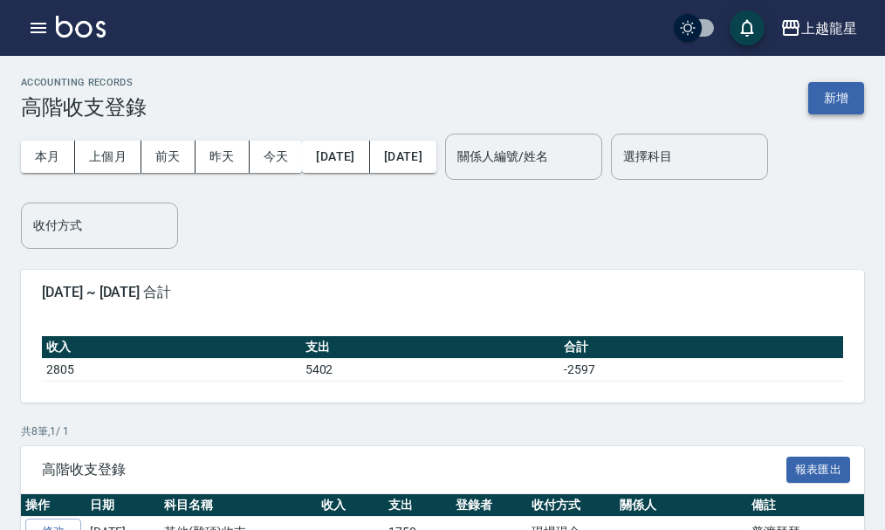
click at [814, 99] on button "新增" at bounding box center [836, 98] width 56 height 32
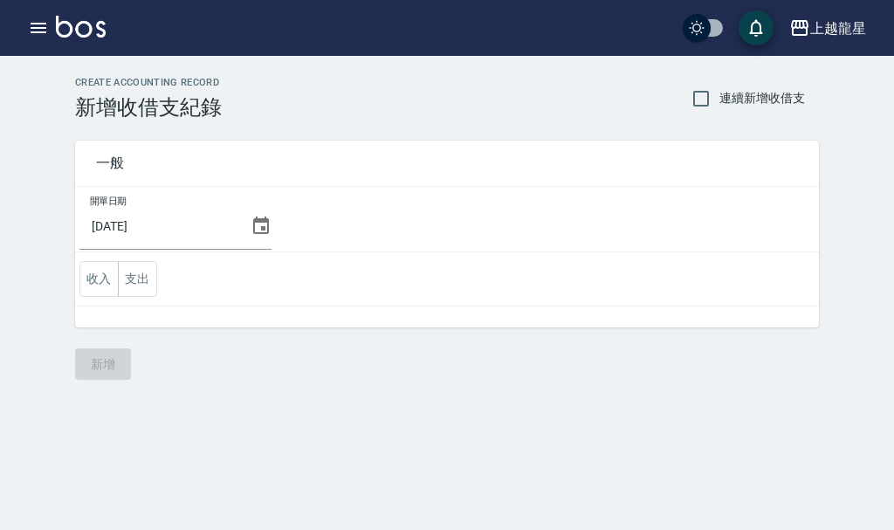
click at [258, 233] on icon at bounding box center [261, 224] width 16 height 17
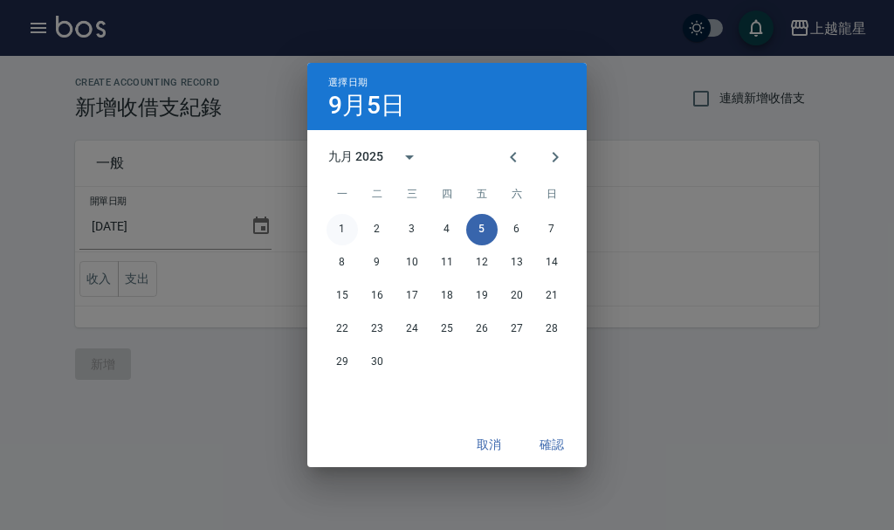
click at [342, 221] on button "1" at bounding box center [341, 229] width 31 height 31
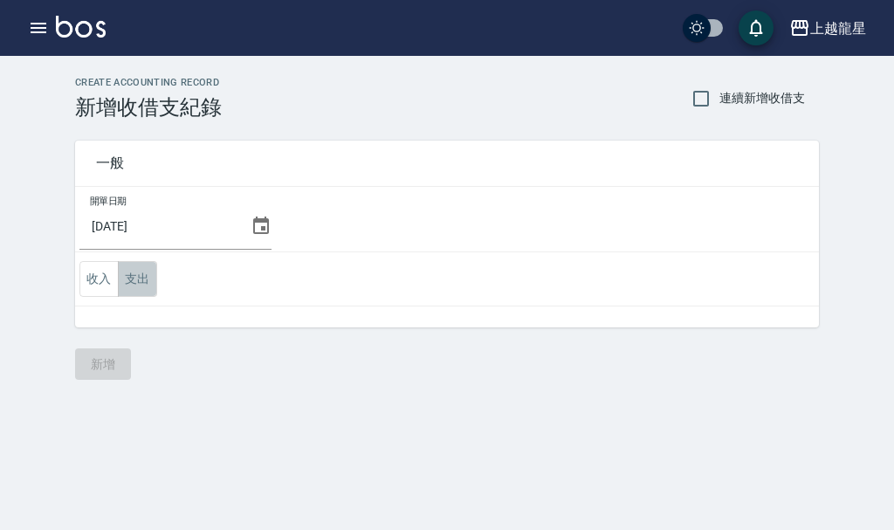
click at [142, 288] on button "支出" at bounding box center [137, 279] width 39 height 36
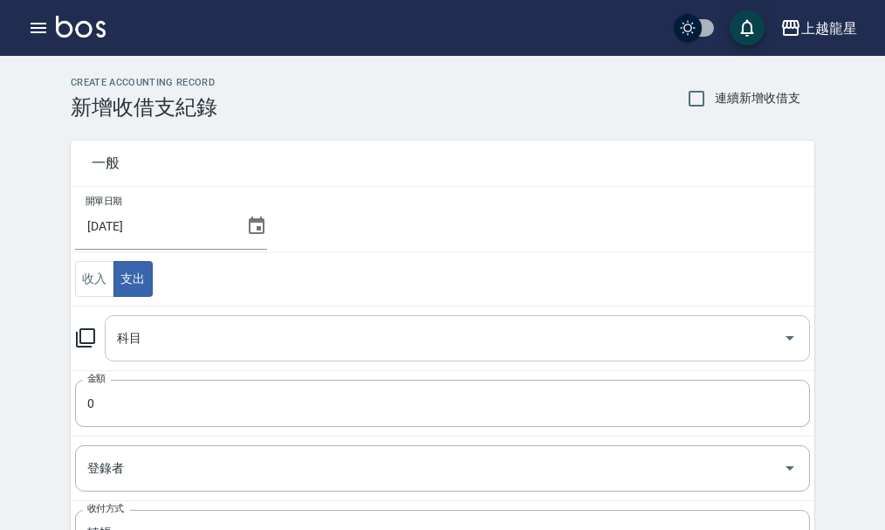
click at [158, 328] on input "科目" at bounding box center [444, 338] width 663 height 31
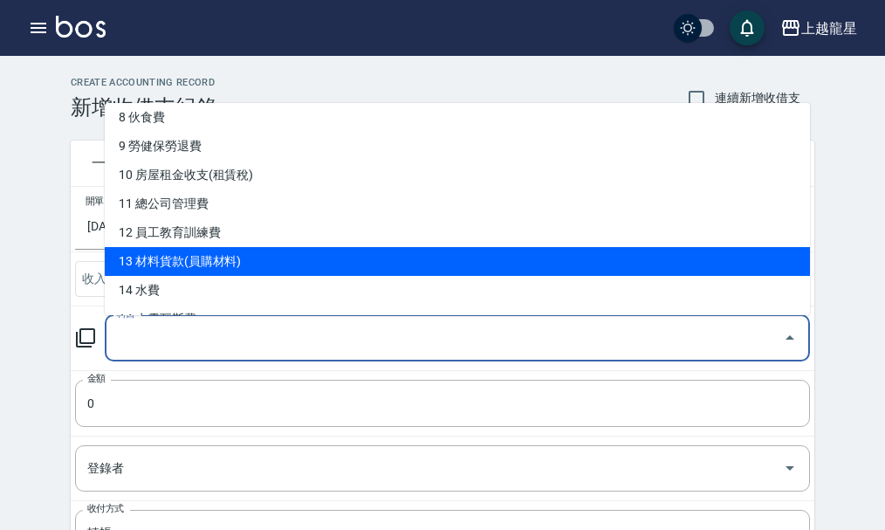
scroll to position [262, 0]
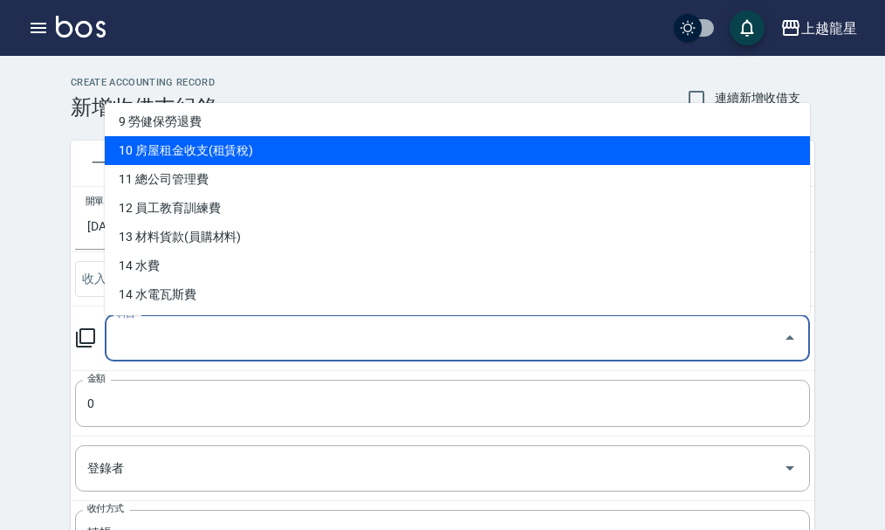
click at [239, 155] on li "10 房屋租金收支(租賃稅)" at bounding box center [457, 150] width 705 height 29
type input "10 房屋租金收支(租賃稅)"
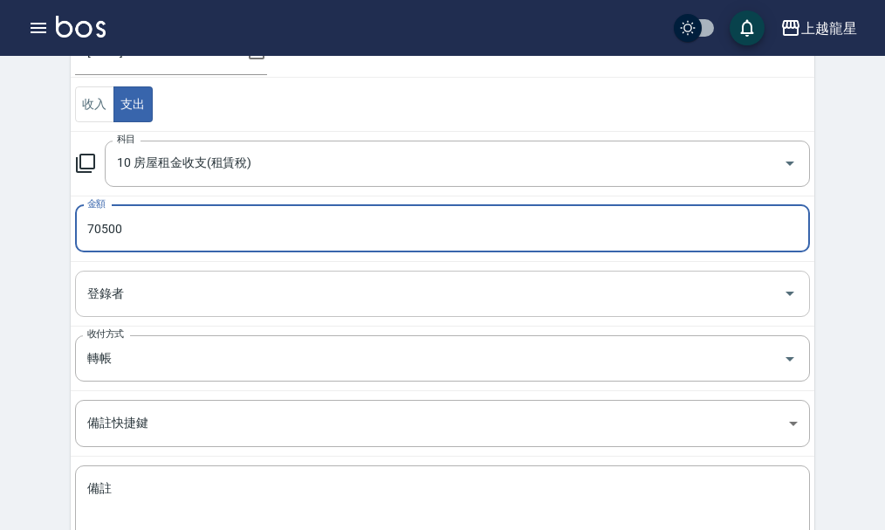
type input "70500"
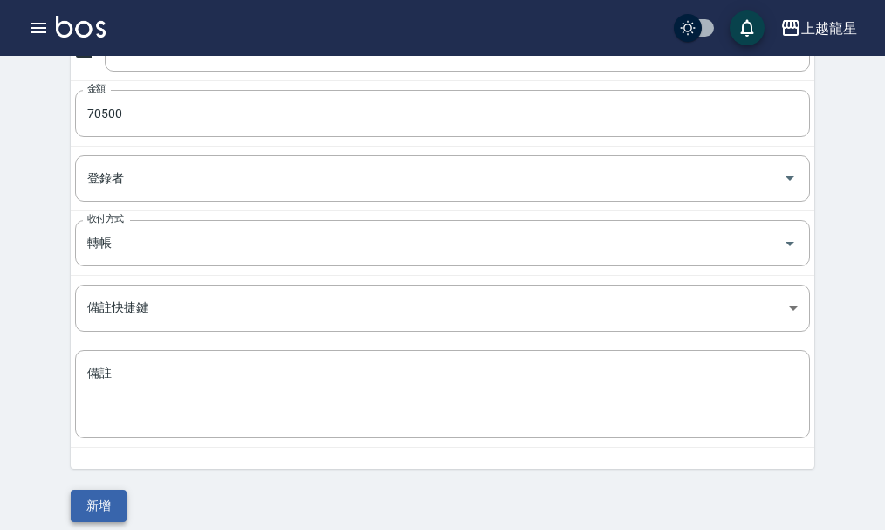
scroll to position [303, 0]
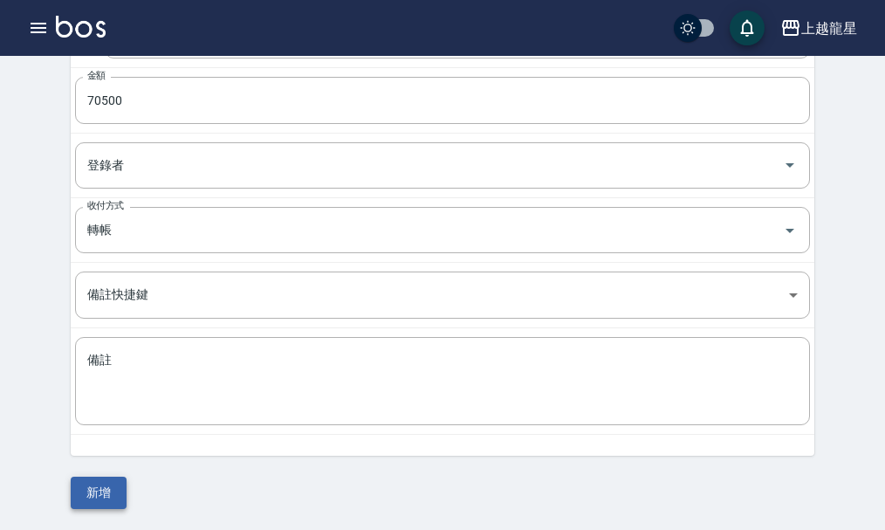
click at [87, 486] on button "新增" at bounding box center [99, 492] width 56 height 32
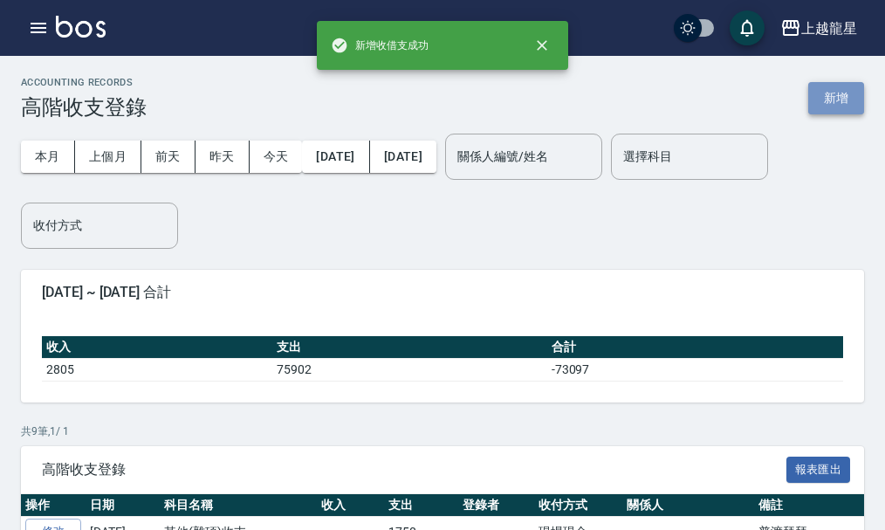
click at [822, 103] on button "新增" at bounding box center [836, 98] width 56 height 32
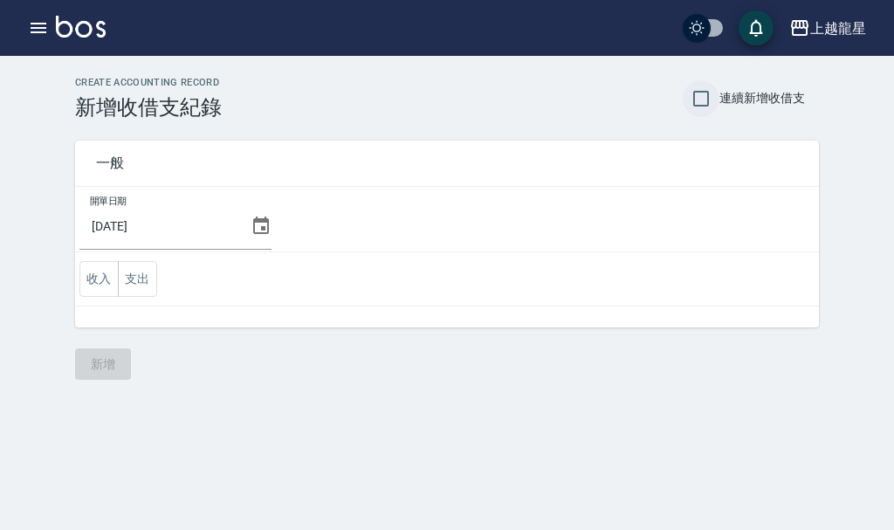
click at [697, 96] on input "連續新增收借支" at bounding box center [700, 98] width 37 height 37
checkbox input "true"
click at [253, 227] on icon at bounding box center [260, 226] width 21 height 21
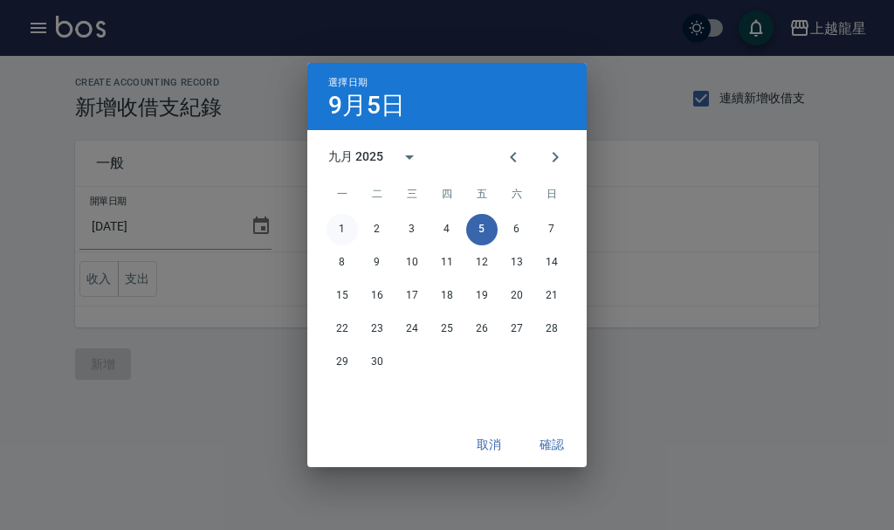
click at [339, 229] on button "1" at bounding box center [341, 229] width 31 height 31
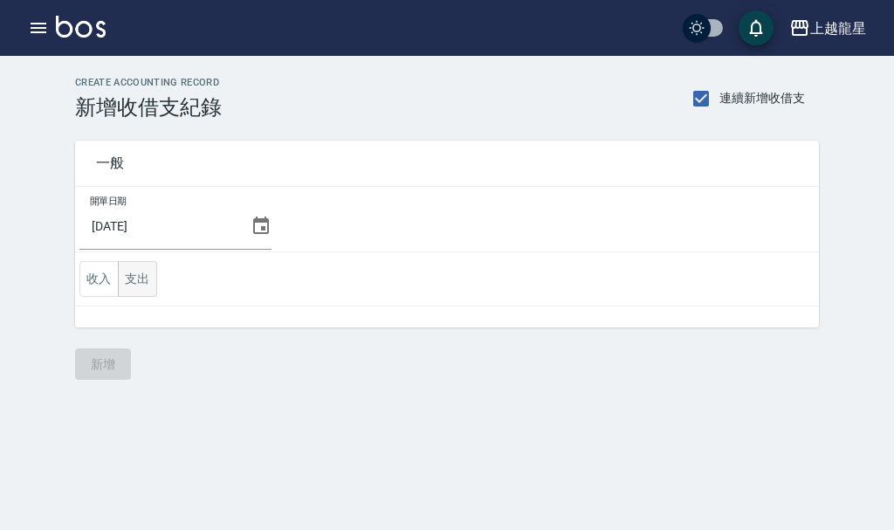
click at [144, 276] on button "支出" at bounding box center [137, 279] width 39 height 36
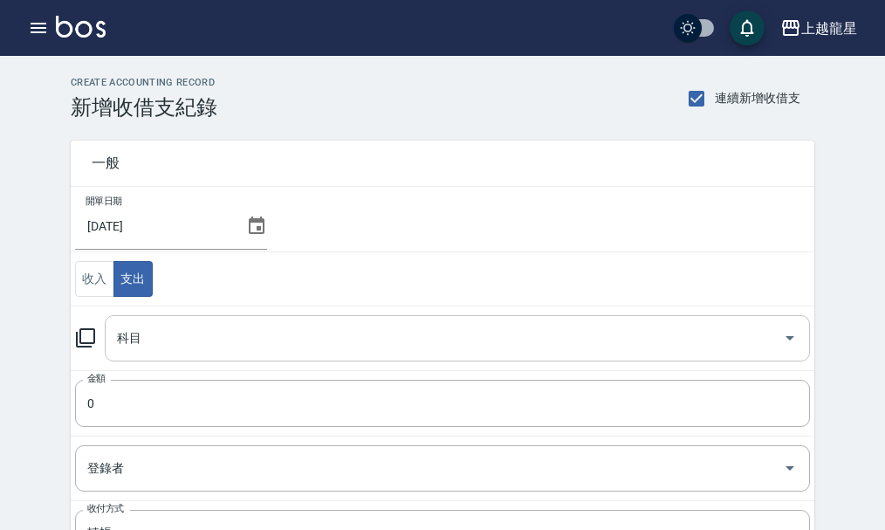
click at [142, 349] on input "科目" at bounding box center [444, 338] width 663 height 31
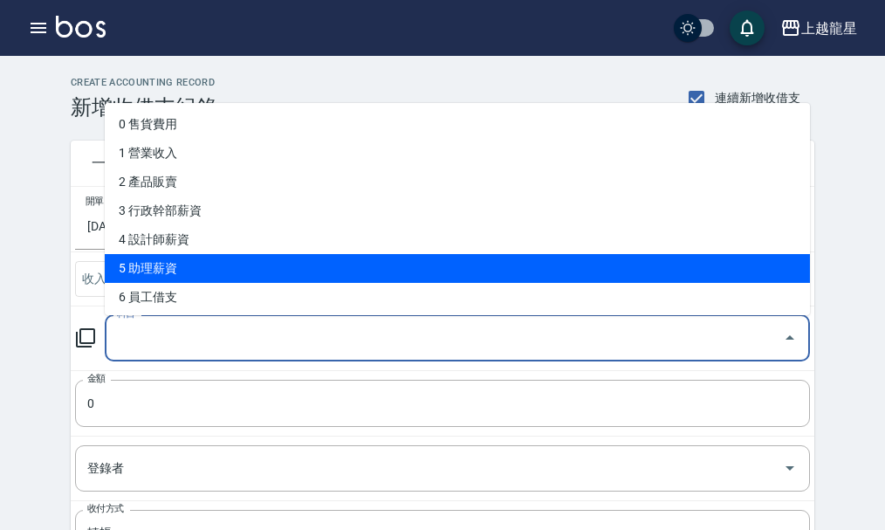
scroll to position [175, 0]
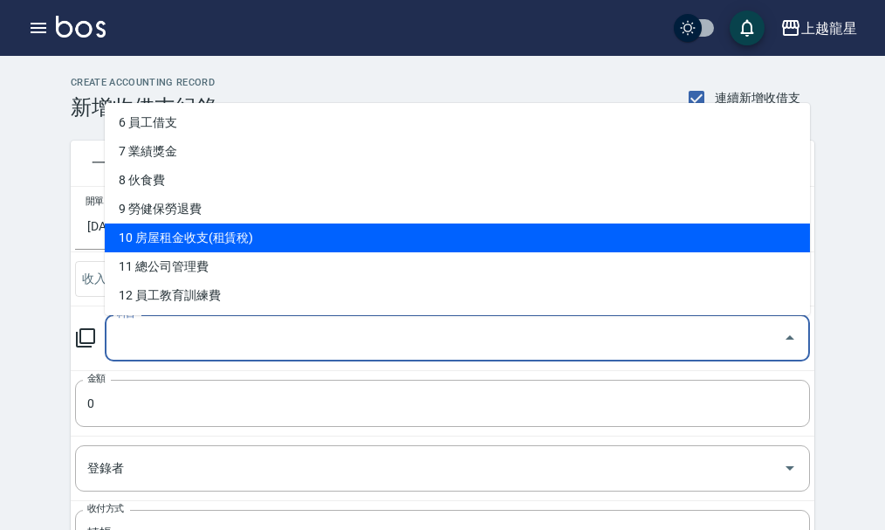
click at [229, 241] on li "10 房屋租金收支(租賃稅)" at bounding box center [457, 237] width 705 height 29
type input "10 房屋租金收支(租賃稅)"
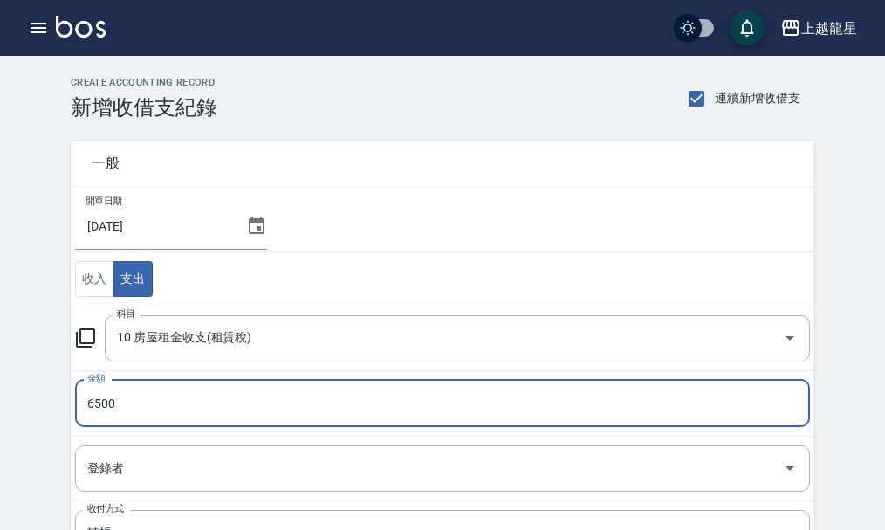
type input "6500"
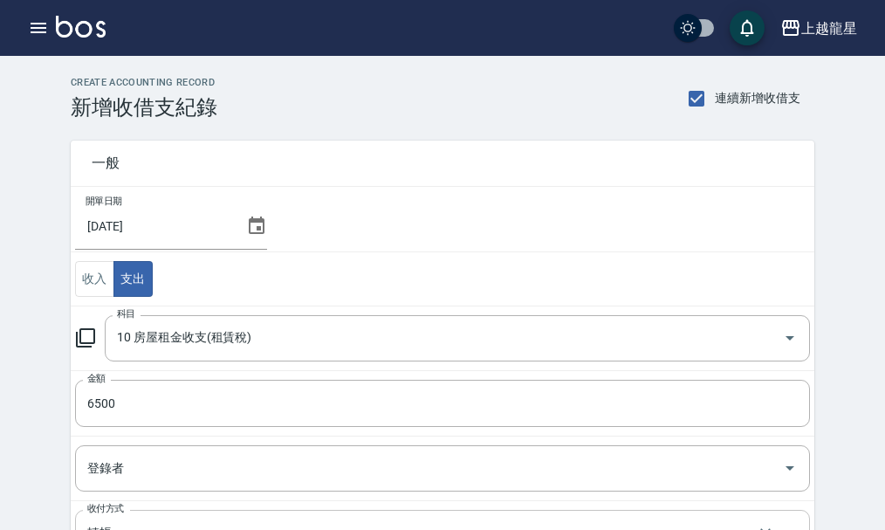
scroll to position [303, 0]
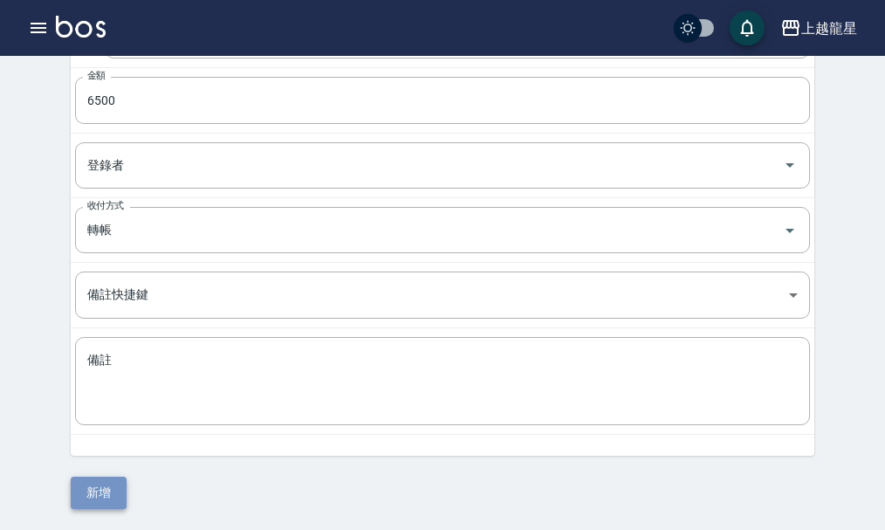
click at [95, 495] on button "新增" at bounding box center [99, 492] width 56 height 32
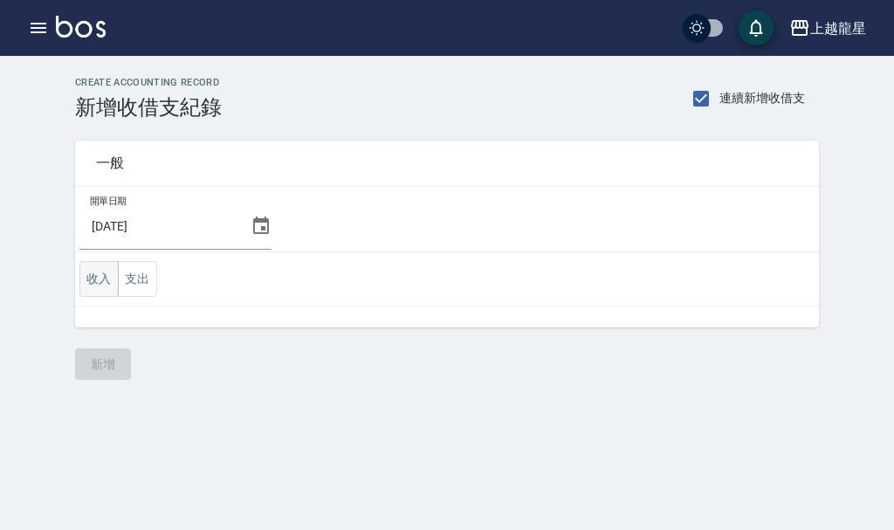
click at [99, 277] on button "收入" at bounding box center [98, 279] width 39 height 36
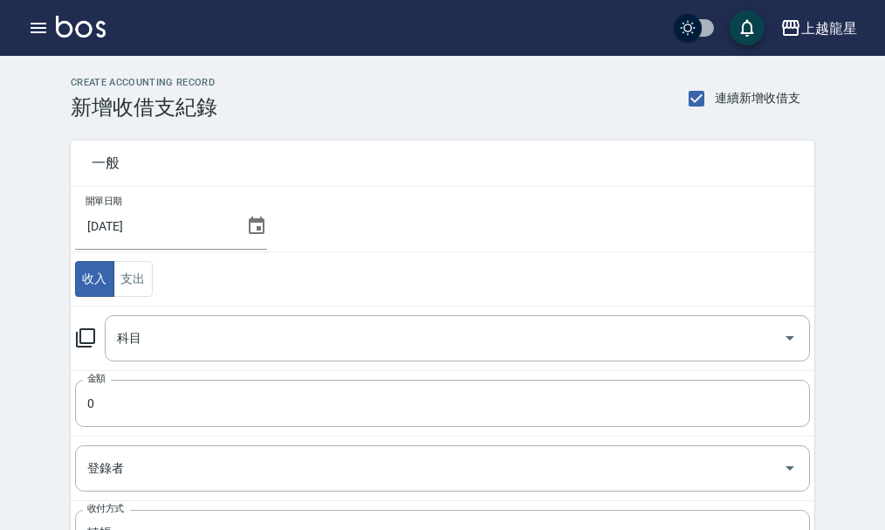
click at [252, 235] on icon at bounding box center [256, 226] width 21 height 21
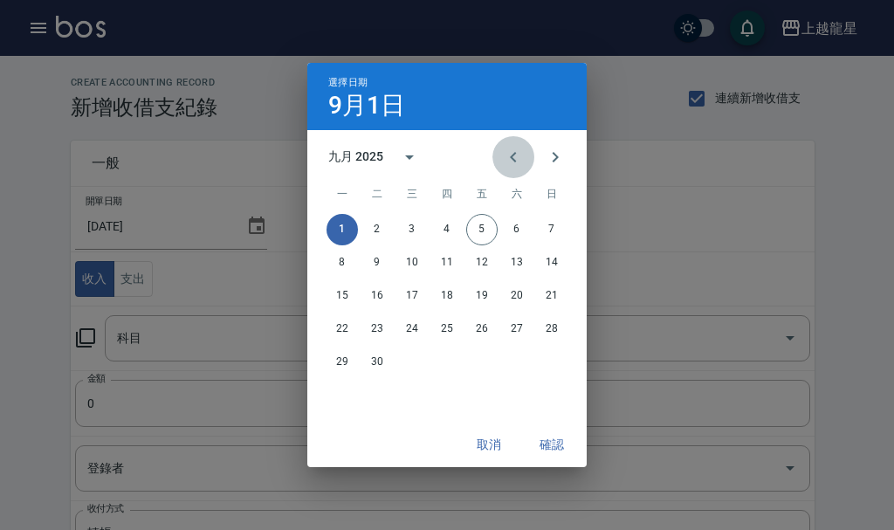
click at [515, 161] on icon "Previous month" at bounding box center [513, 157] width 6 height 10
click at [541, 366] on button "31" at bounding box center [551, 361] width 31 height 31
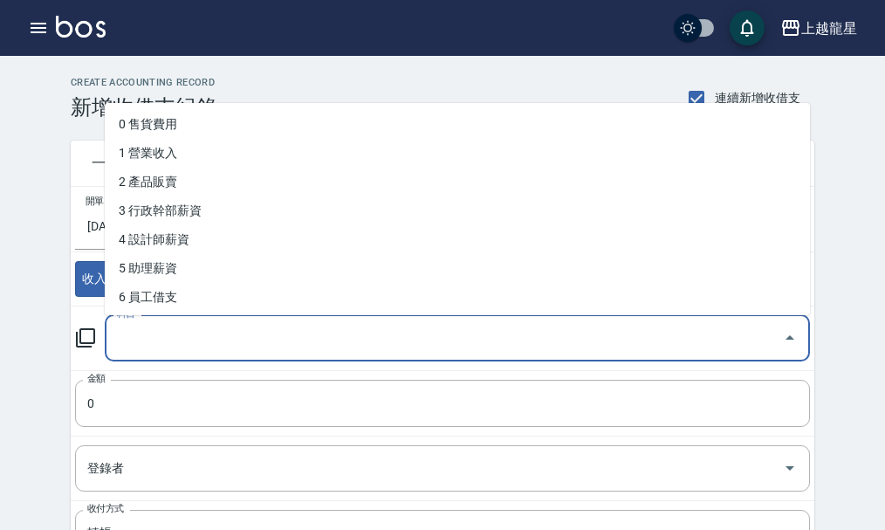
click at [151, 339] on input "科目" at bounding box center [444, 338] width 663 height 31
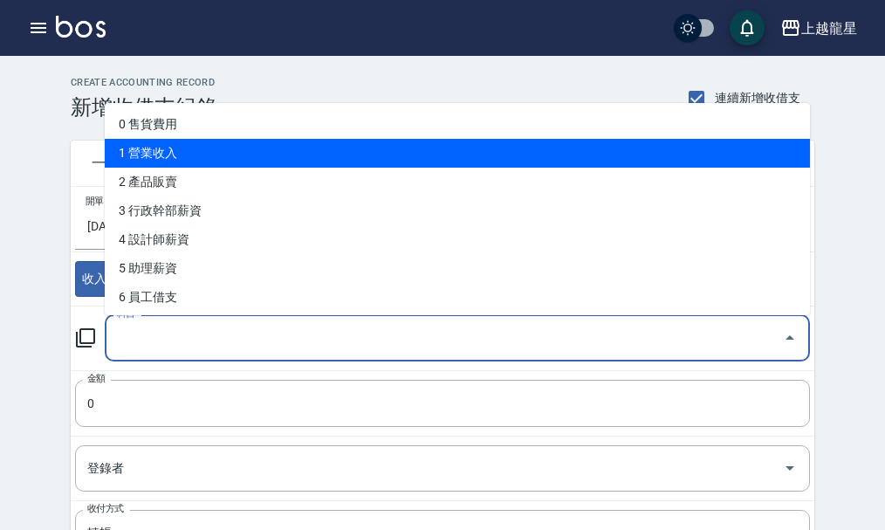
scroll to position [175, 0]
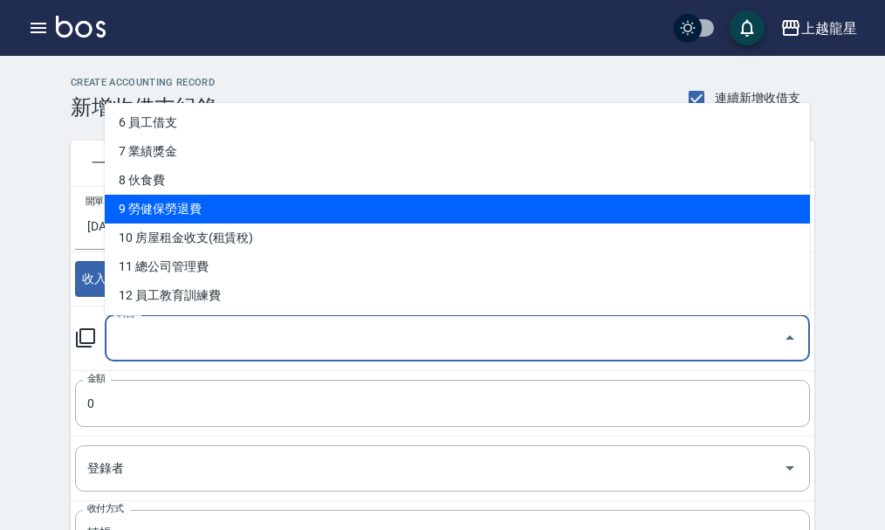
click at [194, 199] on li "9 勞健保勞退費" at bounding box center [457, 209] width 705 height 29
type input "9 勞健保勞退費"
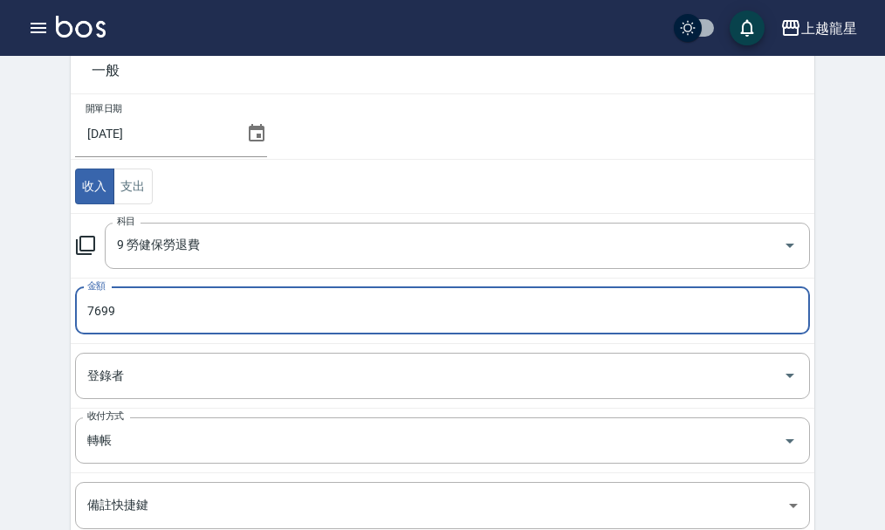
scroll to position [262, 0]
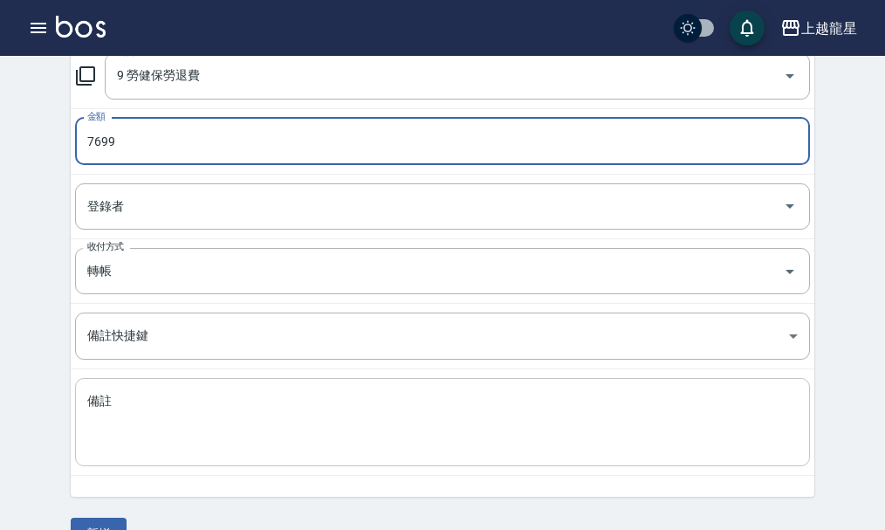
type input "7699"
click at [172, 400] on textarea "備註" at bounding box center [442, 422] width 710 height 59
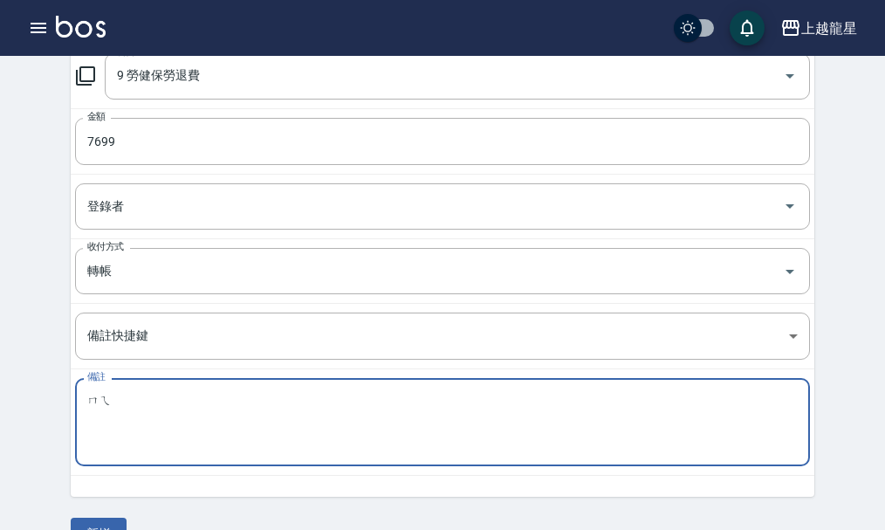
type textarea "每"
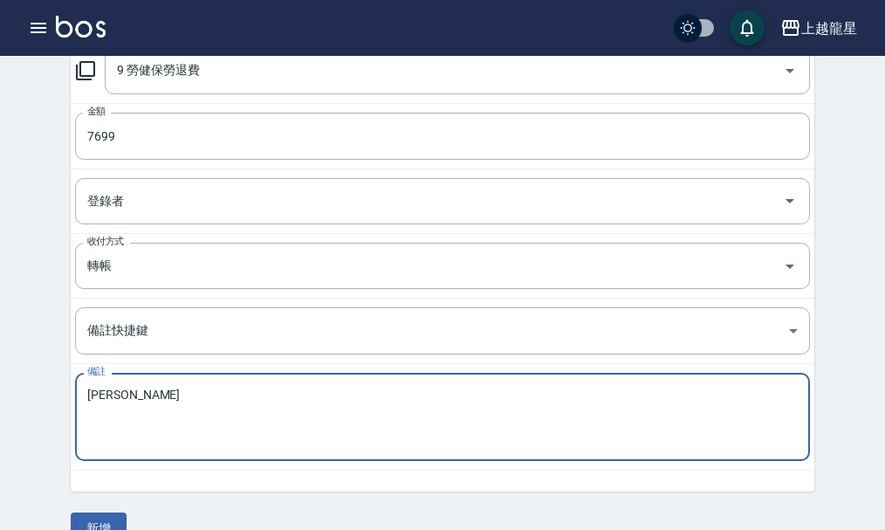
scroll to position [303, 0]
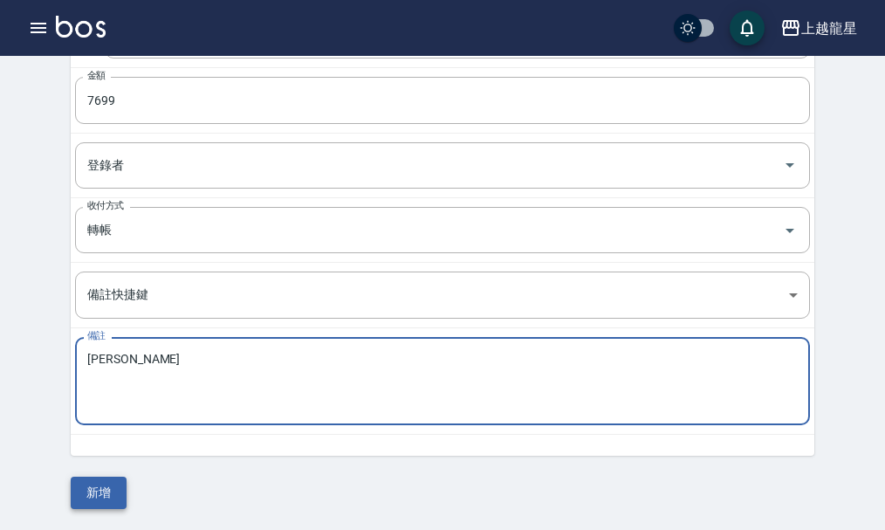
type textarea "美惠勞健保"
click at [99, 498] on button "新增" at bounding box center [99, 492] width 56 height 32
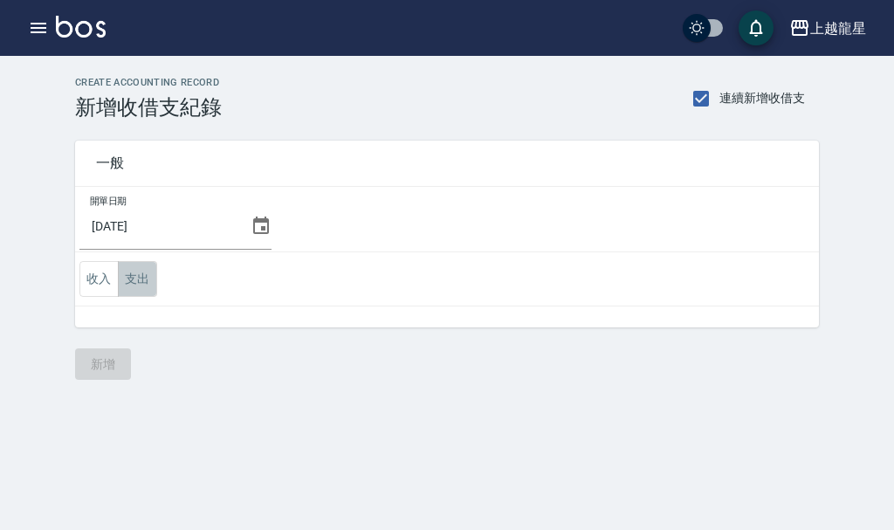
click at [142, 278] on button "支出" at bounding box center [137, 279] width 39 height 36
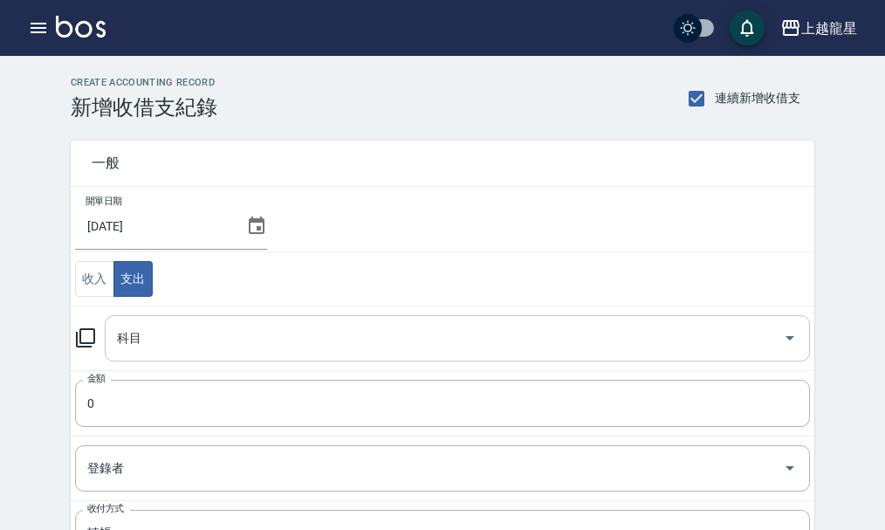
click at [126, 345] on div "科目 科目" at bounding box center [457, 338] width 705 height 46
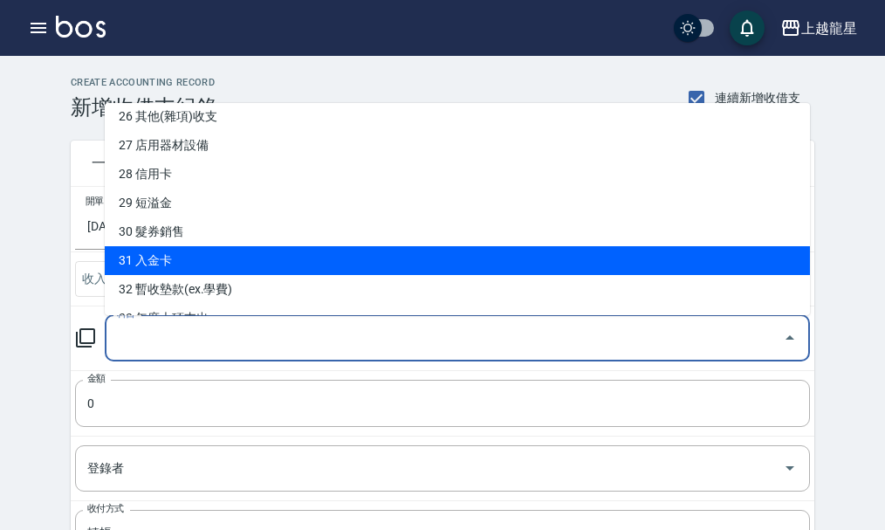
scroll to position [954, 0]
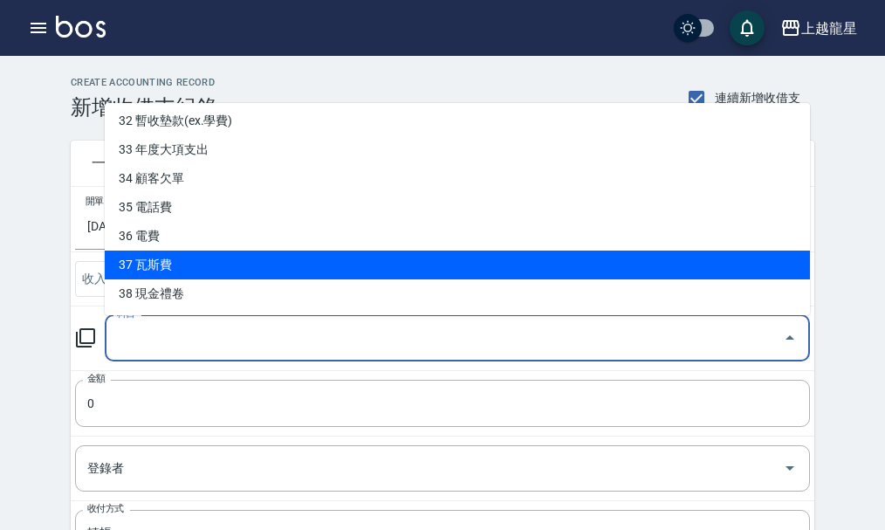
click at [183, 271] on li "37 瓦斯費" at bounding box center [457, 264] width 705 height 29
type input "37 瓦斯費"
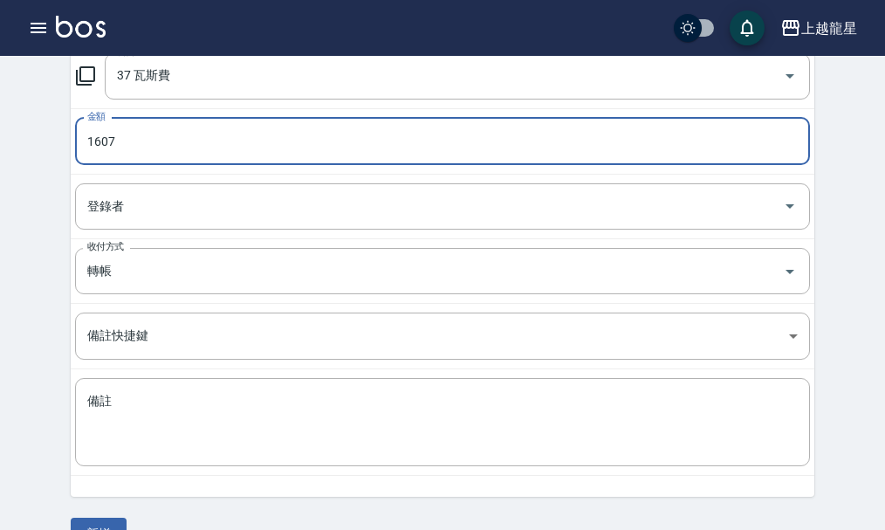
scroll to position [303, 0]
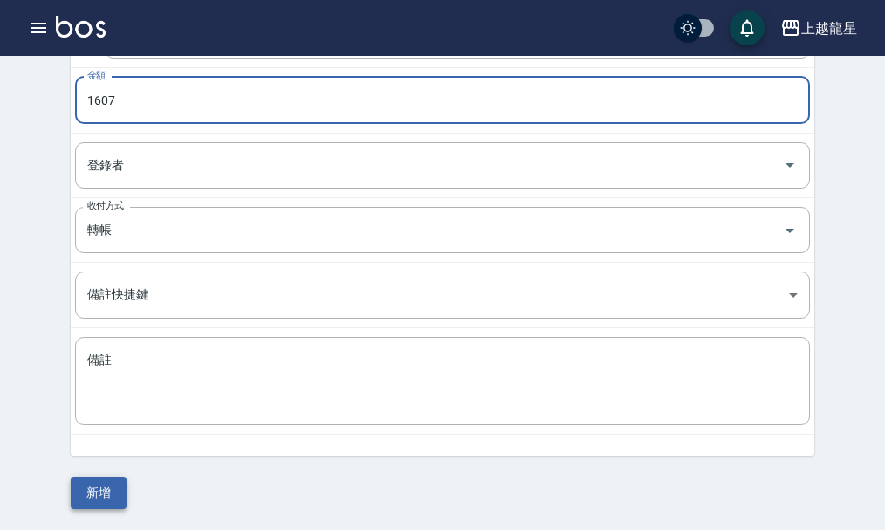
type input "1607"
click at [96, 481] on button "新增" at bounding box center [99, 492] width 56 height 32
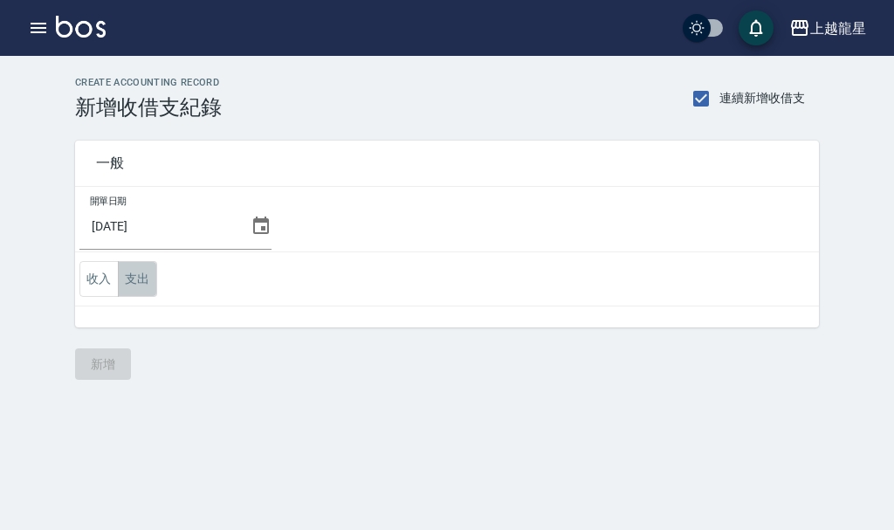
click at [122, 277] on button "支出" at bounding box center [137, 279] width 39 height 36
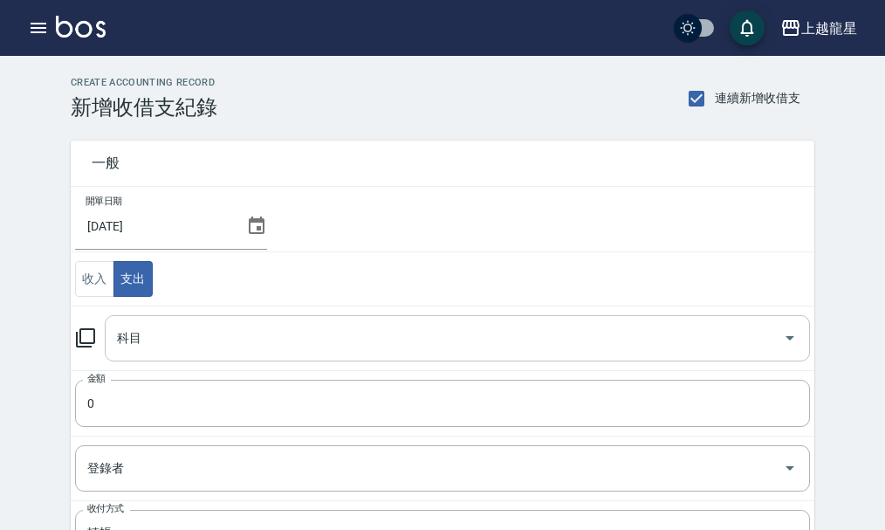
click at [149, 347] on input "科目" at bounding box center [444, 338] width 663 height 31
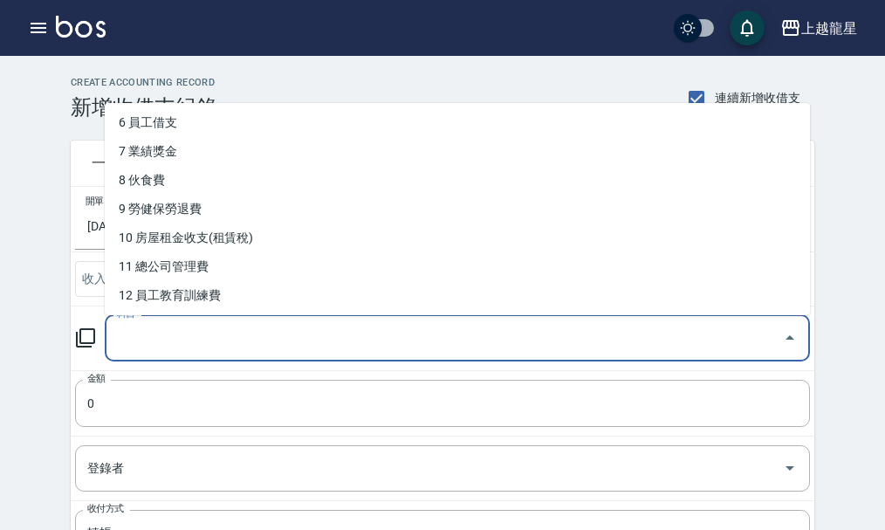
scroll to position [262, 0]
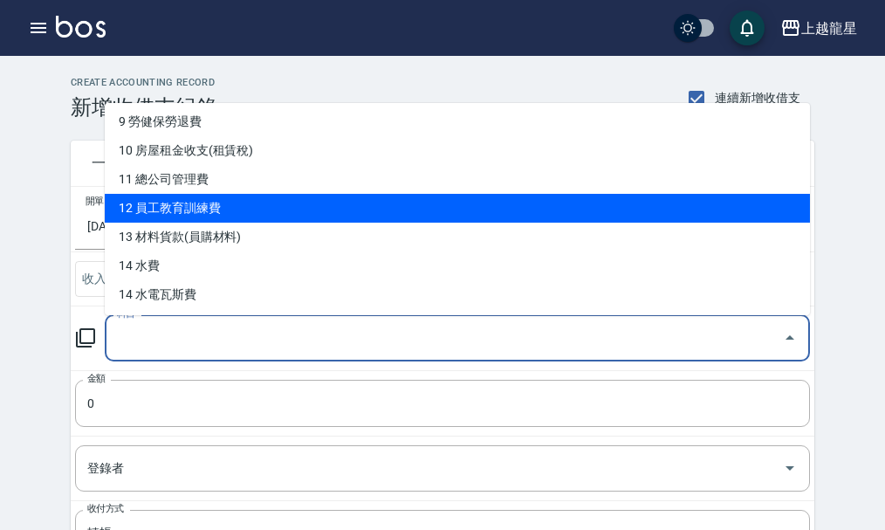
click at [202, 216] on li "12 員工教育訓練費" at bounding box center [457, 208] width 705 height 29
type input "12 員工教育訓練費"
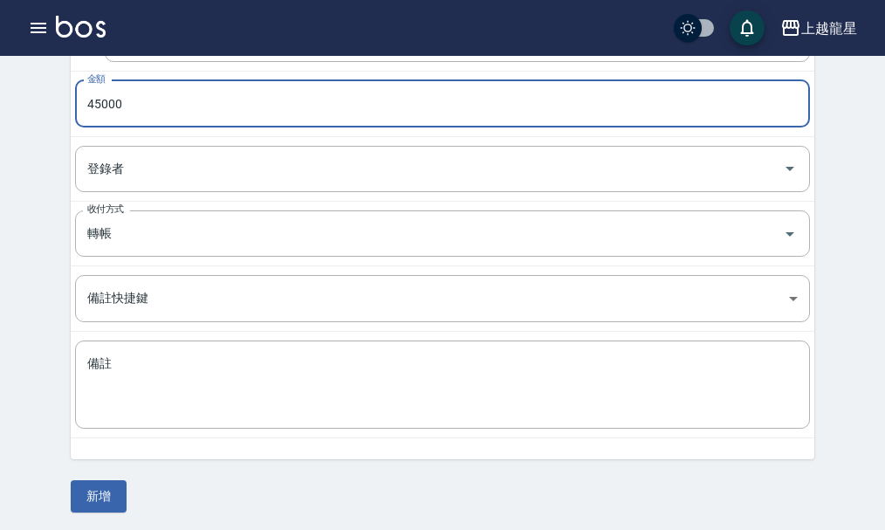
scroll to position [303, 0]
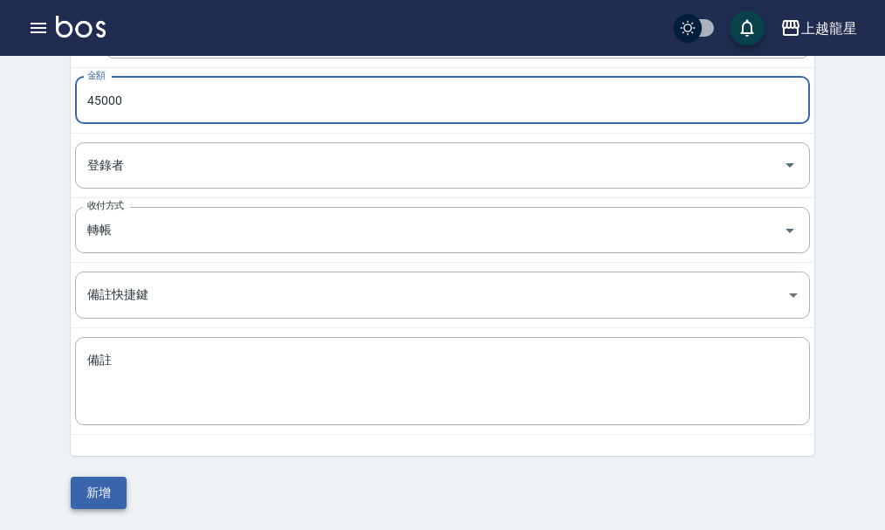
type input "45000"
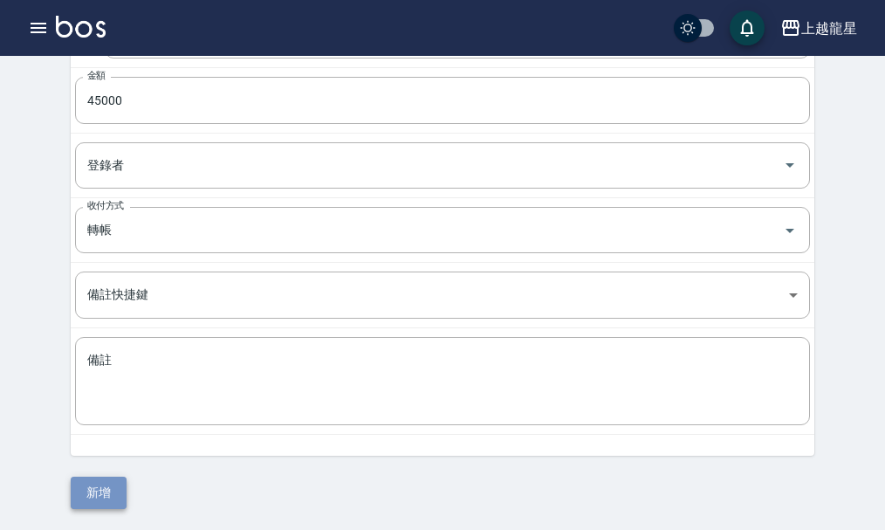
click at [93, 493] on button "新增" at bounding box center [99, 492] width 56 height 32
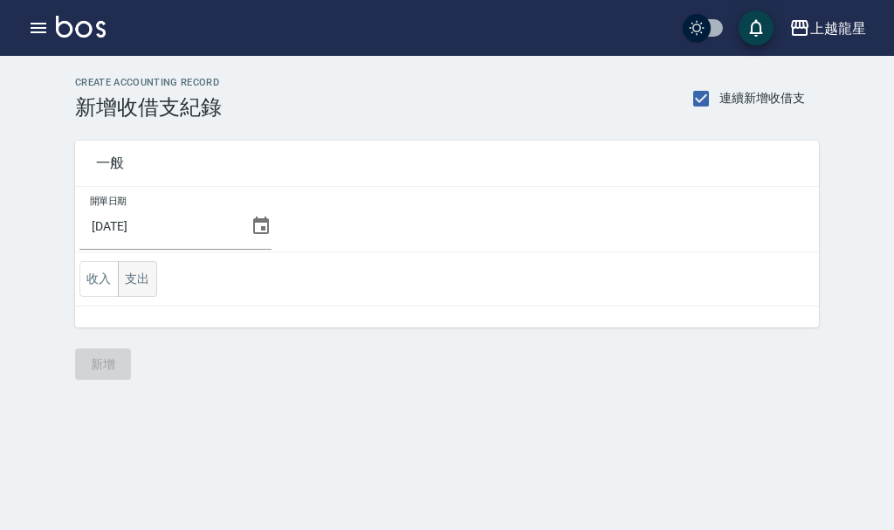
click at [125, 283] on button "支出" at bounding box center [137, 279] width 39 height 36
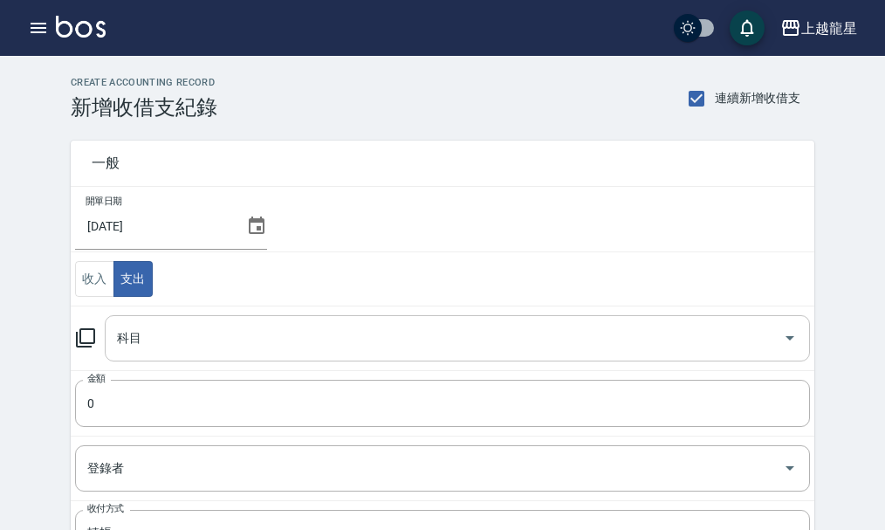
click at [161, 340] on input "科目" at bounding box center [444, 338] width 663 height 31
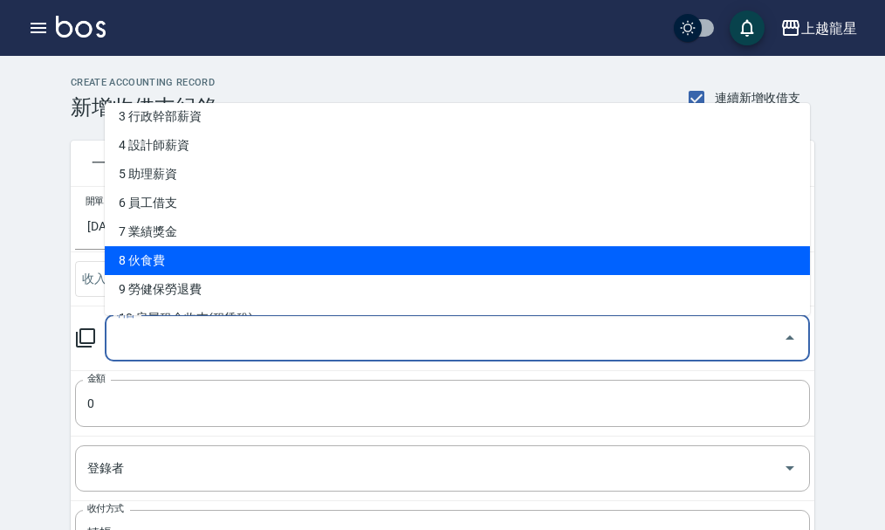
scroll to position [175, 0]
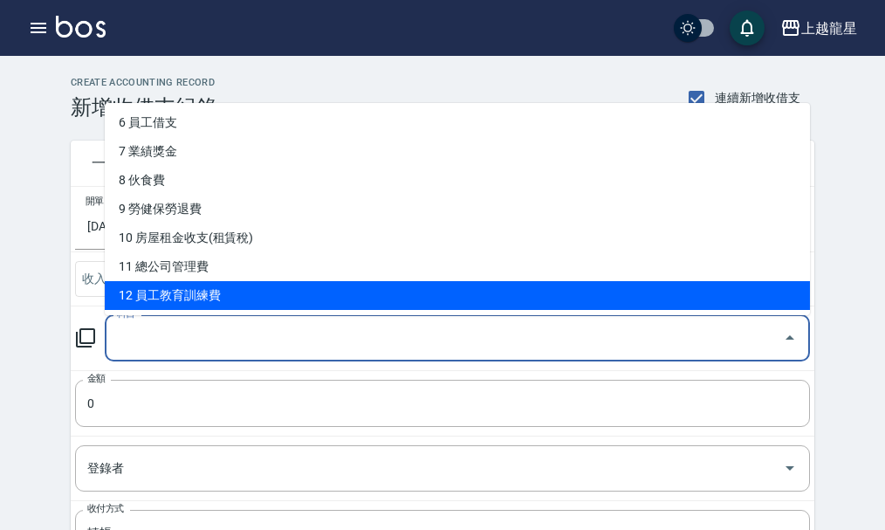
click at [182, 295] on li "12 員工教育訓練費" at bounding box center [457, 295] width 705 height 29
type input "12 員工教育訓練費"
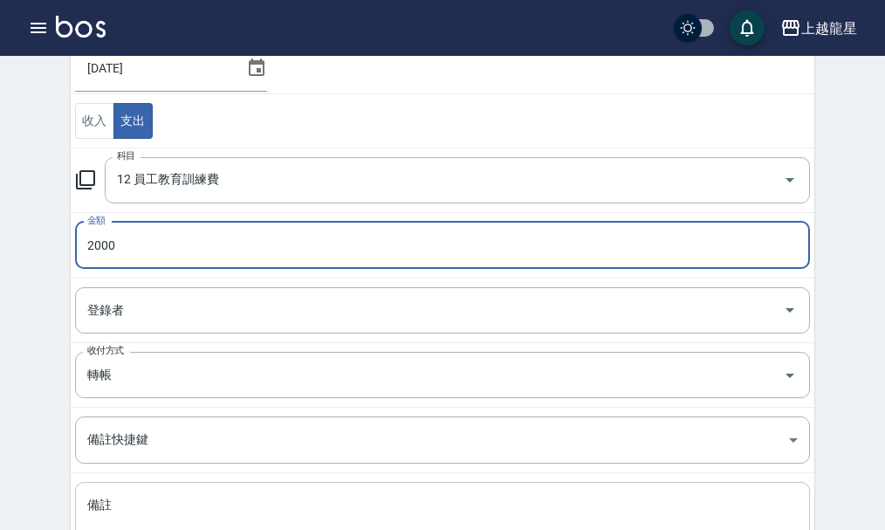
scroll to position [303, 0]
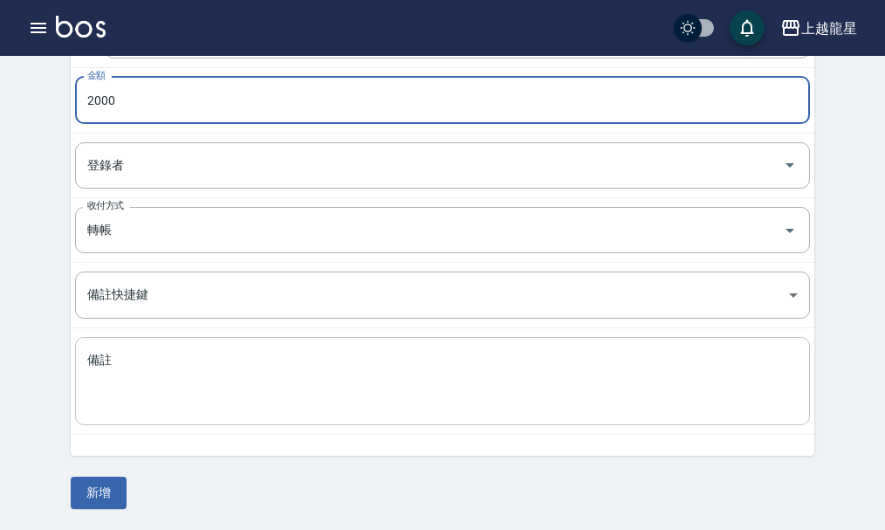
type input "2000"
click at [188, 407] on textarea "備註" at bounding box center [442, 381] width 710 height 59
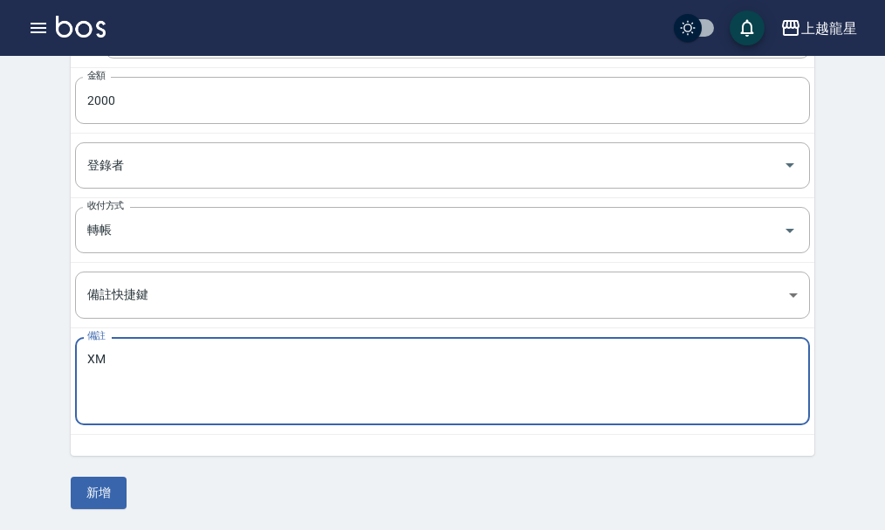
type textarea "X"
type textarea "旅遊金"
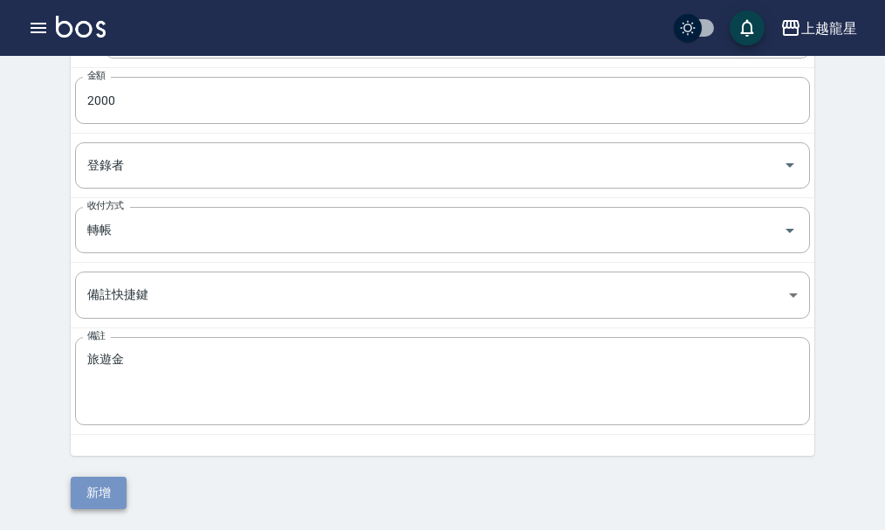
click at [79, 487] on button "新增" at bounding box center [99, 492] width 56 height 32
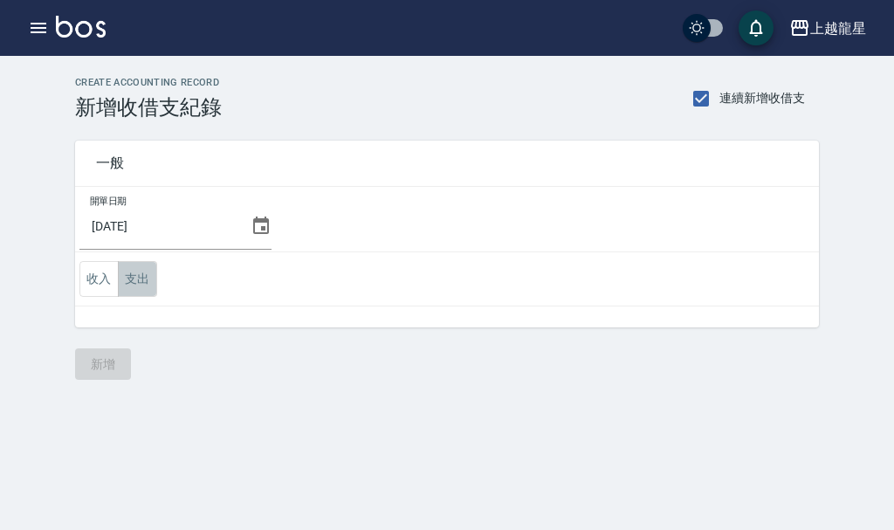
click at [133, 277] on button "支出" at bounding box center [137, 279] width 39 height 36
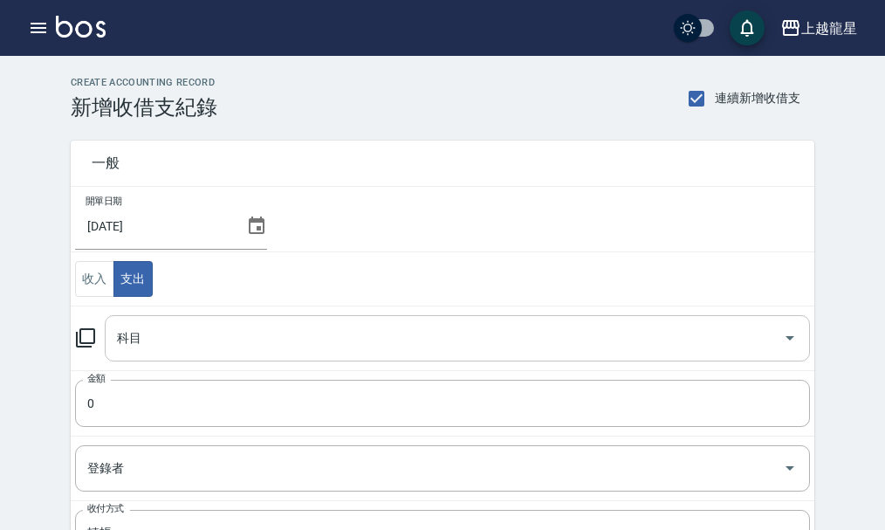
click at [146, 358] on div "科目" at bounding box center [457, 338] width 705 height 46
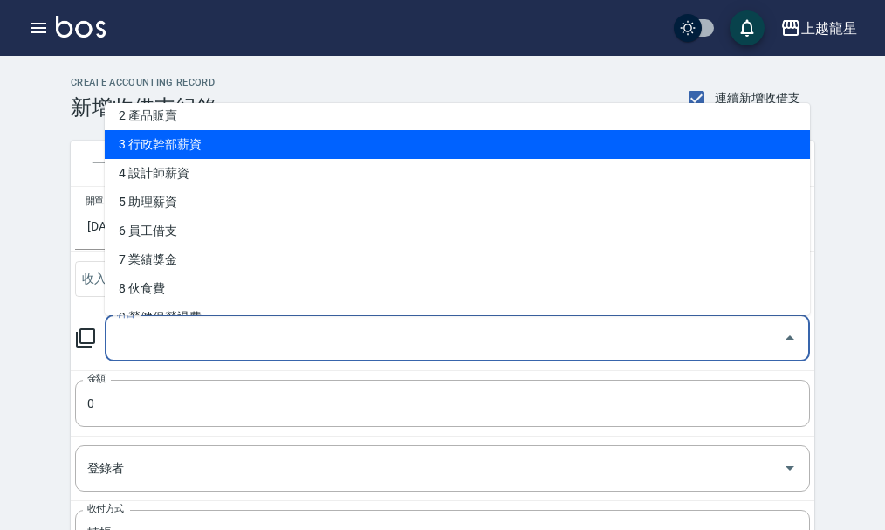
scroll to position [175, 0]
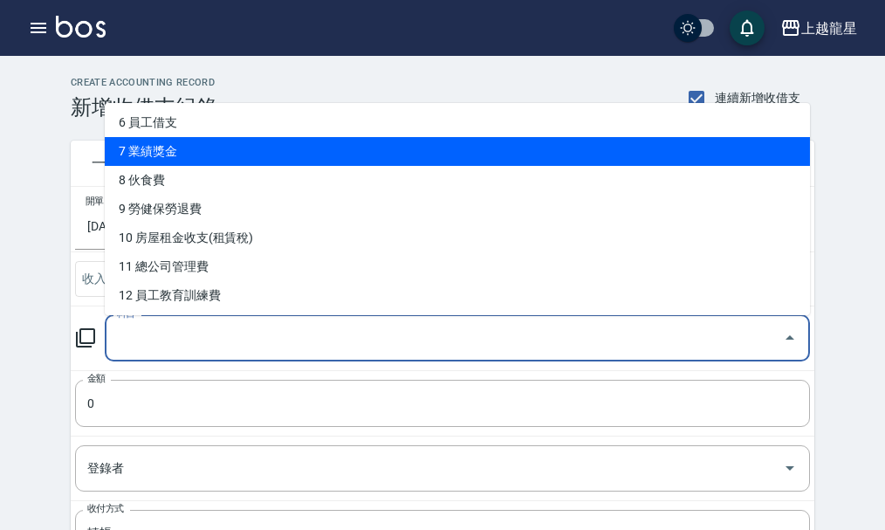
click at [179, 149] on li "7 業績獎金" at bounding box center [457, 151] width 705 height 29
type input "7 業績獎金"
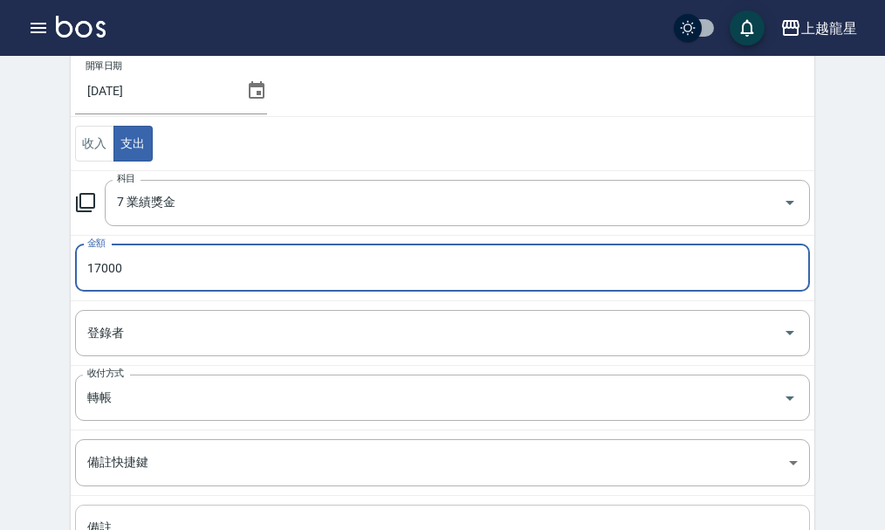
scroll to position [262, 0]
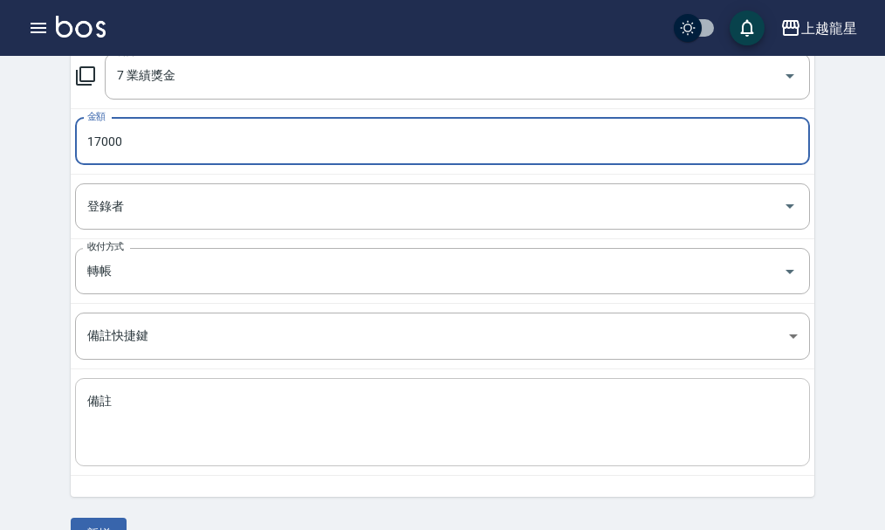
type input "17000"
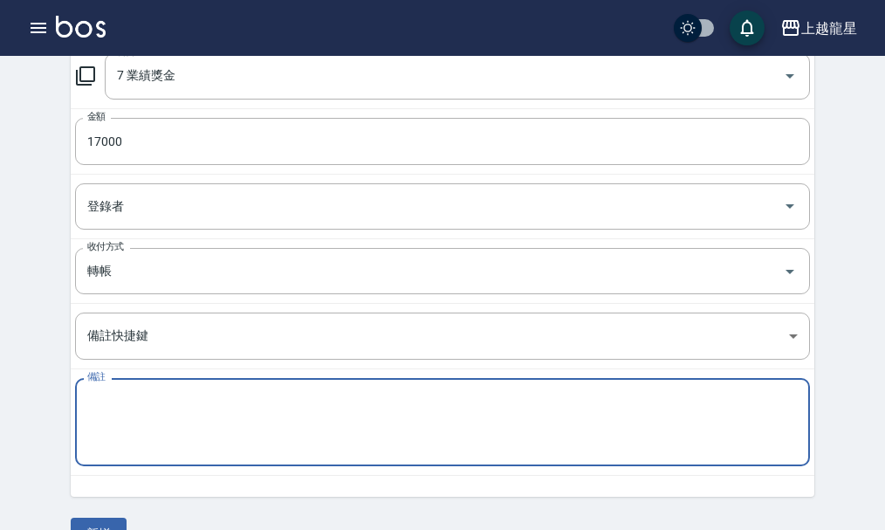
click at [137, 399] on textarea "備註" at bounding box center [442, 422] width 710 height 59
type textarea "9"
type textarea "中"
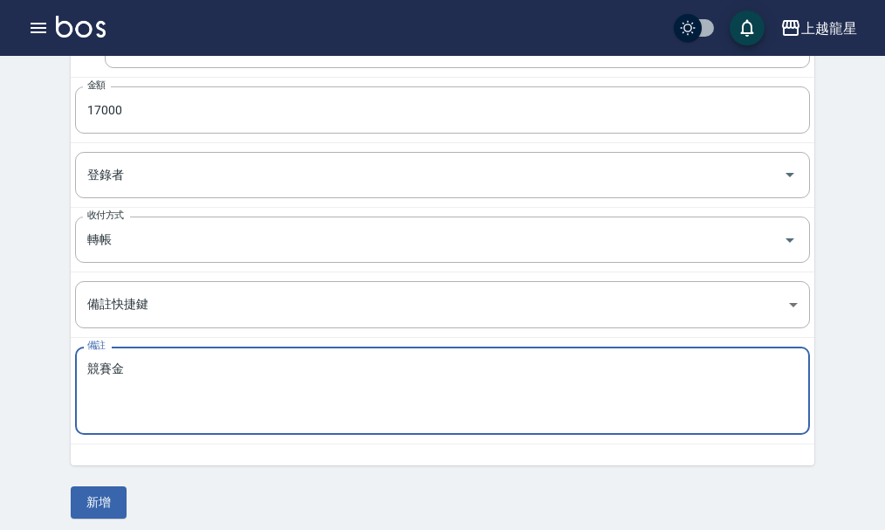
scroll to position [303, 0]
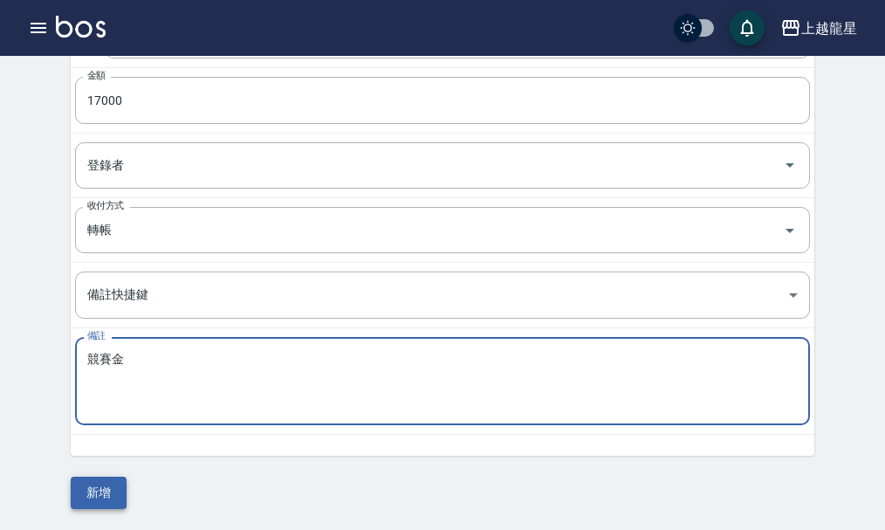
type textarea "競賽金"
click at [101, 492] on button "新增" at bounding box center [99, 492] width 56 height 32
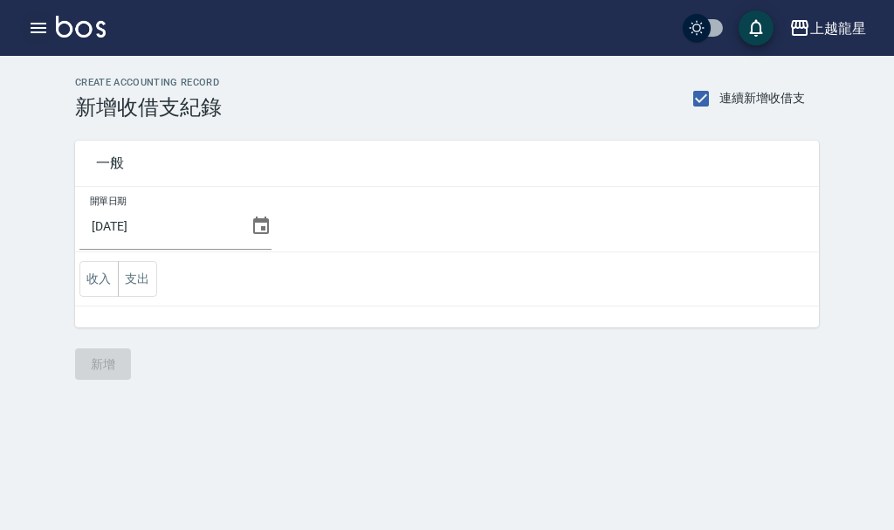
click at [31, 19] on icon "button" at bounding box center [38, 27] width 21 height 21
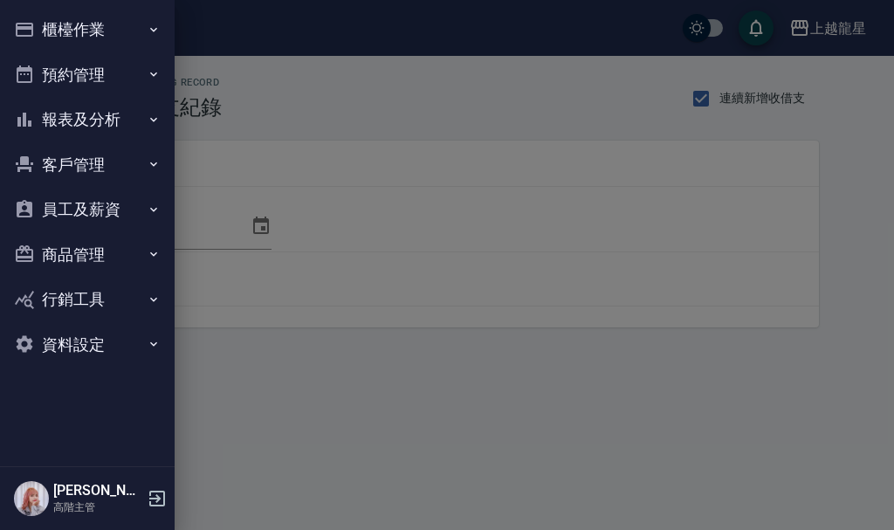
click at [87, 203] on button "員工及薪資" at bounding box center [87, 209] width 161 height 45
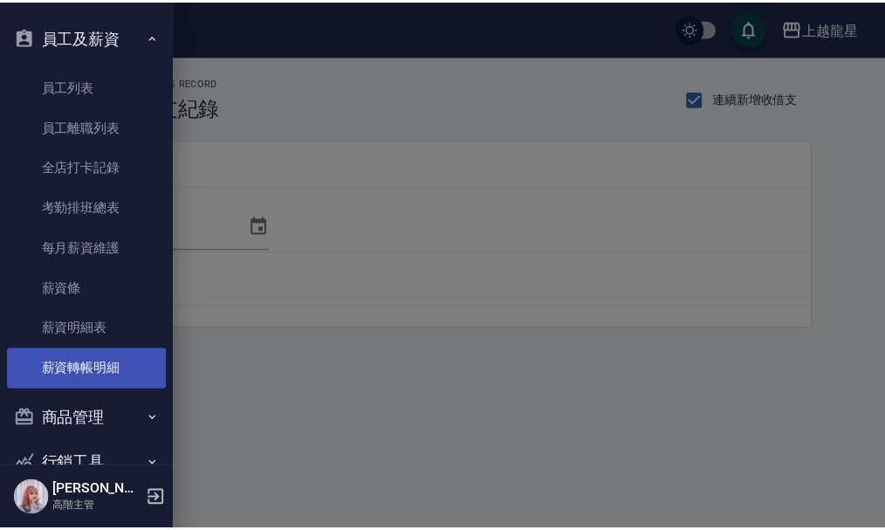
scroll to position [175, 0]
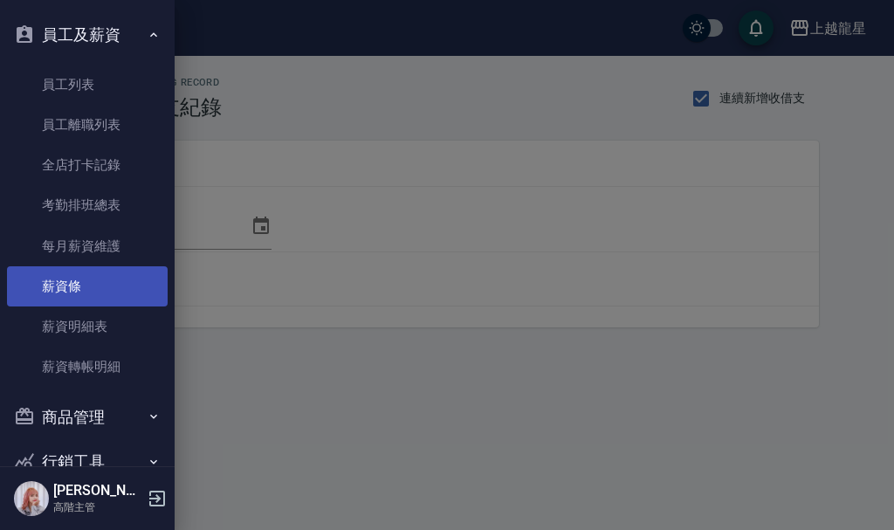
click at [69, 277] on link "薪資條" at bounding box center [87, 286] width 161 height 40
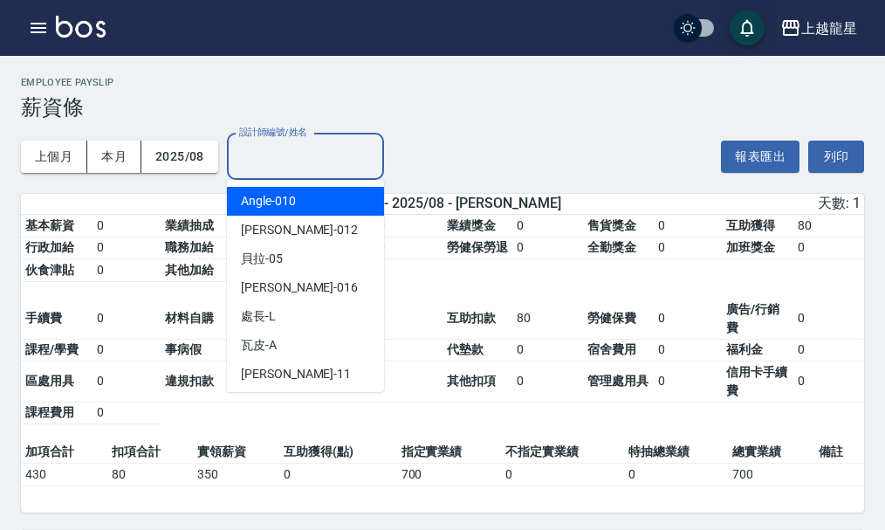
click at [299, 157] on div "設計師編號/姓名 設計師編號/姓名" at bounding box center [305, 157] width 157 height 46
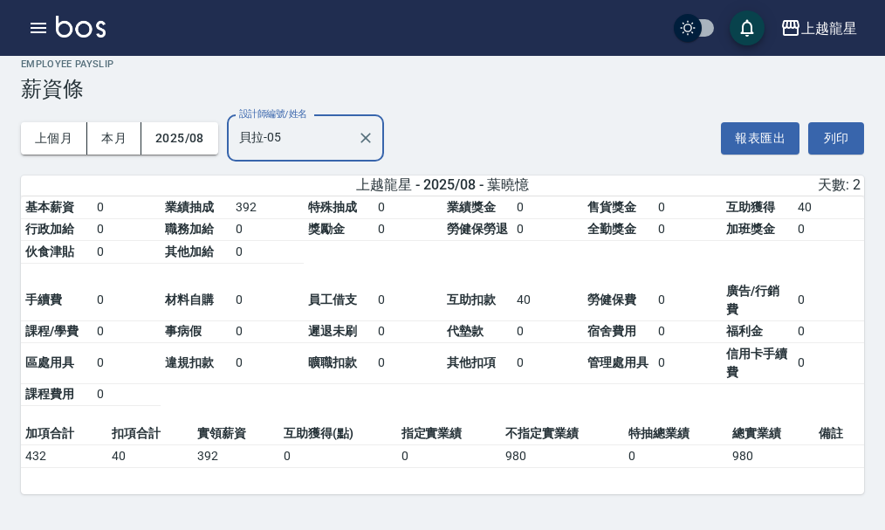
scroll to position [24, 0]
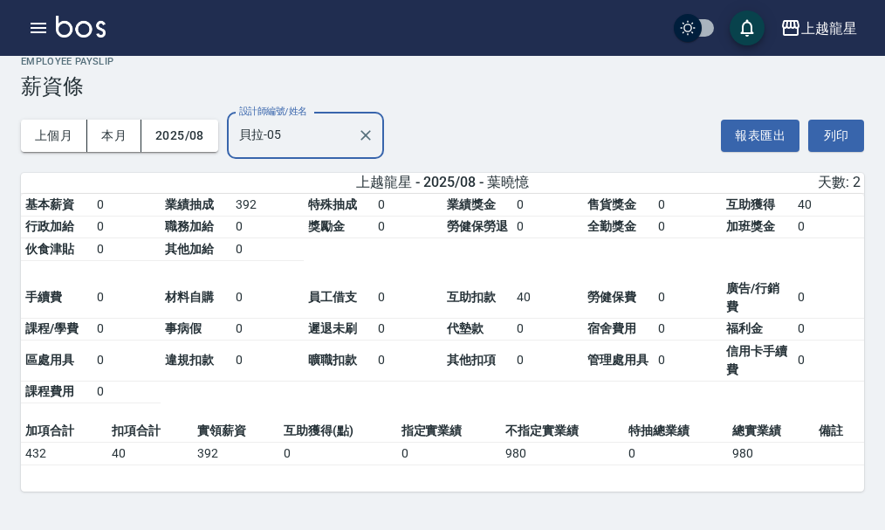
click at [606, 132] on div "上個月 本月 2025/08 設計師編號/姓名 貝拉-05 設計師編號/姓名 報表匯出 列印" at bounding box center [442, 136] width 843 height 74
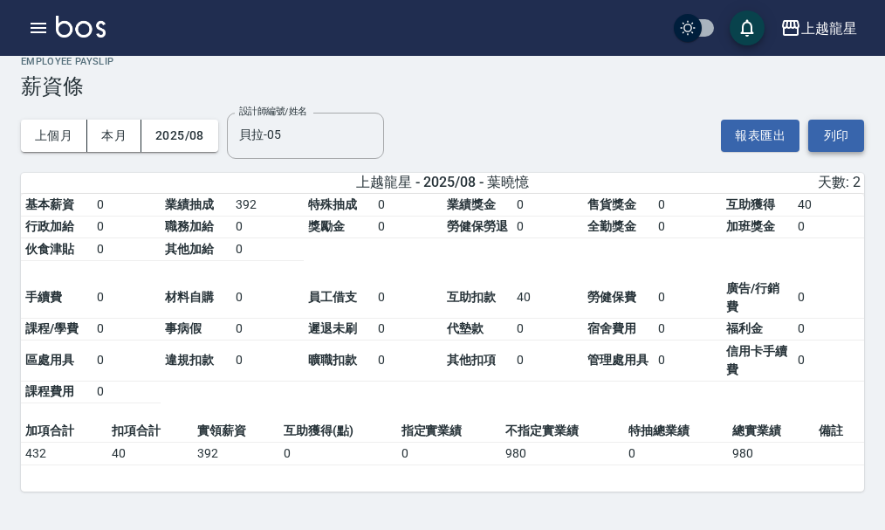
click at [841, 131] on button "列印" at bounding box center [836, 136] width 56 height 32
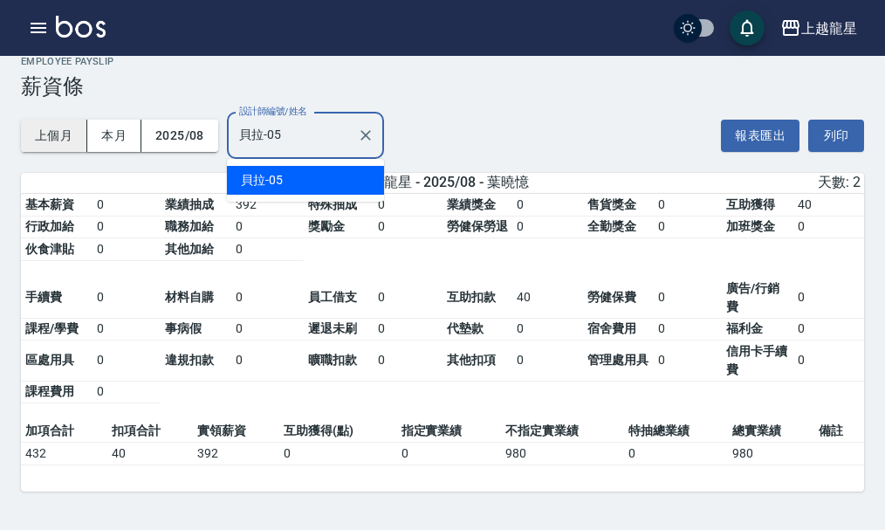
drag, startPoint x: 307, startPoint y: 135, endPoint x: 78, endPoint y: 134, distance: 229.5
click at [78, 134] on div "上個月 本月 2025/08 設計師編號/姓名 貝拉-05 設計師編號/姓名" at bounding box center [202, 136] width 363 height 74
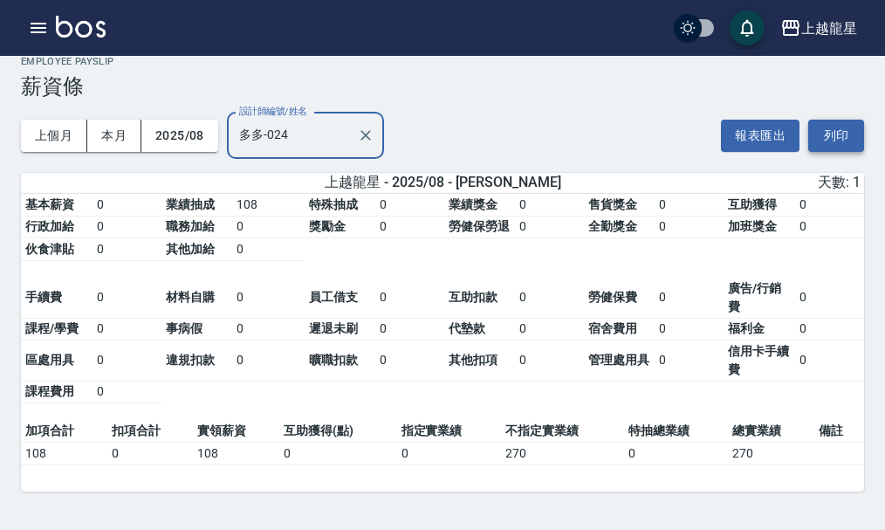
click at [838, 129] on button "列印" at bounding box center [836, 136] width 56 height 32
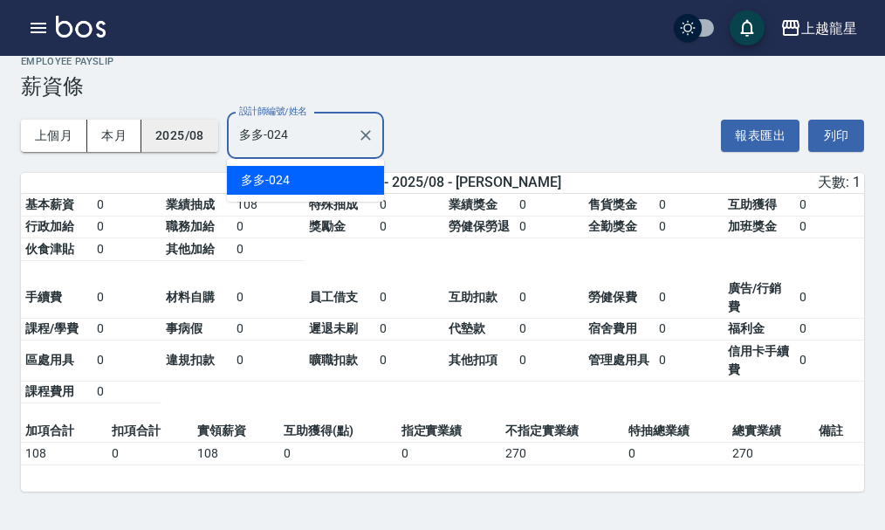
drag, startPoint x: 304, startPoint y: 126, endPoint x: 144, endPoint y: 133, distance: 159.8
click at [144, 133] on div "上個月 本月 2025/08 設計師編號/姓名 多多-024 設計師編號/姓名" at bounding box center [202, 136] width 363 height 74
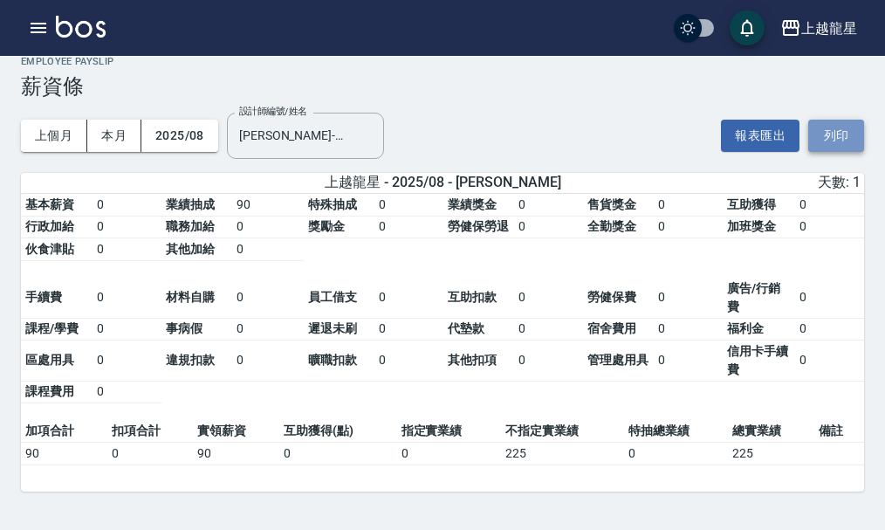
click at [828, 137] on button "列印" at bounding box center [836, 136] width 56 height 32
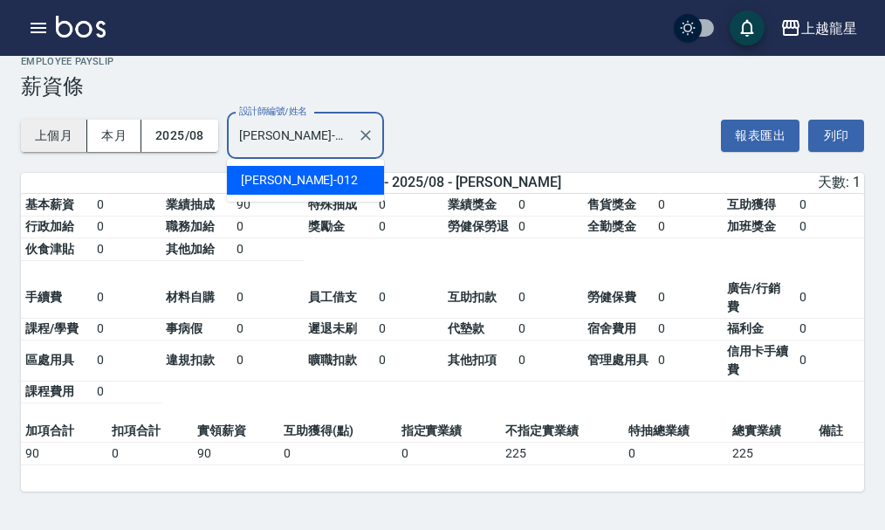
drag, startPoint x: 296, startPoint y: 134, endPoint x: 64, endPoint y: 148, distance: 232.5
click at [64, 148] on div "上個月 本月 2025/08 設計師編號/姓名 [PERSON_NAME]-012 設計師編號/姓名" at bounding box center [202, 136] width 363 height 74
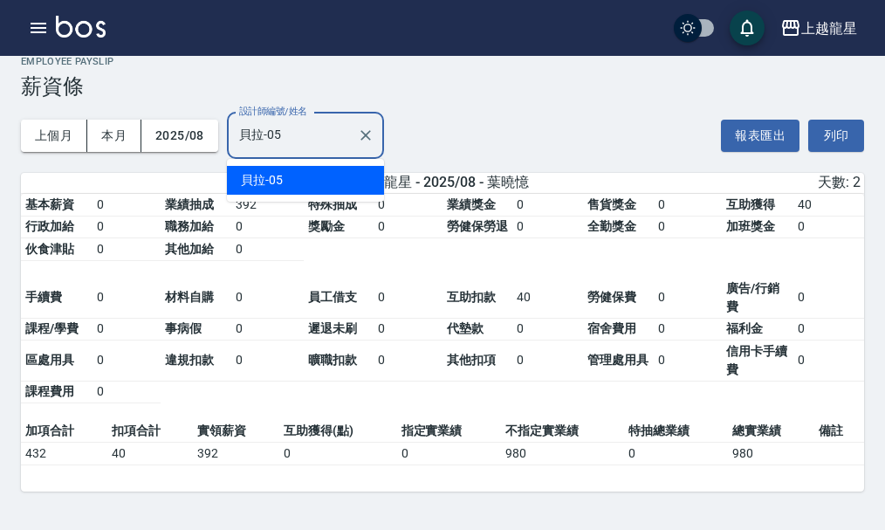
drag, startPoint x: 320, startPoint y: 138, endPoint x: 0, endPoint y: 163, distance: 321.2
click at [0, 163] on div "上越龍星 2025-08 薪資條 列印時間： [DATE][PHONE_NUMBER]:27 Employee Payslip 薪資條 上個月 本月 2025…" at bounding box center [442, 282] width 885 height 495
click at [249, 175] on span "慈慈" at bounding box center [253, 180] width 24 height 18
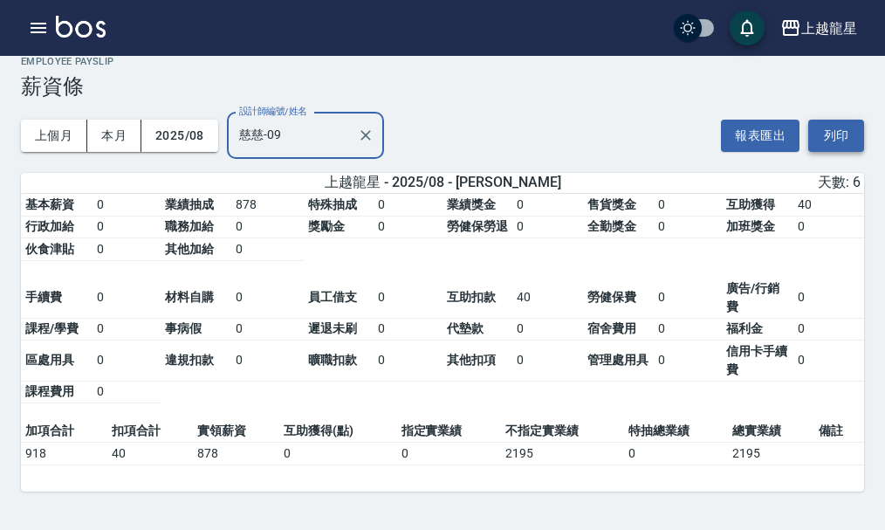
type input "慈慈-09"
click at [851, 132] on button "列印" at bounding box center [836, 136] width 56 height 32
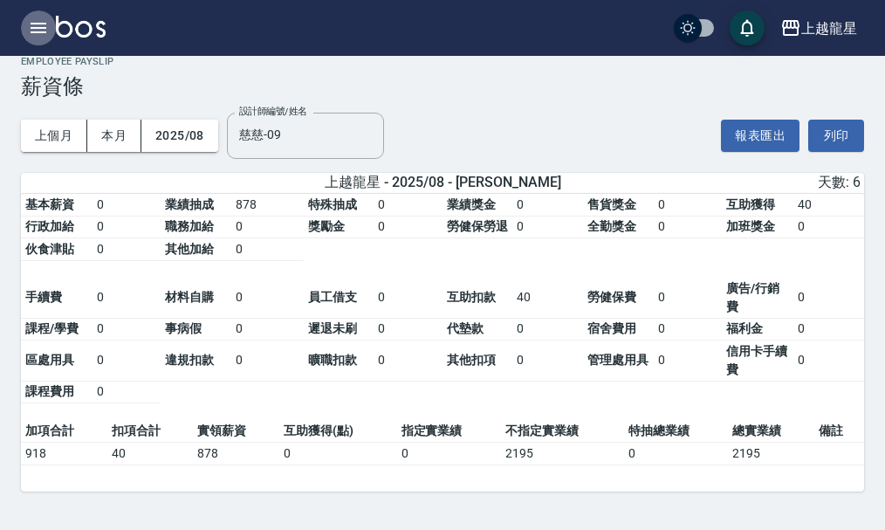
click at [43, 30] on icon "button" at bounding box center [38, 27] width 21 height 21
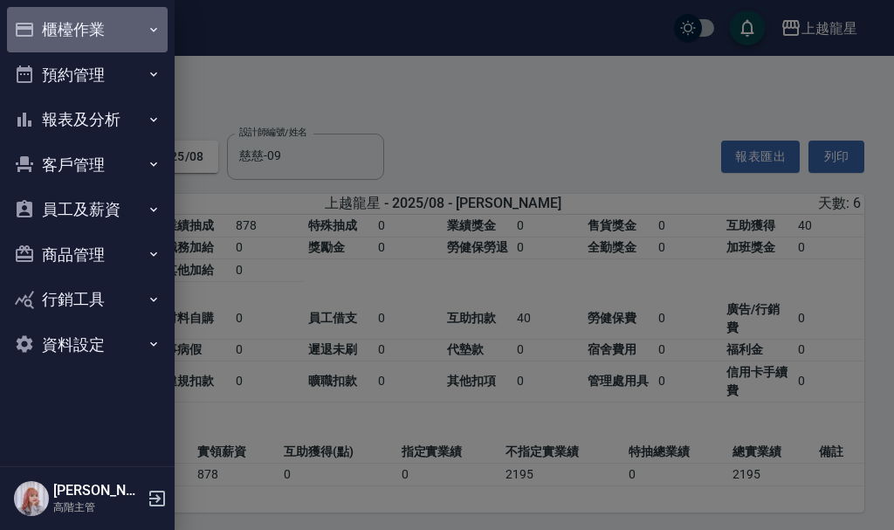
click at [96, 33] on button "櫃檯作業" at bounding box center [87, 29] width 161 height 45
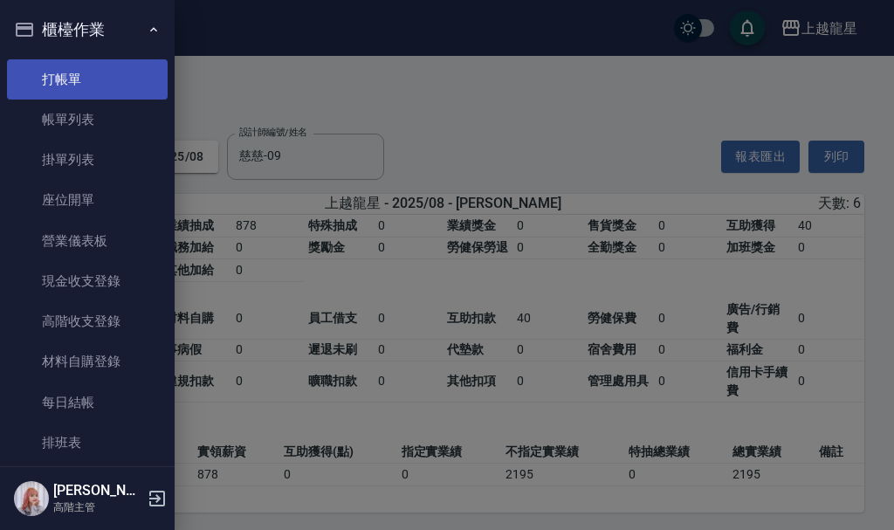
click at [101, 80] on link "打帳單" at bounding box center [87, 79] width 161 height 40
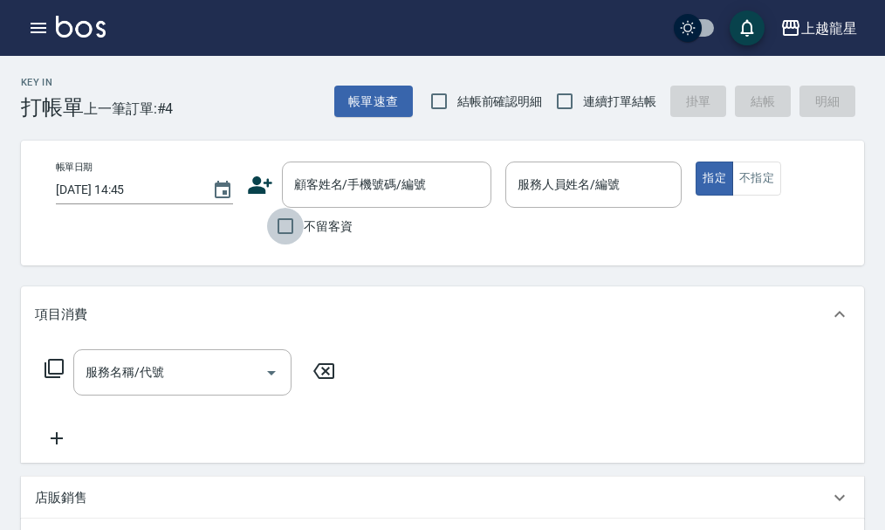
click at [287, 222] on input "不留客資" at bounding box center [285, 226] width 37 height 37
checkbox input "true"
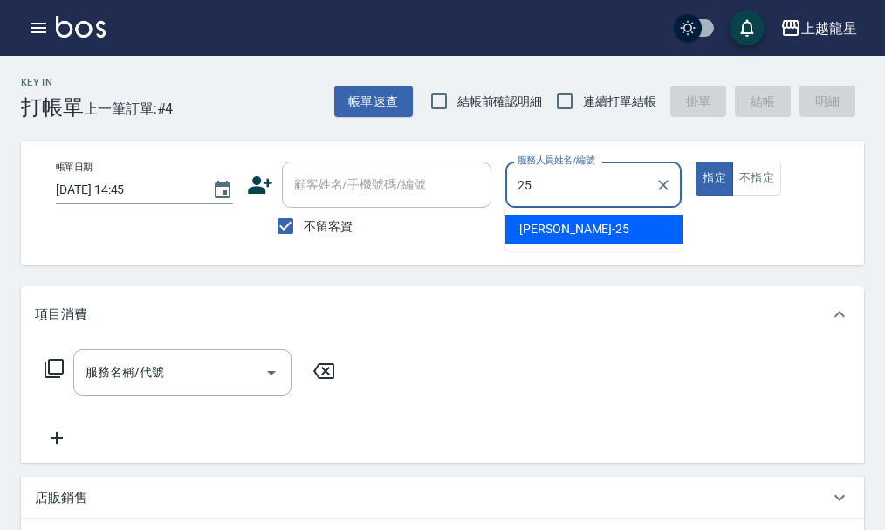
click at [603, 229] on div "淑雲 -25" at bounding box center [593, 229] width 177 height 29
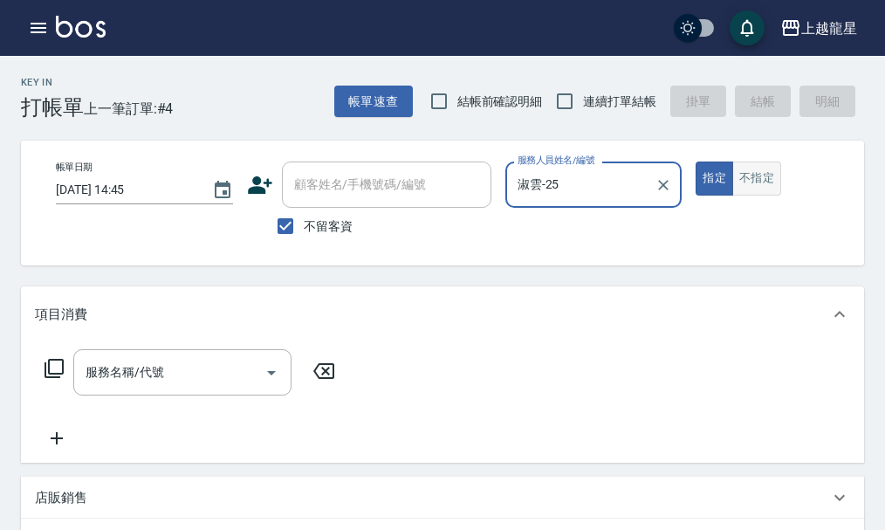
type input "淑雲-25"
click at [763, 181] on button "不指定" at bounding box center [756, 178] width 49 height 34
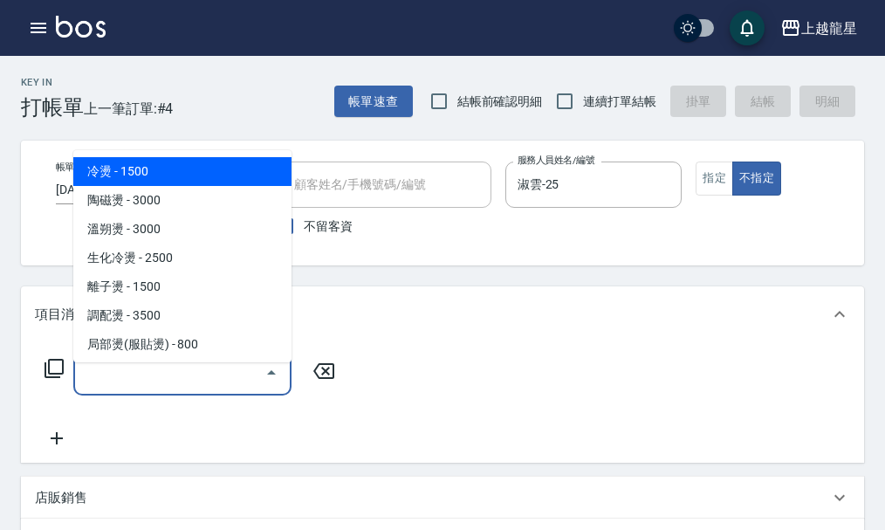
click at [169, 387] on input "服務名稱/代號" at bounding box center [169, 372] width 176 height 31
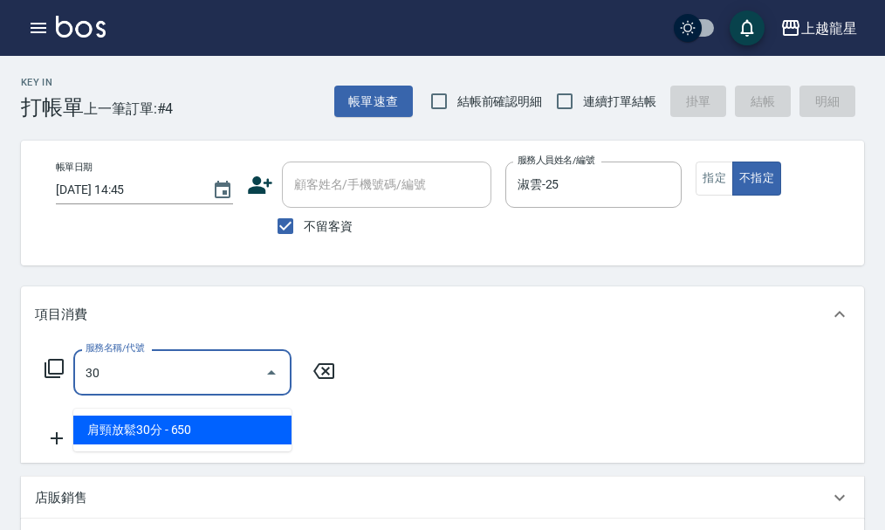
type input "304"
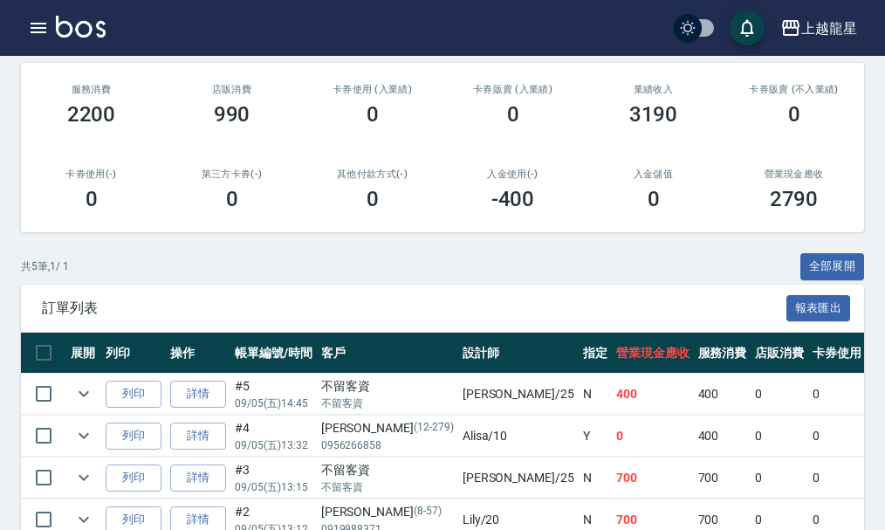
scroll to position [396, 0]
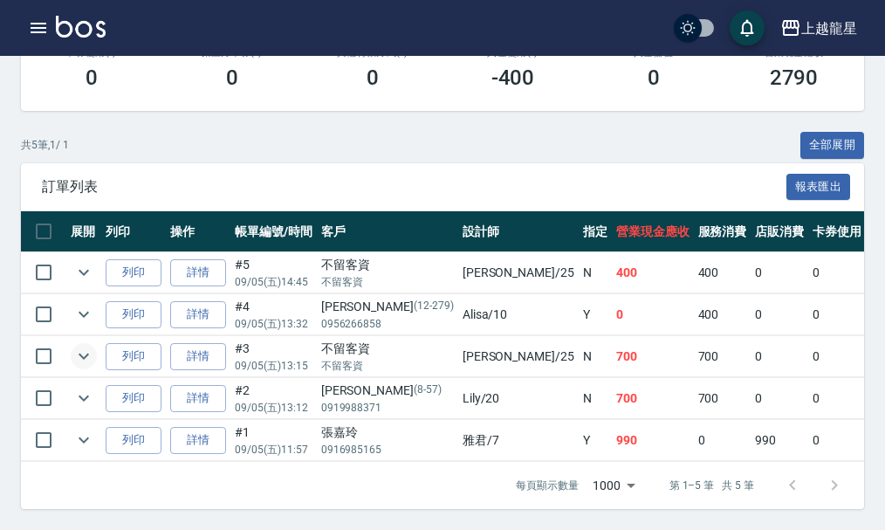
click at [80, 346] on icon "expand row" at bounding box center [83, 356] width 21 height 21
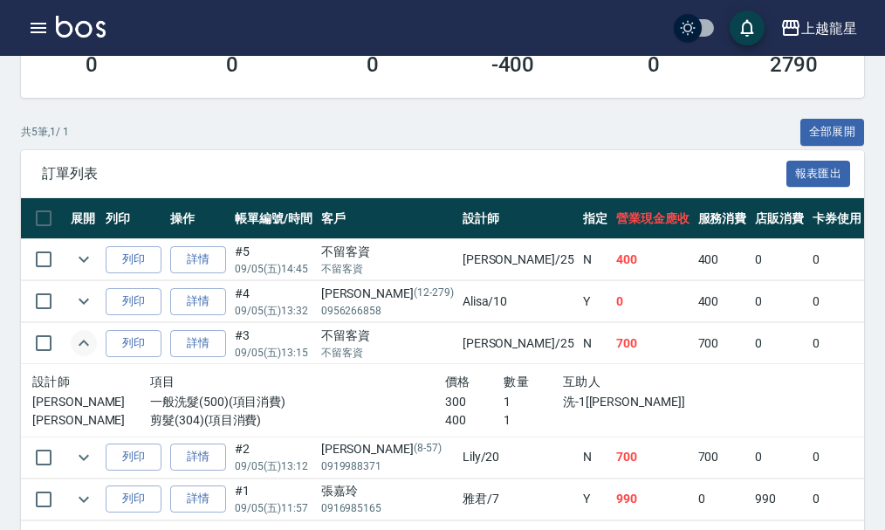
click at [80, 346] on icon "expand row" at bounding box center [83, 342] width 21 height 21
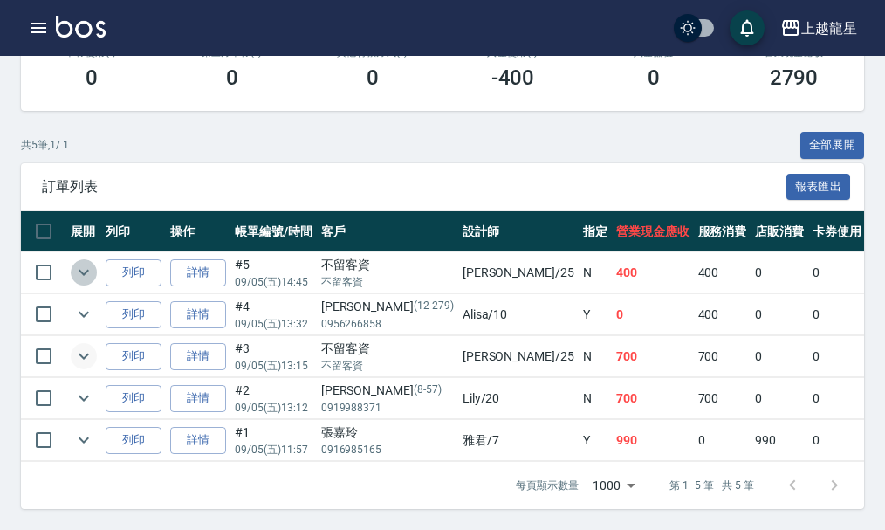
click at [86, 270] on icon "expand row" at bounding box center [84, 273] width 10 height 6
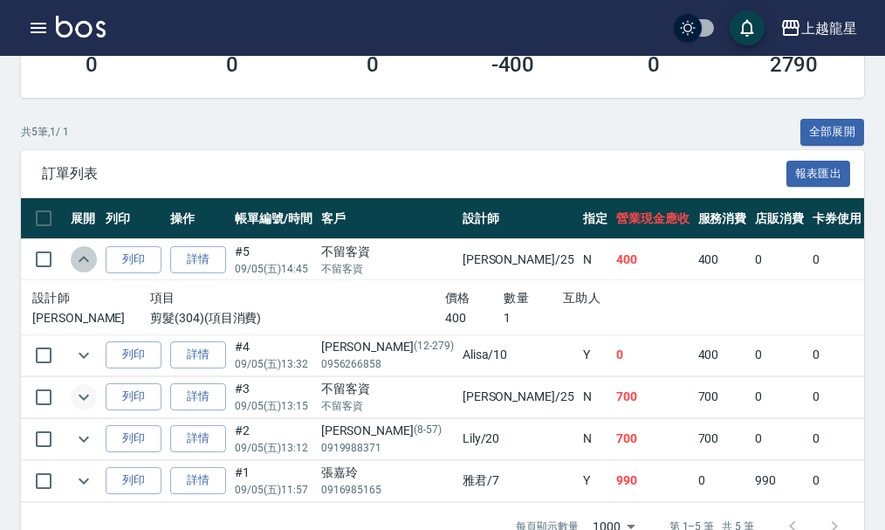
click at [86, 261] on icon "expand row" at bounding box center [83, 259] width 21 height 21
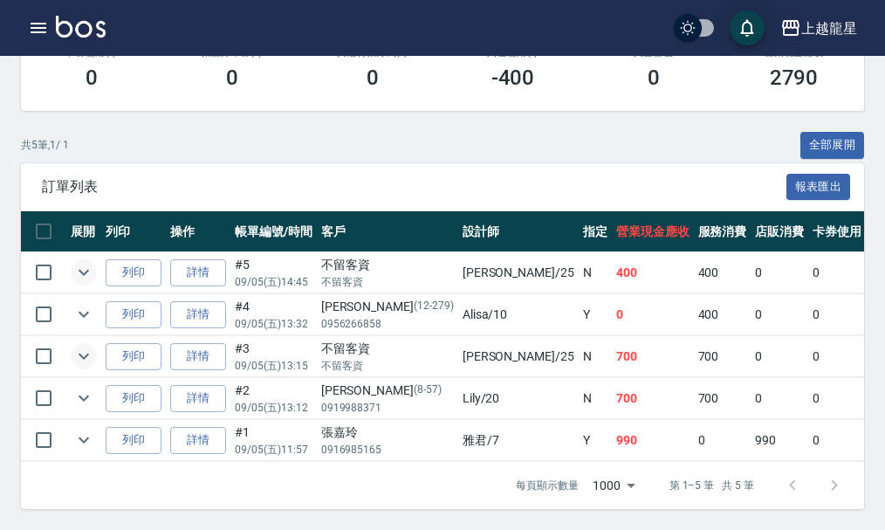
scroll to position [0, 0]
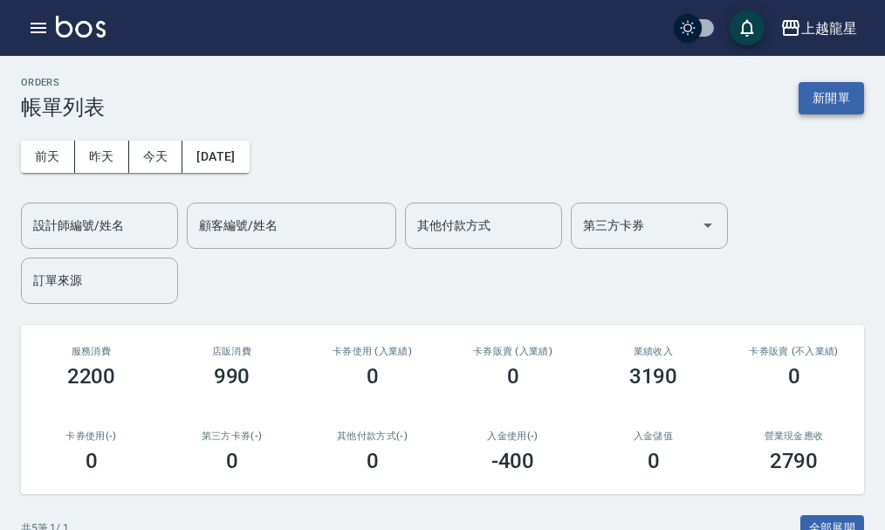
click at [861, 110] on button "新開單" at bounding box center [830, 98] width 65 height 32
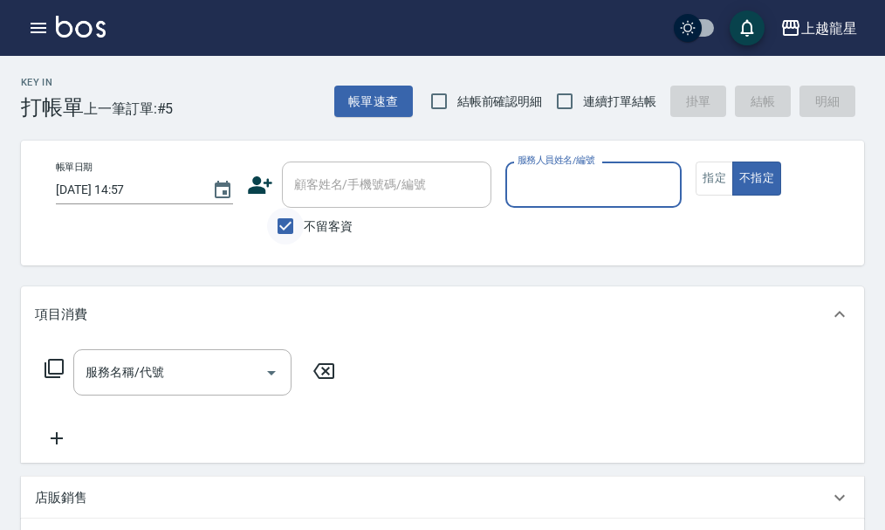
click at [277, 225] on input "不留客資" at bounding box center [285, 226] width 37 height 37
checkbox input "false"
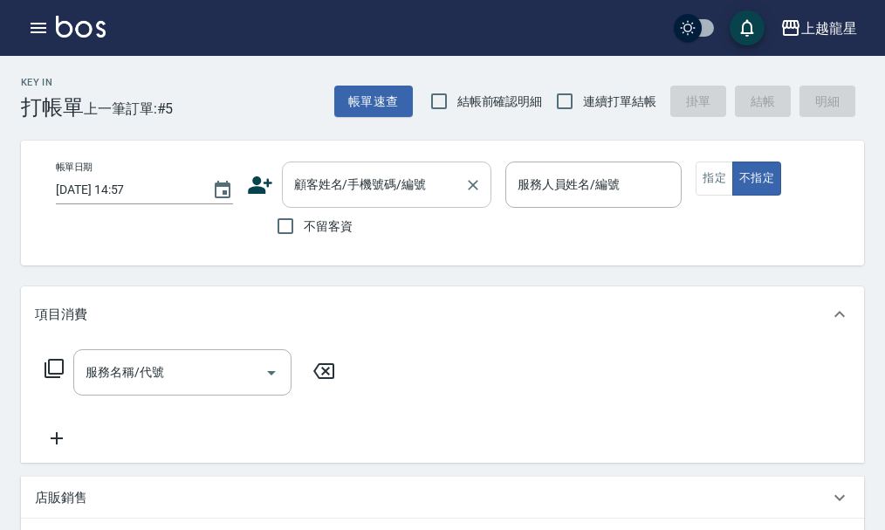
click at [333, 193] on input "顧客姓名/手機號碼/編號" at bounding box center [374, 184] width 168 height 31
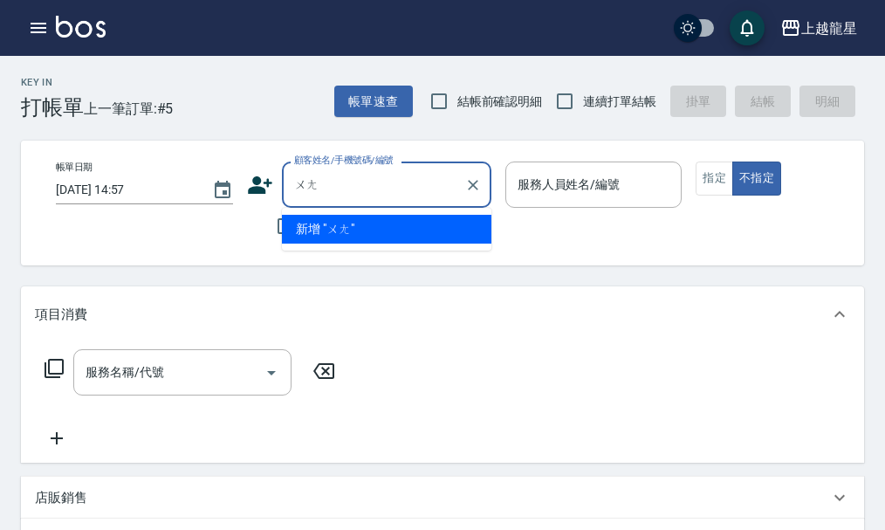
type input "汪"
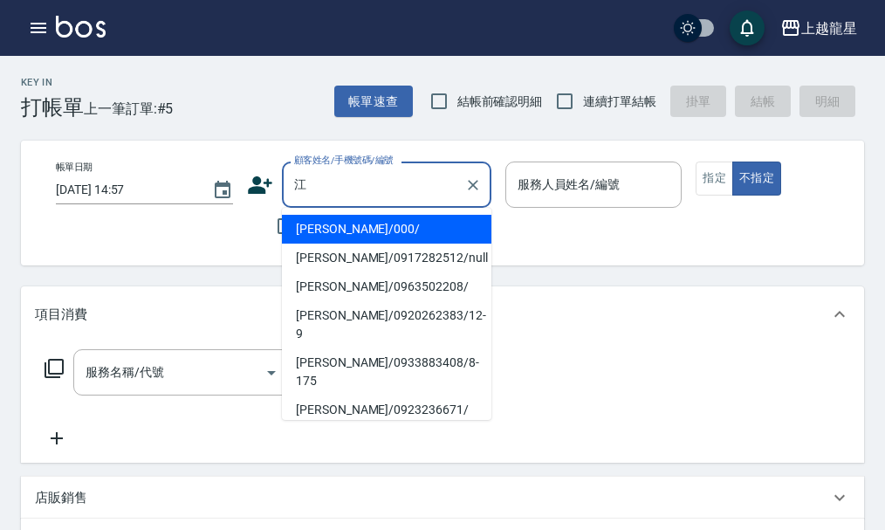
click at [420, 290] on li "[PERSON_NAME]/0963502208/" at bounding box center [386, 286] width 209 height 29
type input "[PERSON_NAME]/0963502208/"
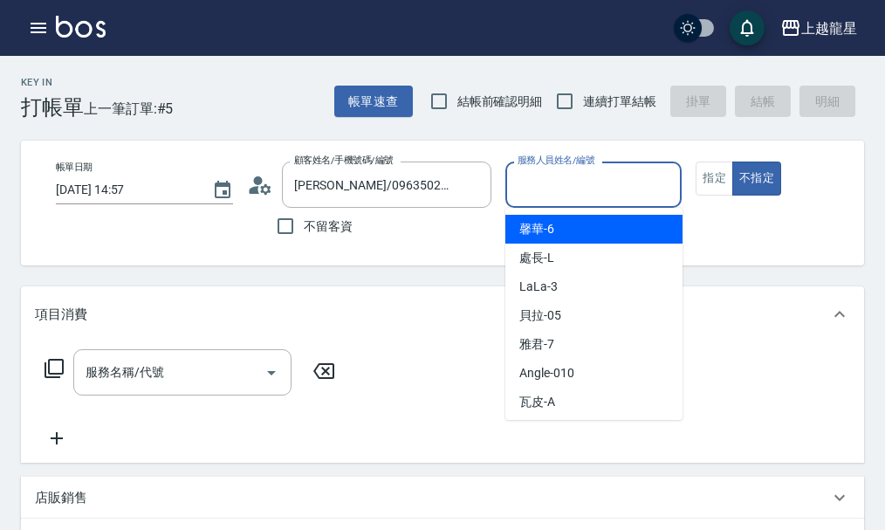
click at [574, 187] on input "服務人員姓名/編號" at bounding box center [593, 184] width 161 height 31
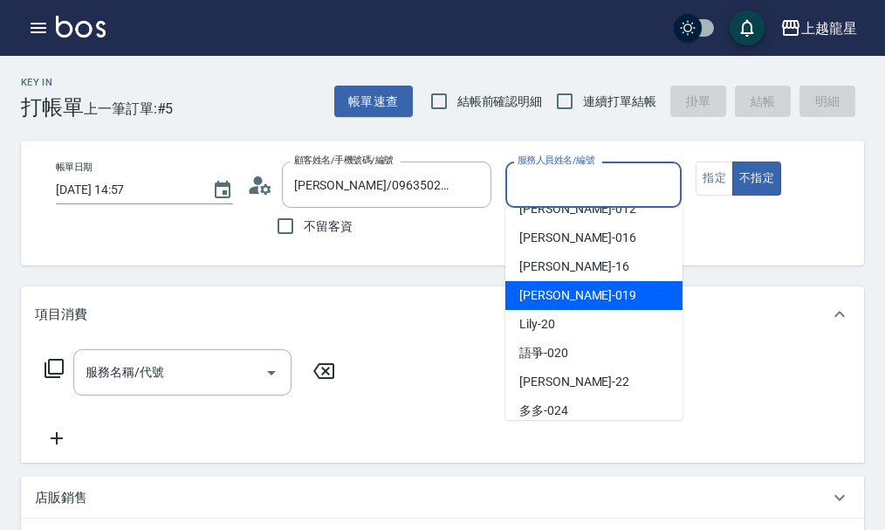
scroll to position [349, 0]
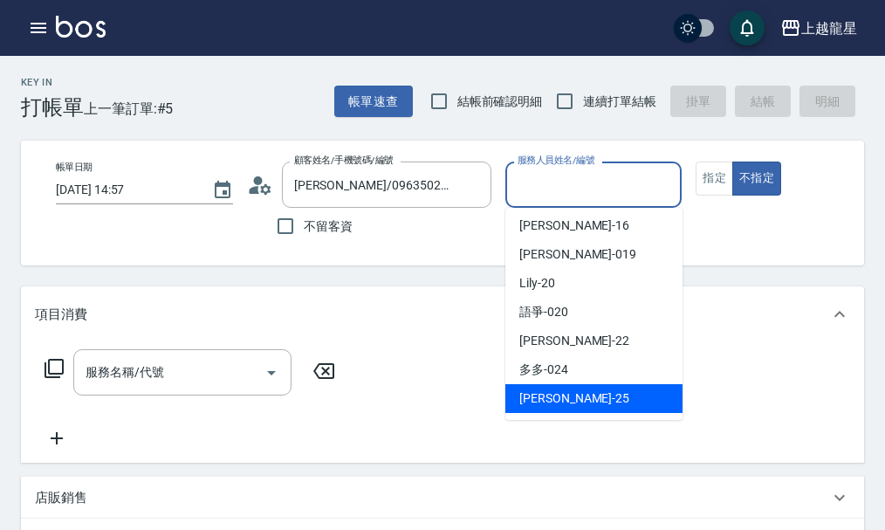
click at [558, 400] on span "淑雲 -25" at bounding box center [574, 398] width 110 height 18
type input "淑雲-25"
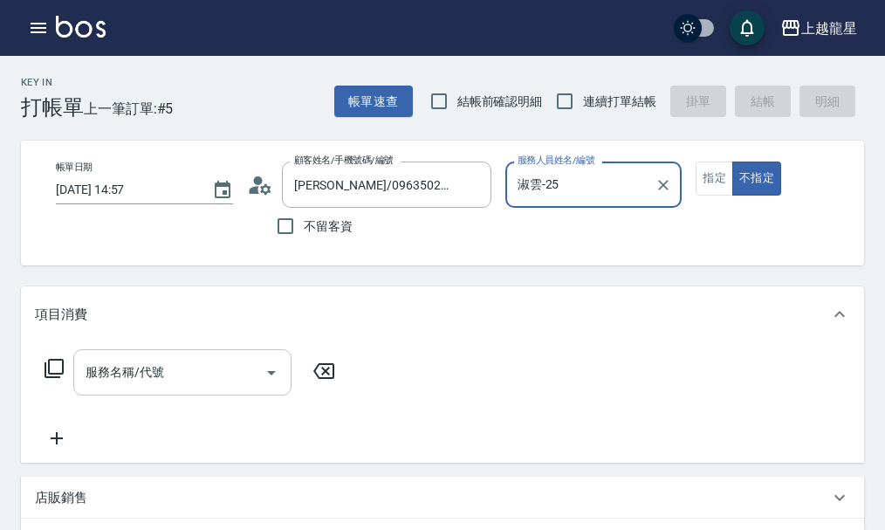
click at [135, 387] on input "服務名稱/代號" at bounding box center [169, 372] width 176 height 31
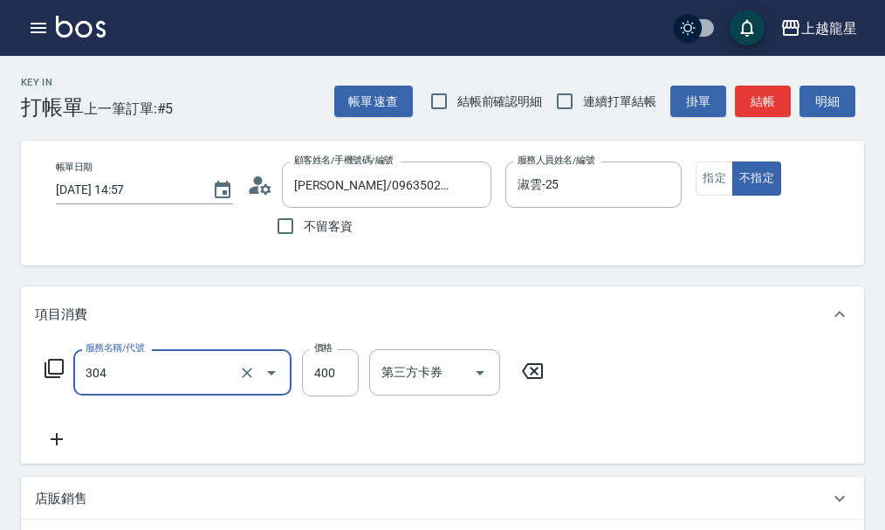
type input "剪髮(304)"
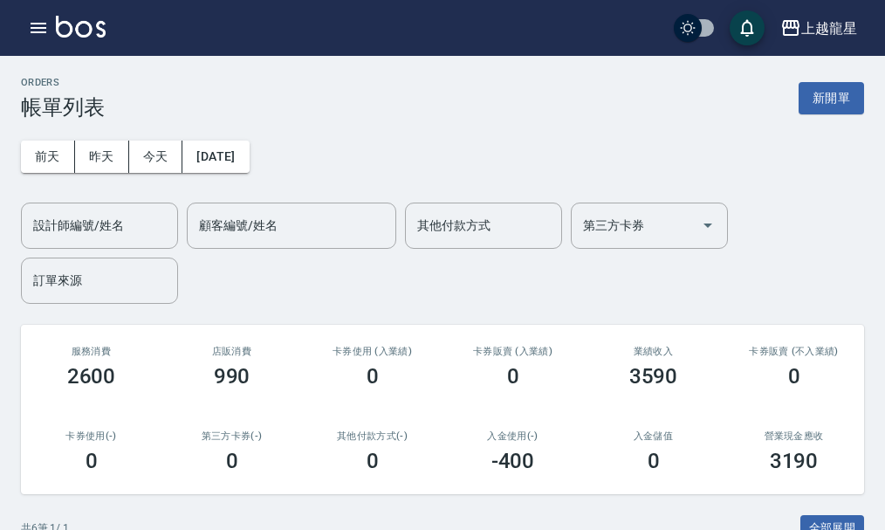
click at [75, 21] on img at bounding box center [81, 27] width 50 height 22
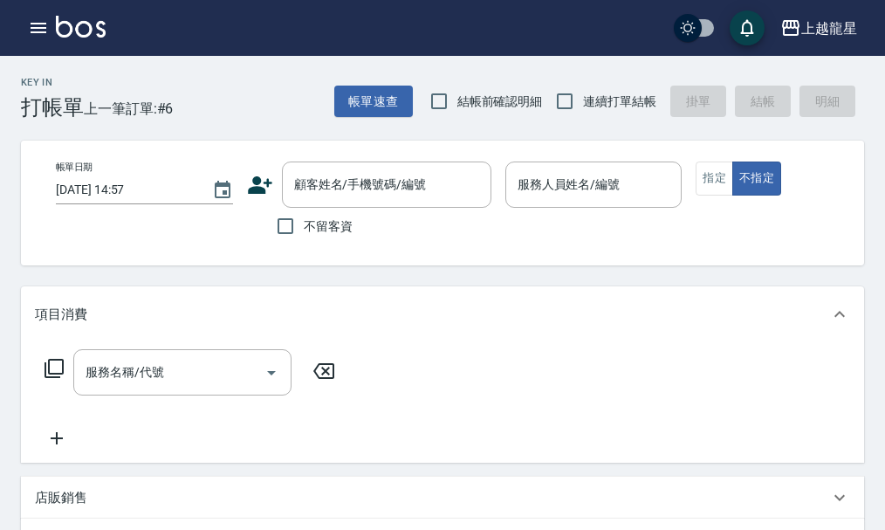
click at [332, 228] on span "不留客資" at bounding box center [328, 226] width 49 height 18
click at [304, 228] on input "不留客資" at bounding box center [285, 226] width 37 height 37
checkbox input "true"
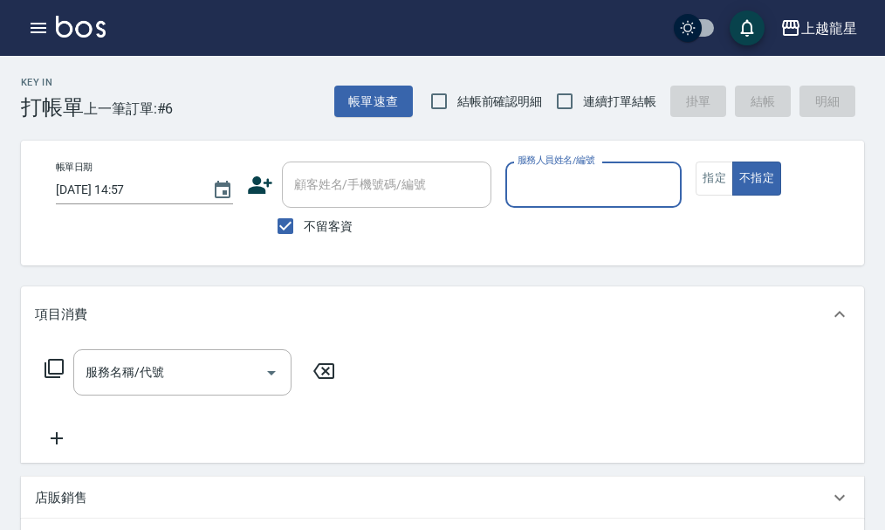
click at [583, 185] on input "服務人員姓名/編號" at bounding box center [593, 184] width 161 height 31
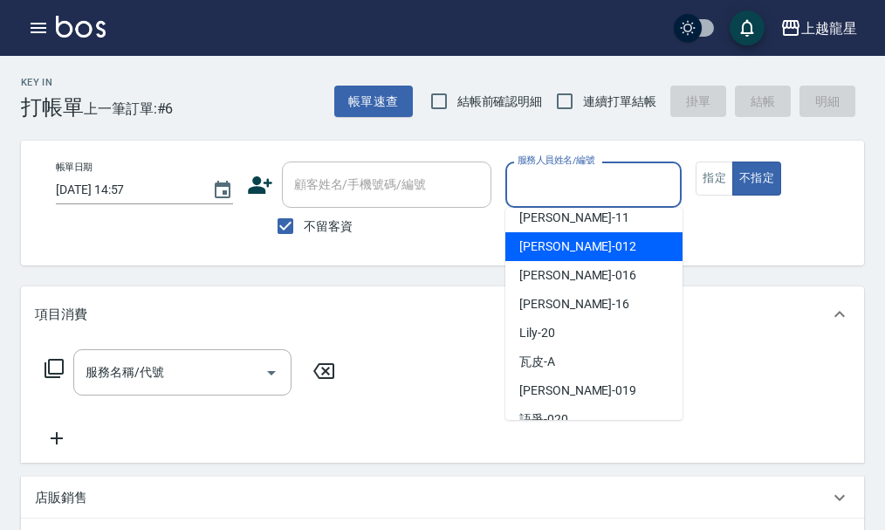
scroll to position [262, 0]
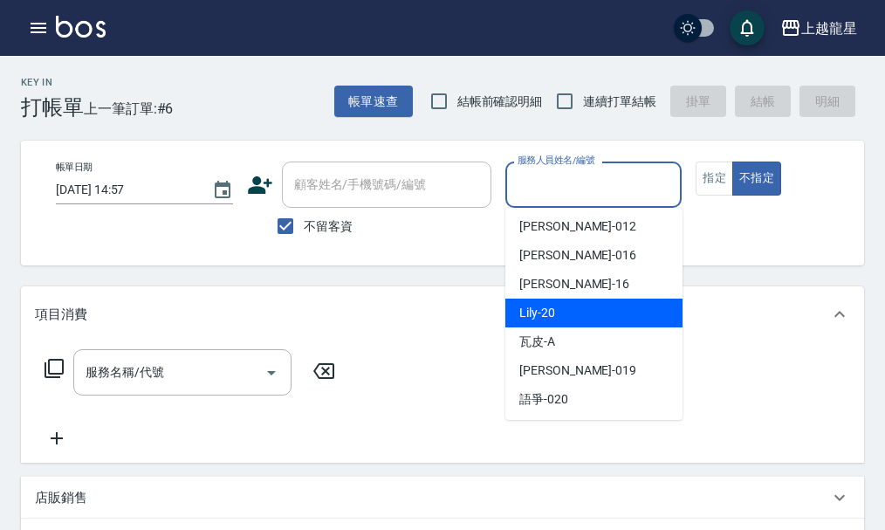
click at [562, 308] on div "Lily -20" at bounding box center [593, 312] width 177 height 29
type input "Lily-20"
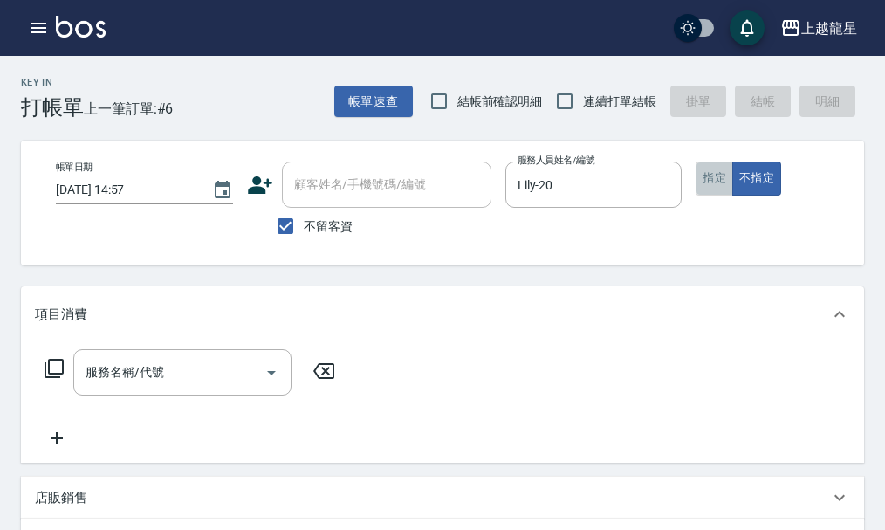
click at [698, 182] on button "指定" at bounding box center [714, 178] width 38 height 34
click at [160, 384] on div "服務名稱/代號 服務名稱/代號" at bounding box center [182, 372] width 218 height 46
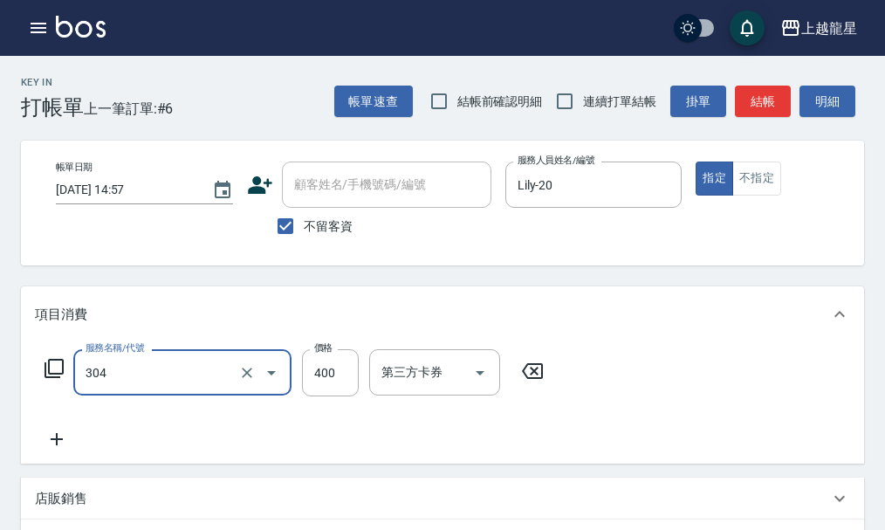
type input "剪髮(304)"
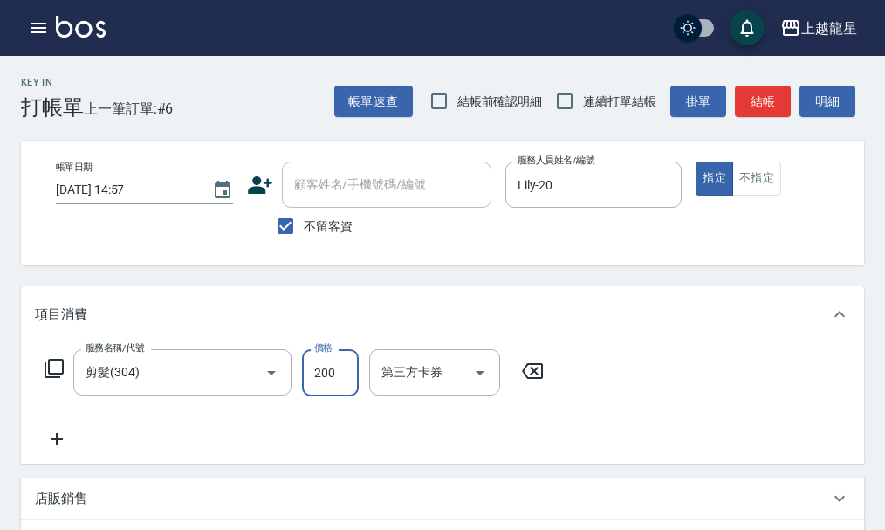
type input "200"
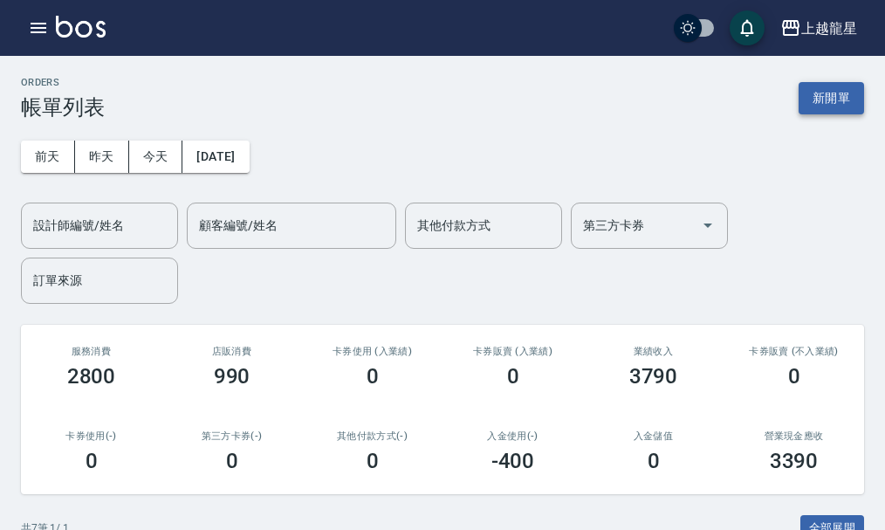
click at [806, 92] on button "新開單" at bounding box center [830, 98] width 65 height 32
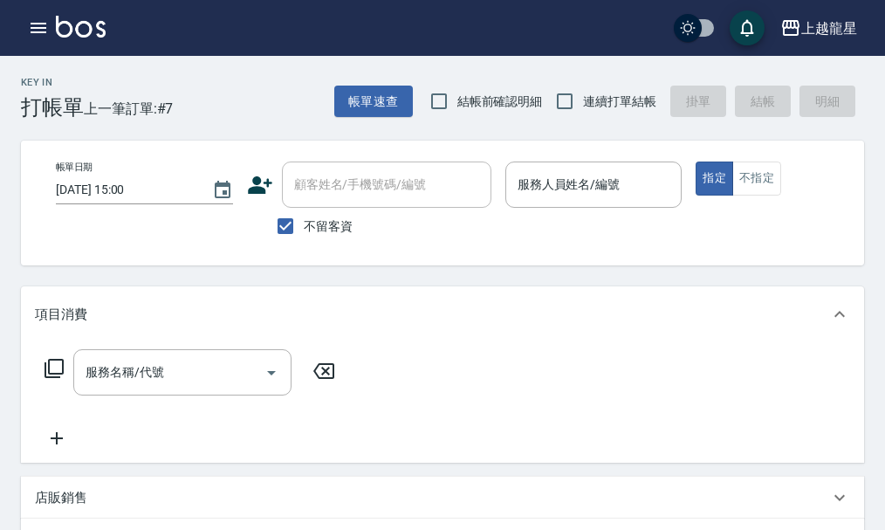
click at [318, 226] on span "不留客資" at bounding box center [328, 226] width 49 height 18
click at [304, 226] on input "不留客資" at bounding box center [285, 226] width 37 height 37
checkbox input "false"
click at [314, 188] on input "顧客姓名/手機號碼/編號" at bounding box center [374, 184] width 168 height 31
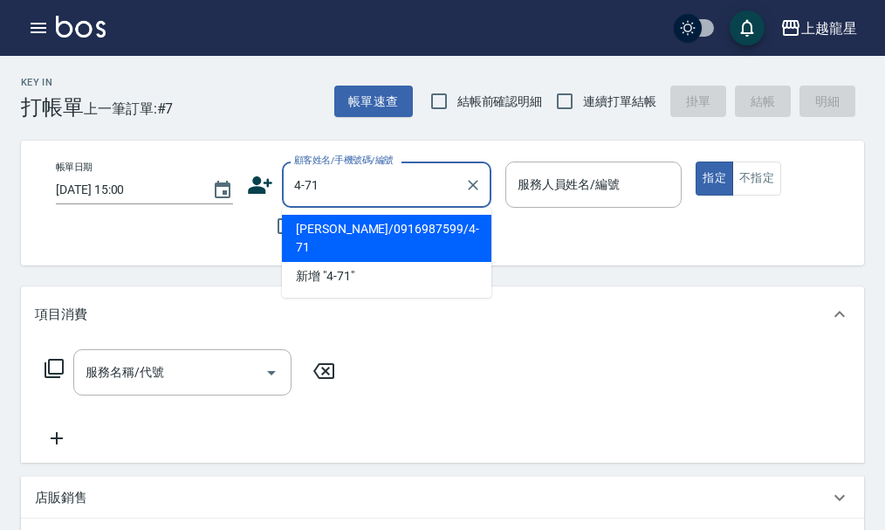
click at [365, 224] on li "[PERSON_NAME]/0916987599/4-71" at bounding box center [386, 238] width 209 height 47
type input "[PERSON_NAME]/0916987599/4-71"
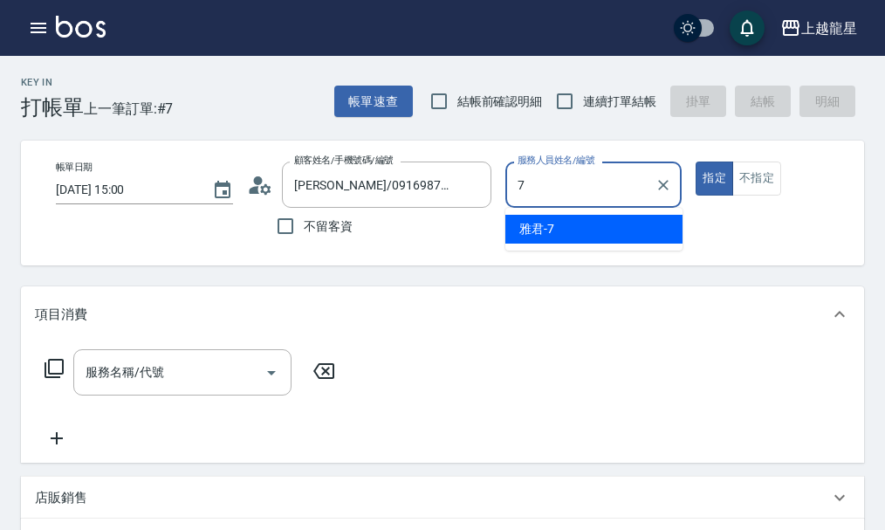
type input "雅君-7"
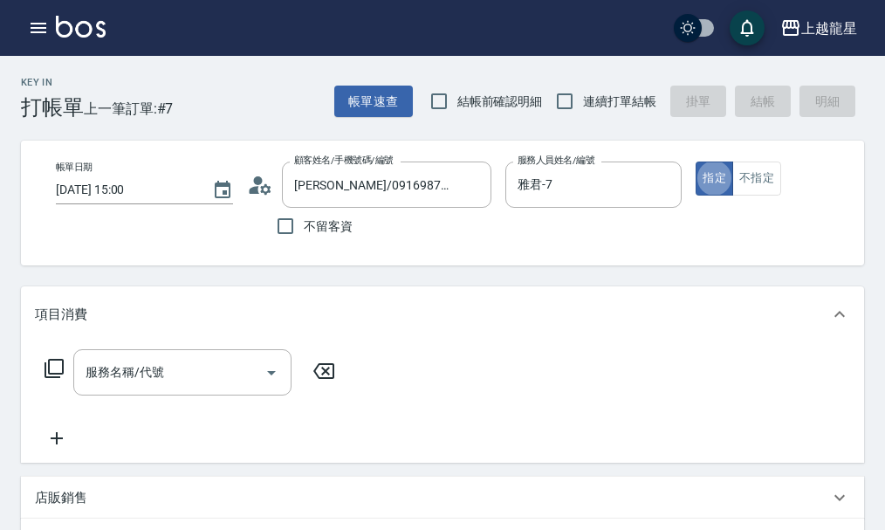
type button "true"
click at [222, 361] on div "服務名稱/代號 服務名稱/代號" at bounding box center [442, 402] width 843 height 120
click at [202, 370] on input "服務名稱/代號" at bounding box center [169, 372] width 176 height 31
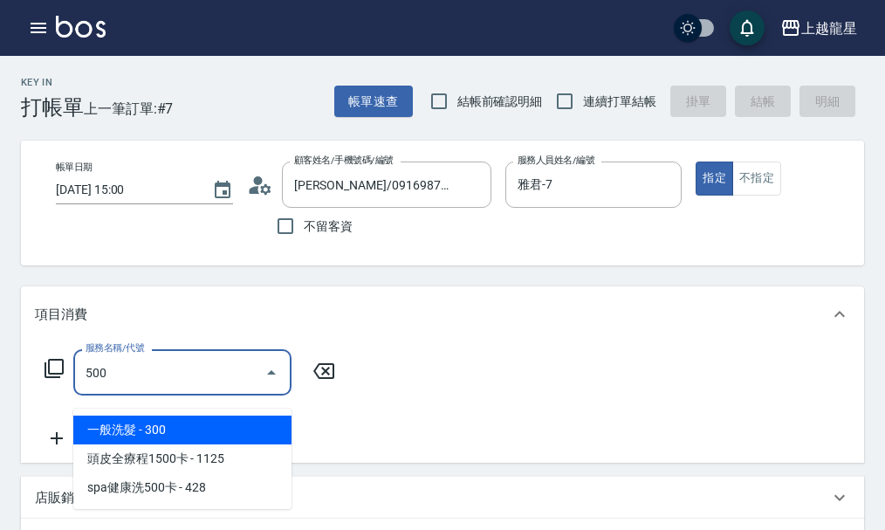
type input "一般洗髮(500)"
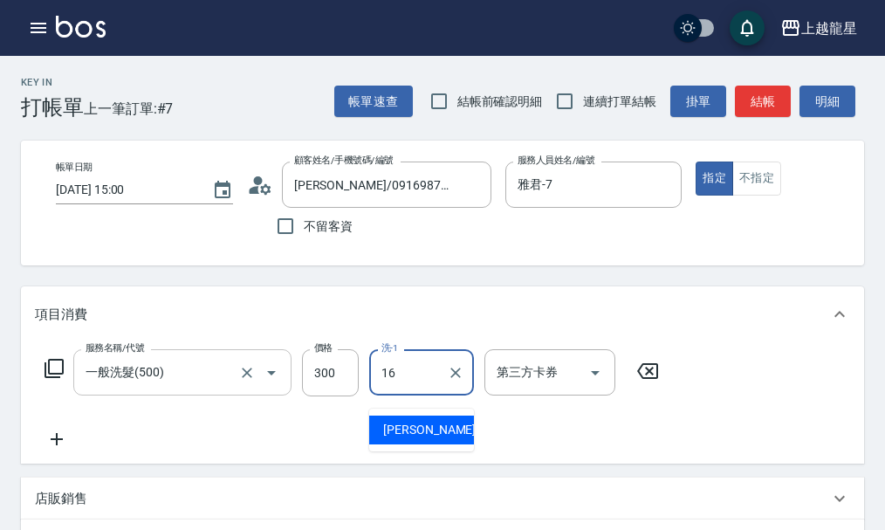
type input "義潔-16"
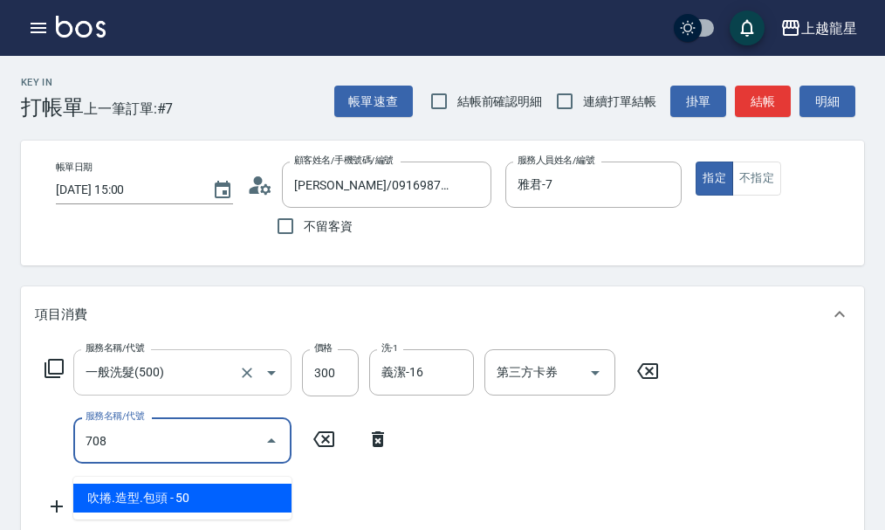
type input "吹捲.造型.包頭(708)"
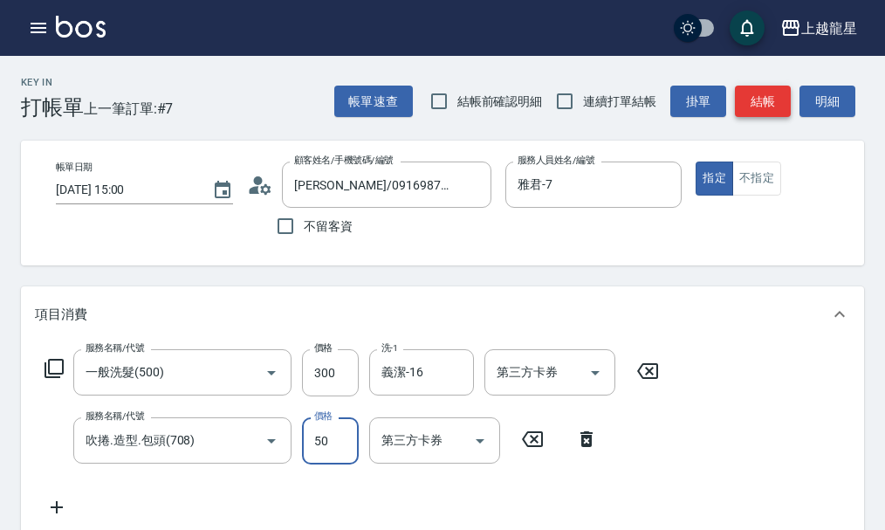
click at [781, 106] on button "結帳" at bounding box center [763, 102] width 56 height 32
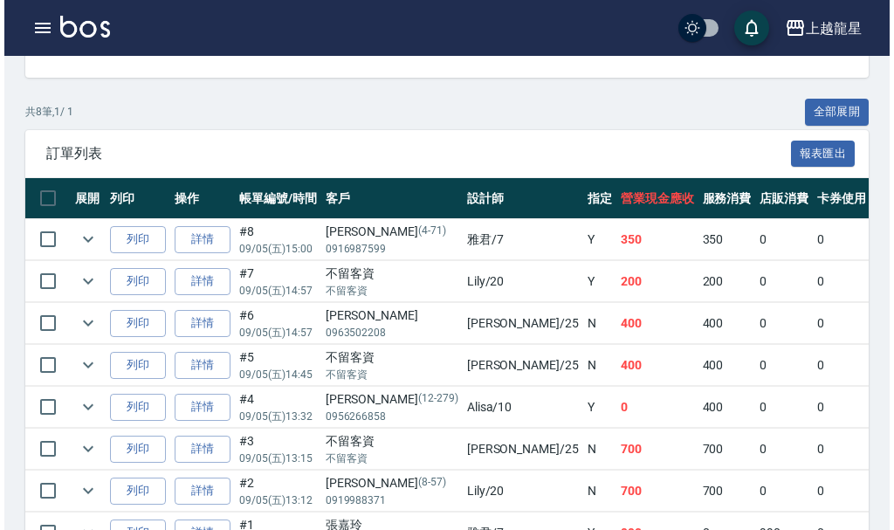
scroll to position [436, 0]
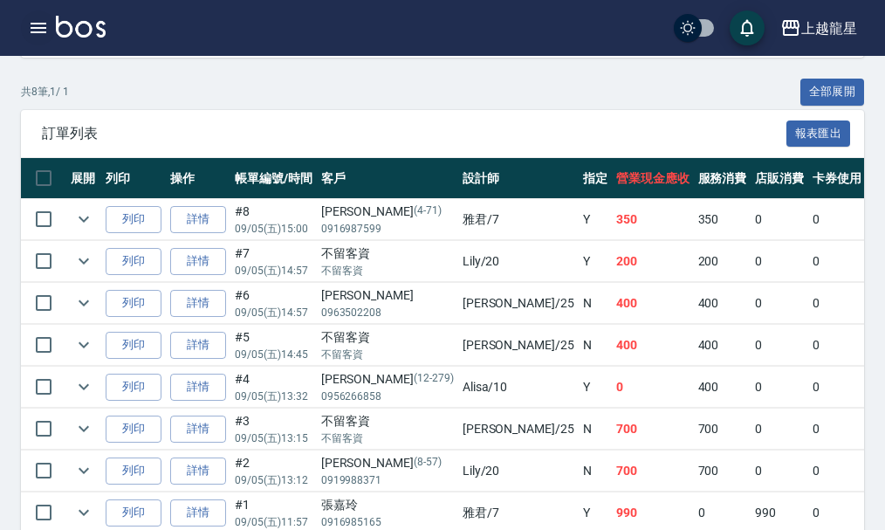
click at [30, 25] on icon "button" at bounding box center [38, 27] width 21 height 21
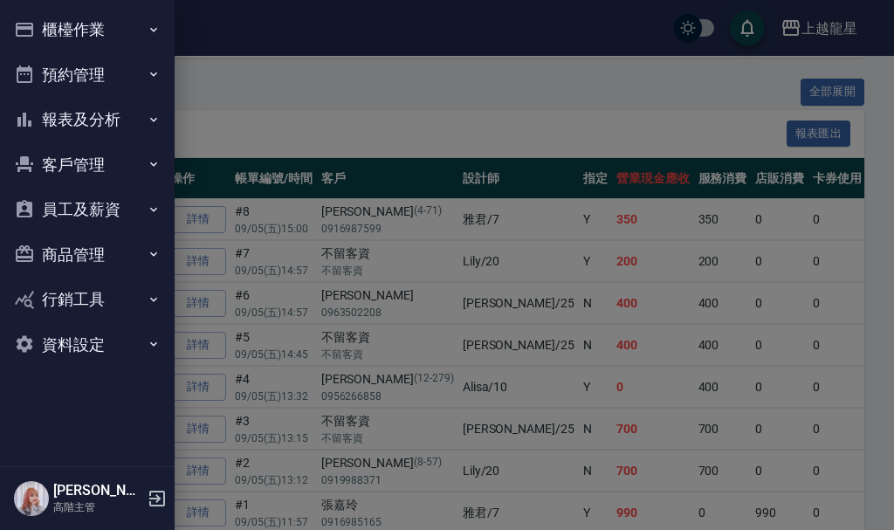
click at [94, 44] on button "櫃檯作業" at bounding box center [87, 29] width 161 height 45
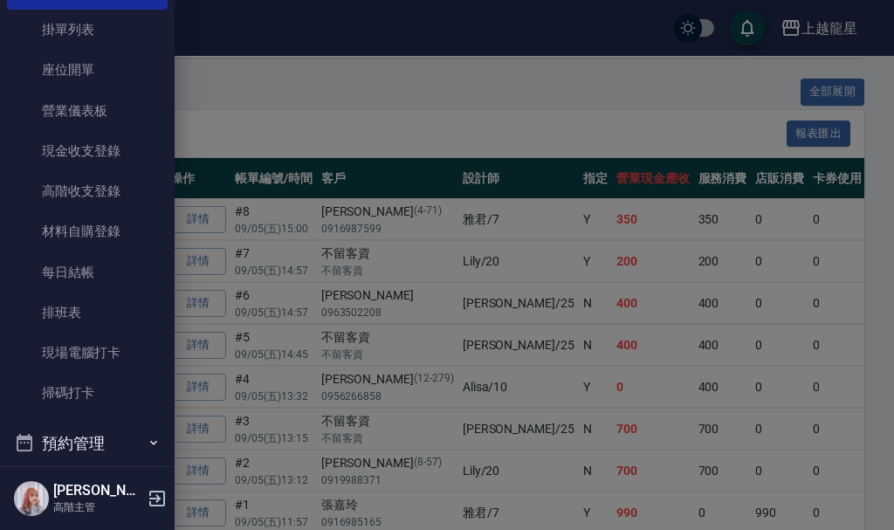
scroll to position [262, 0]
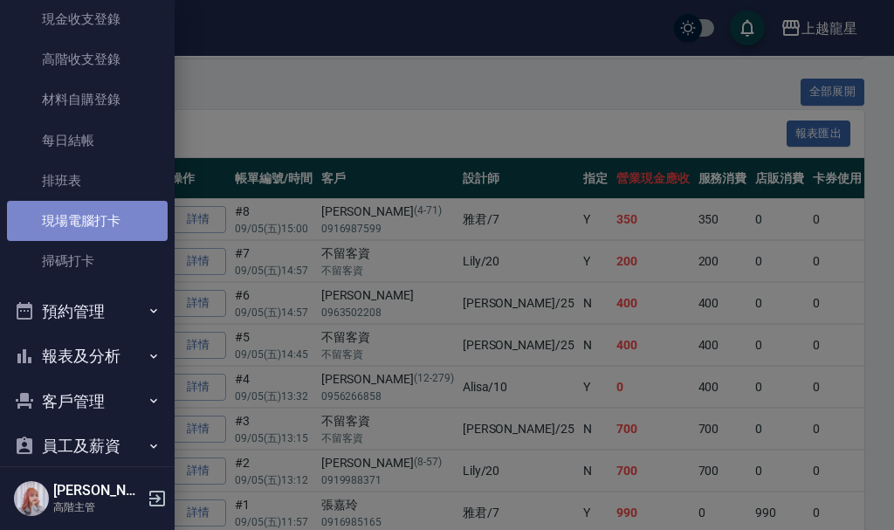
click at [99, 227] on link "現場電腦打卡" at bounding box center [87, 221] width 161 height 40
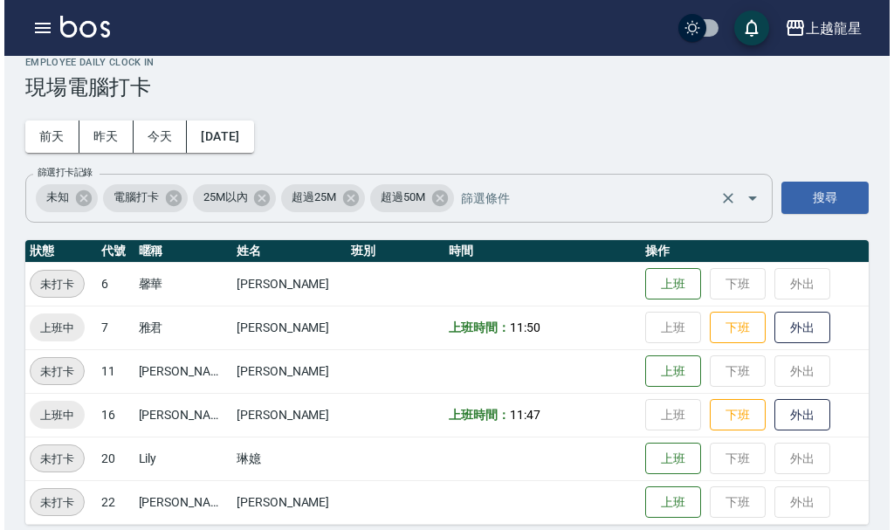
scroll to position [36, 0]
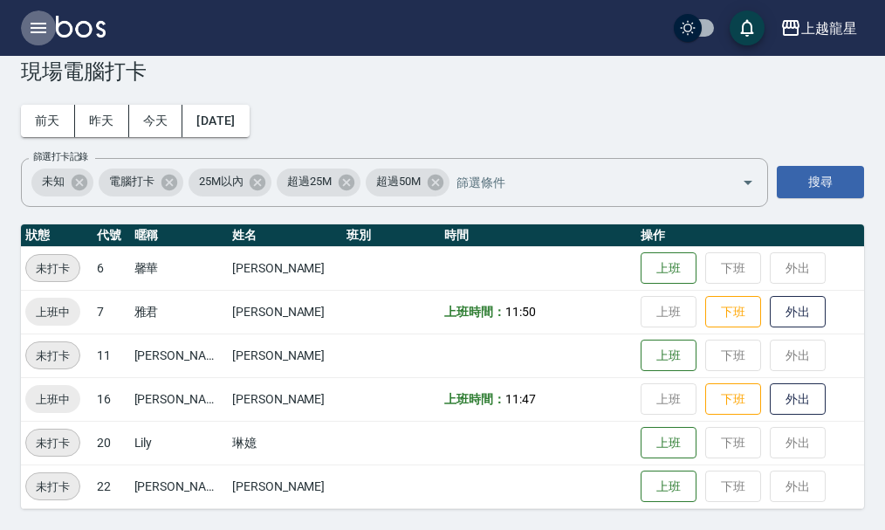
click at [41, 33] on icon "button" at bounding box center [39, 28] width 16 height 10
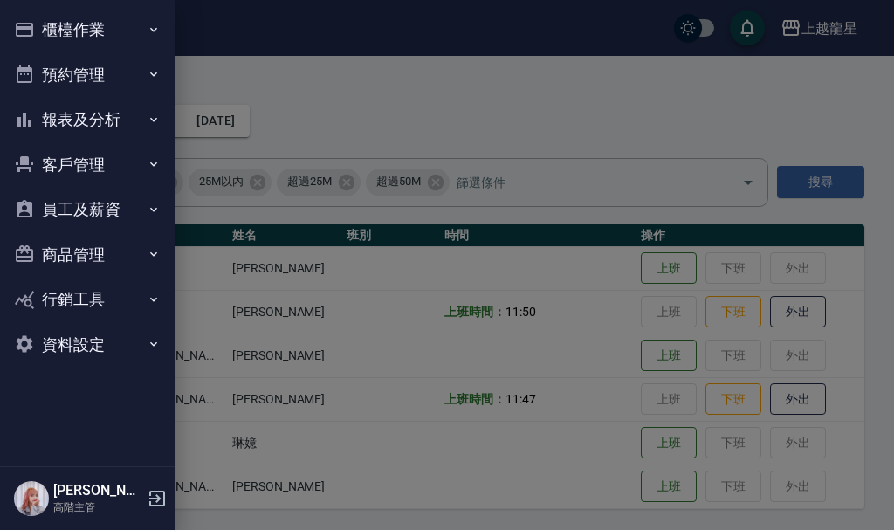
click at [41, 33] on button "櫃檯作業" at bounding box center [87, 29] width 161 height 45
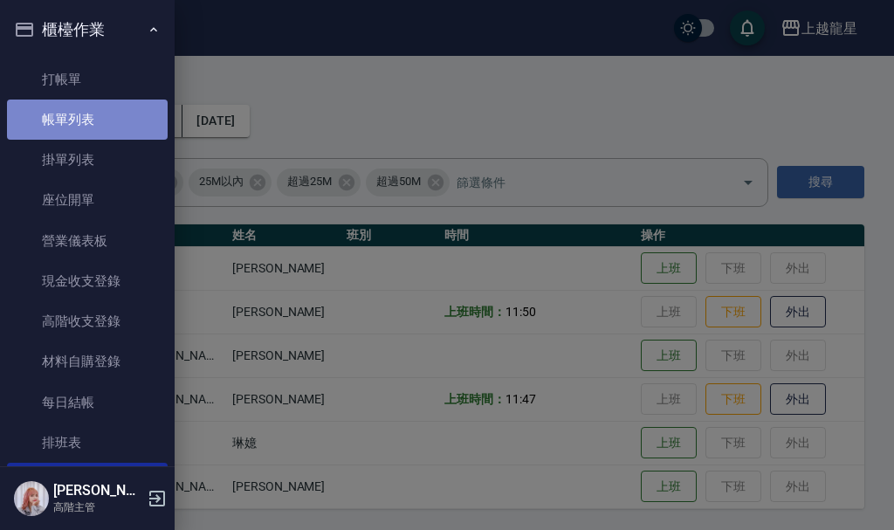
click at [121, 126] on link "帳單列表" at bounding box center [87, 119] width 161 height 40
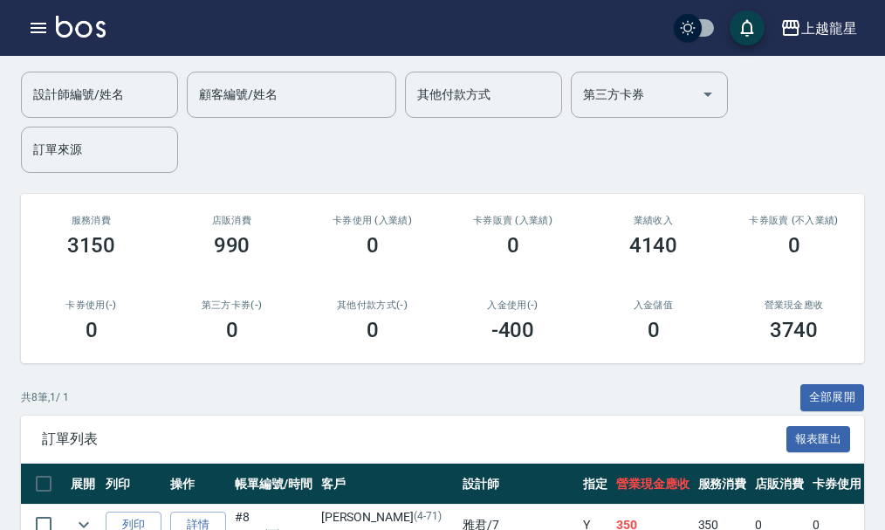
scroll to position [522, 0]
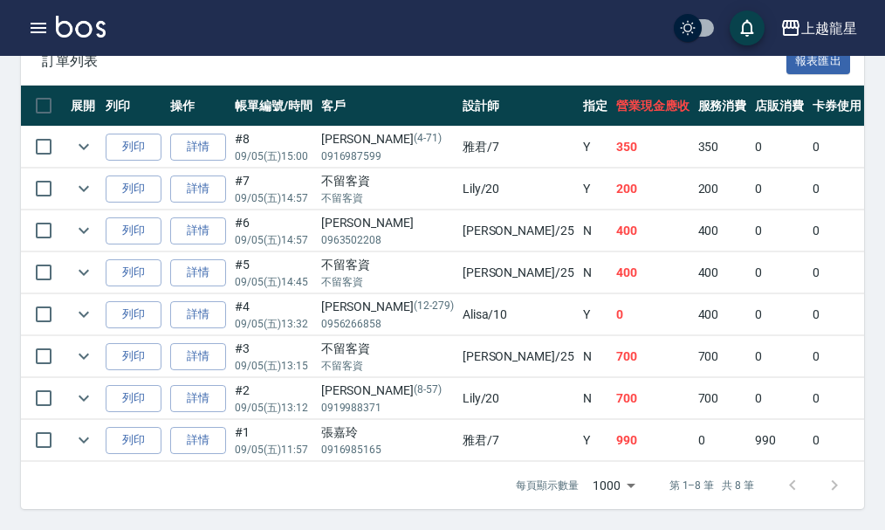
click at [96, 32] on img at bounding box center [81, 27] width 50 height 22
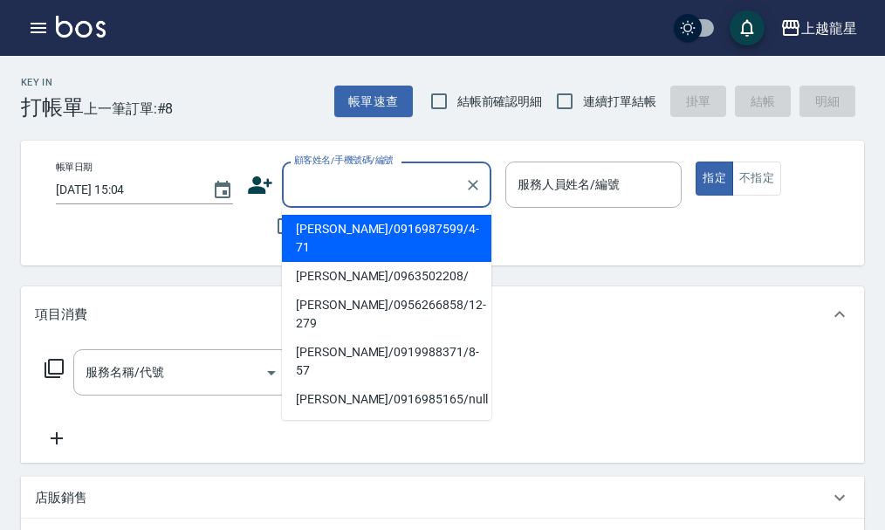
click at [352, 188] on input "顧客姓名/手機號碼/編號" at bounding box center [374, 184] width 168 height 31
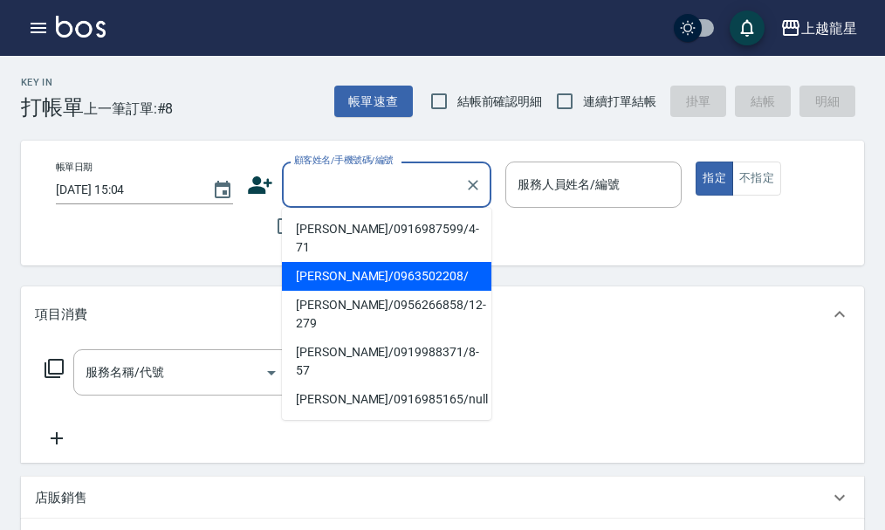
click at [354, 262] on li "[PERSON_NAME]/0963502208/" at bounding box center [386, 276] width 209 height 29
type input "[PERSON_NAME]/0963502208/"
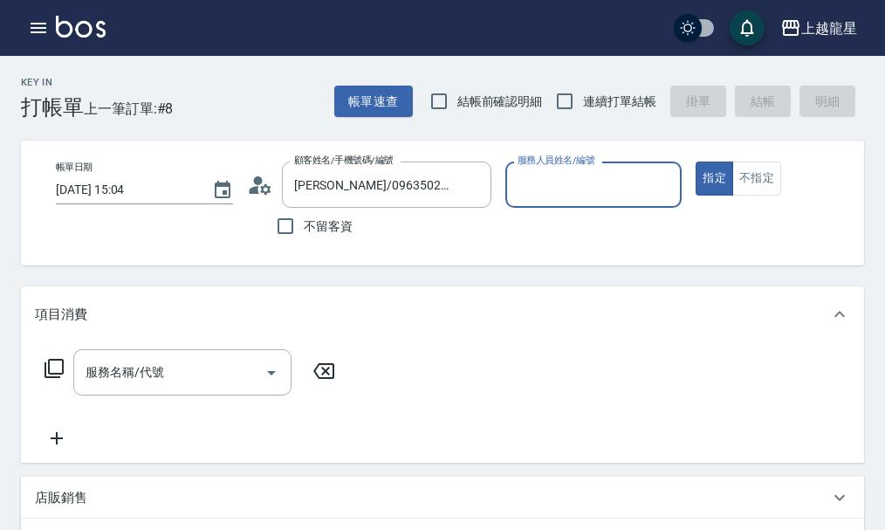
click at [267, 188] on icon at bounding box center [260, 185] width 26 height 26
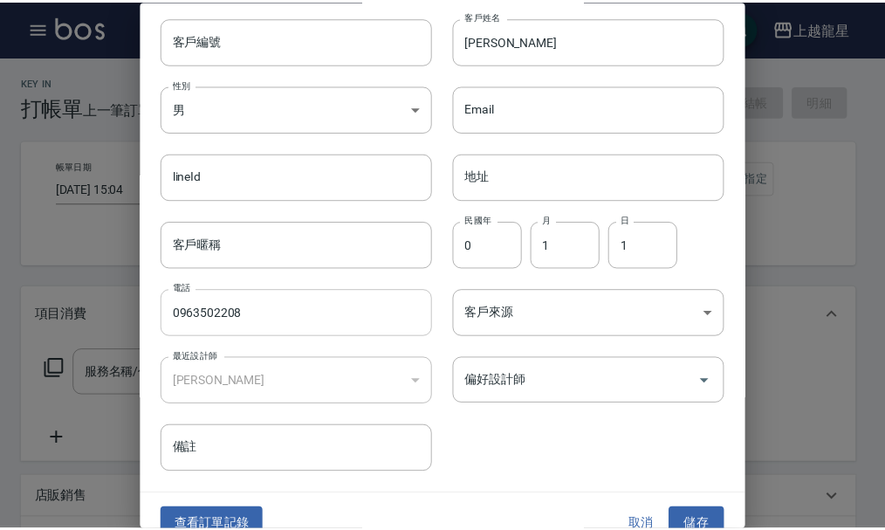
scroll to position [75, 0]
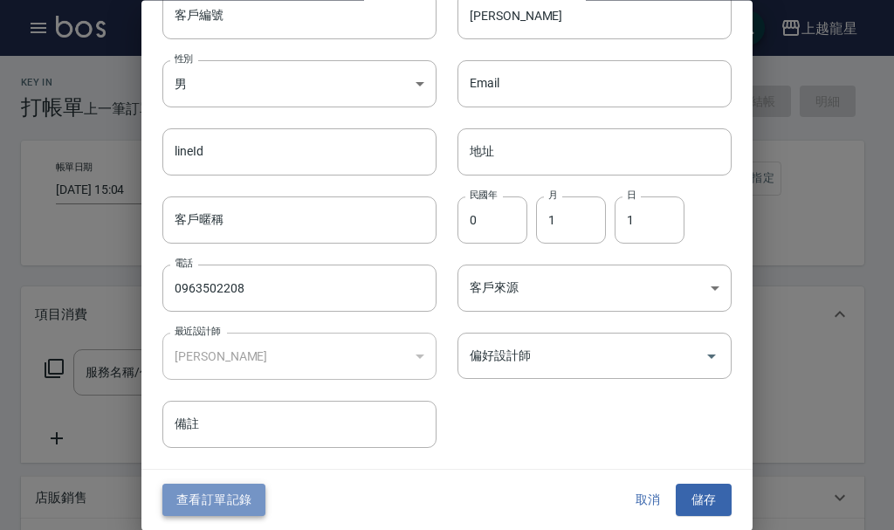
click at [214, 498] on button "查看訂單記錄" at bounding box center [213, 500] width 103 height 32
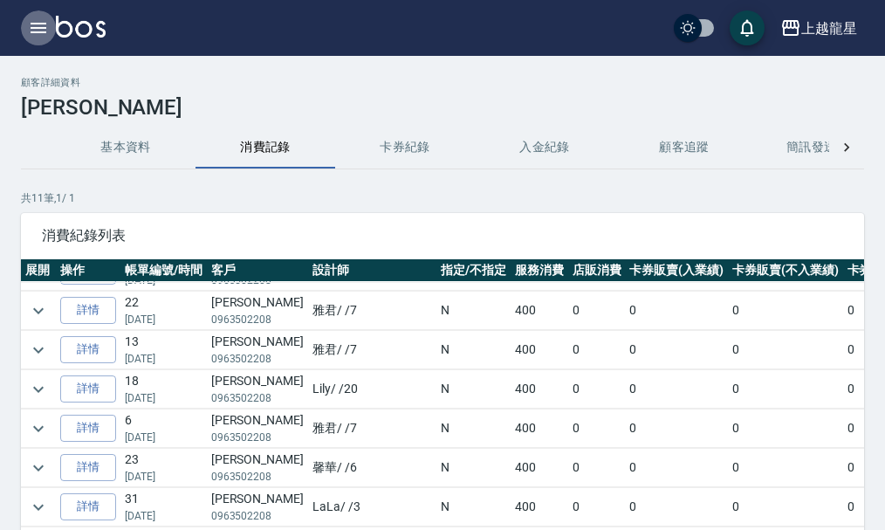
click at [35, 19] on icon "button" at bounding box center [38, 27] width 21 height 21
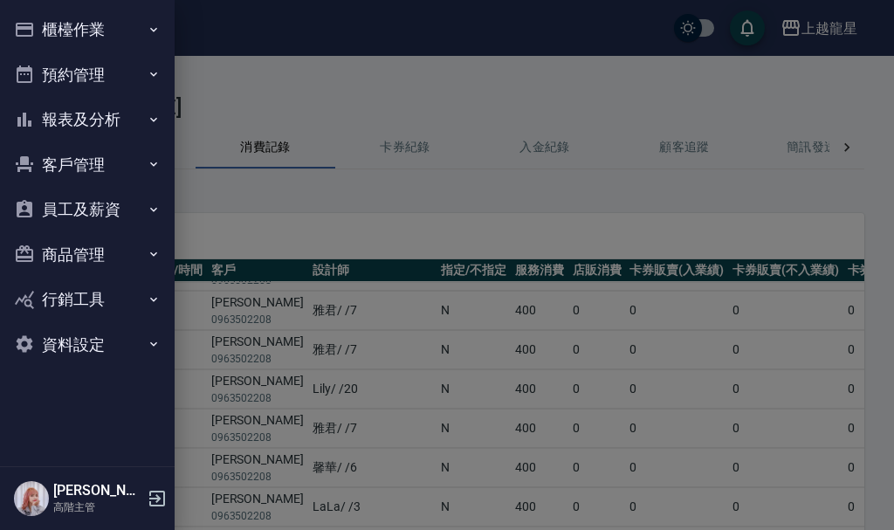
click at [40, 19] on div "櫃檯作業 打帳單 帳單列表 掛單列表 座位開單 營業儀表板 現金收支登錄 高階收支登錄 材料自購登錄 每日結帳 排班表 現場電腦打卡 掃碼打卡 預約管理 預約…" at bounding box center [87, 265] width 175 height 530
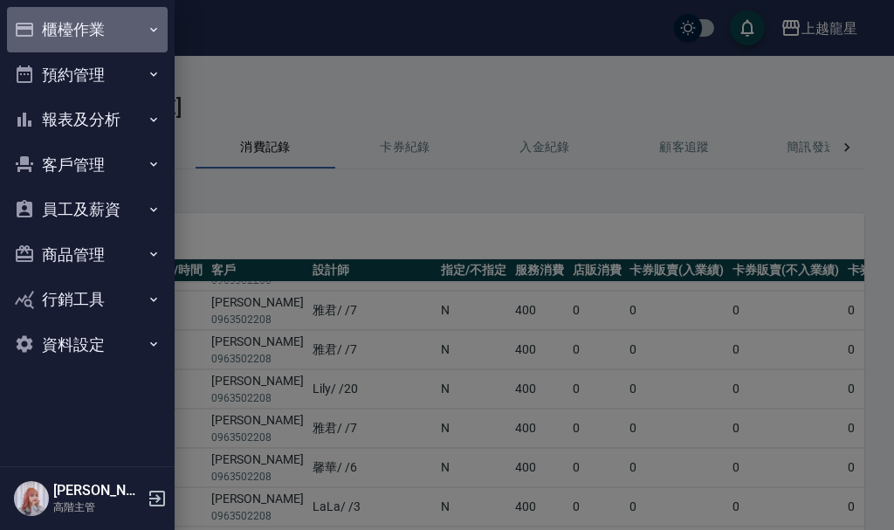
click at [69, 42] on button "櫃檯作業" at bounding box center [87, 29] width 161 height 45
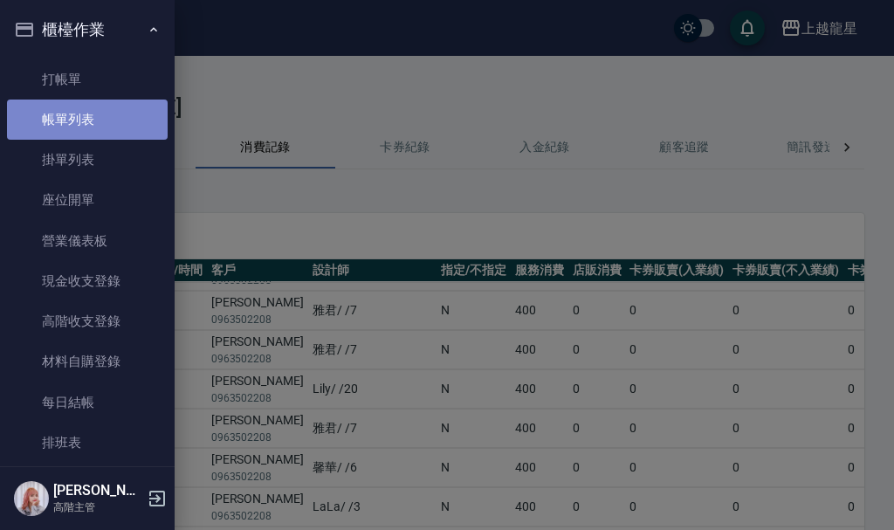
click at [113, 115] on link "帳單列表" at bounding box center [87, 119] width 161 height 40
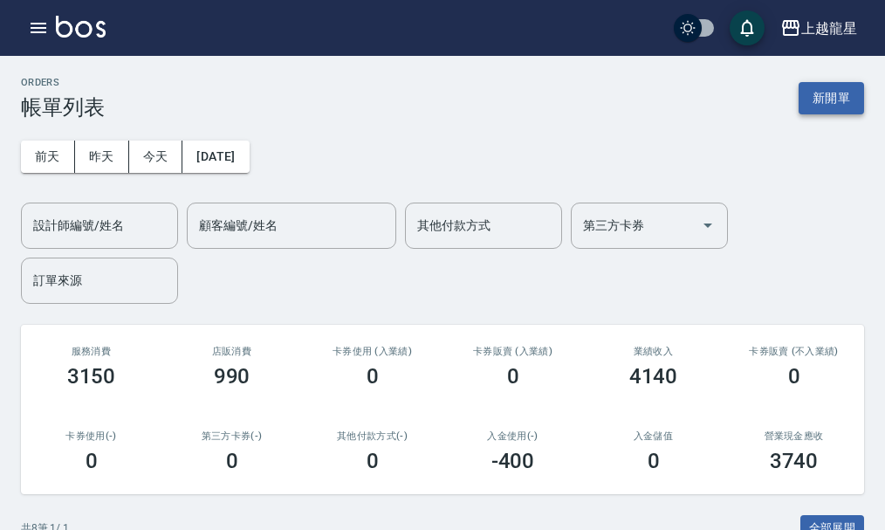
click at [836, 92] on button "新開單" at bounding box center [830, 98] width 65 height 32
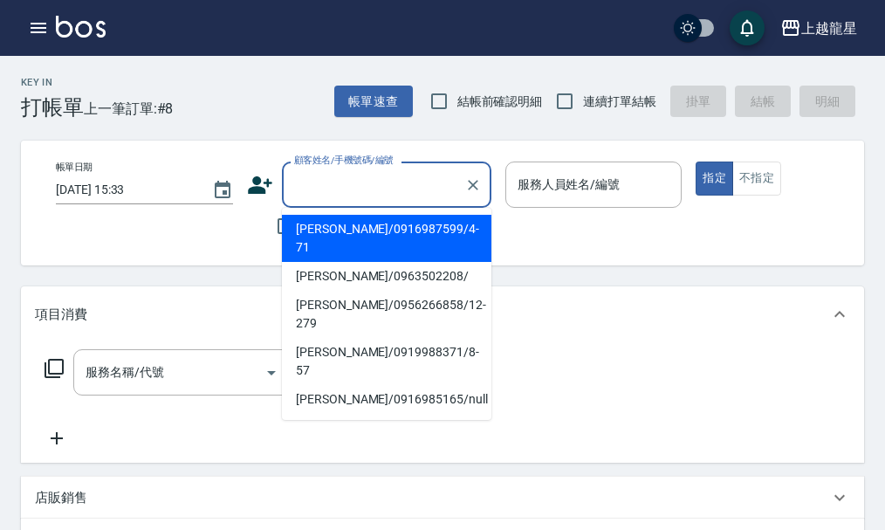
click at [342, 200] on input "顧客姓名/手機號碼/編號" at bounding box center [374, 184] width 168 height 31
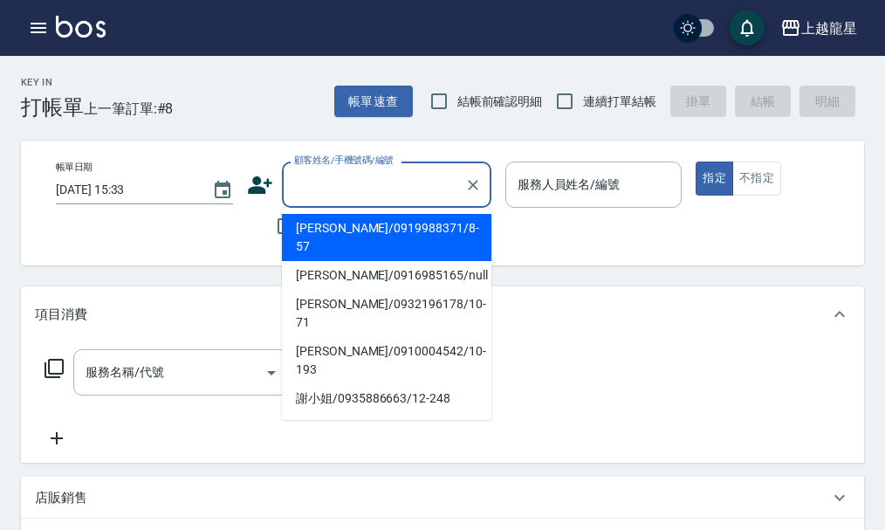
scroll to position [262, 0]
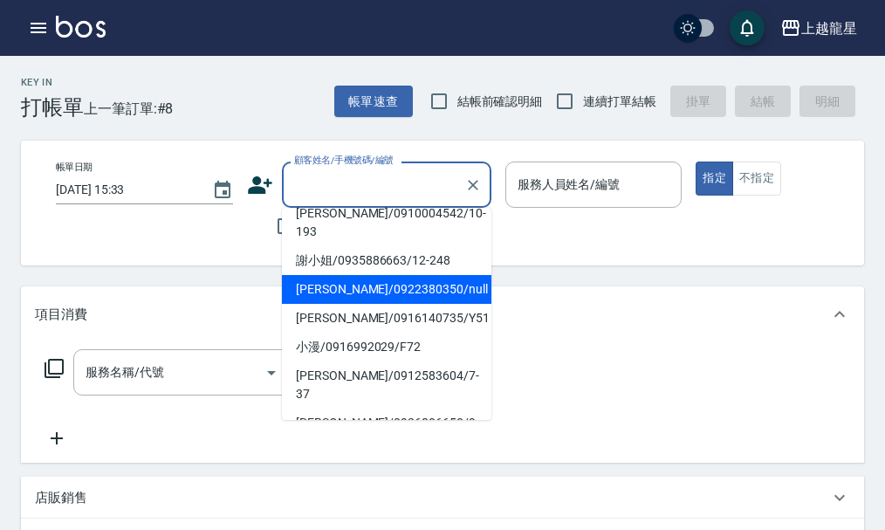
click at [449, 179] on input "顧客姓名/手機號碼/編號" at bounding box center [374, 184] width 168 height 31
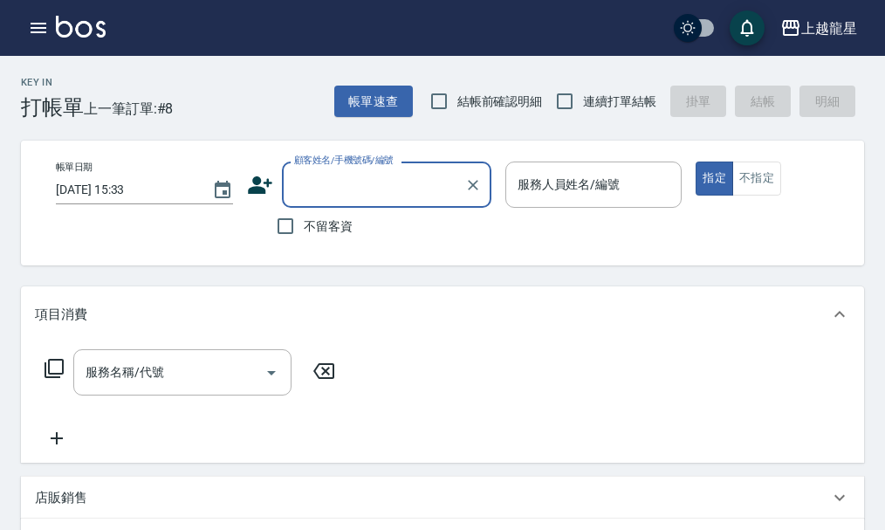
click at [314, 223] on span "不留客資" at bounding box center [328, 226] width 49 height 18
click at [304, 223] on input "不留客資" at bounding box center [285, 226] width 37 height 37
checkbox input "true"
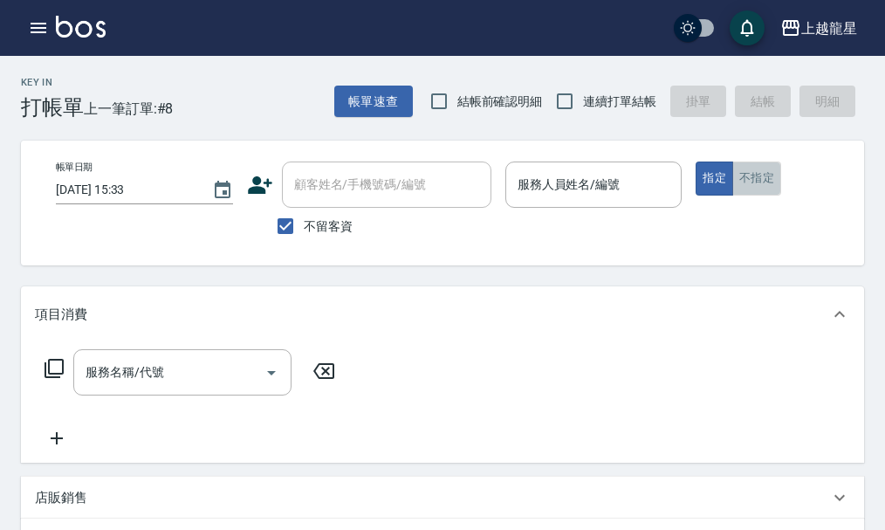
drag, startPoint x: 766, startPoint y: 179, endPoint x: 700, endPoint y: 190, distance: 67.3
click at [745, 184] on button "不指定" at bounding box center [756, 178] width 49 height 34
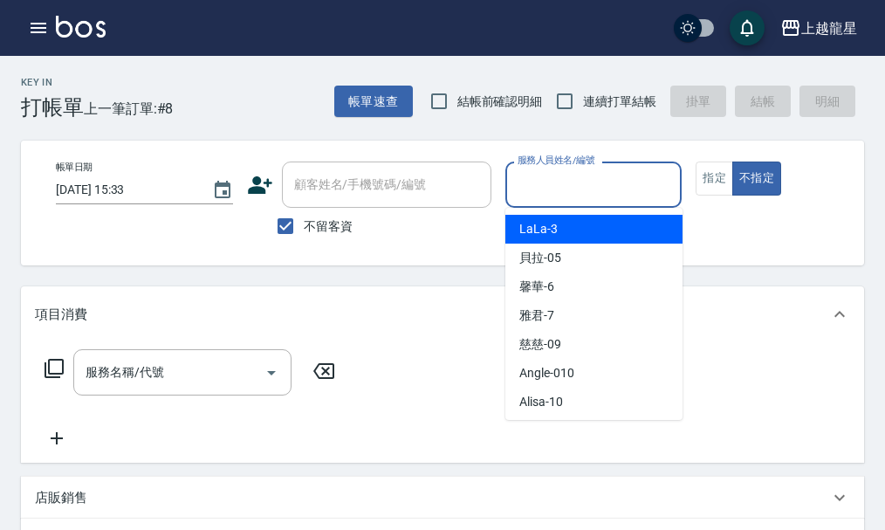
click at [646, 190] on input "服務人員姓名/編號" at bounding box center [593, 184] width 161 height 31
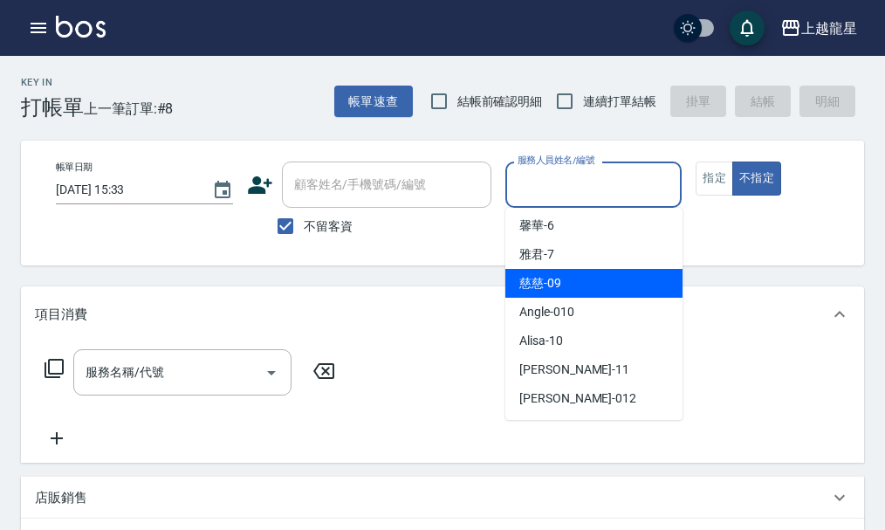
scroll to position [87, 0]
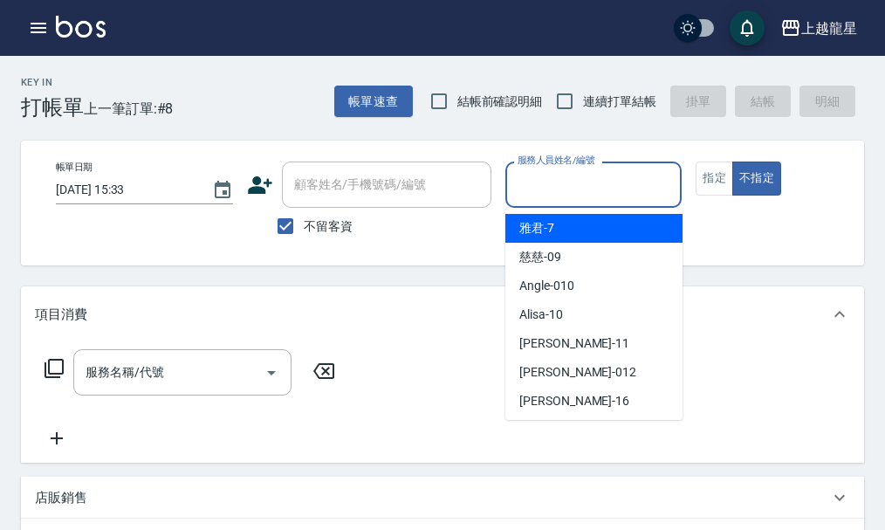
click at [590, 240] on div "雅君 -7" at bounding box center [593, 228] width 177 height 29
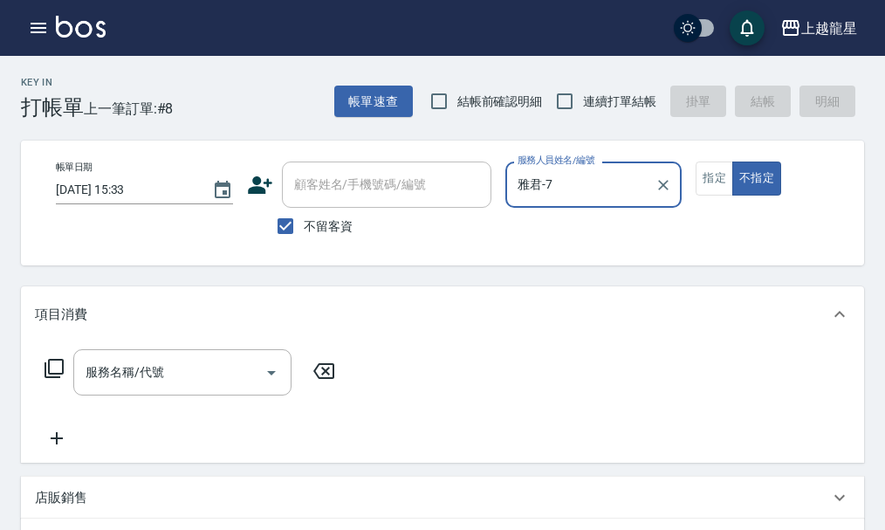
type input "雅君-7"
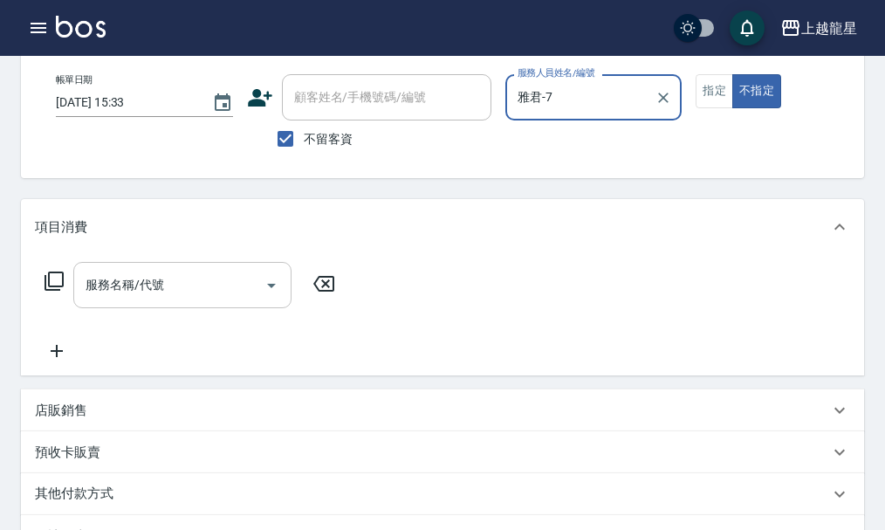
click at [240, 295] on input "服務名稱/代號" at bounding box center [169, 285] width 176 height 31
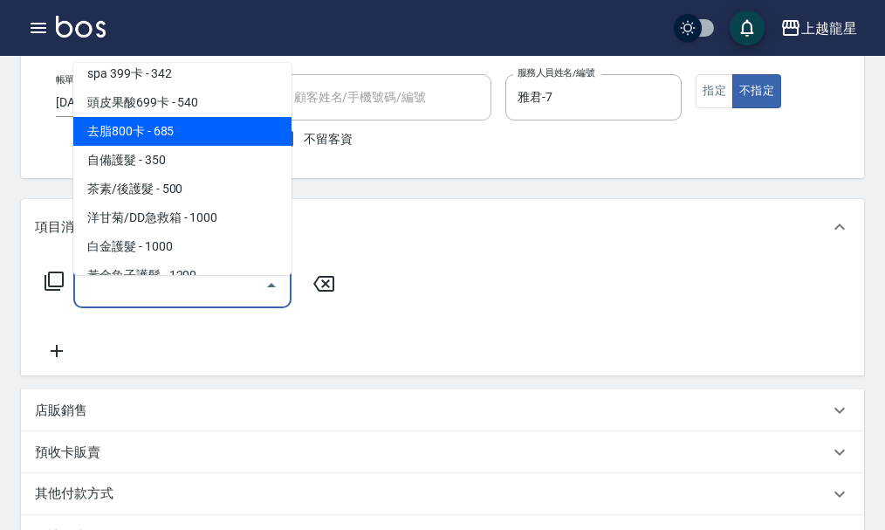
scroll to position [873, 0]
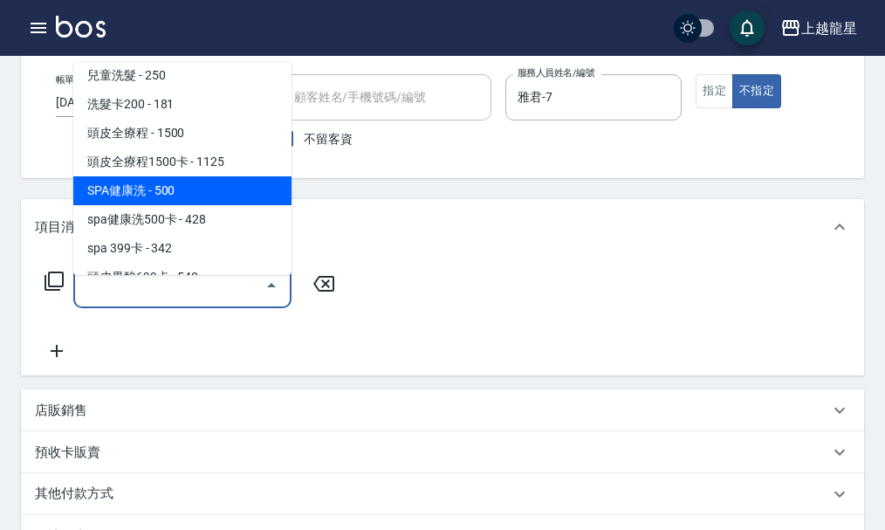
click at [153, 186] on span "SPA健康洗 - 500" at bounding box center [182, 190] width 218 height 29
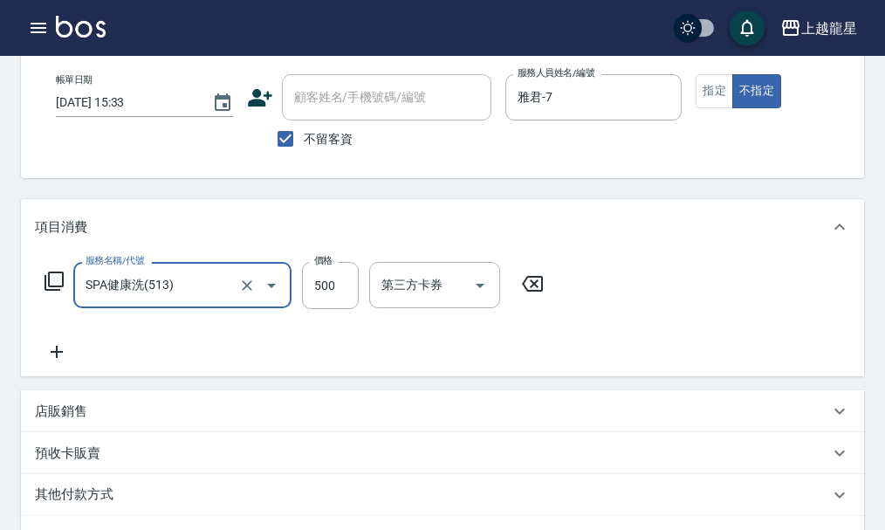
type input "SPA健康洗(513)"
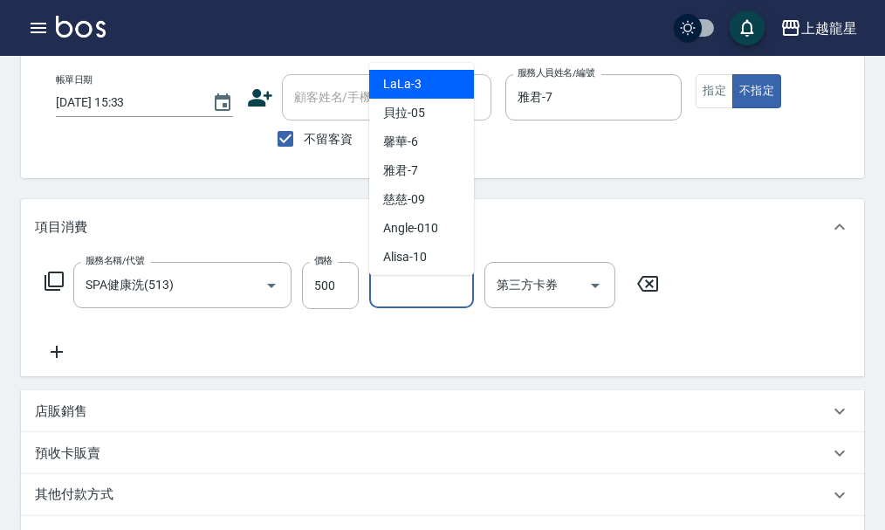
click at [385, 290] on div "洗-1 洗-1" at bounding box center [421, 285] width 105 height 46
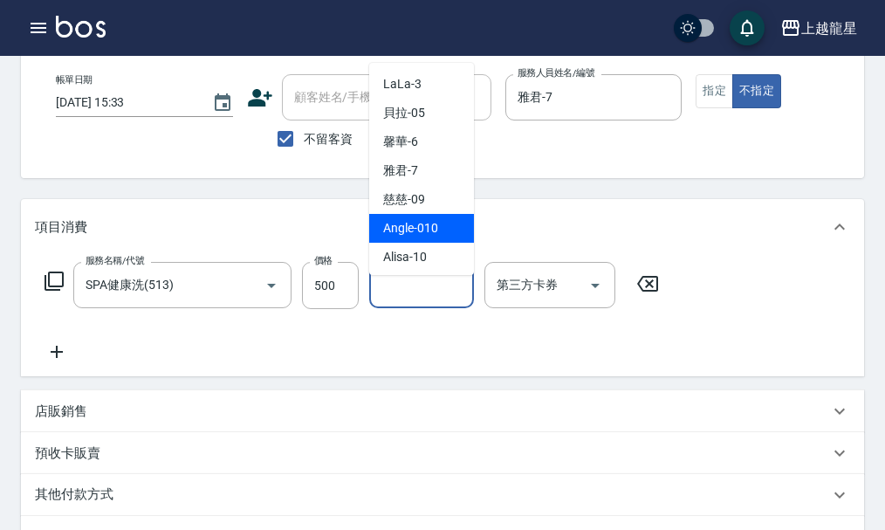
scroll to position [175, 0]
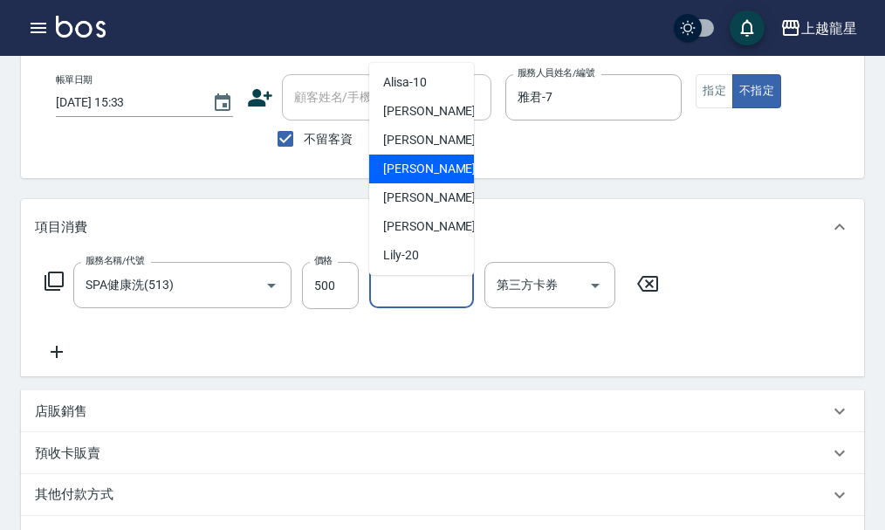
click at [408, 182] on div "義潔 -16" at bounding box center [421, 168] width 105 height 29
type input "義潔-16"
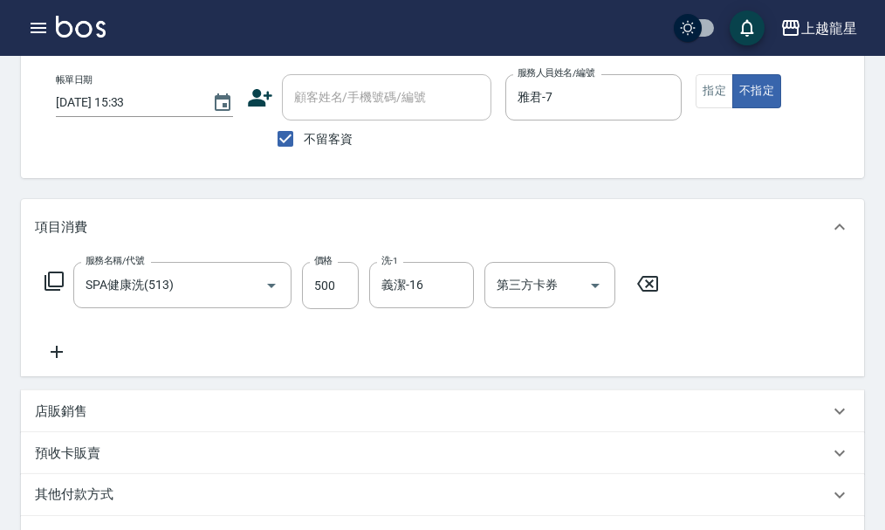
drag, startPoint x: 16, startPoint y: 333, endPoint x: 82, endPoint y: 357, distance: 70.4
click at [24, 339] on div "Key In 打帳單 上一筆訂單:#8 帳單速查 結帳前確認明細 連續打單結帳 掛單 結帳 明細 帳單日期 [DATE] 15:33 顧客姓名/手機號碼/編號…" at bounding box center [442, 405] width 885 height 872
click at [82, 357] on div "服務名稱/代號 SPA健康洗(513) 服務名稱/代號 價格 500 價格 洗-1 義潔-16 洗-1 第三方卡券 第三方卡券" at bounding box center [352, 312] width 634 height 100
click at [72, 362] on icon at bounding box center [57, 351] width 44 height 21
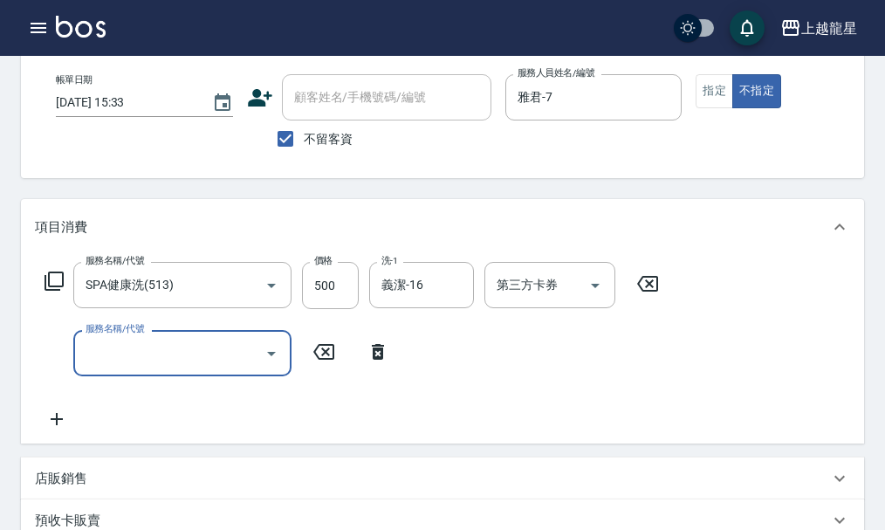
click at [126, 359] on input "服務名稱/代號" at bounding box center [169, 353] width 176 height 31
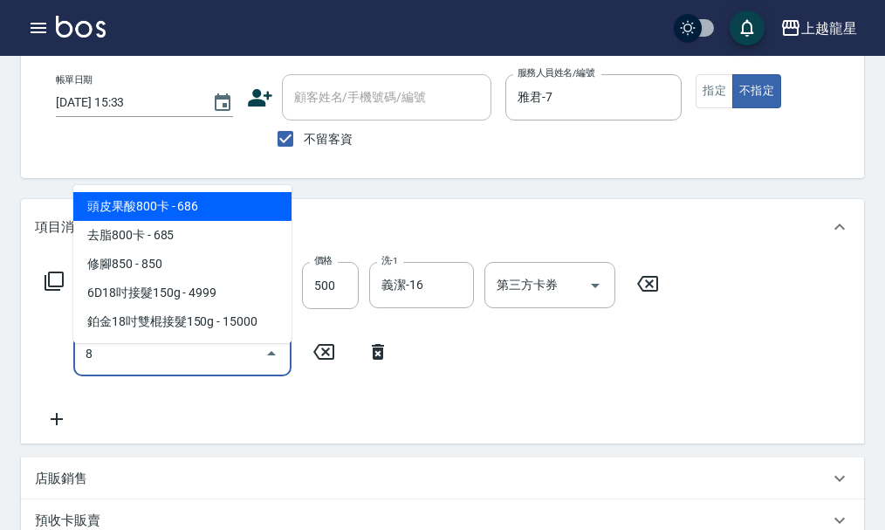
scroll to position [0, 0]
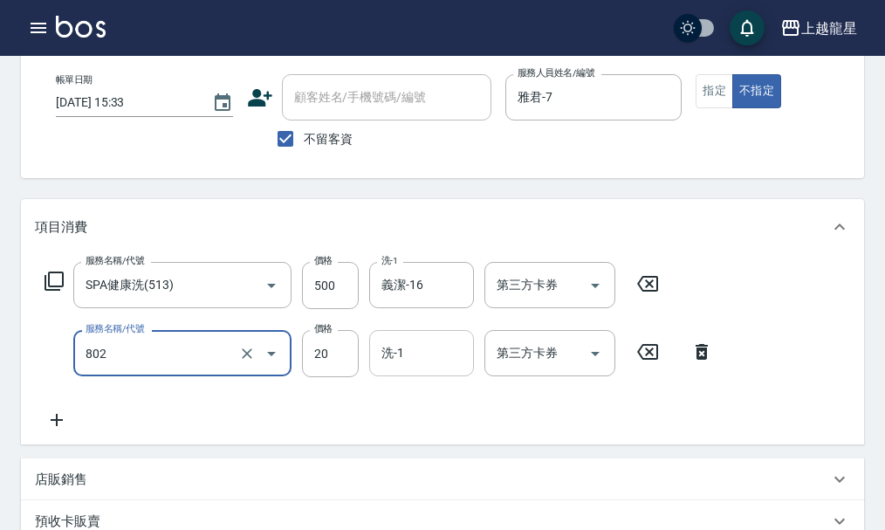
type input "潤絲(802)"
click at [408, 368] on input "洗-1" at bounding box center [421, 353] width 89 height 31
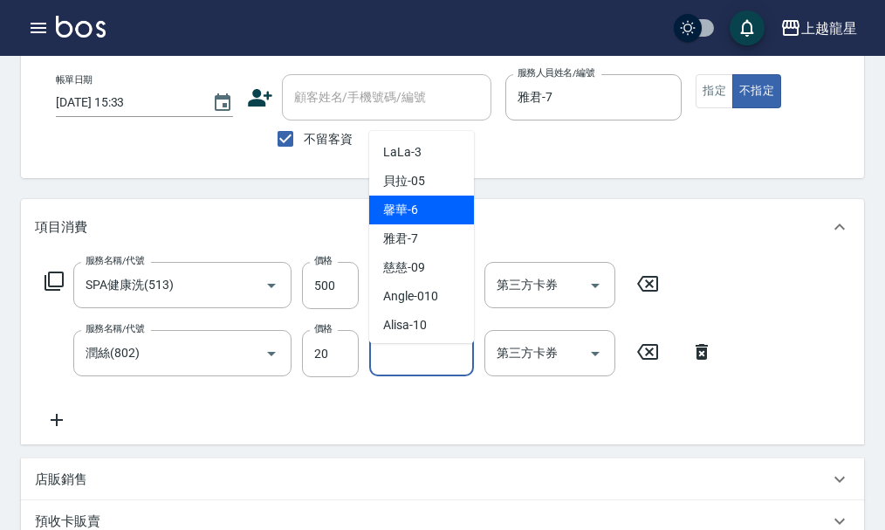
scroll to position [262, 0]
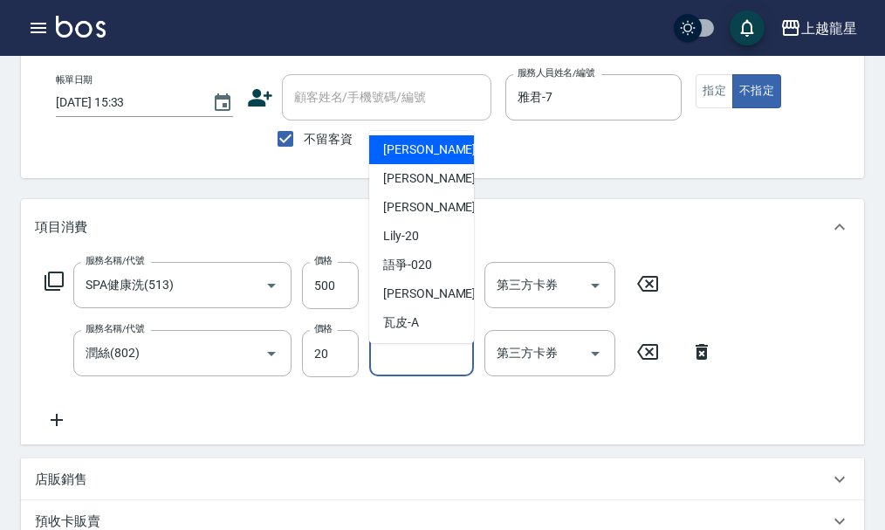
click at [409, 154] on span "義潔 -16" at bounding box center [438, 149] width 110 height 18
type input "義潔-16"
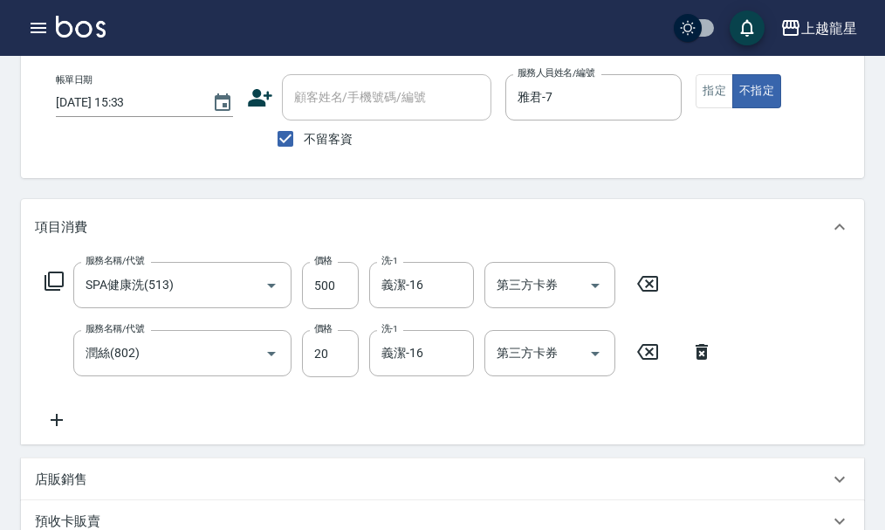
click at [316, 430] on div "服務名稱/代號 SPA健康洗(513) 服務名稱/代號 價格 500 價格 洗-1 義潔-16 洗-1 第三方卡券 第三方卡券 服務名稱/代號 潤絲(802)…" at bounding box center [379, 346] width 688 height 168
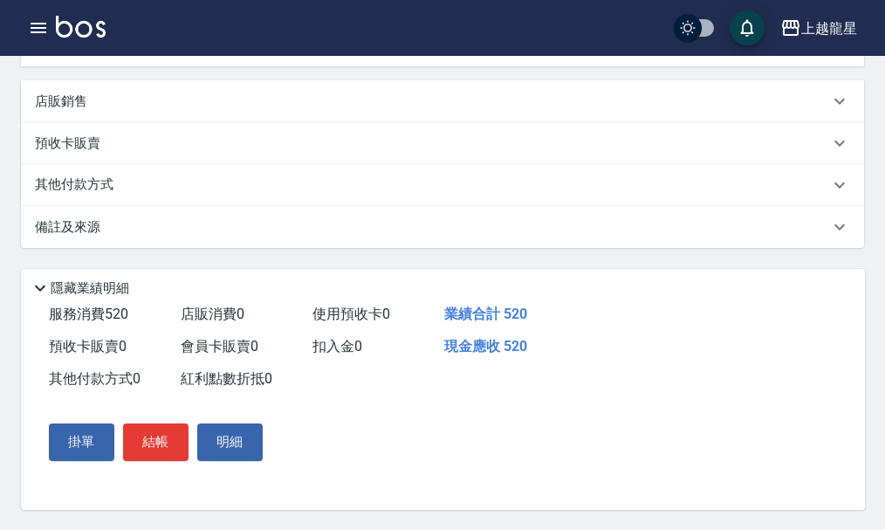
scroll to position [487, 0]
click at [174, 443] on button "結帳" at bounding box center [155, 440] width 65 height 37
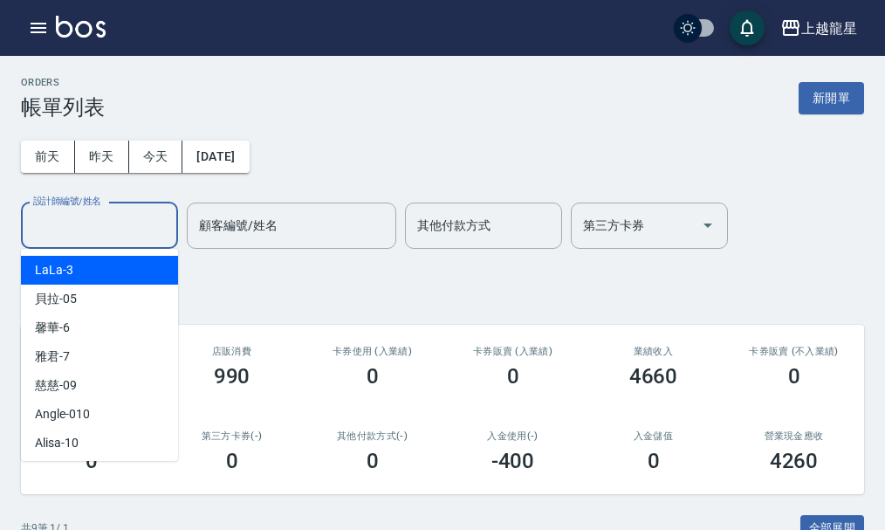
click at [139, 219] on input "設計師編號/姓名" at bounding box center [99, 225] width 141 height 31
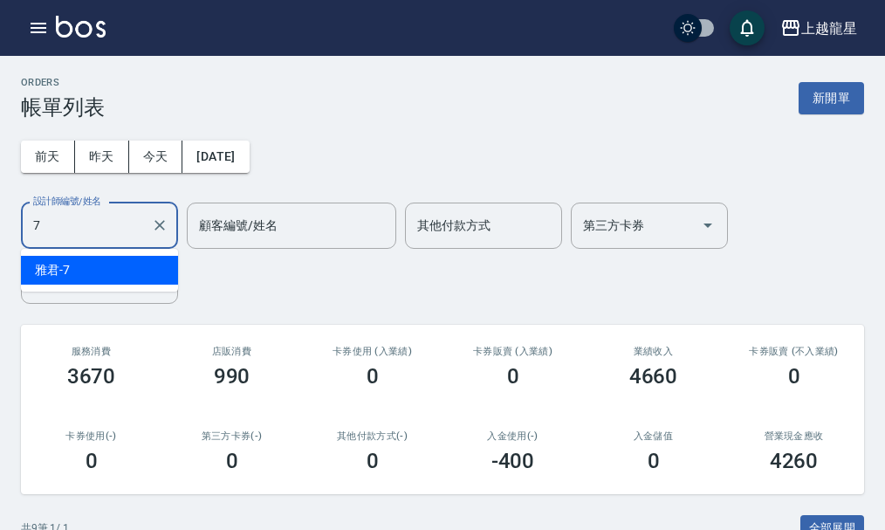
type input "雅君-7"
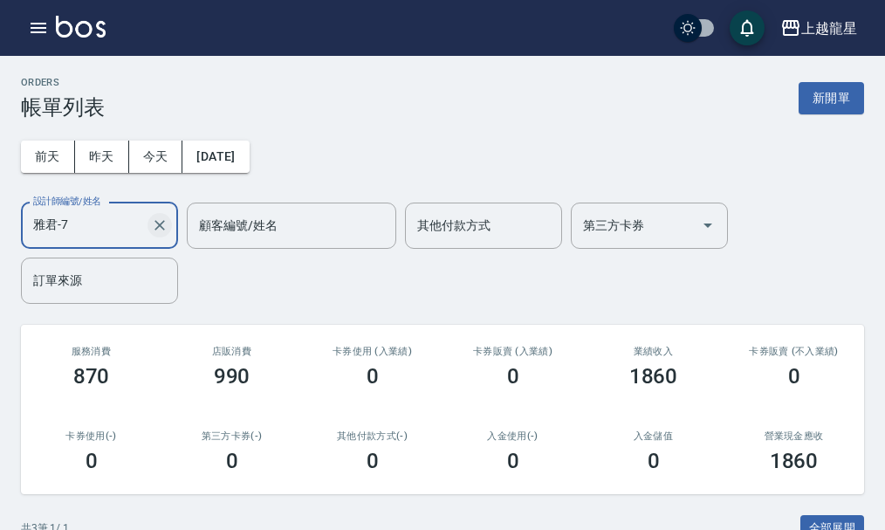
click at [165, 224] on icon "Clear" at bounding box center [159, 224] width 17 height 17
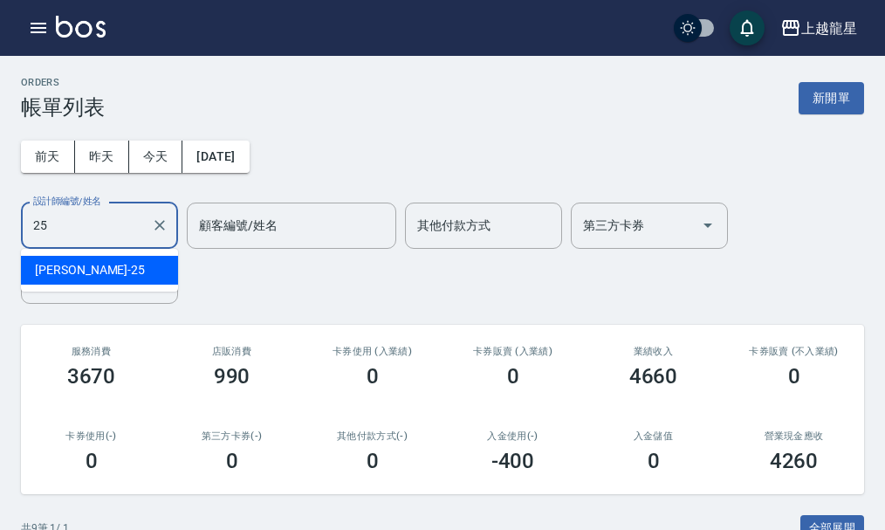
click at [108, 264] on div "淑雲 -25" at bounding box center [99, 270] width 157 height 29
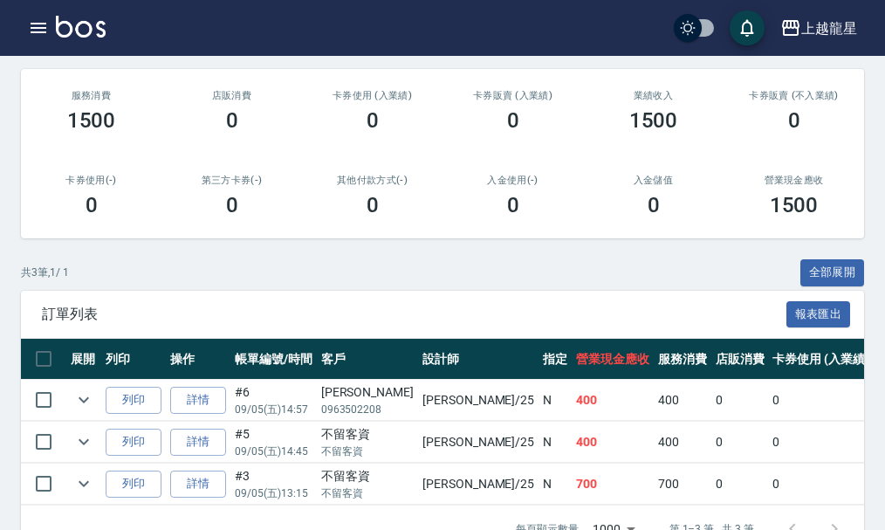
scroll to position [312, 0]
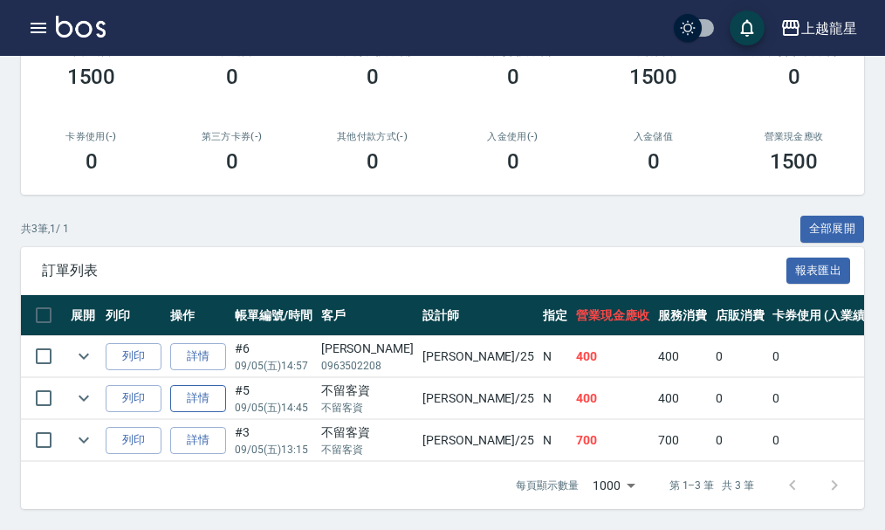
type input "淑雲-25"
click at [203, 385] on link "詳情" at bounding box center [198, 398] width 56 height 27
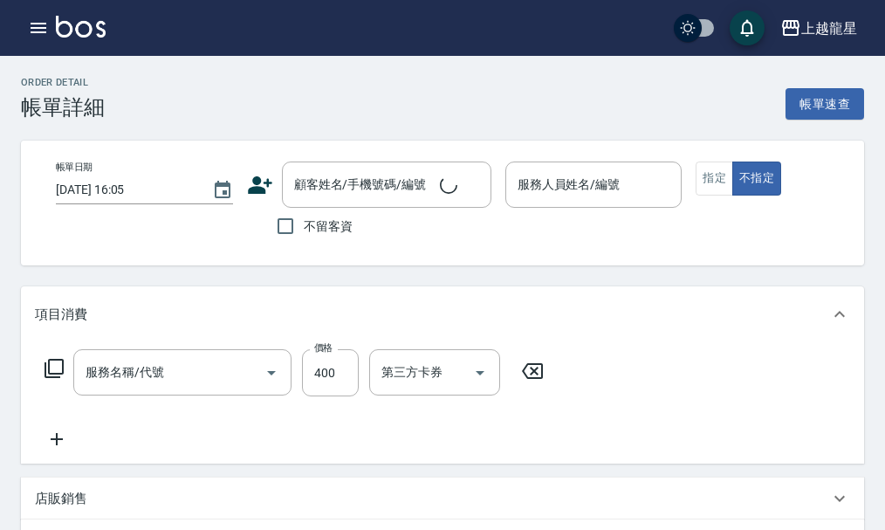
type input "[DATE] 14:45"
checkbox input "true"
type input "淑雲-25"
type input "剪髮(304)"
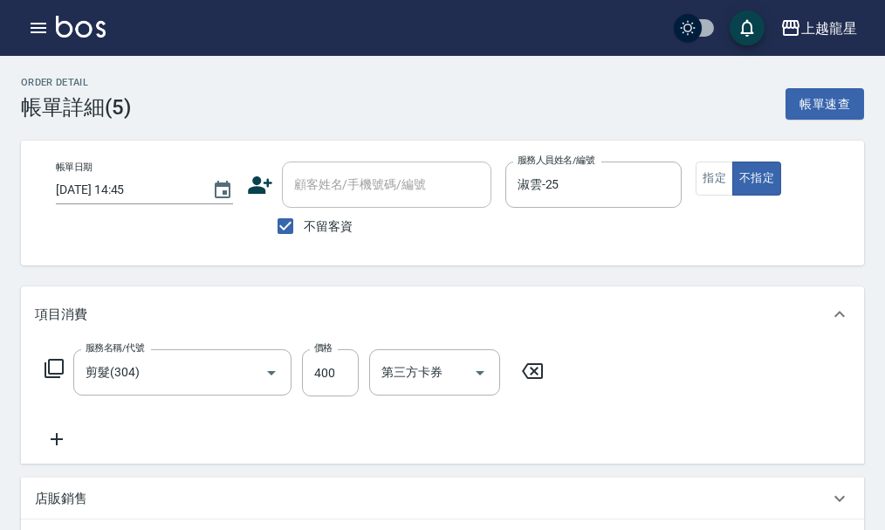
click at [50, 449] on icon at bounding box center [57, 438] width 44 height 21
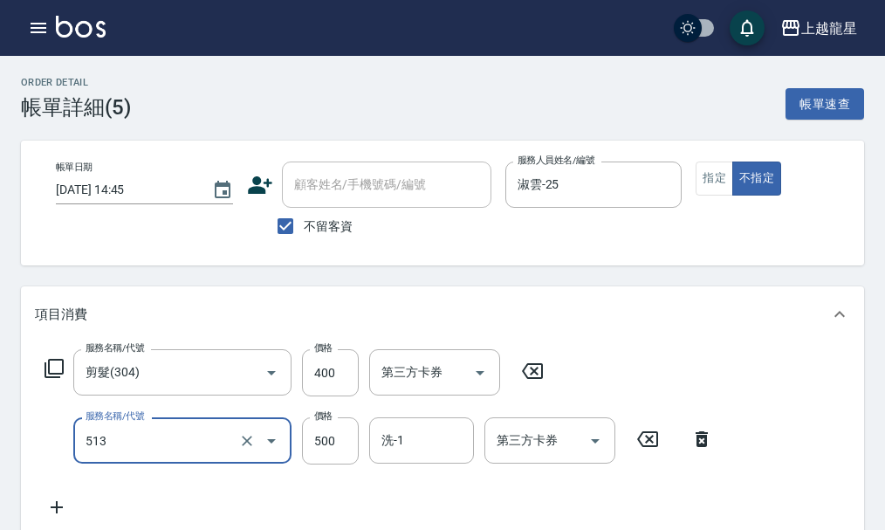
type input "SPA健康洗(513)"
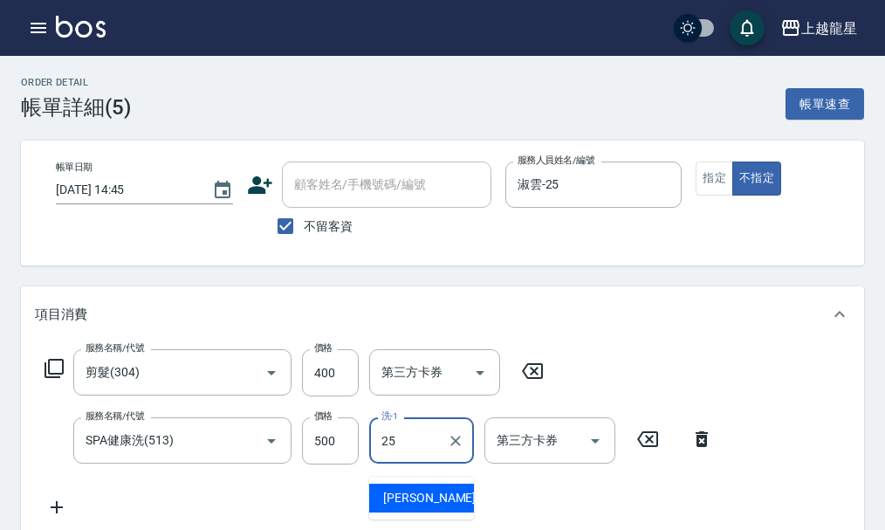
type input "淑雲-25"
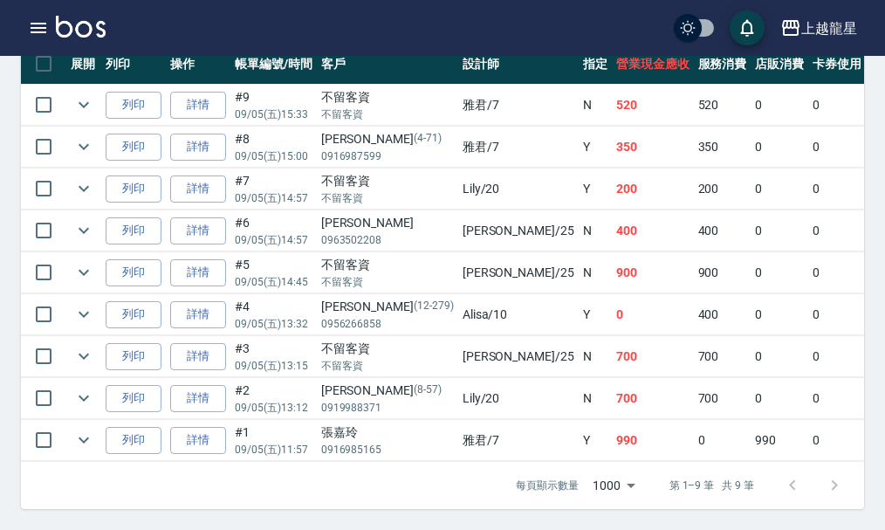
scroll to position [564, 0]
click at [88, 429] on icon "expand row" at bounding box center [83, 439] width 21 height 21
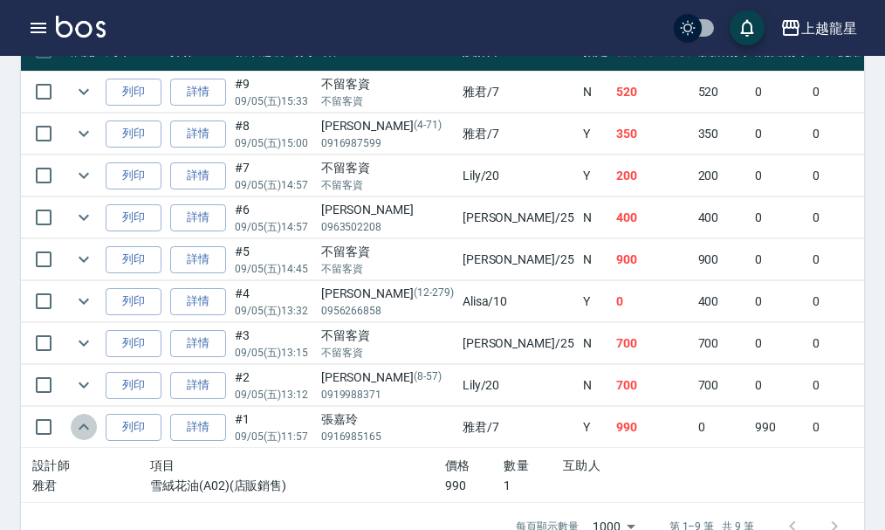
click at [88, 428] on icon "expand row" at bounding box center [84, 426] width 10 height 6
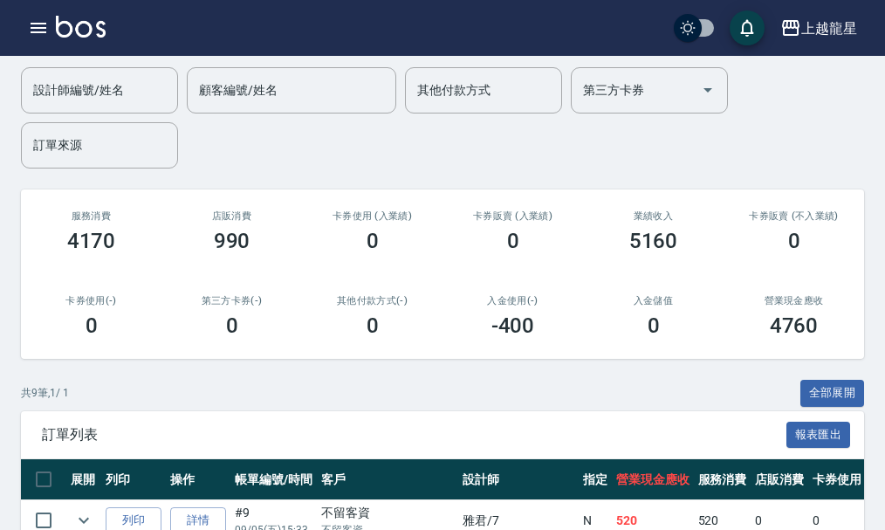
scroll to position [0, 0]
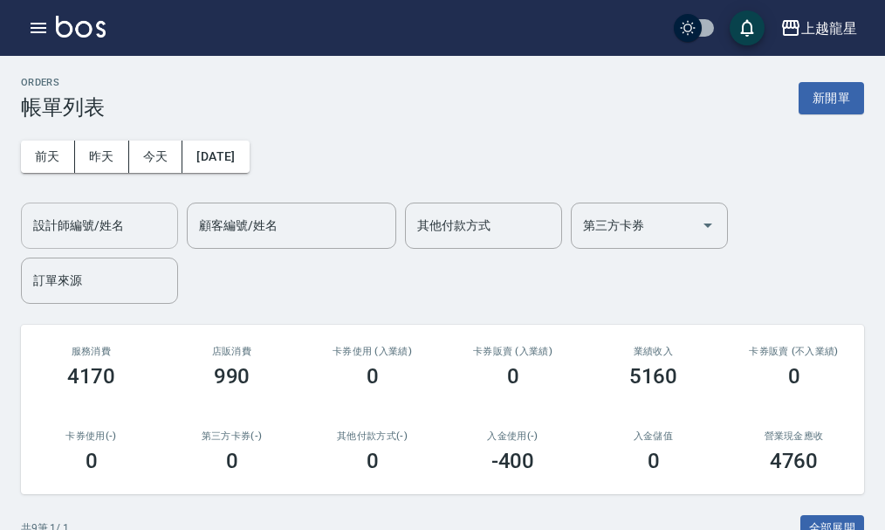
click at [94, 233] on input "設計師編號/姓名" at bounding box center [99, 225] width 141 height 31
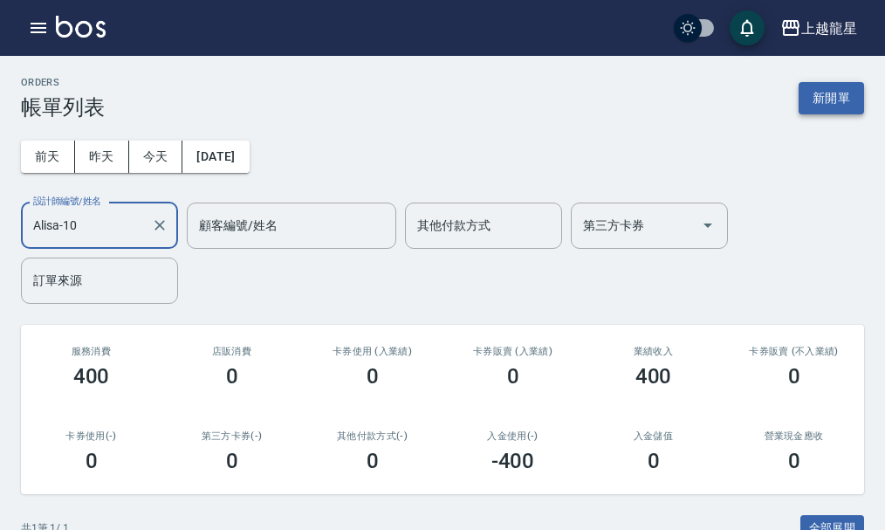
type input "Alisa-10"
click at [834, 105] on button "新開單" at bounding box center [830, 98] width 65 height 32
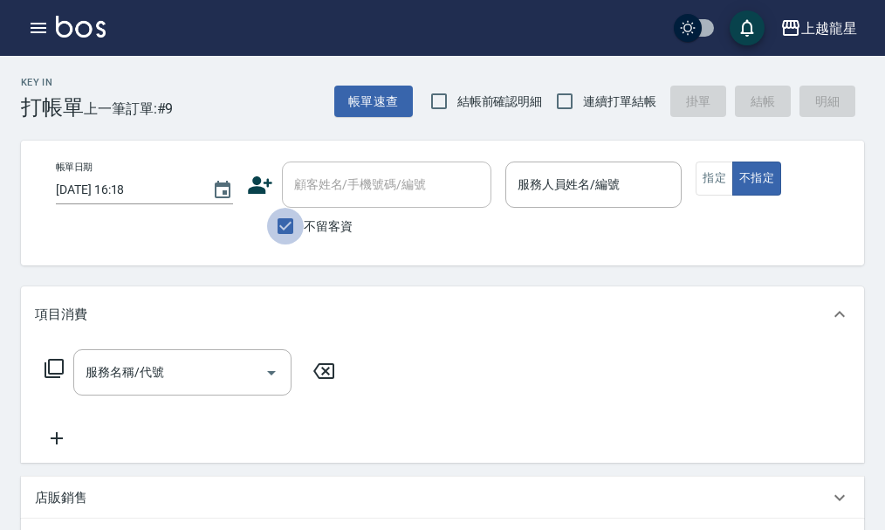
click at [295, 224] on input "不留客資" at bounding box center [285, 226] width 37 height 37
checkbox input "false"
click at [319, 194] on input "顧客姓名/手機號碼/編號" at bounding box center [374, 184] width 168 height 31
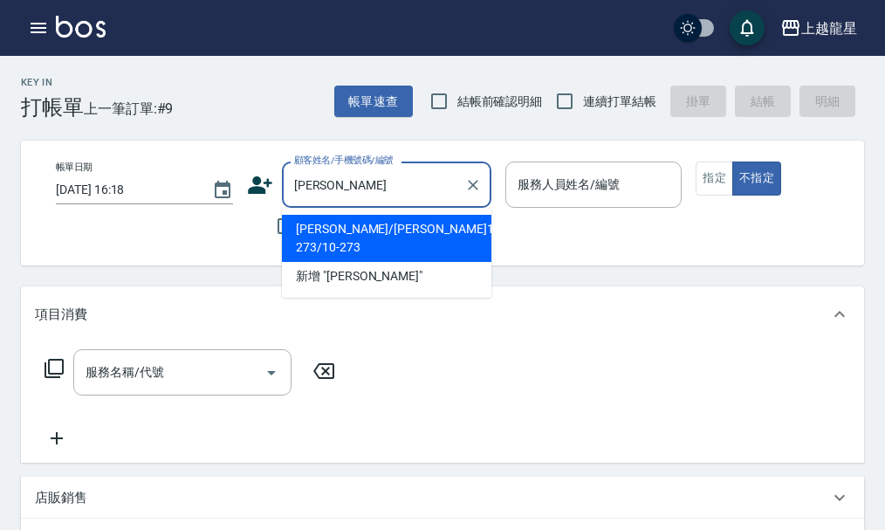
click at [407, 231] on li "[PERSON_NAME]/[PERSON_NAME]10-273/10-273" at bounding box center [386, 238] width 209 height 47
type input "[PERSON_NAME]/[PERSON_NAME]10-273/10-273"
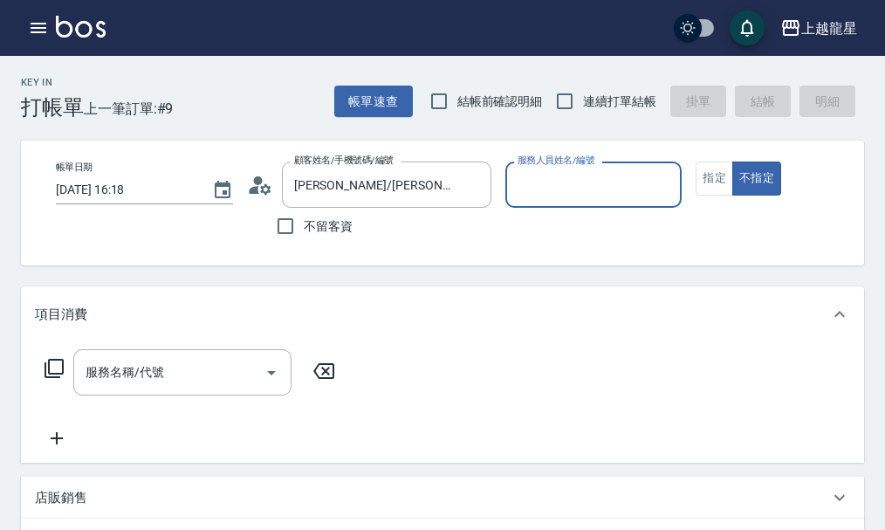
type input "Alisa-10"
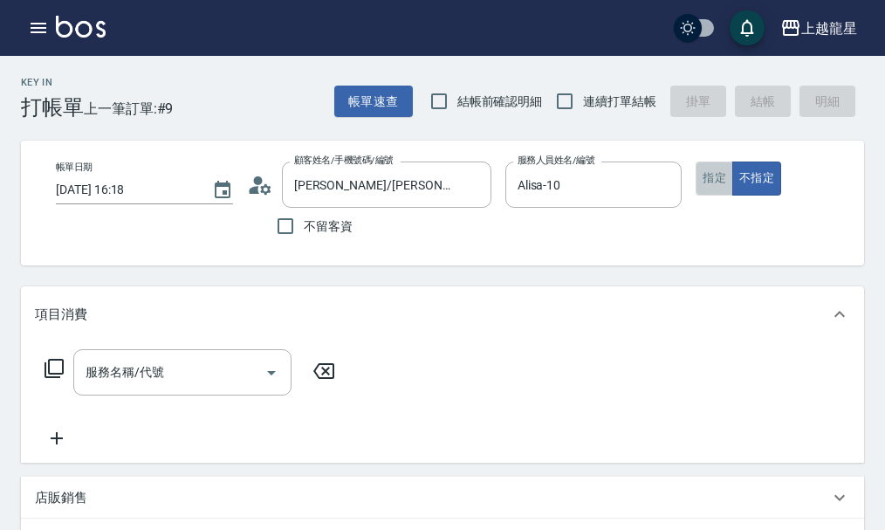
click at [724, 173] on button "指定" at bounding box center [714, 178] width 38 height 34
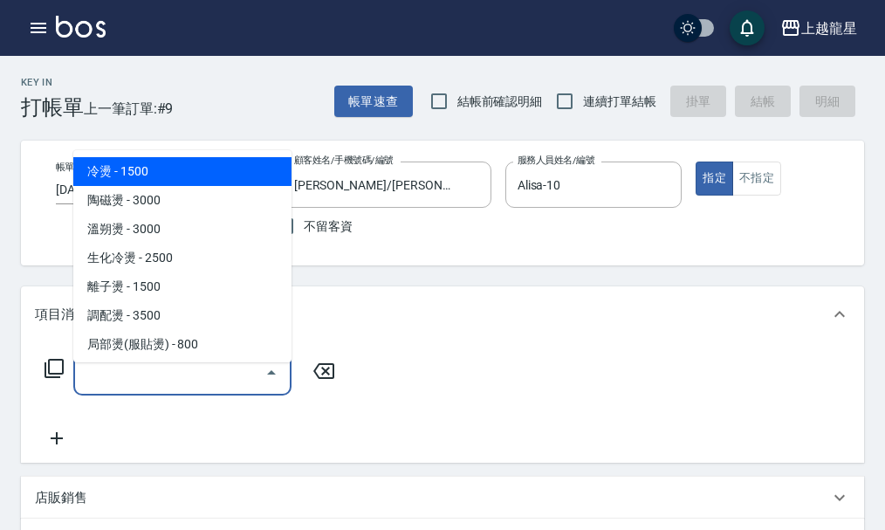
click at [157, 375] on div "服務名稱/代號 服務名稱/代號" at bounding box center [182, 372] width 218 height 46
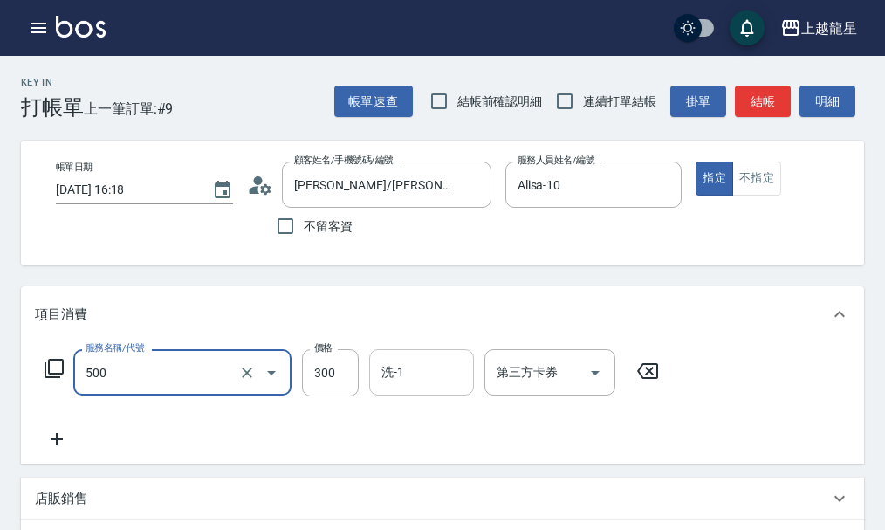
click at [435, 381] on input "洗-1" at bounding box center [421, 372] width 89 height 31
type input "一般洗髮(500)"
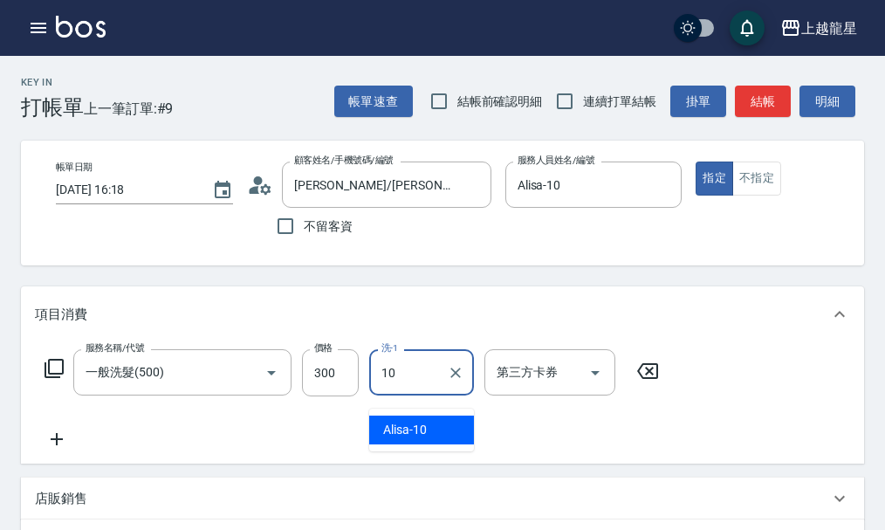
type input "Alisa-10"
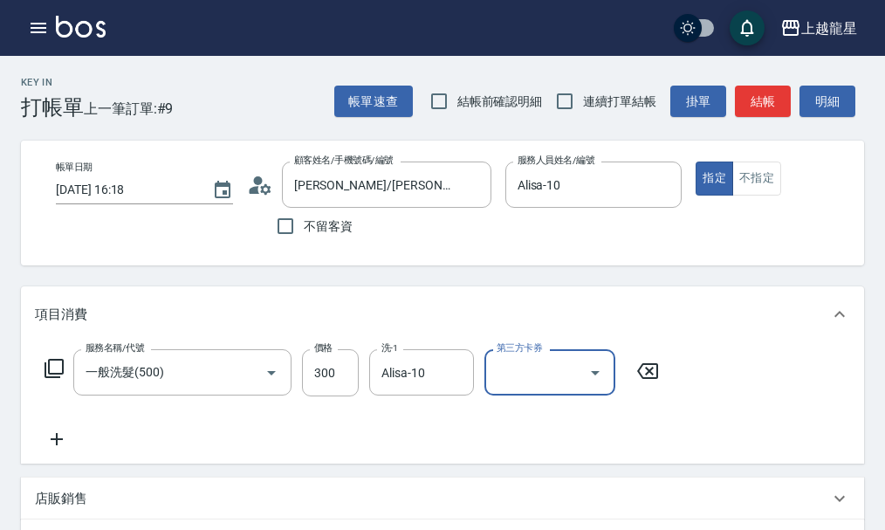
click at [55, 449] on icon at bounding box center [57, 438] width 44 height 21
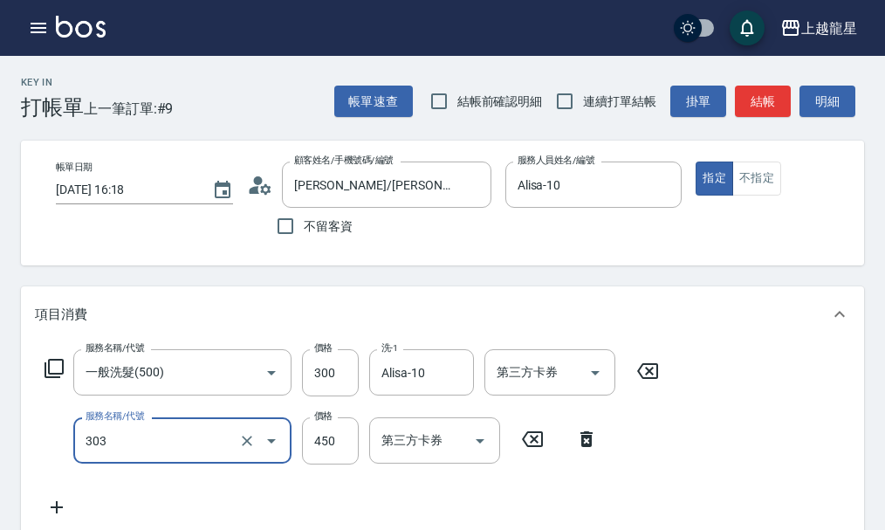
scroll to position [175, 0]
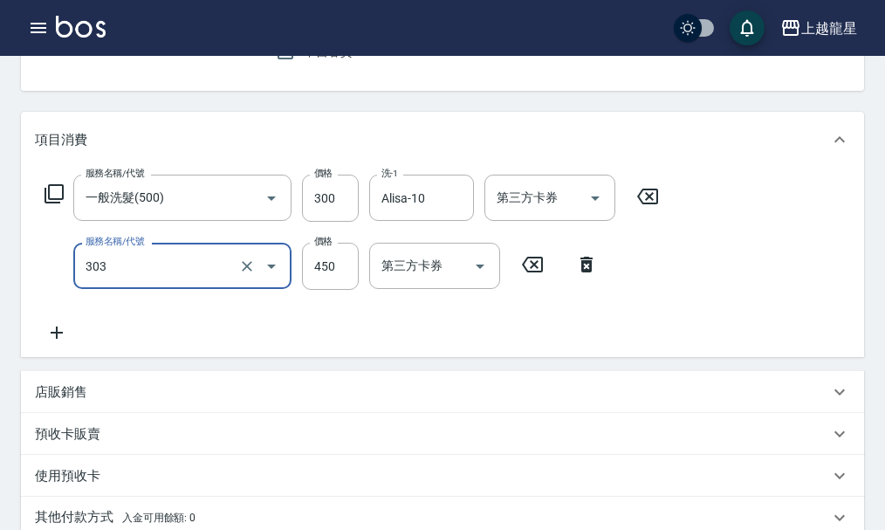
type input "剪髮(303)"
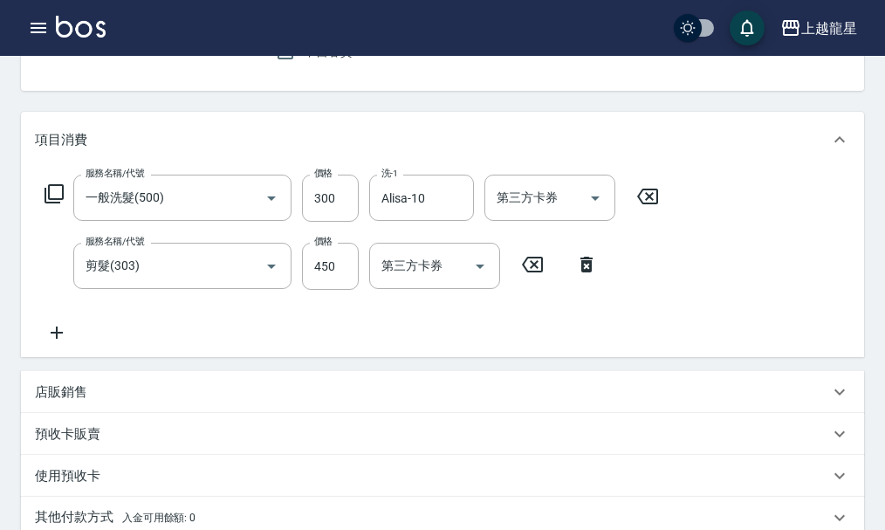
click at [62, 335] on icon at bounding box center [57, 332] width 44 height 21
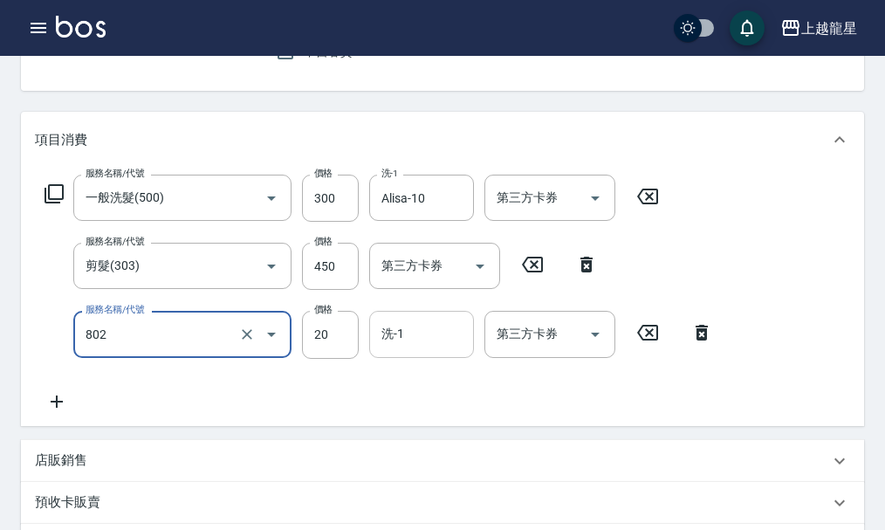
click at [421, 349] on input "洗-1" at bounding box center [421, 334] width 89 height 31
type input "潤絲(802)"
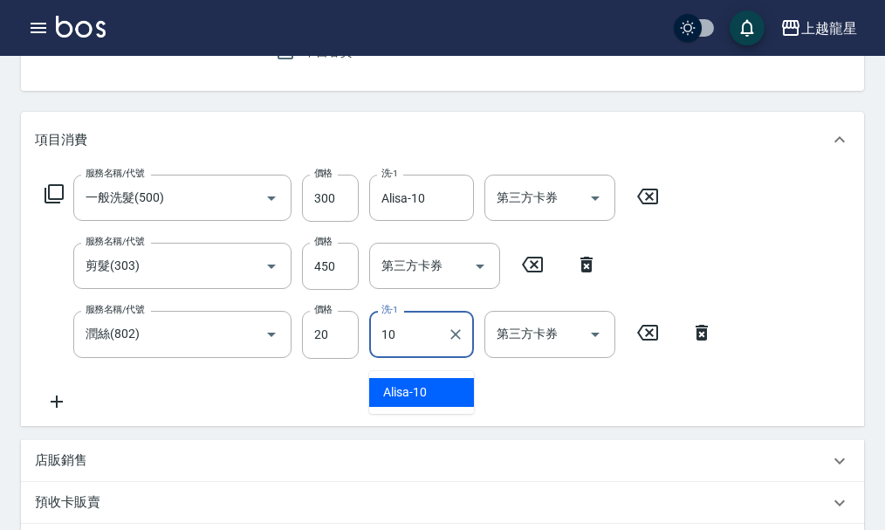
type input "Alisa-10"
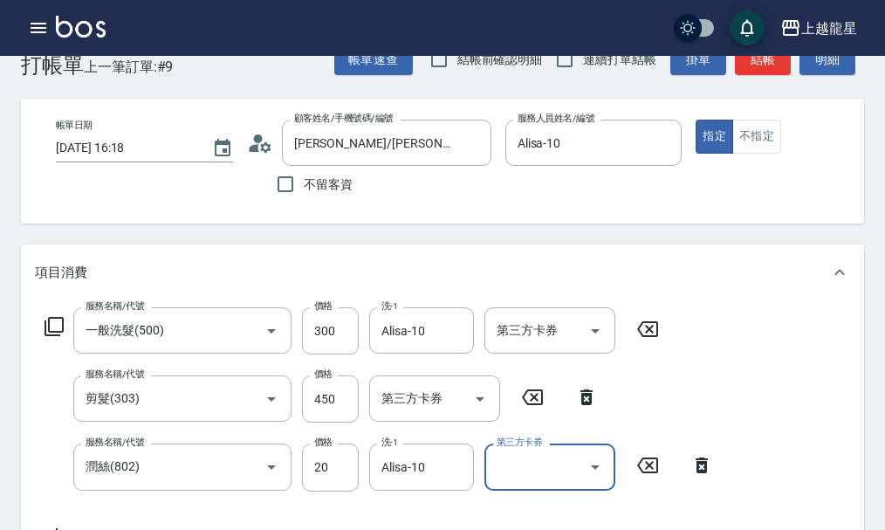
scroll to position [0, 0]
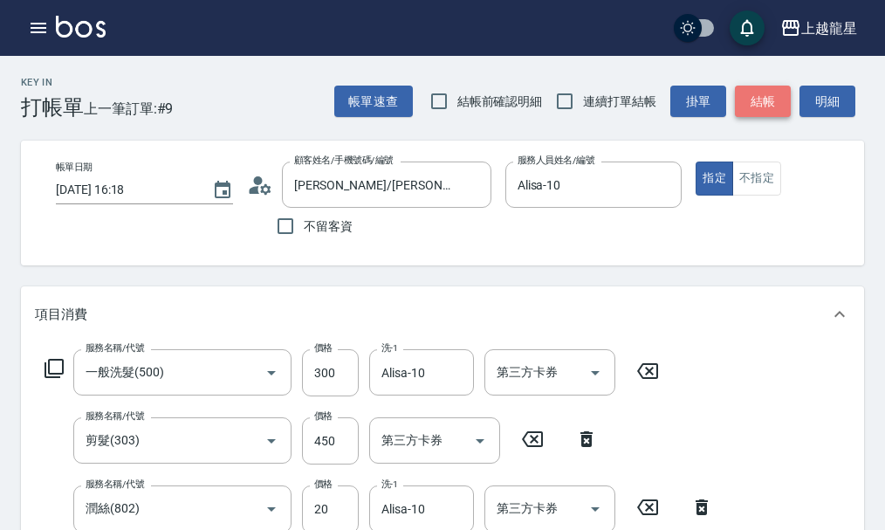
click at [779, 100] on button "結帳" at bounding box center [763, 102] width 56 height 32
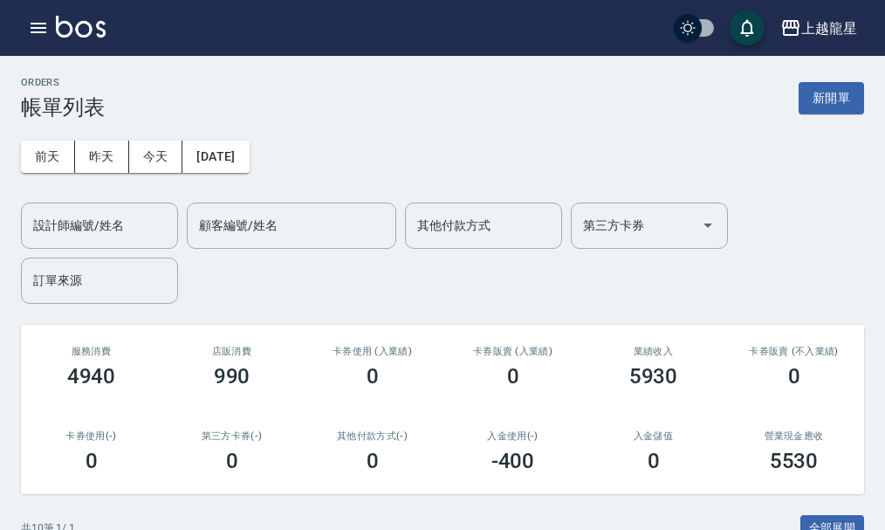
click at [819, 114] on div "ORDERS 帳單列表 新開單" at bounding box center [442, 98] width 843 height 43
click at [820, 92] on button "新開單" at bounding box center [830, 98] width 65 height 32
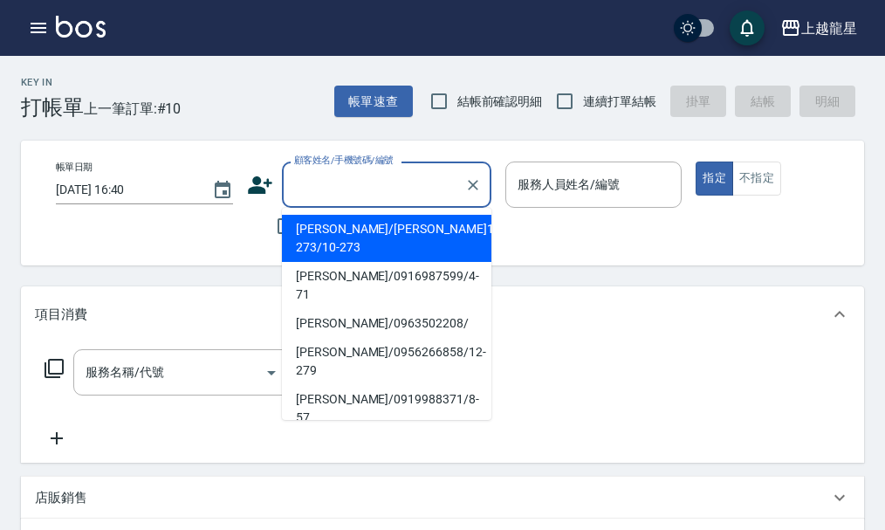
click at [326, 196] on input "顧客姓名/手機號碼/編號" at bounding box center [374, 184] width 168 height 31
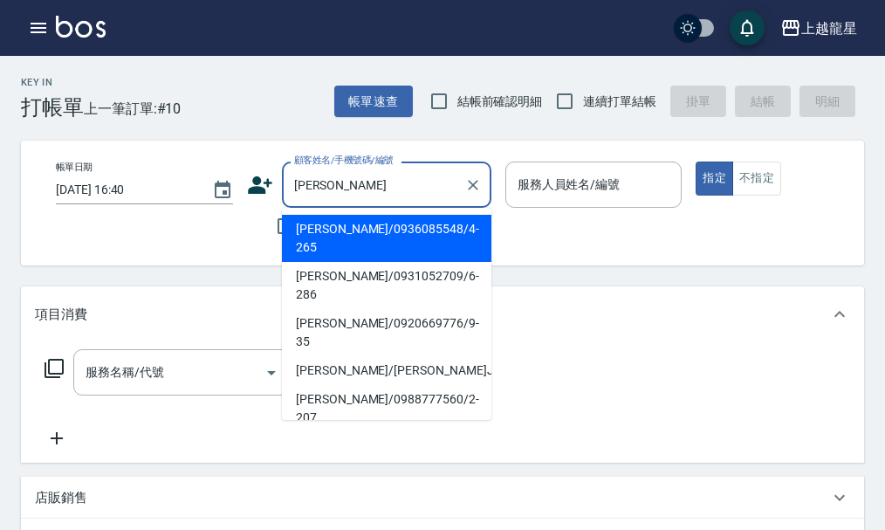
click at [353, 217] on li "[PERSON_NAME]/0936085548/4-265" at bounding box center [386, 238] width 209 height 47
type input "[PERSON_NAME]/0936085548/4-265"
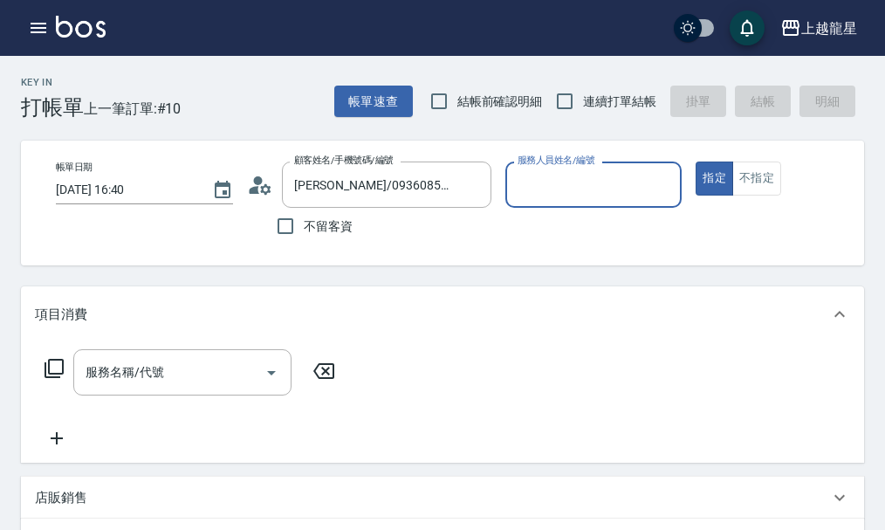
type input "馨華-6"
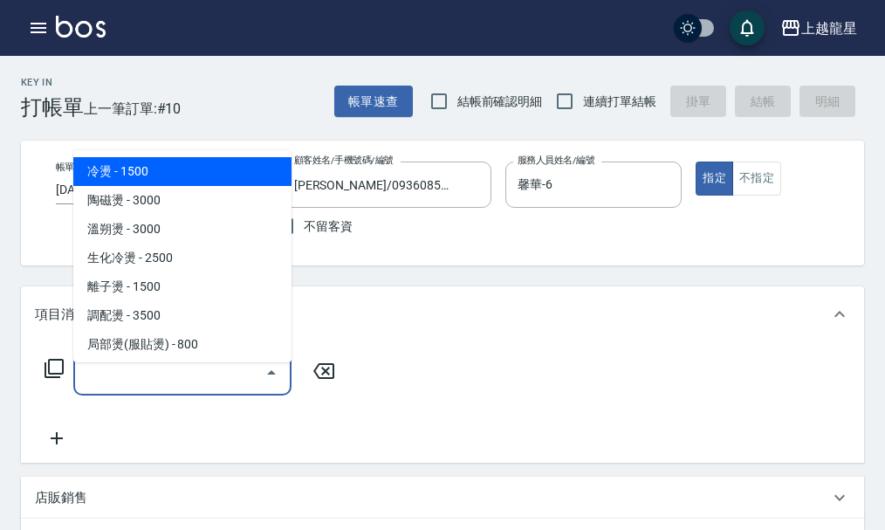
click at [197, 379] on input "服務名稱/代號" at bounding box center [169, 372] width 176 height 31
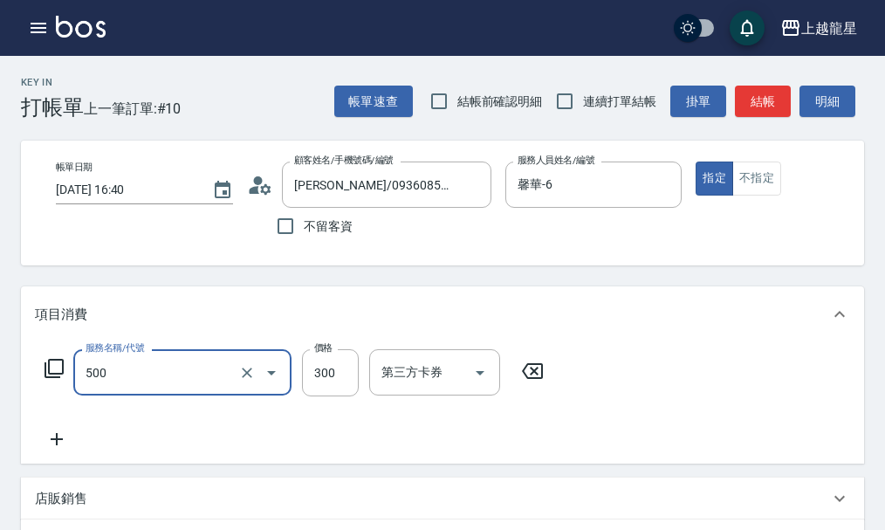
type input "一般洗髮(500)"
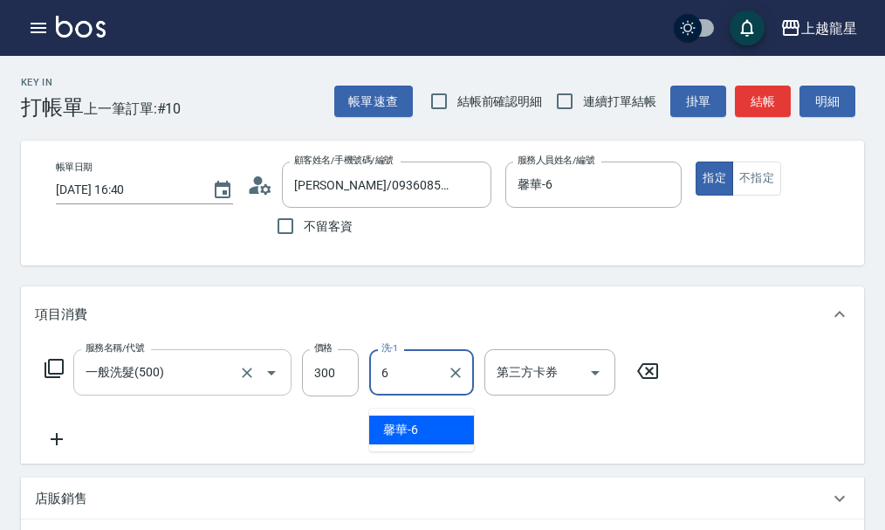
type input "馨華-6"
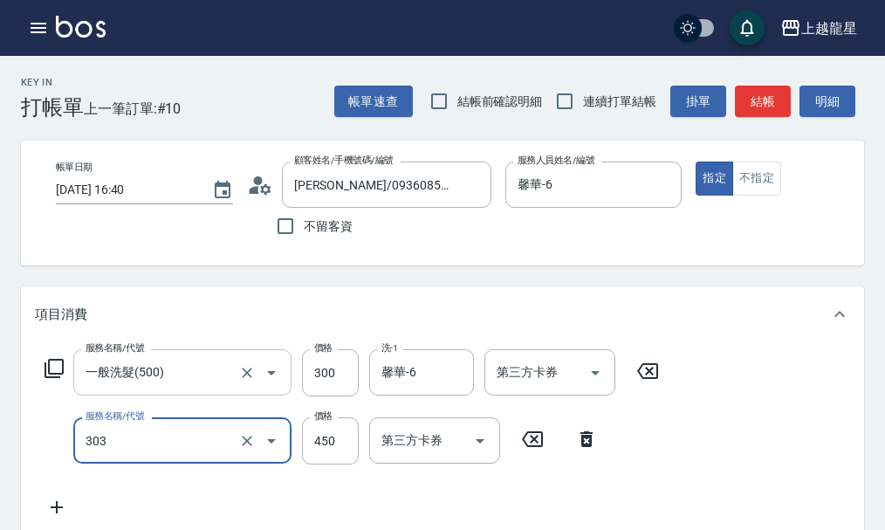
type input "剪髮(303)"
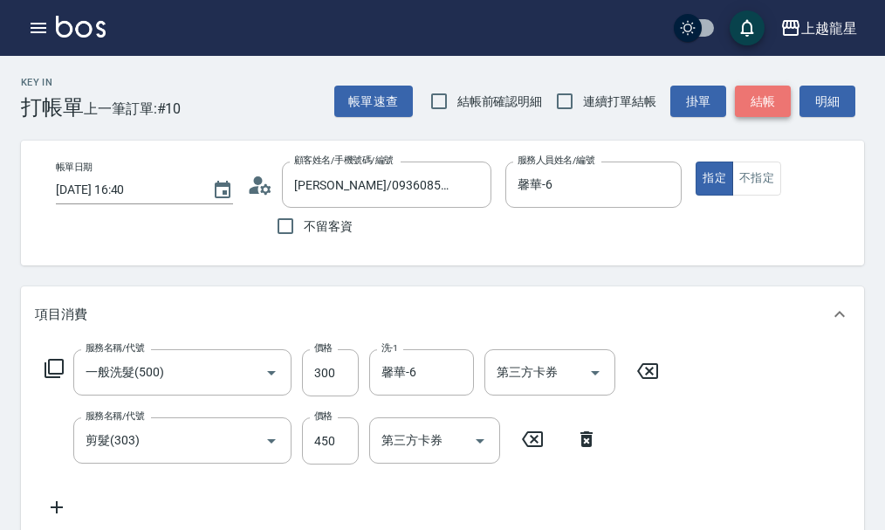
click at [751, 99] on button "結帳" at bounding box center [763, 102] width 56 height 32
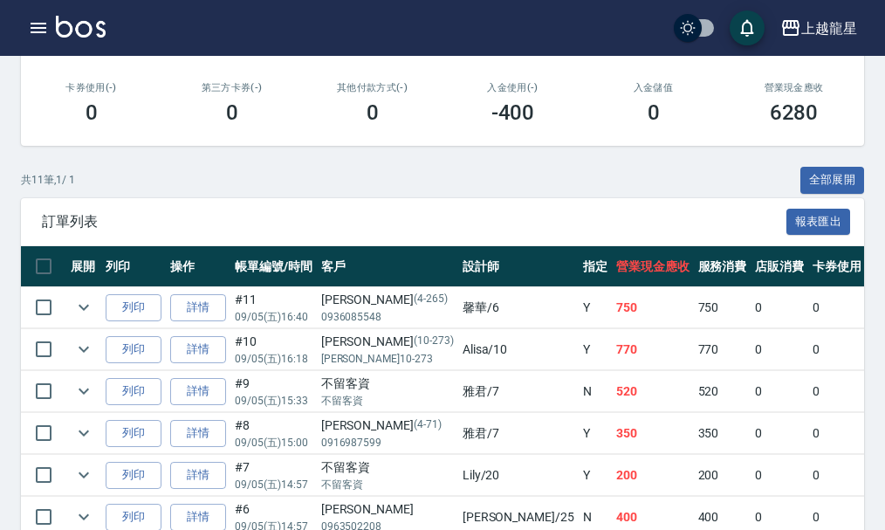
scroll to position [349, 0]
